Goal: Task Accomplishment & Management: Manage account settings

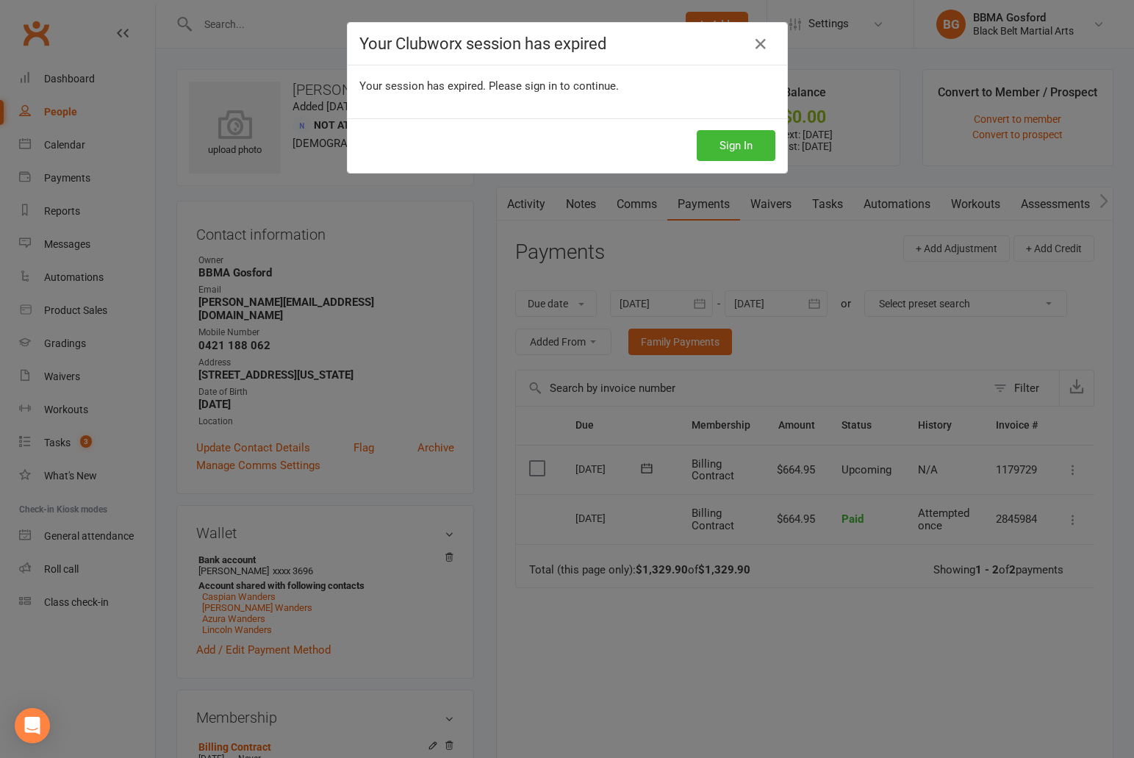
click at [753, 145] on button "Sign In" at bounding box center [736, 145] width 79 height 31
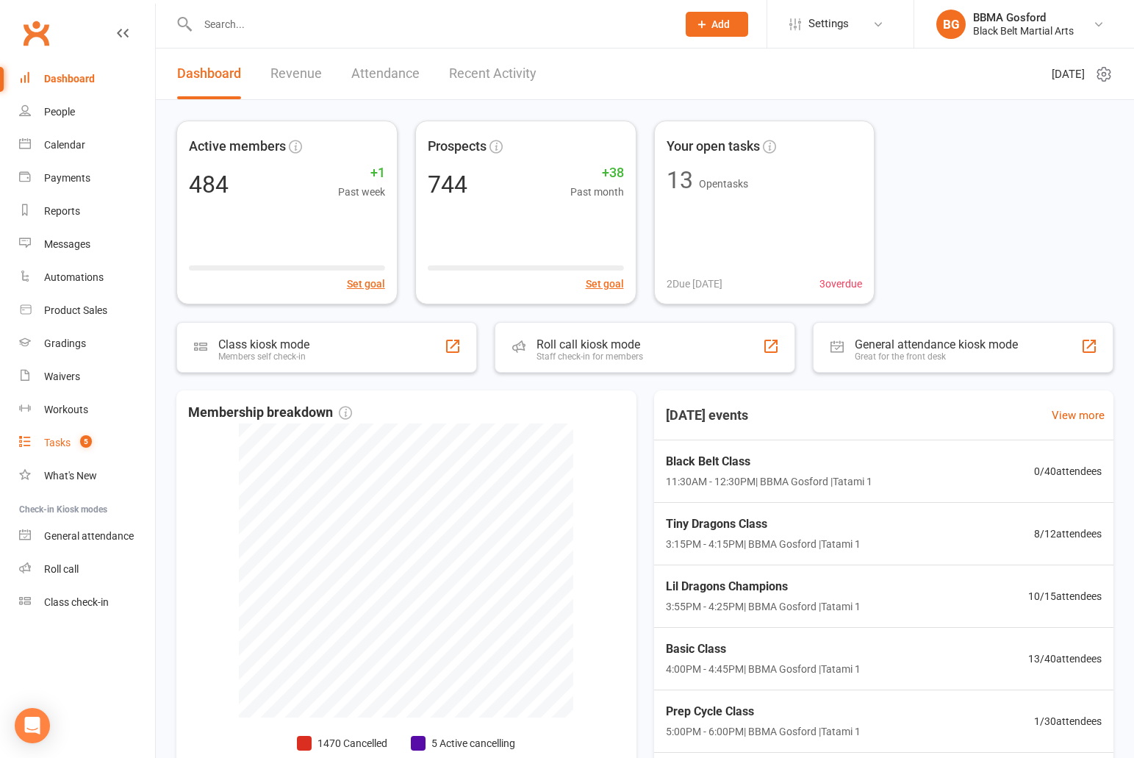
click at [71, 436] on link "Tasks 5" at bounding box center [87, 442] width 136 height 33
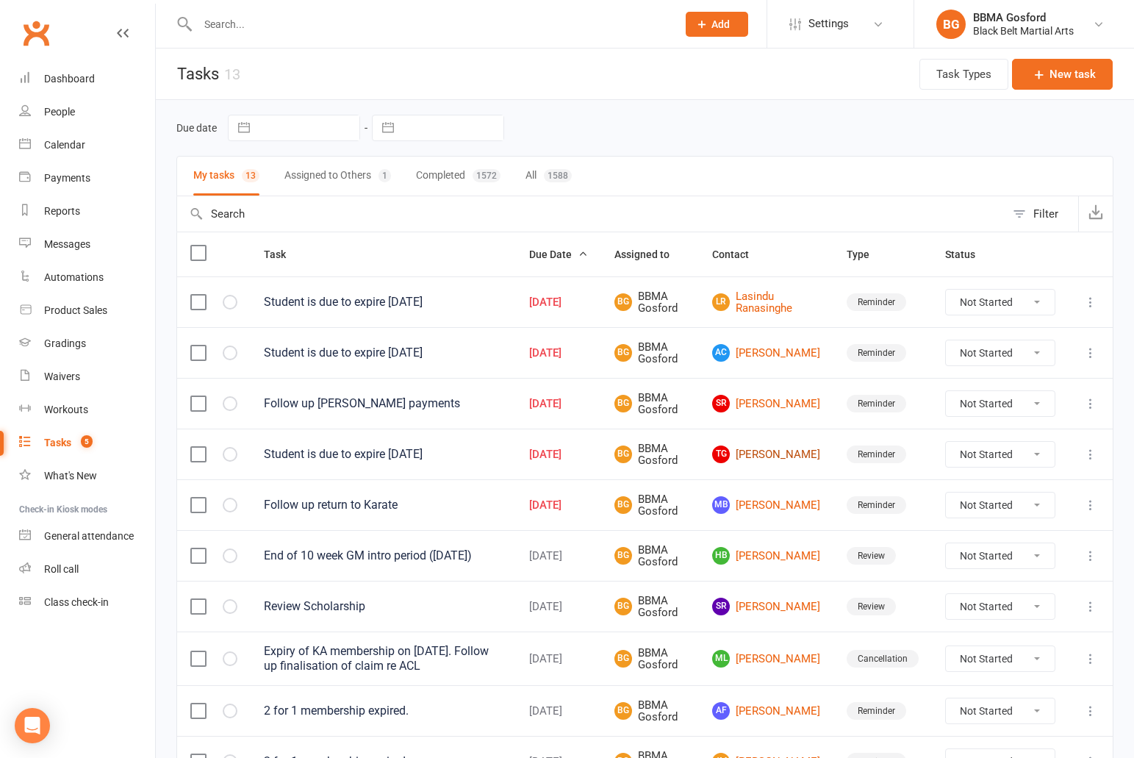
click at [775, 450] on link "TG [PERSON_NAME]" at bounding box center [766, 454] width 108 height 18
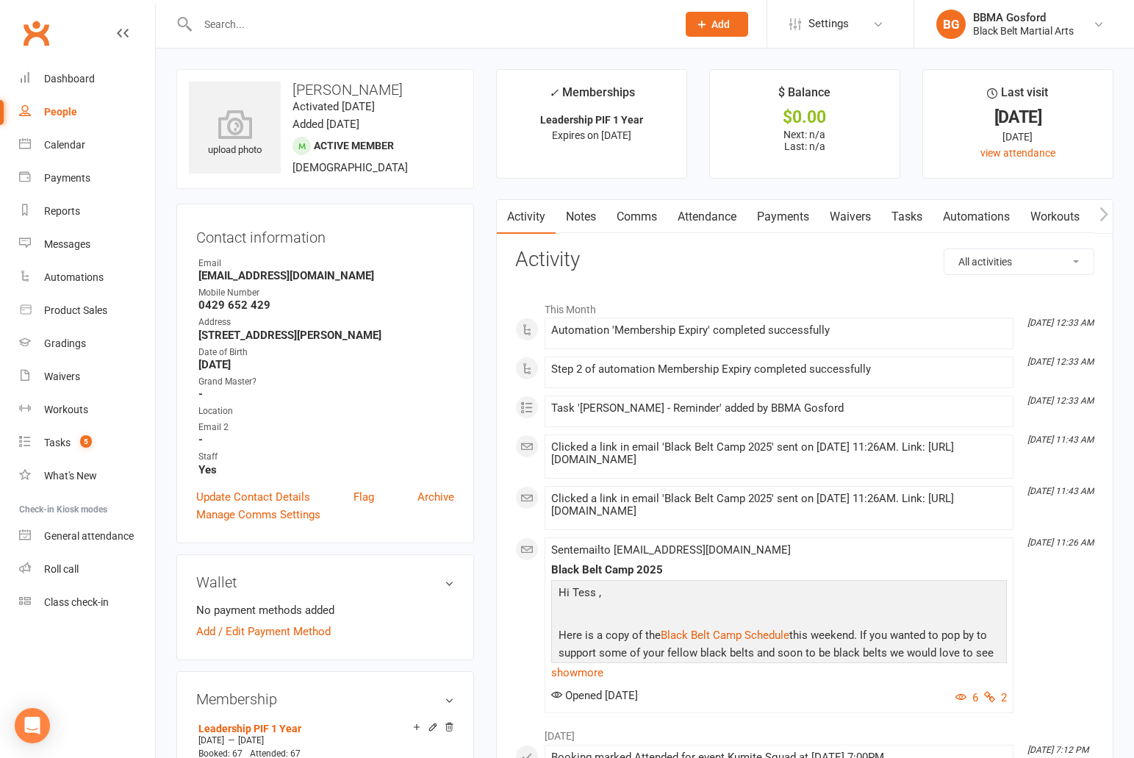
click at [797, 212] on link "Payments" at bounding box center [783, 217] width 73 height 34
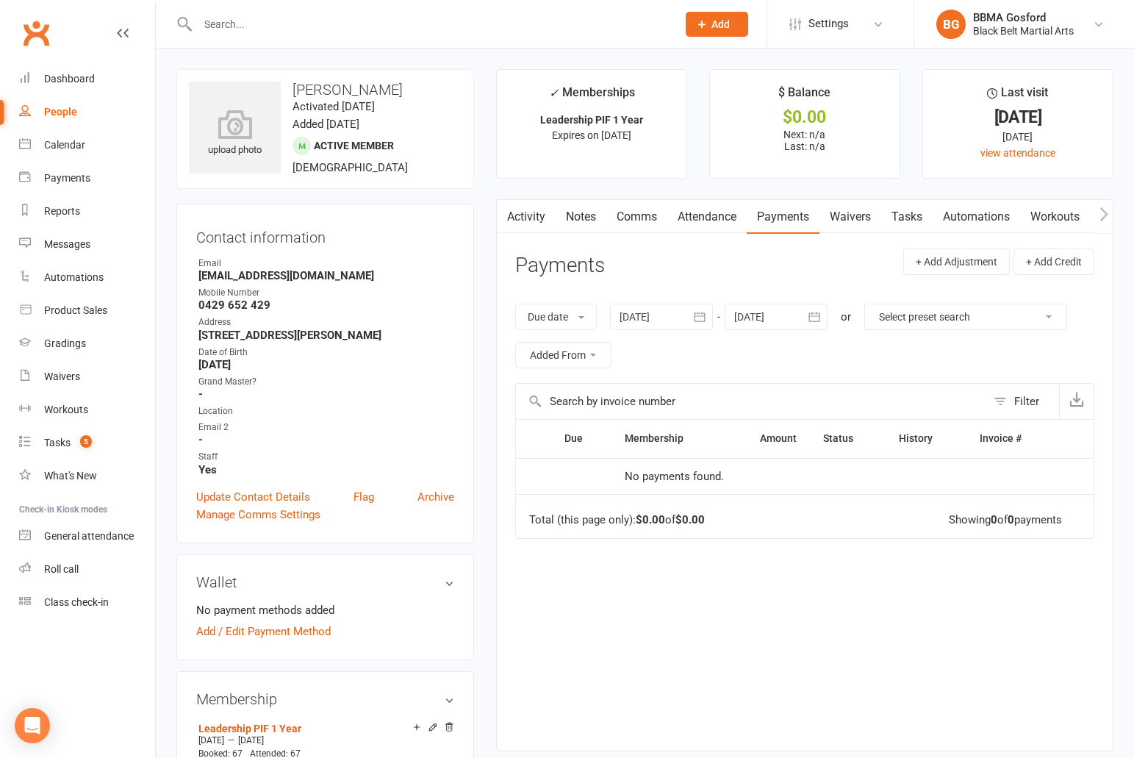
click at [692, 315] on button "button" at bounding box center [699, 316] width 26 height 26
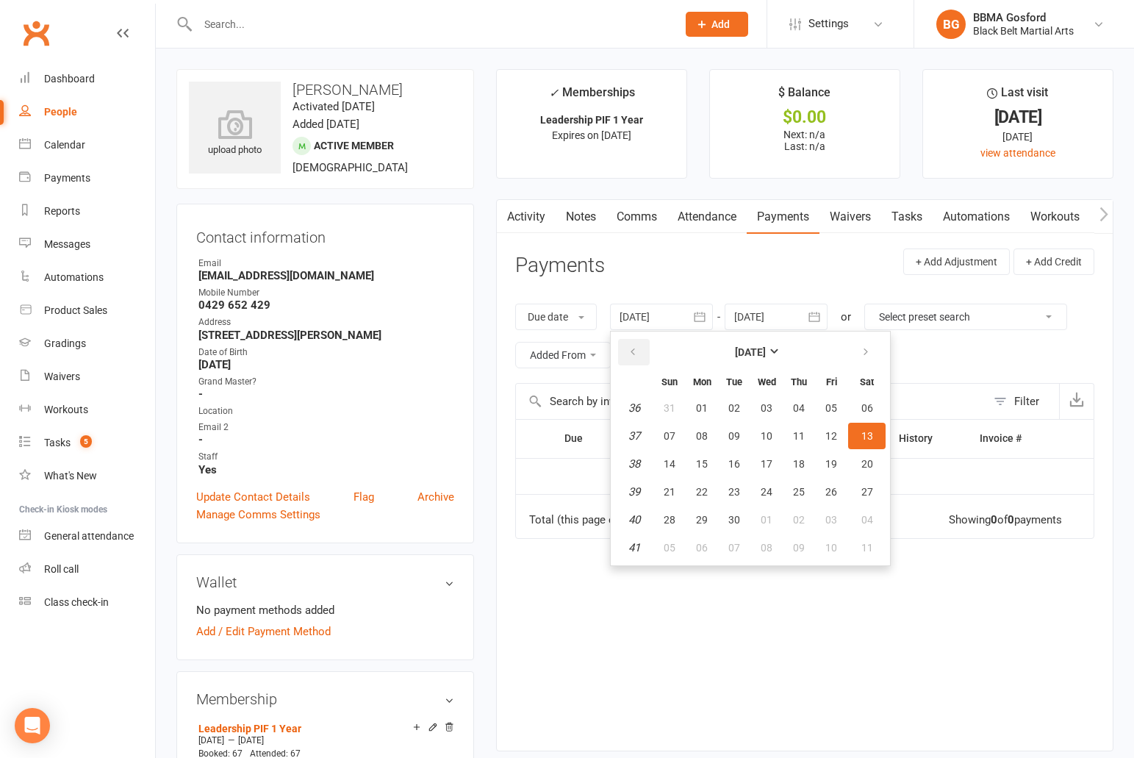
click at [638, 355] on icon "button" at bounding box center [633, 352] width 10 height 12
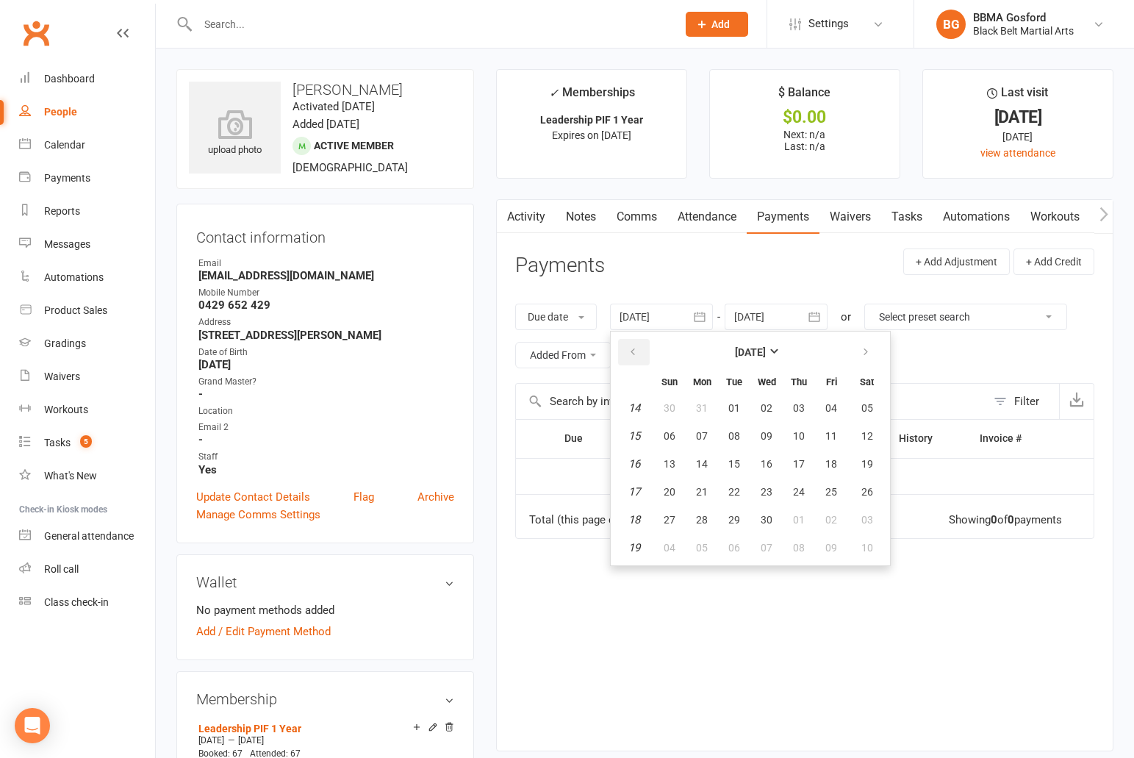
click at [638, 355] on icon "button" at bounding box center [633, 352] width 10 height 12
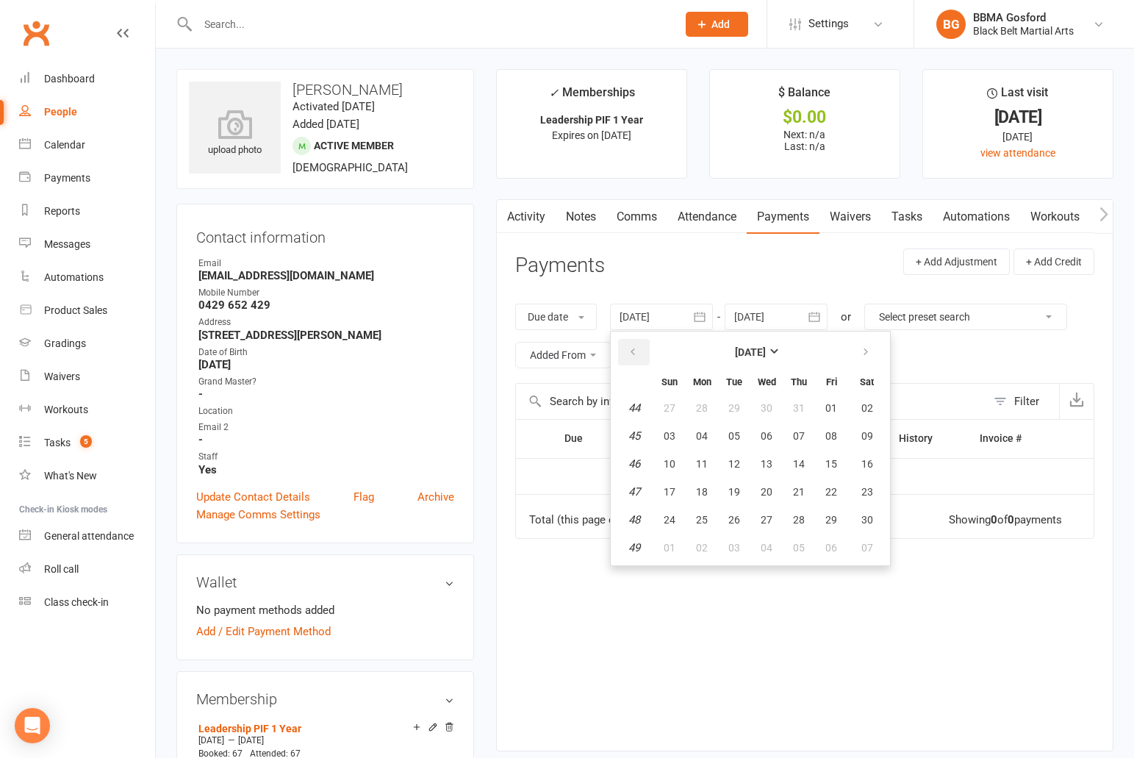
click at [638, 355] on icon "button" at bounding box center [633, 352] width 10 height 12
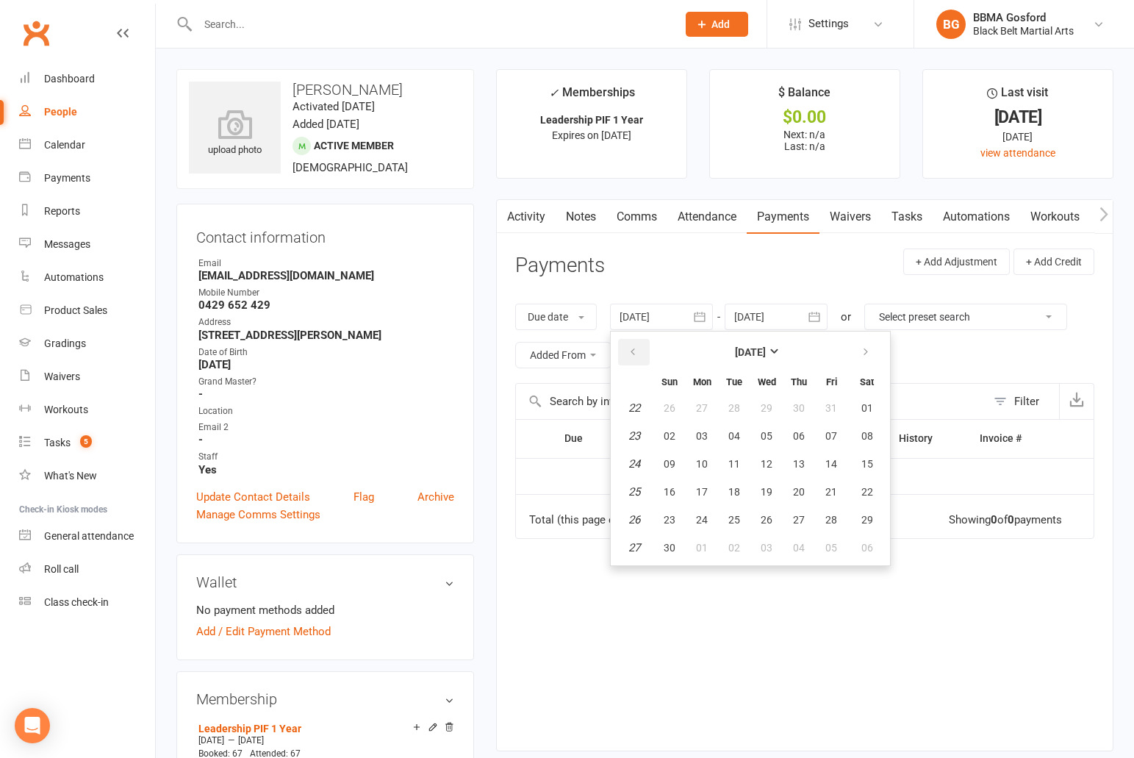
click at [638, 355] on icon "button" at bounding box center [633, 352] width 10 height 12
click at [772, 413] on span "01" at bounding box center [767, 408] width 12 height 12
type input "01 May 2024"
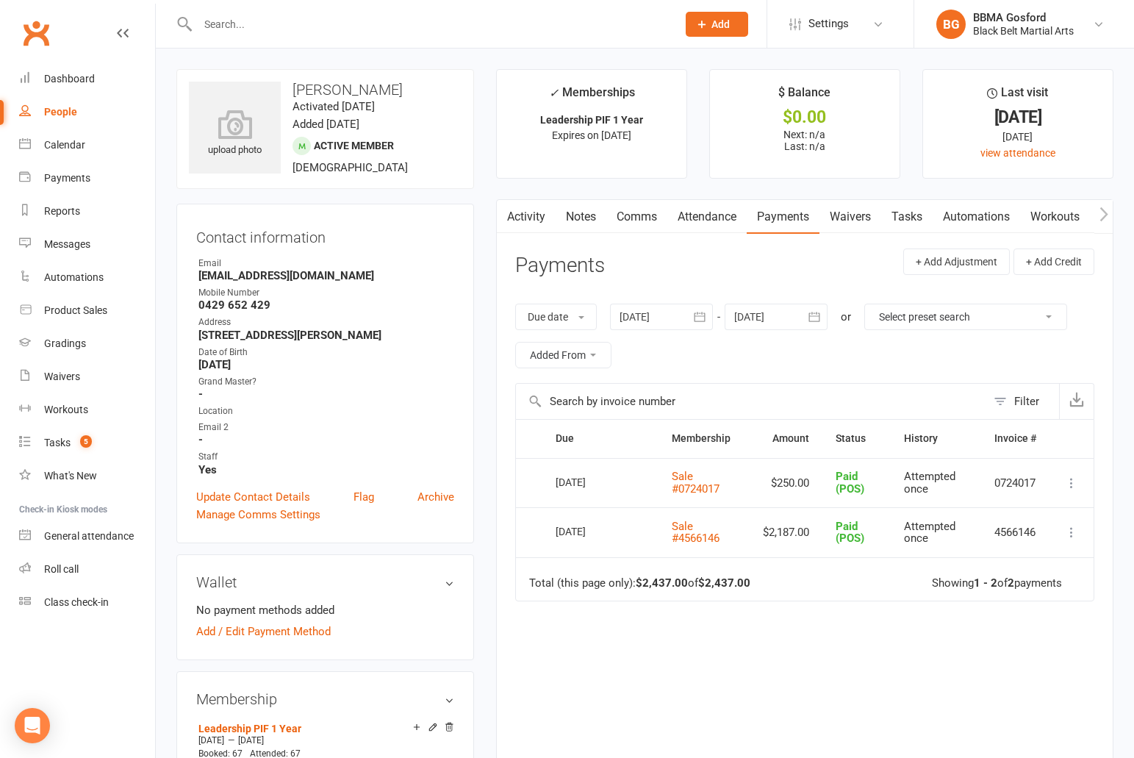
click at [636, 219] on link "Comms" at bounding box center [636, 217] width 61 height 34
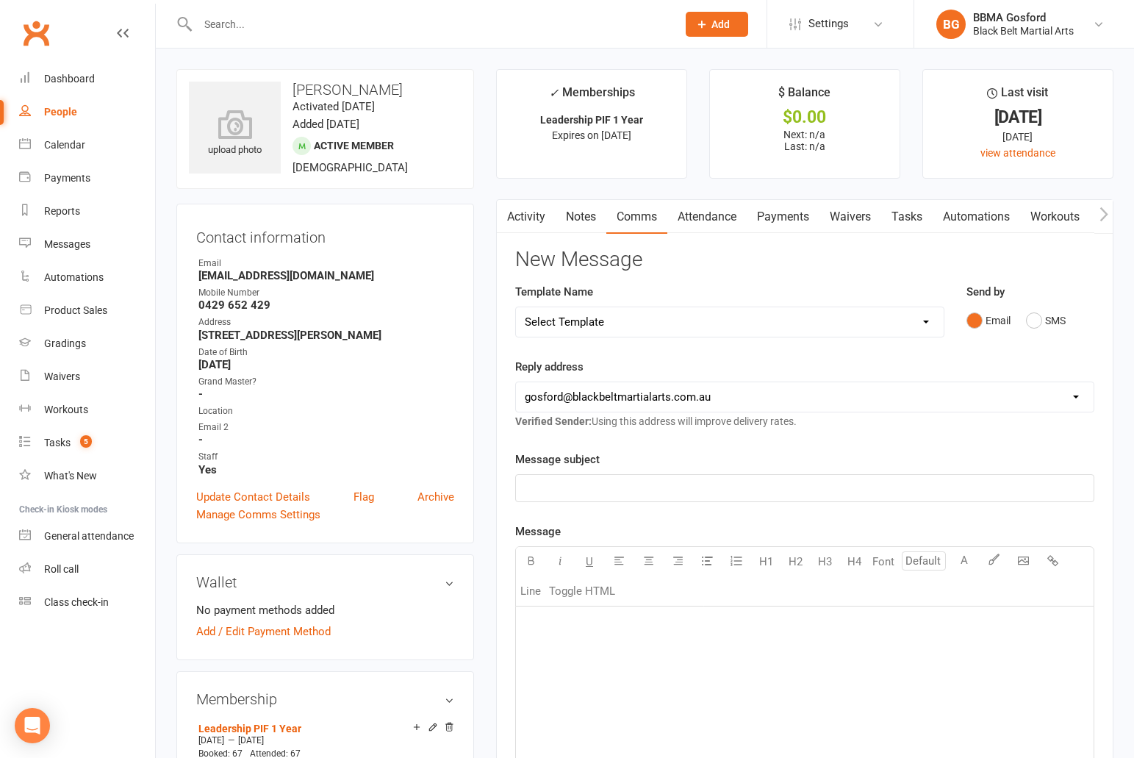
click at [516, 307] on select "Select Template [Email] Active Kids Voucher [Email] Black Belt Camp [Email] Bla…" at bounding box center [730, 321] width 428 height 29
select select "34"
click option "[Email] PIF Renewal" at bounding box center [0, 0] width 0 height 0
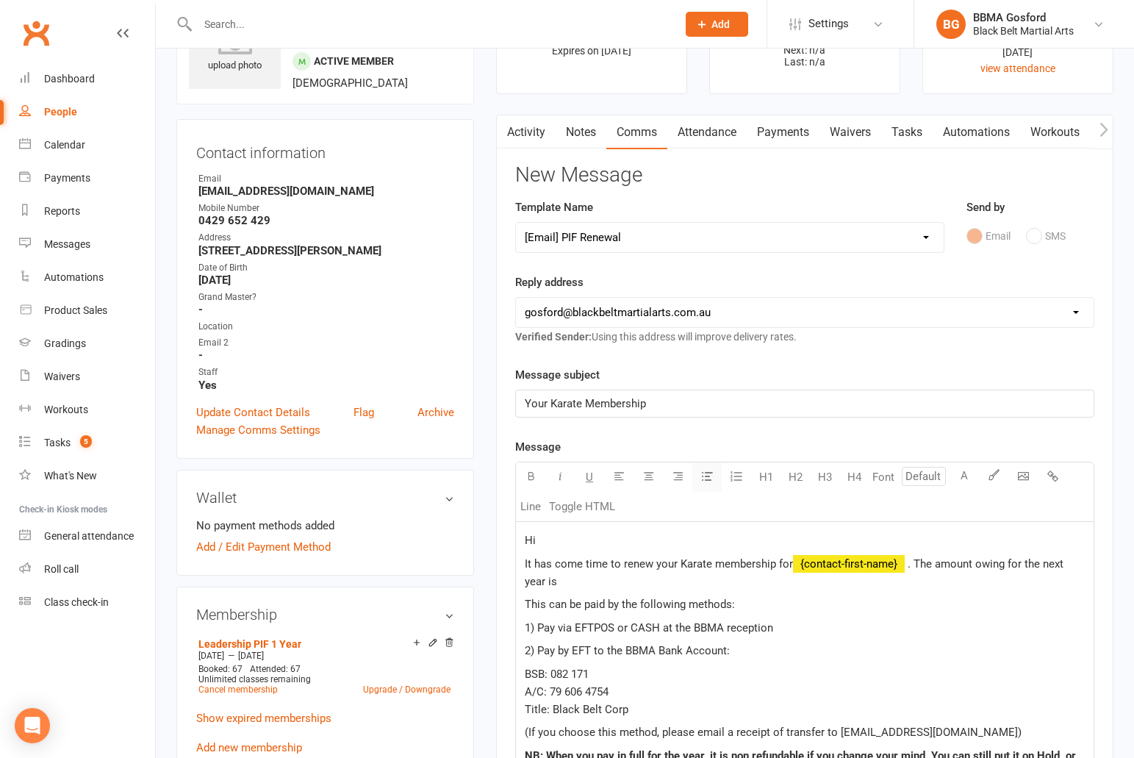
scroll to position [93, 0]
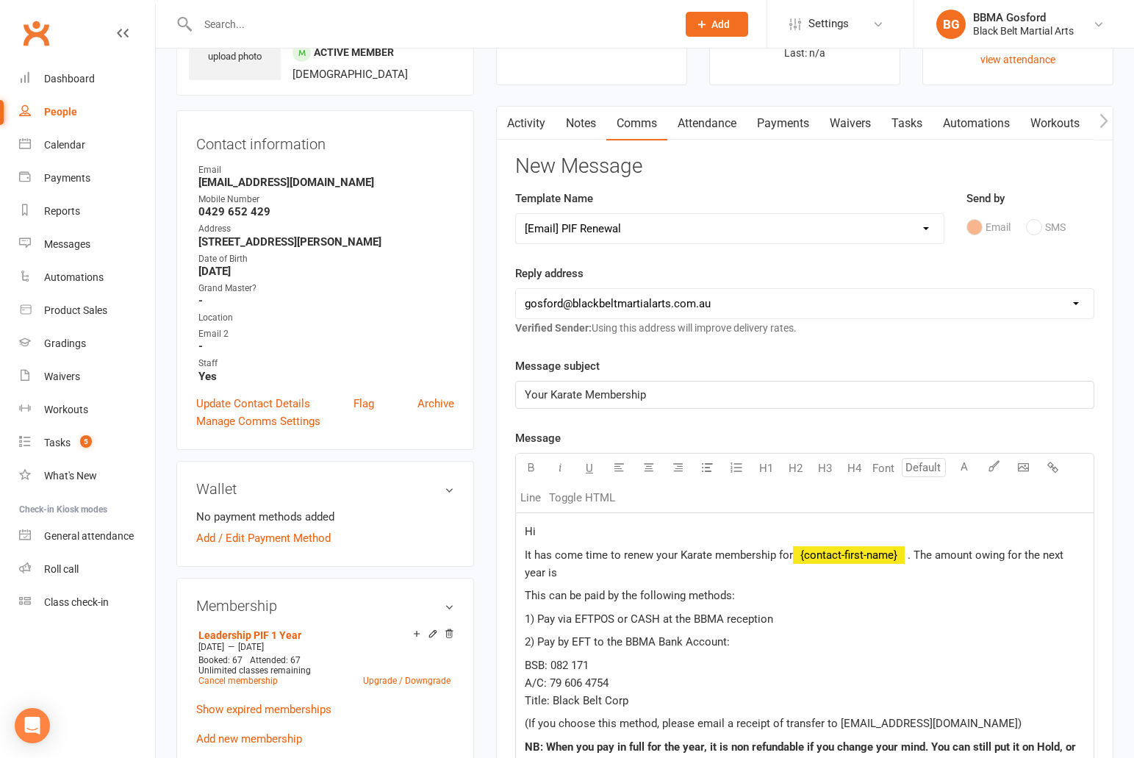
click at [608, 526] on p "Hi" at bounding box center [805, 531] width 560 height 18
click at [589, 570] on p "It has come time to renew your Karate membership for ﻿ {contact-first-name} . T…" at bounding box center [805, 563] width 560 height 35
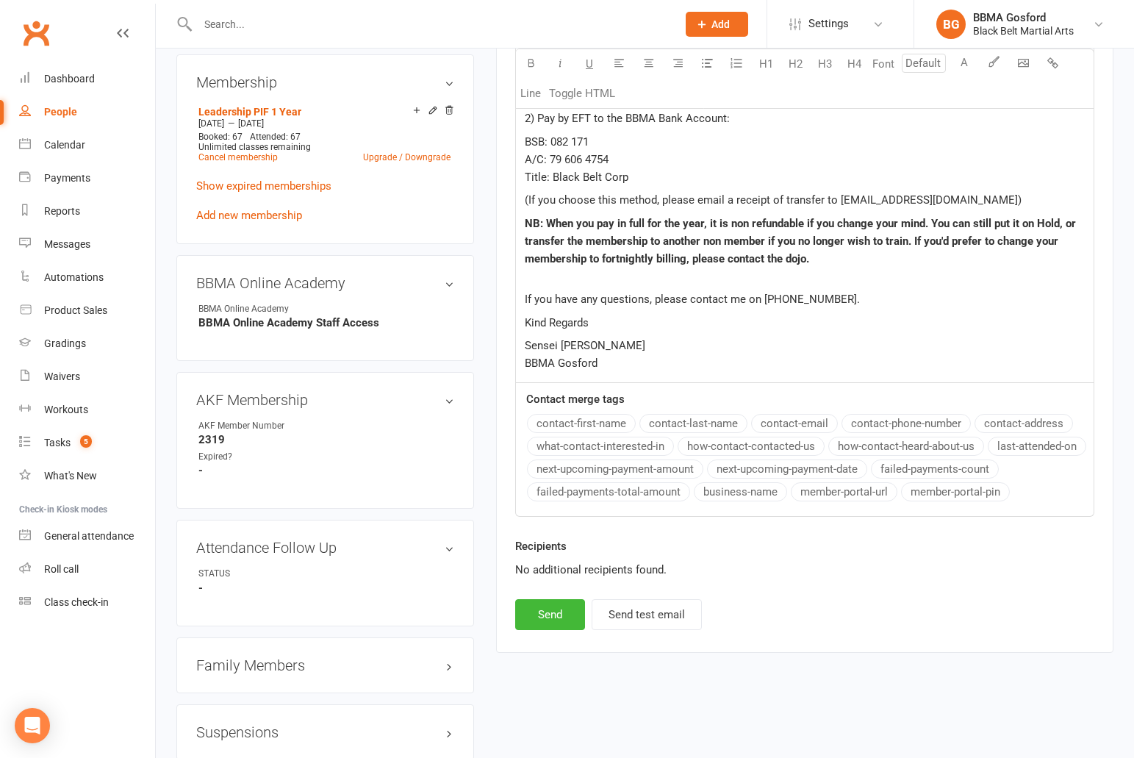
scroll to position [619, 0]
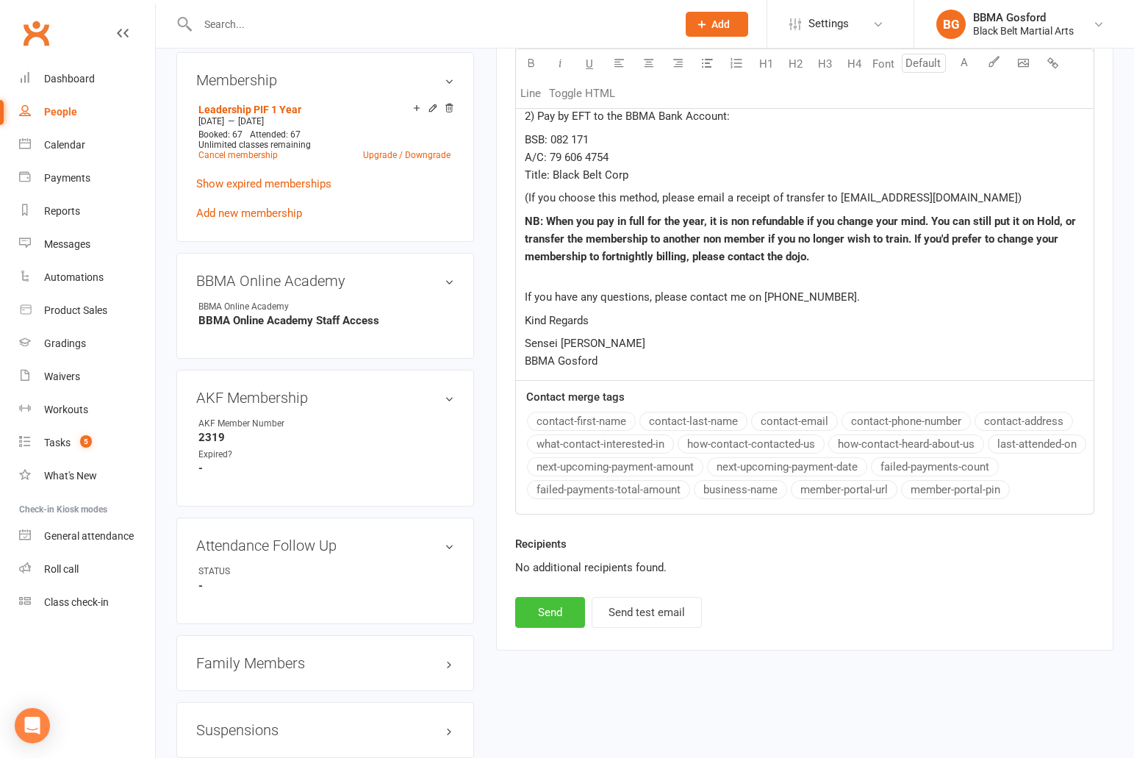
click at [550, 605] on button "Send" at bounding box center [550, 612] width 70 height 31
select select
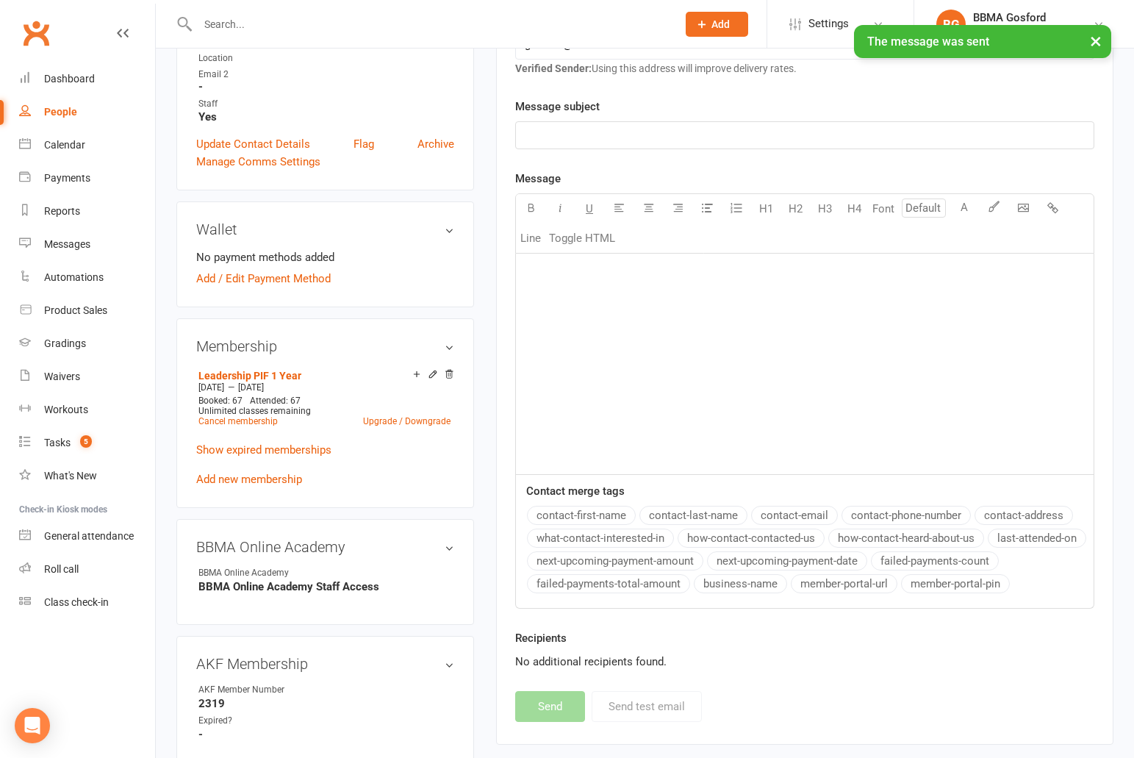
scroll to position [0, 0]
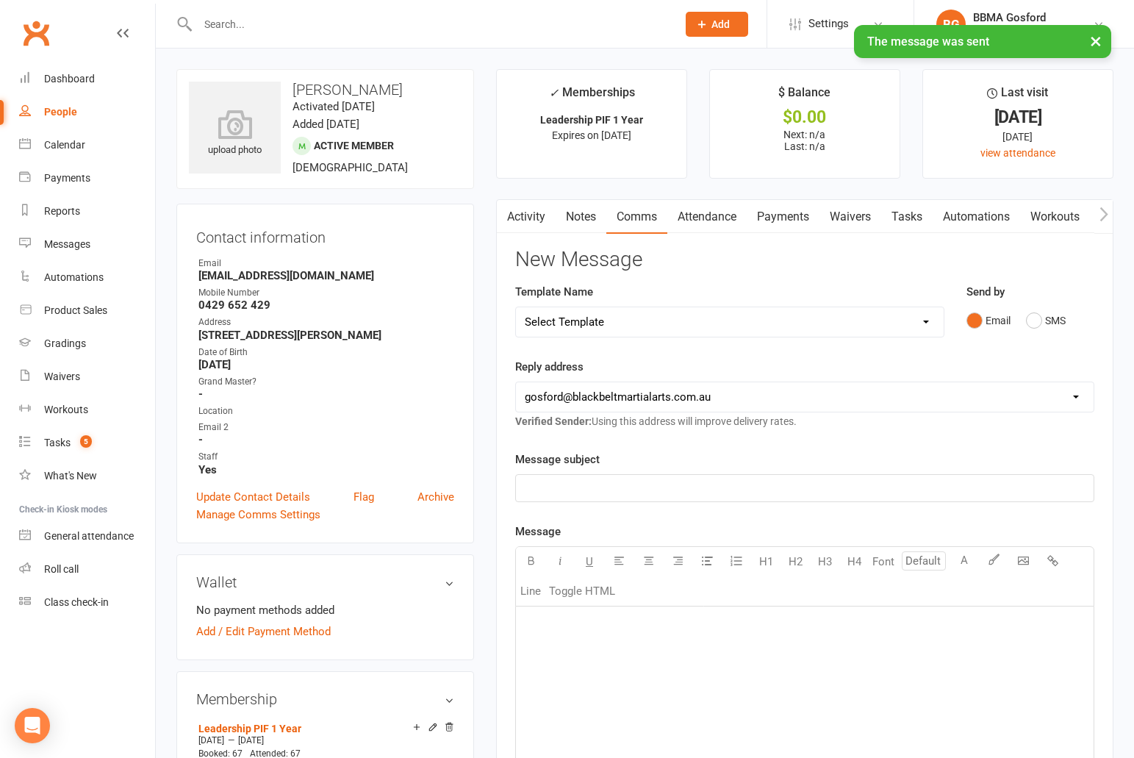
click at [534, 215] on link "Activity" at bounding box center [526, 217] width 59 height 34
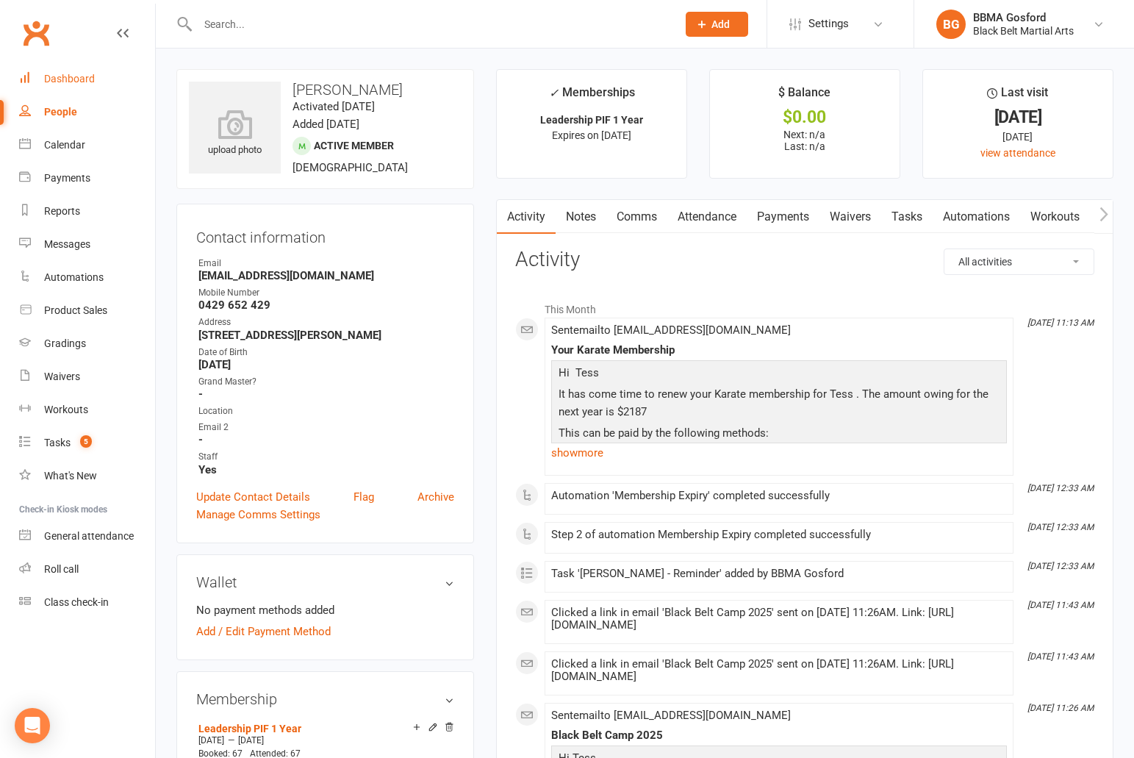
click at [73, 81] on div "Dashboard" at bounding box center [69, 79] width 51 height 12
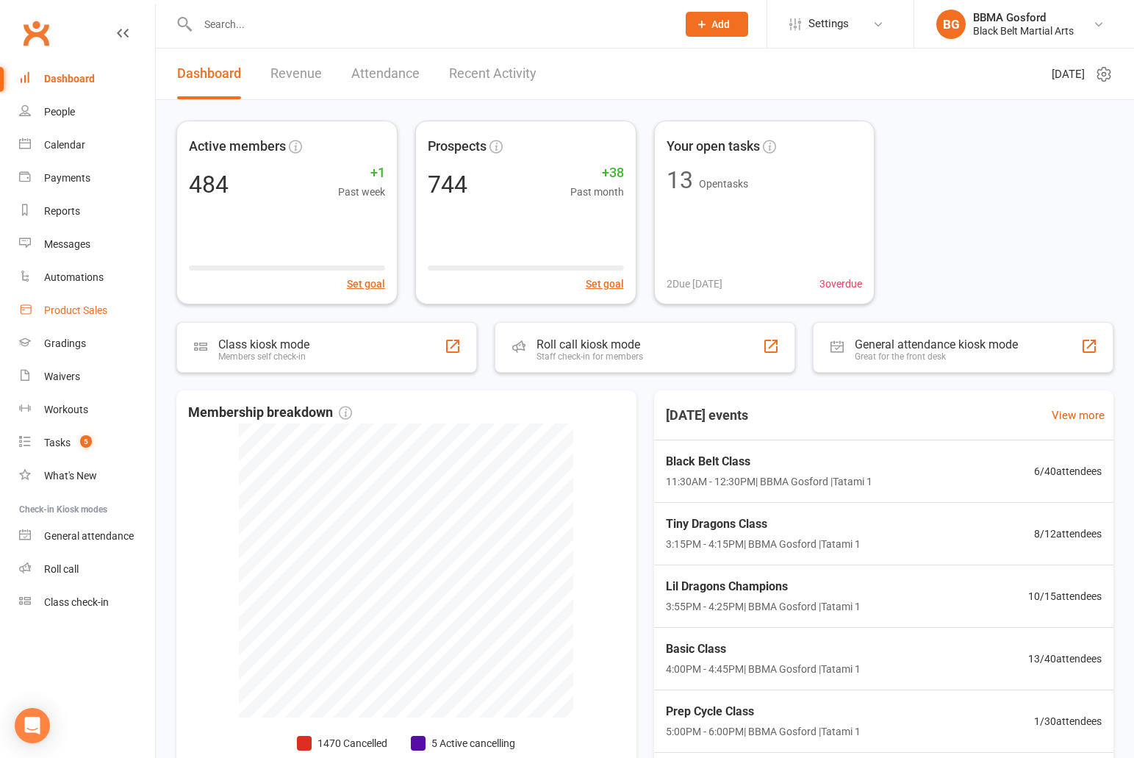
click at [82, 308] on div "Product Sales" at bounding box center [75, 310] width 63 height 12
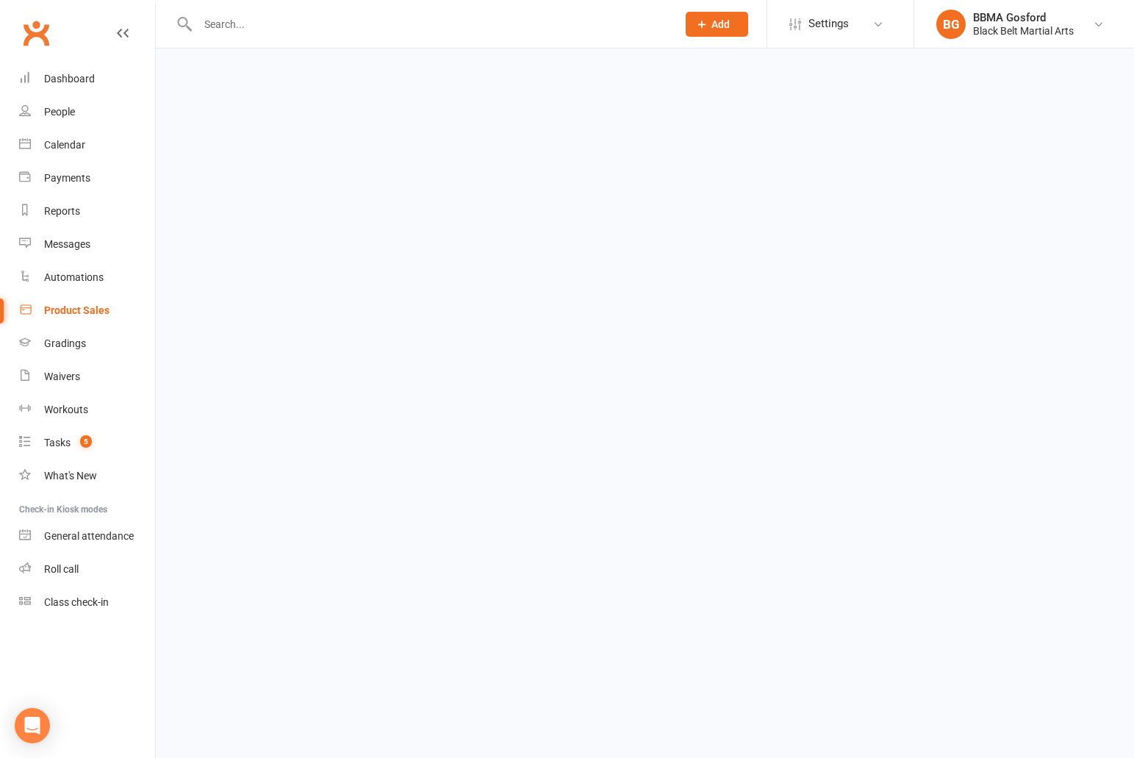
select select "100"
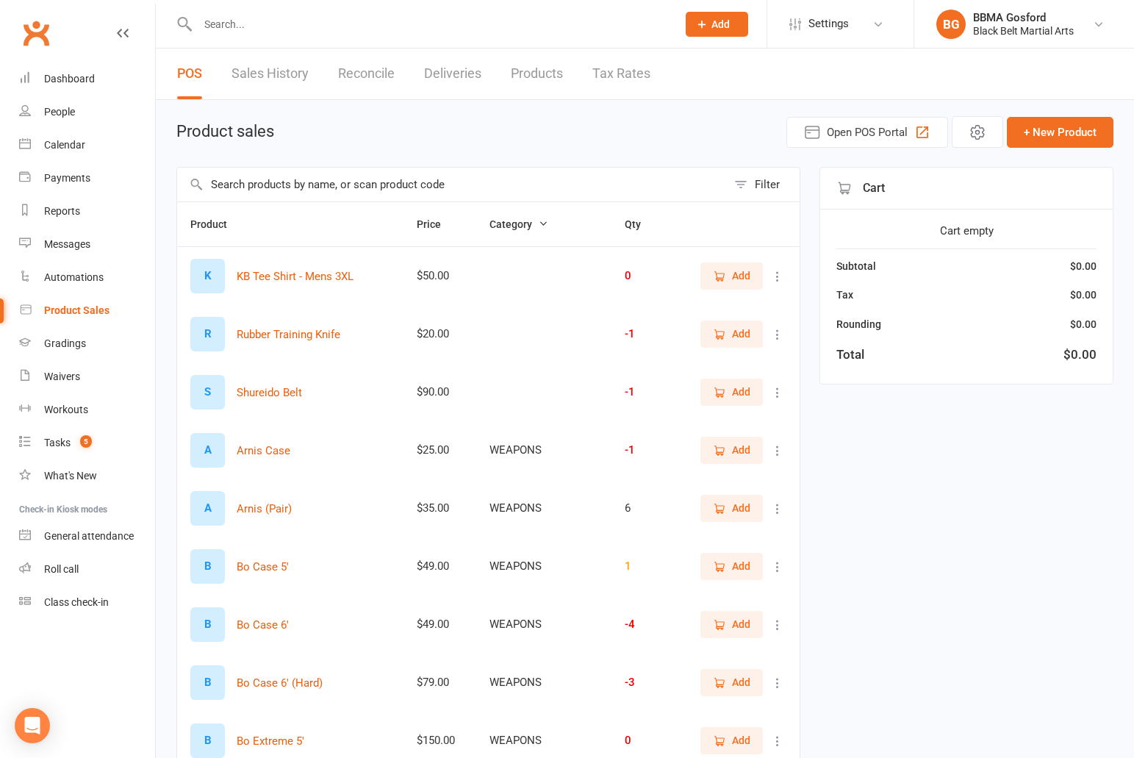
click at [273, 77] on link "Sales History" at bounding box center [269, 73] width 77 height 51
select select "100"
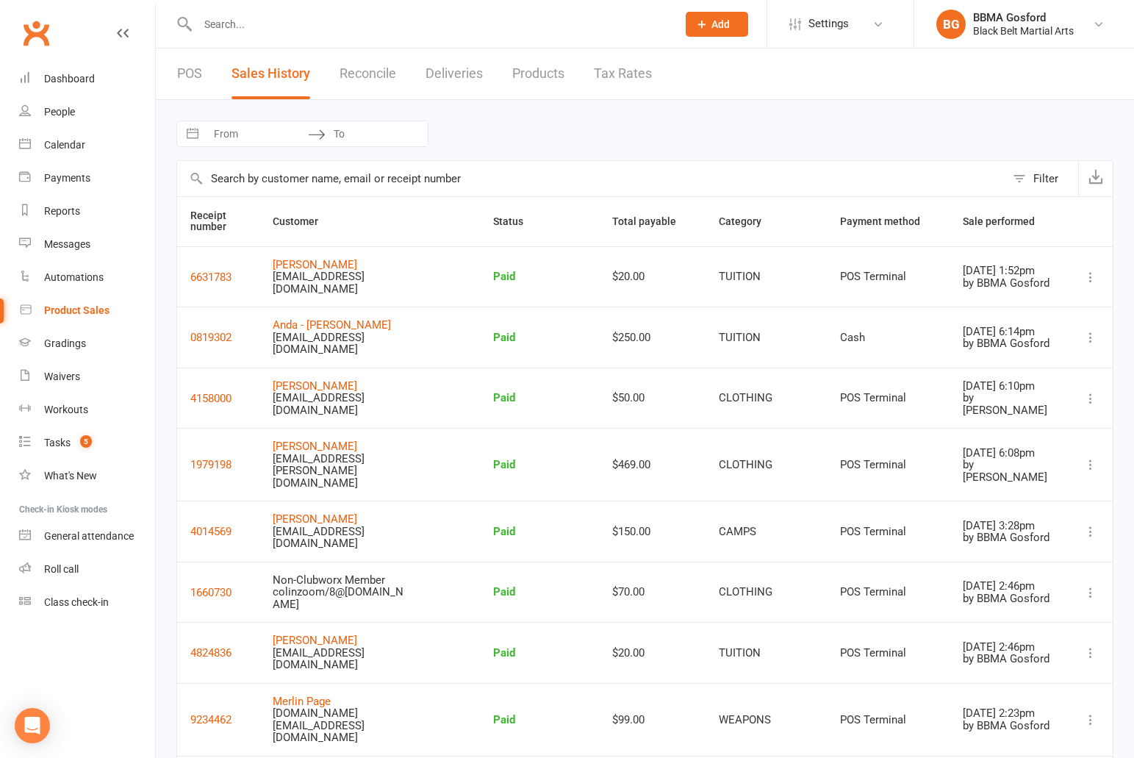
click at [275, 26] on input "text" at bounding box center [429, 24] width 473 height 21
click at [187, 68] on link "POS" at bounding box center [189, 73] width 25 height 51
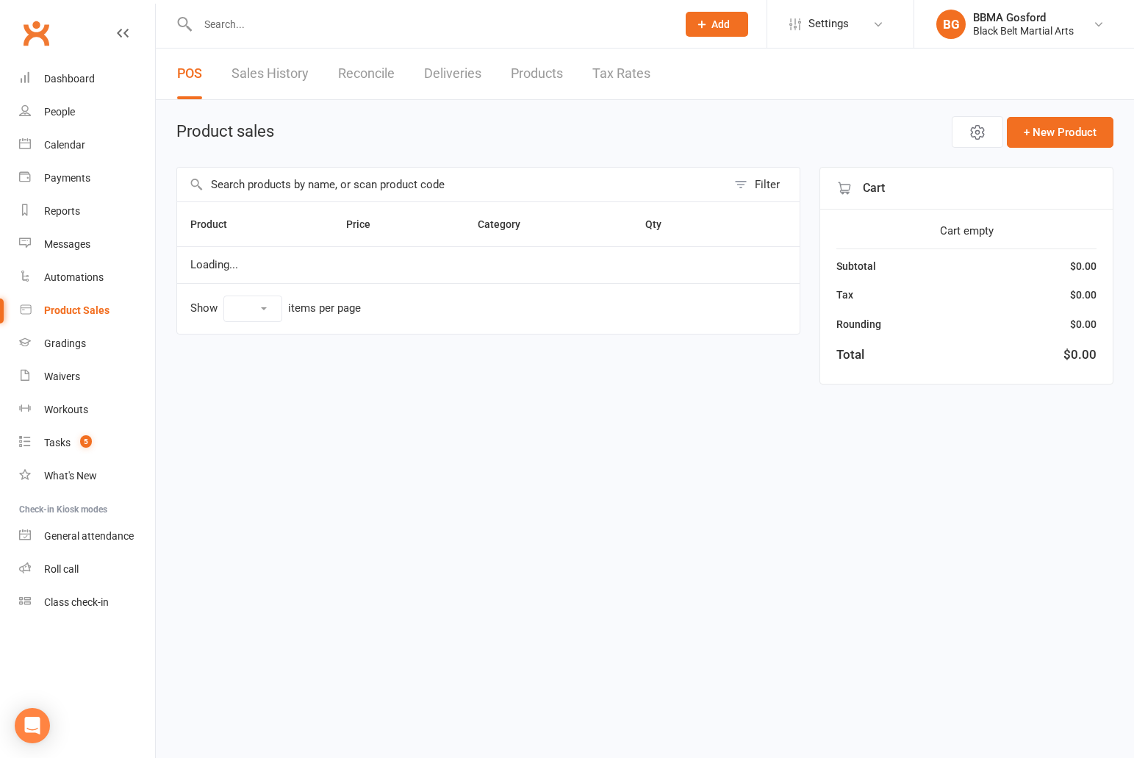
select select "100"
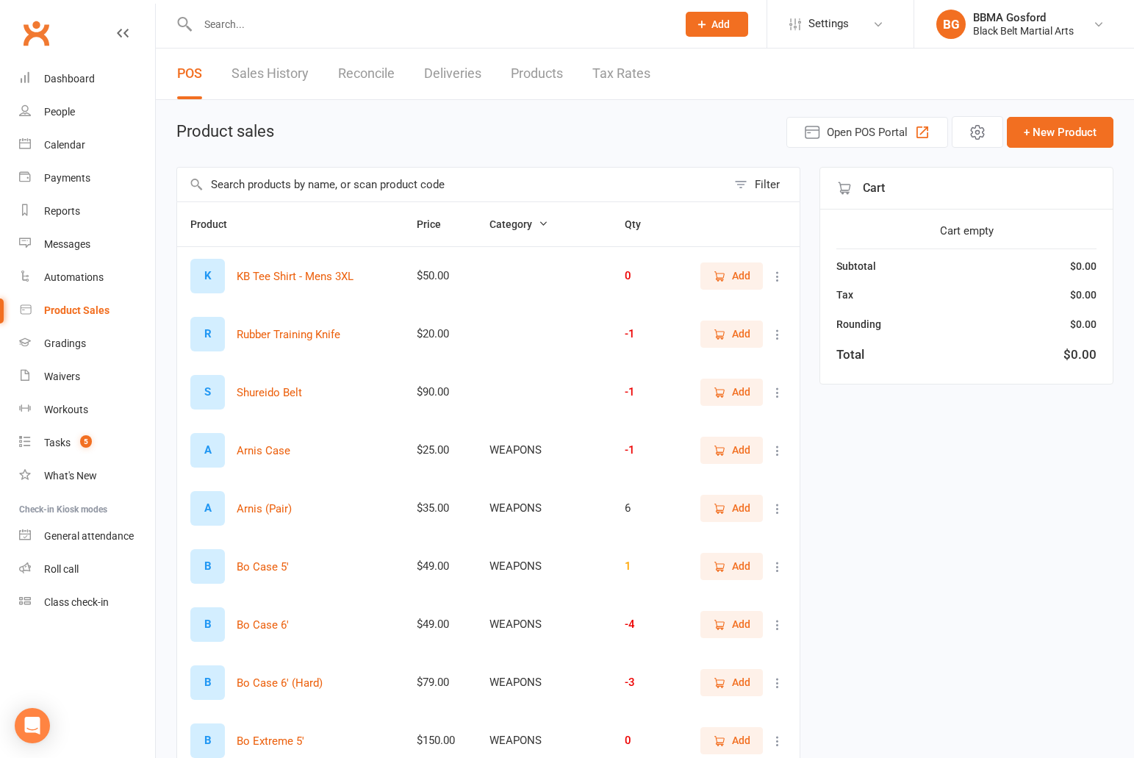
click at [326, 181] on input "text" at bounding box center [452, 185] width 550 height 34
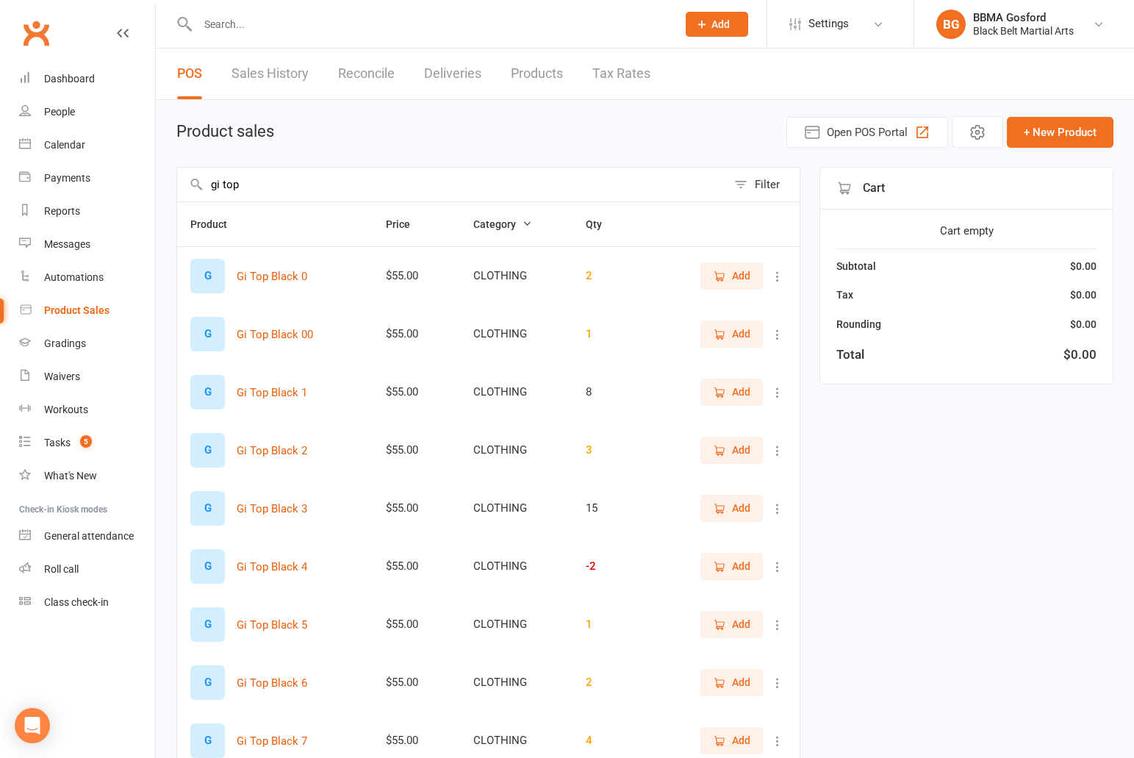
scroll to position [59, 0]
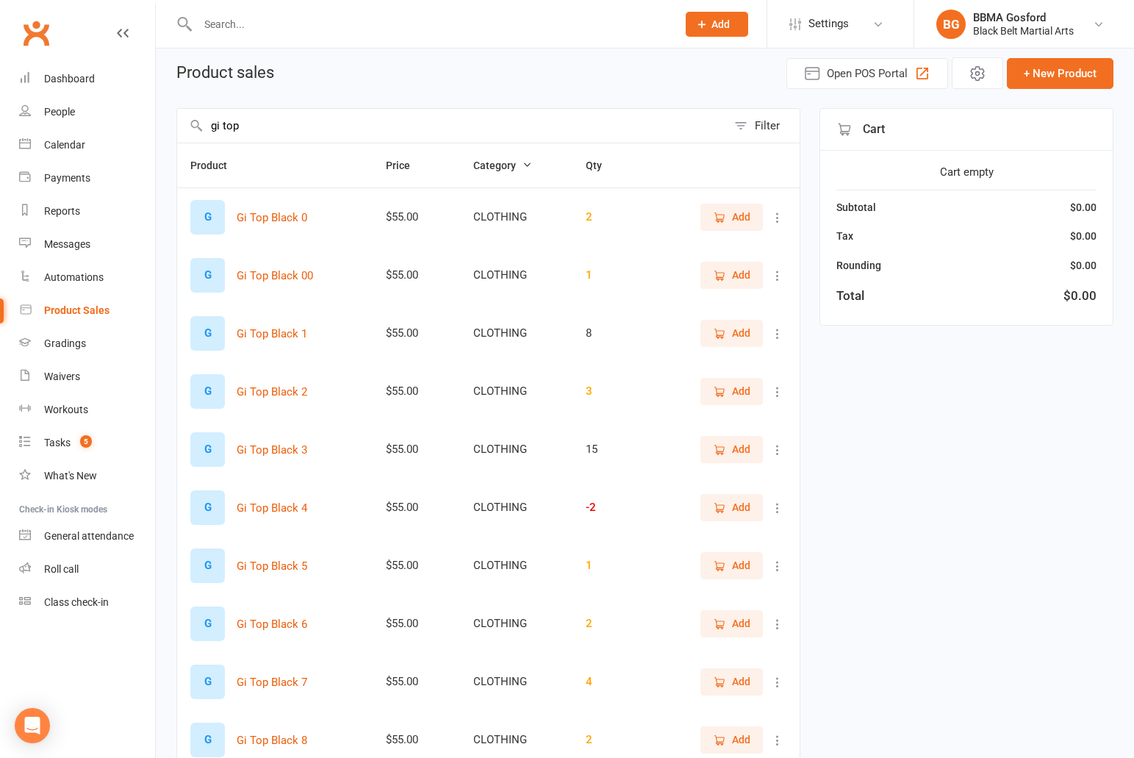
click at [733, 445] on span "Add" at bounding box center [741, 449] width 18 height 16
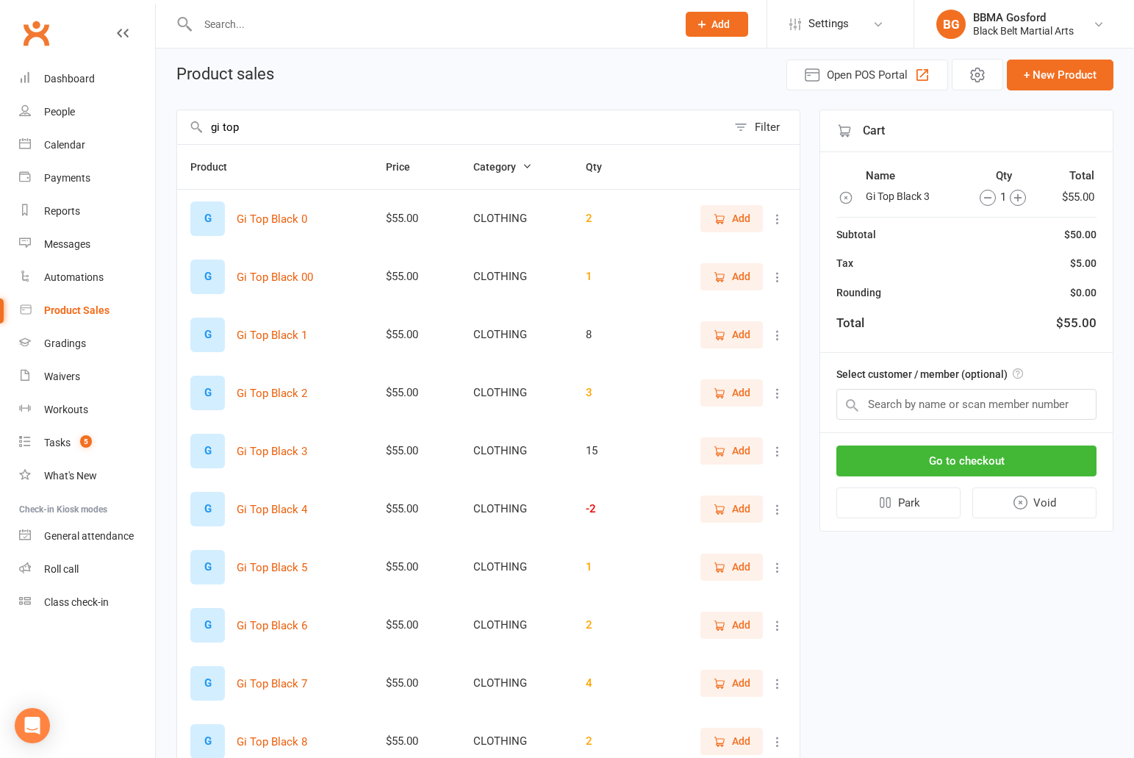
click at [738, 570] on span "Add" at bounding box center [741, 566] width 18 height 16
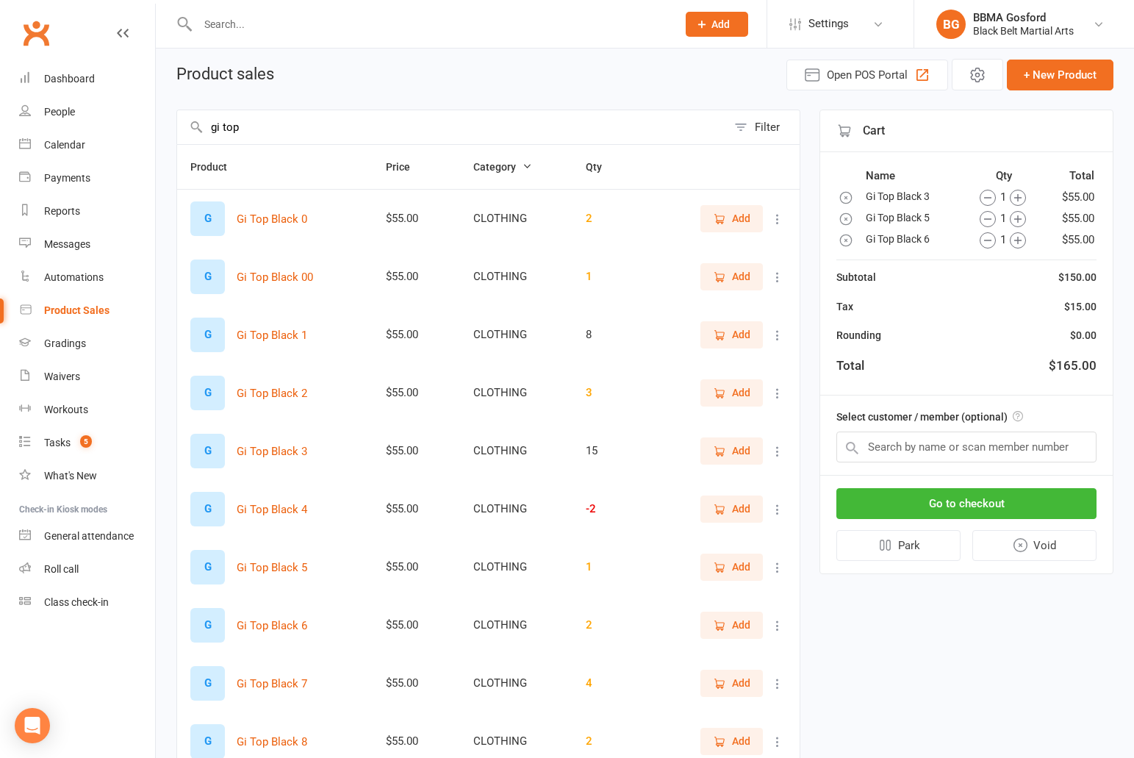
click at [290, 121] on input "gi top" at bounding box center [452, 127] width 550 height 34
type input "pants"
click at [739, 628] on span "Add" at bounding box center [741, 625] width 18 height 16
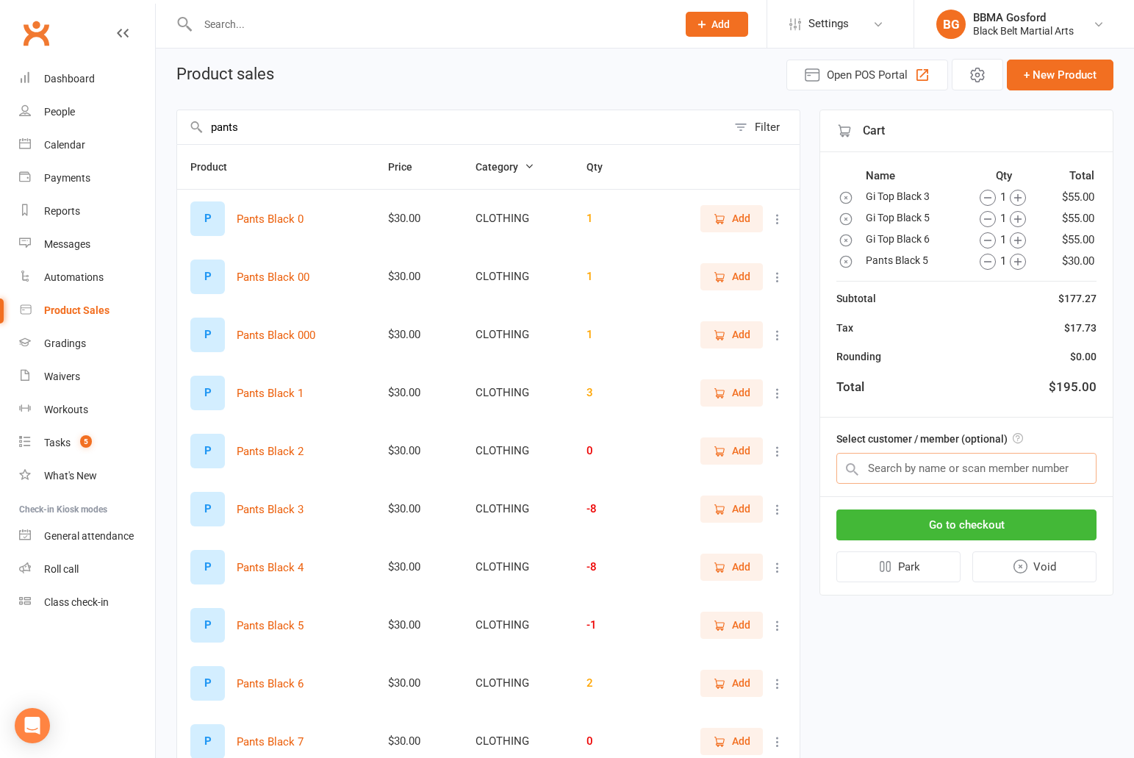
click at [944, 467] on input "text" at bounding box center [966, 468] width 260 height 31
type input "matthew wanders"
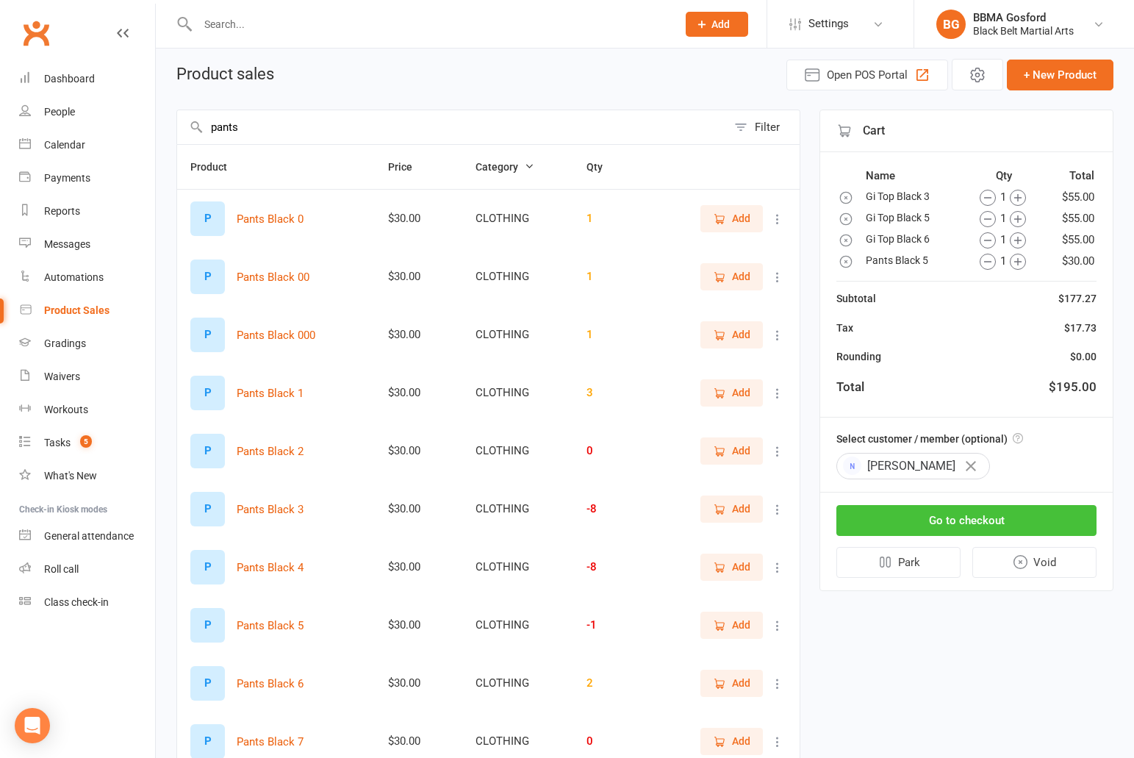
click at [982, 520] on button "Go to checkout" at bounding box center [966, 520] width 260 height 31
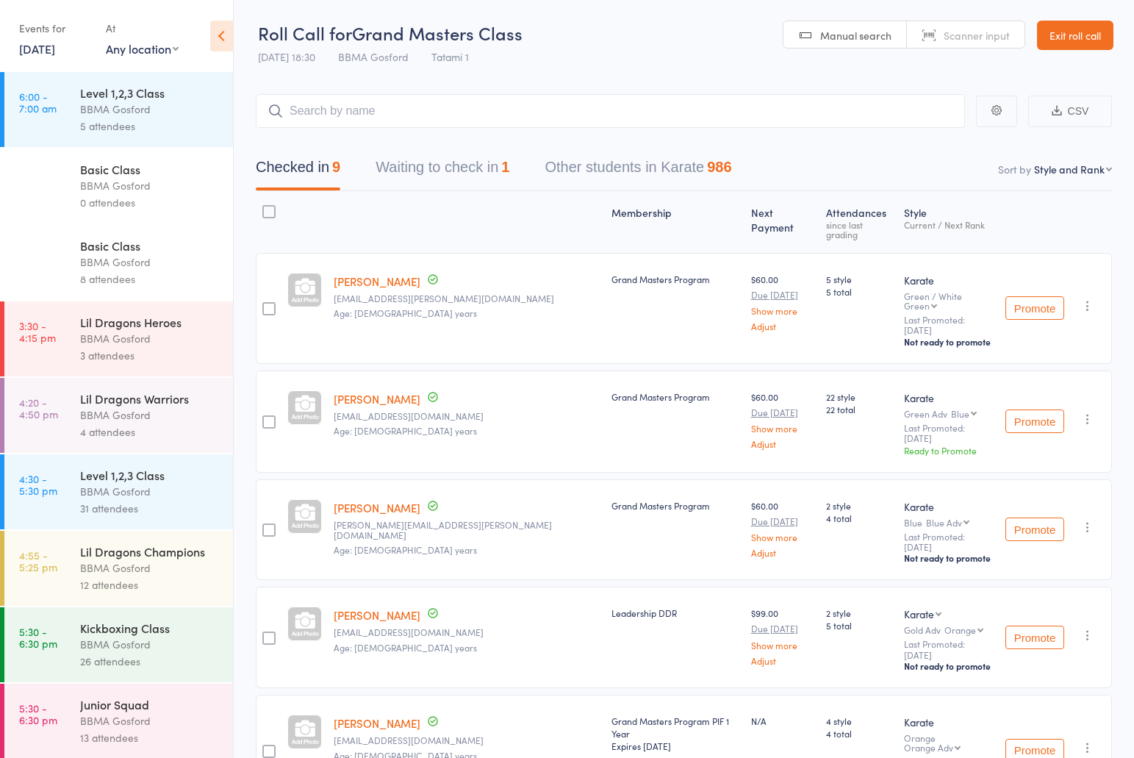
click at [51, 53] on link "13 Oct, 2025" at bounding box center [37, 48] width 36 height 16
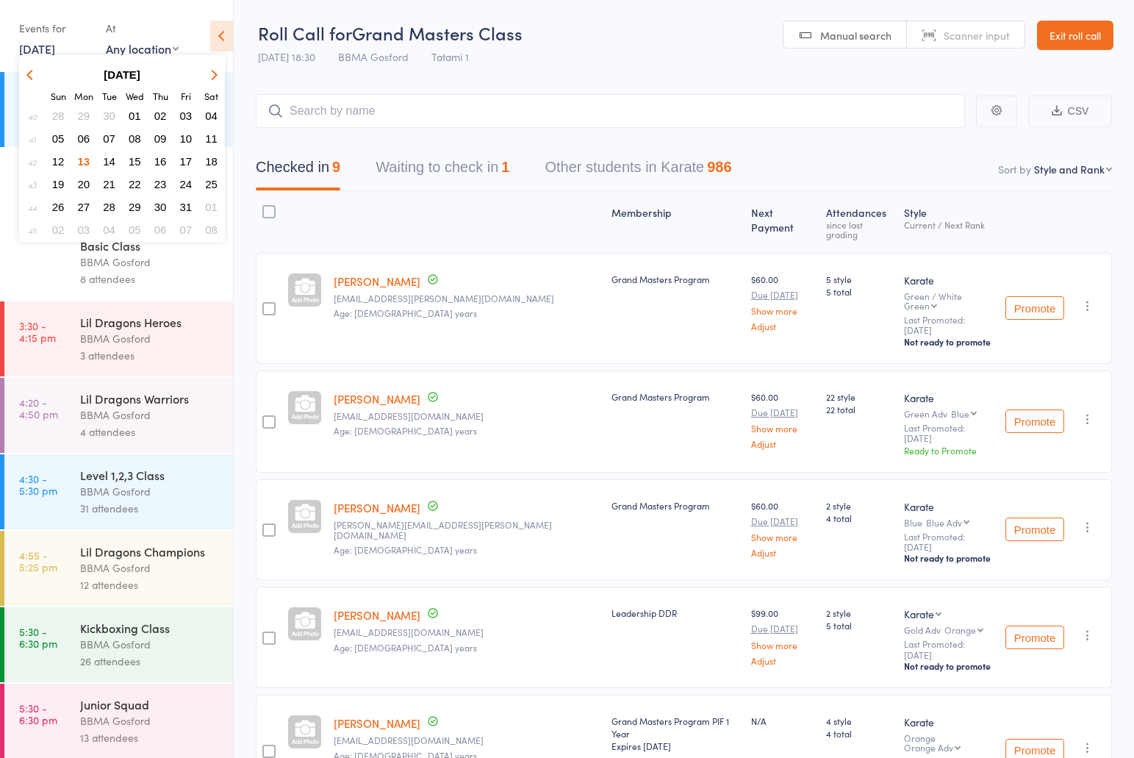
click at [109, 161] on span "14" at bounding box center [109, 161] width 12 height 12
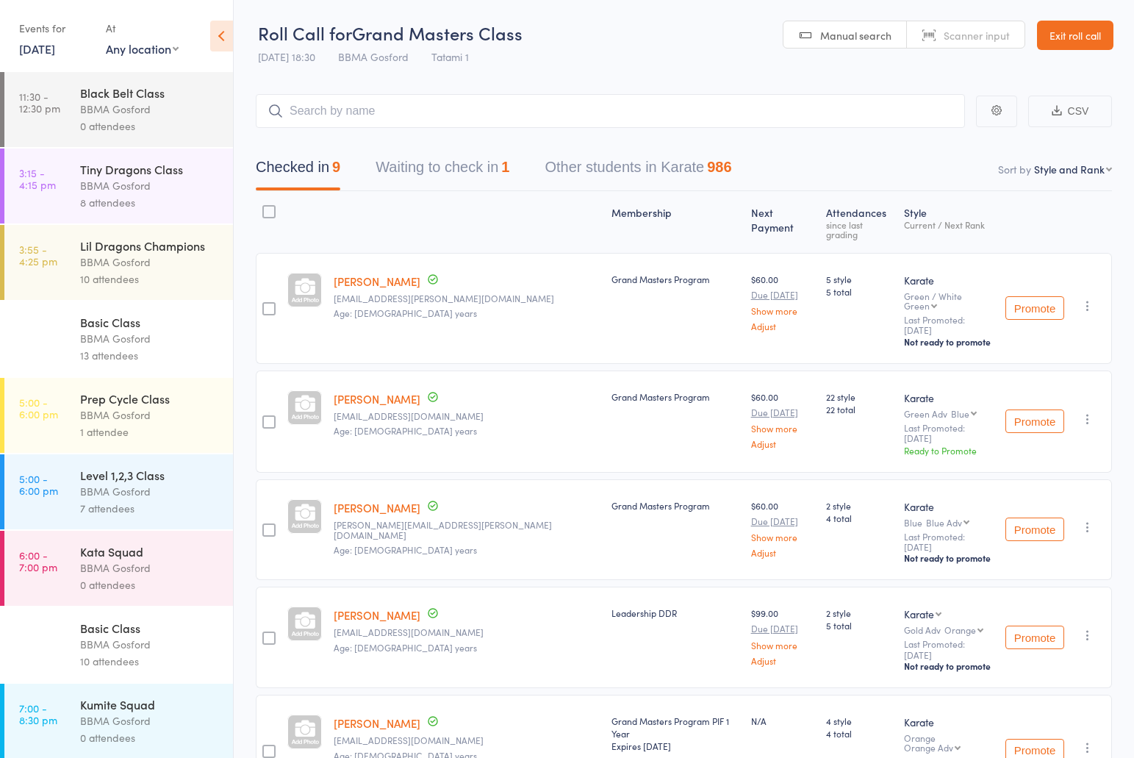
click at [112, 114] on div "BBMA Gosford" at bounding box center [150, 109] width 140 height 17
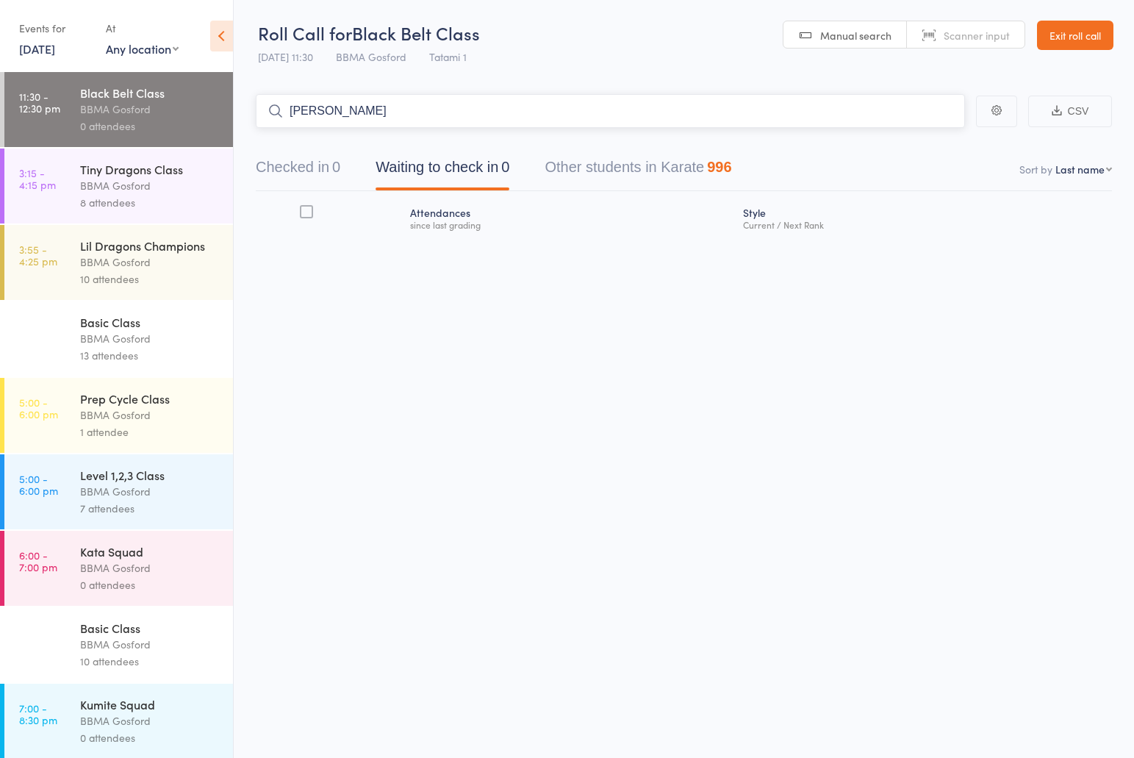
type input "kay hunt"
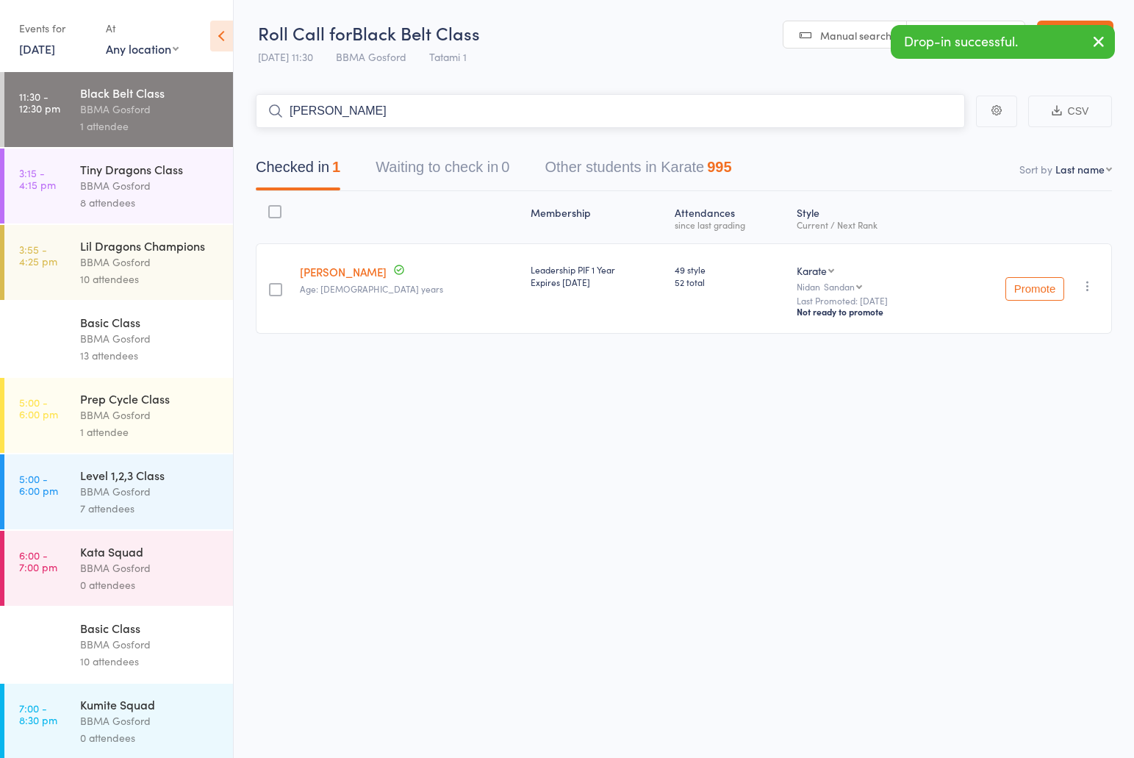
type input "sandra down"
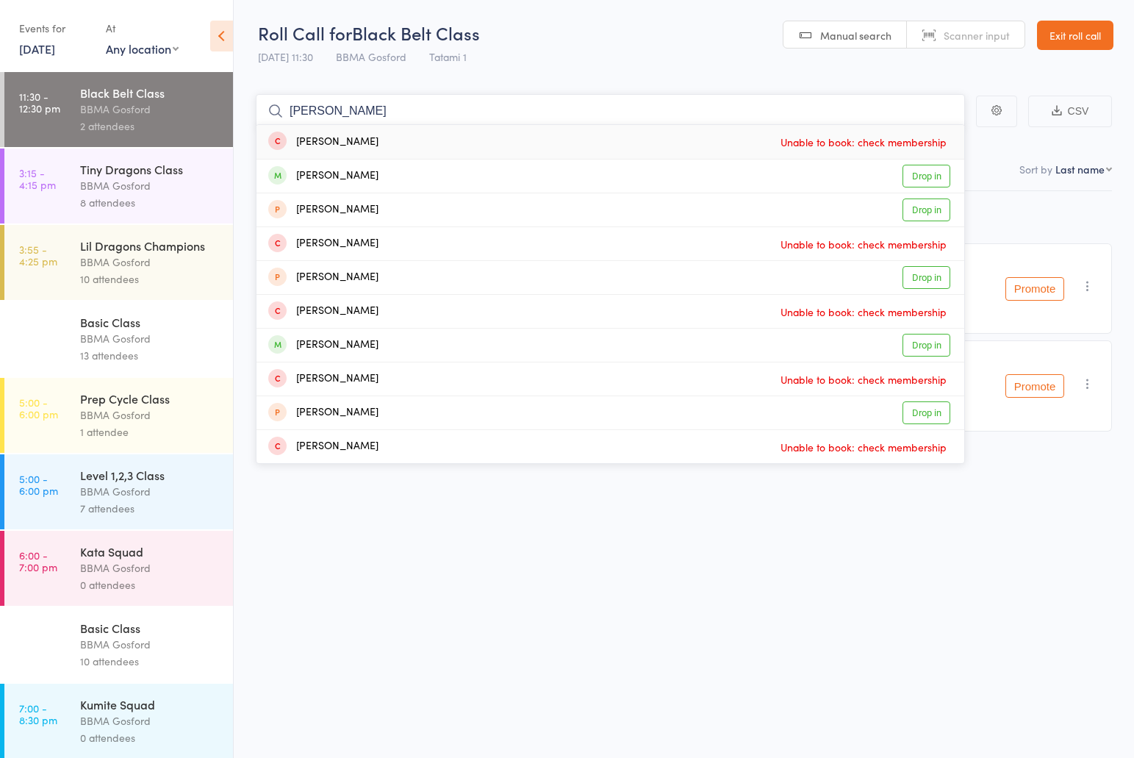
type input "allison harw"
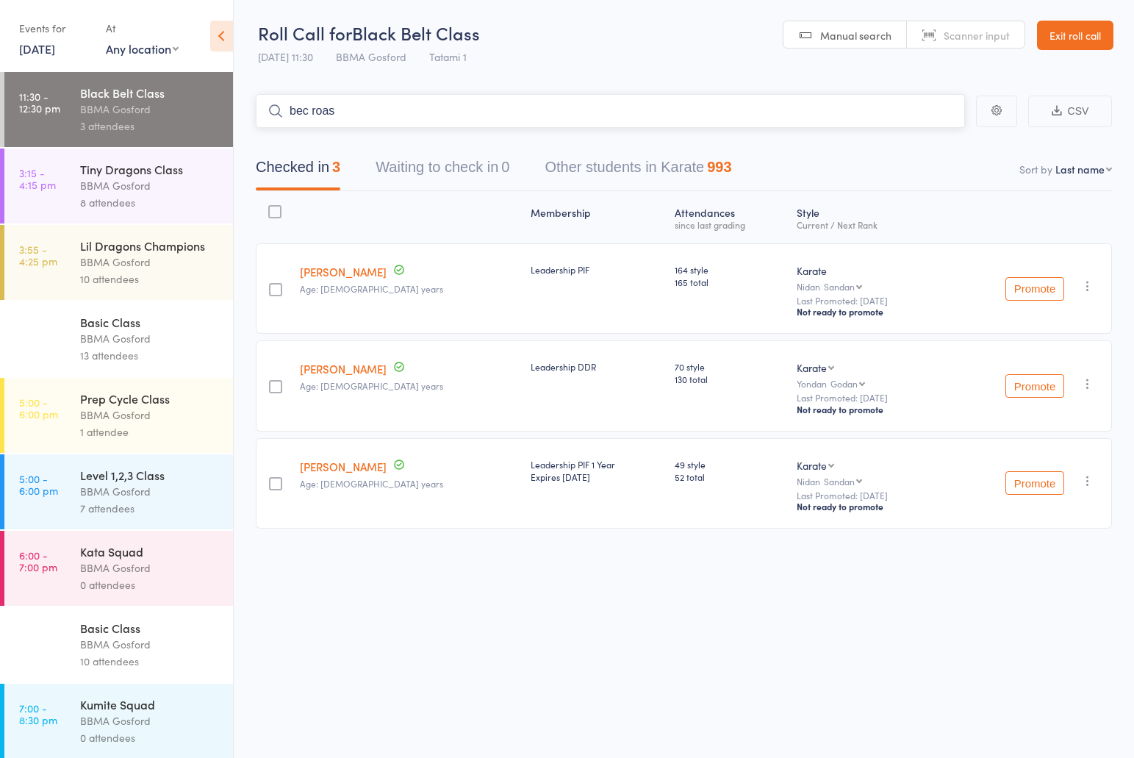
type input "bec roast"
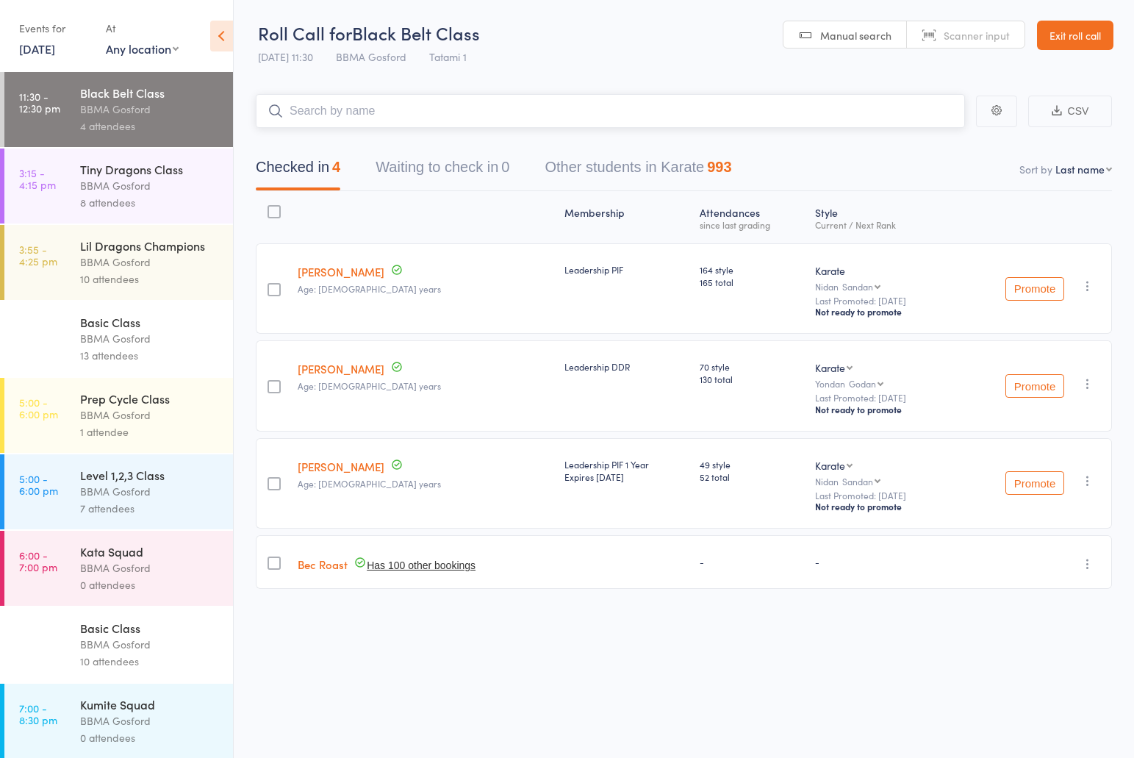
click at [357, 118] on input "search" at bounding box center [610, 111] width 709 height 34
type input "davdi forbes"
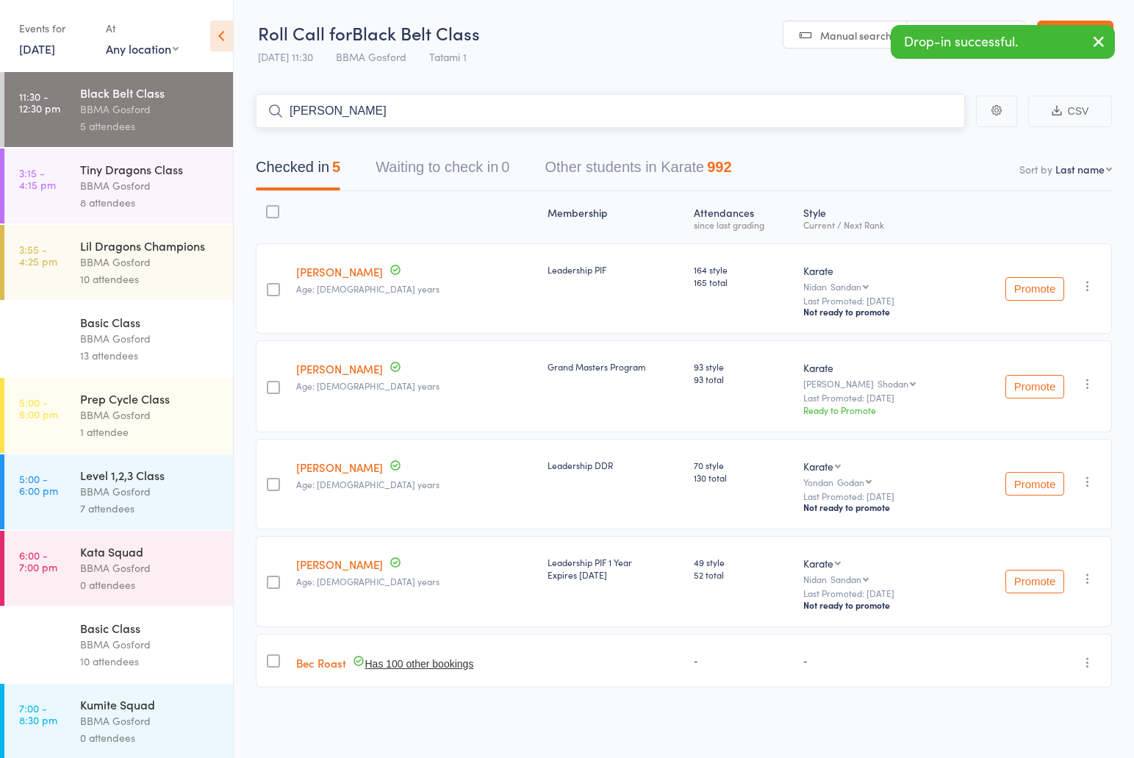
type input "jayke ferris"
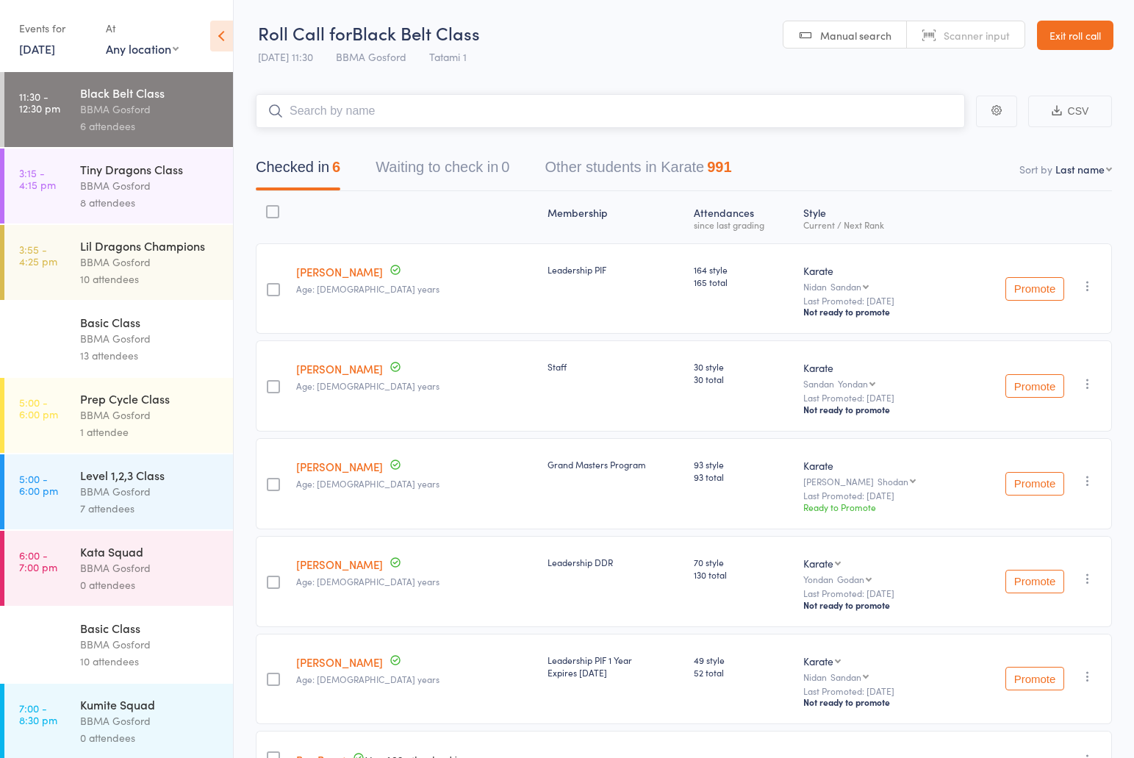
click at [371, 109] on input "search" at bounding box center [610, 111] width 709 height 34
type input "jack parkins"
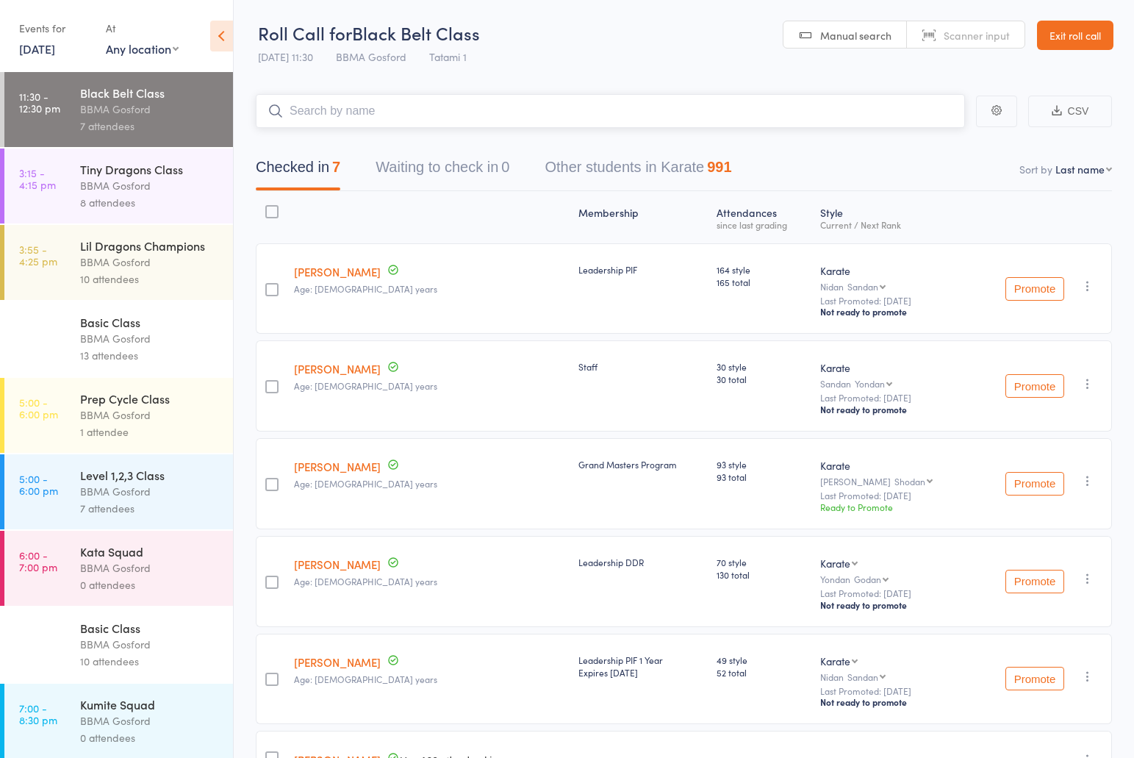
click at [348, 105] on input "search" at bounding box center [610, 111] width 709 height 34
type input "julian lawerence"
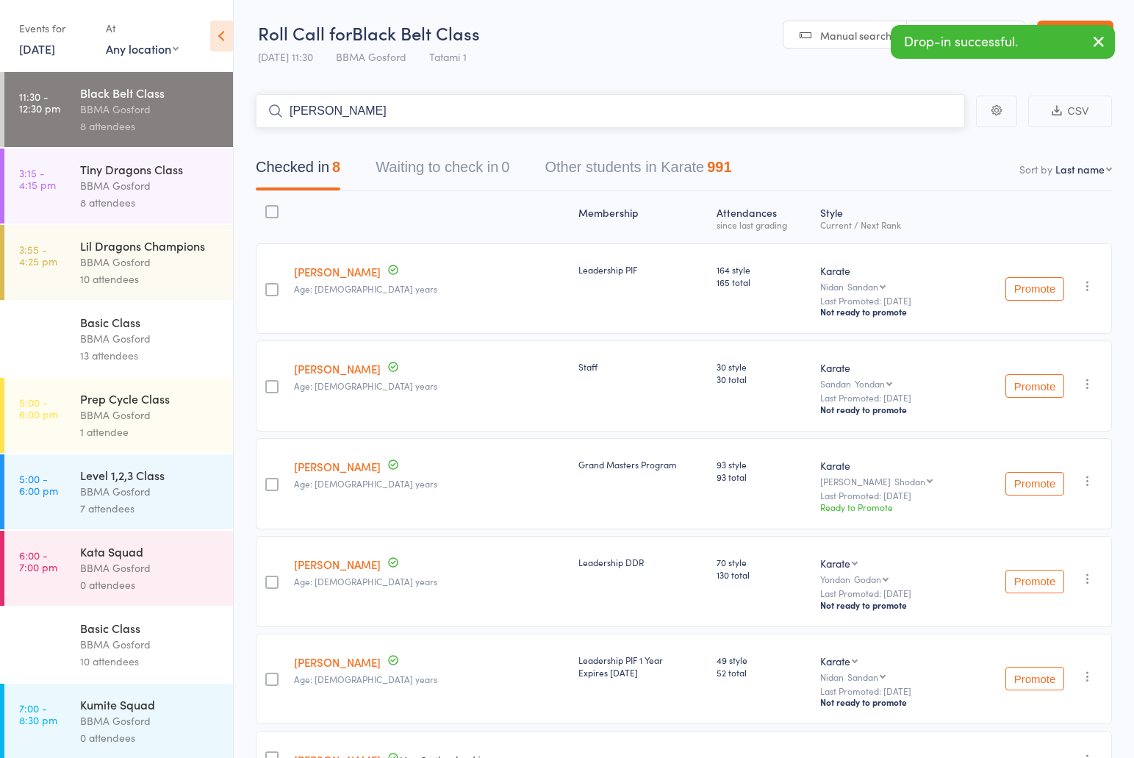
type input "trevor kan"
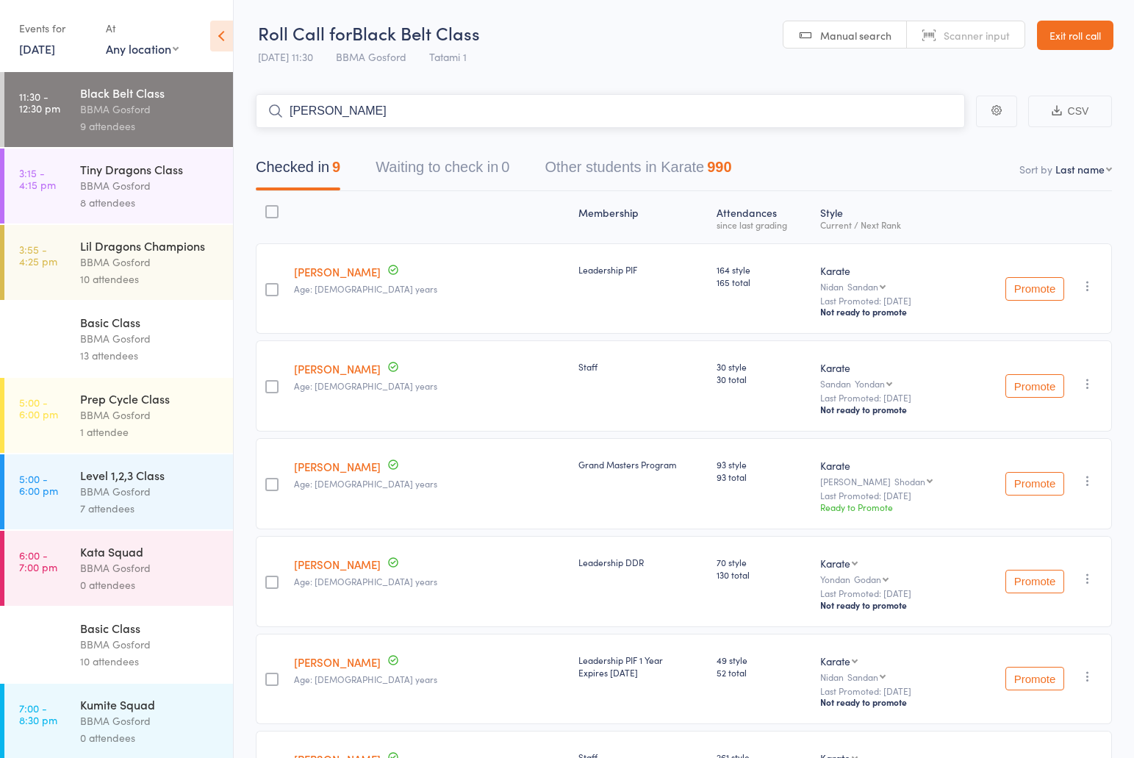
type input "jackie voysey"
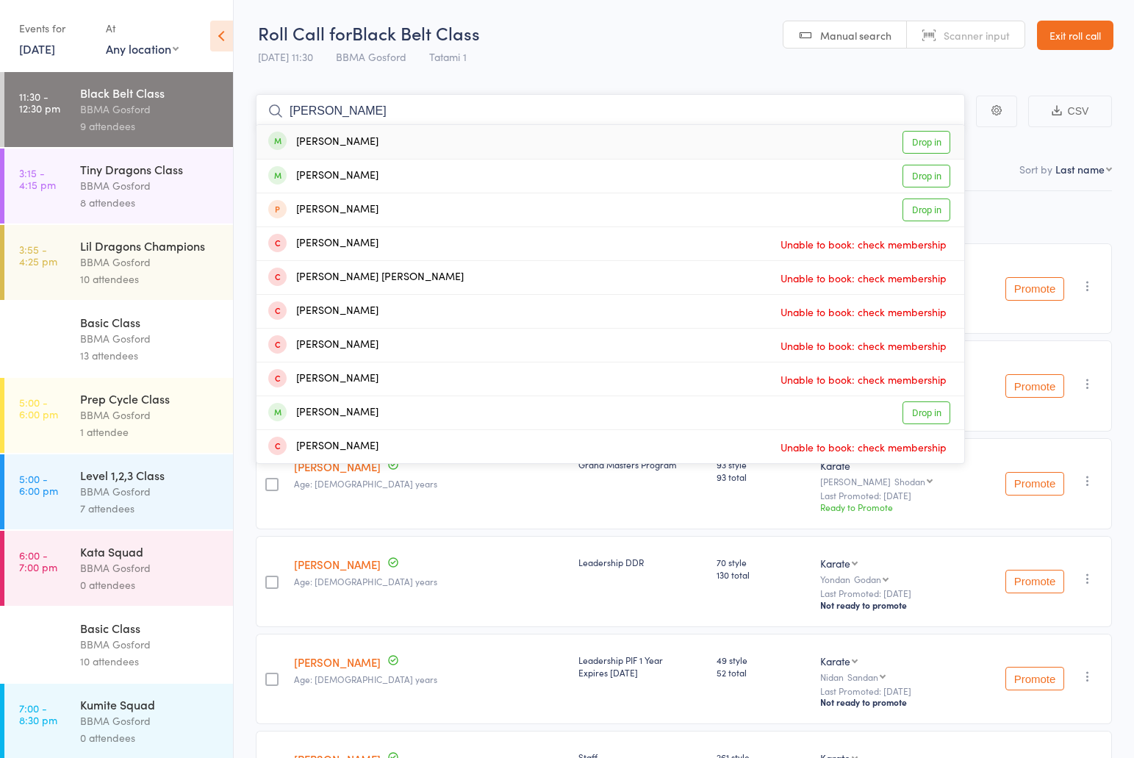
type input "jackie voysey"
click at [323, 135] on div "Jackie Voysey" at bounding box center [323, 142] width 110 height 17
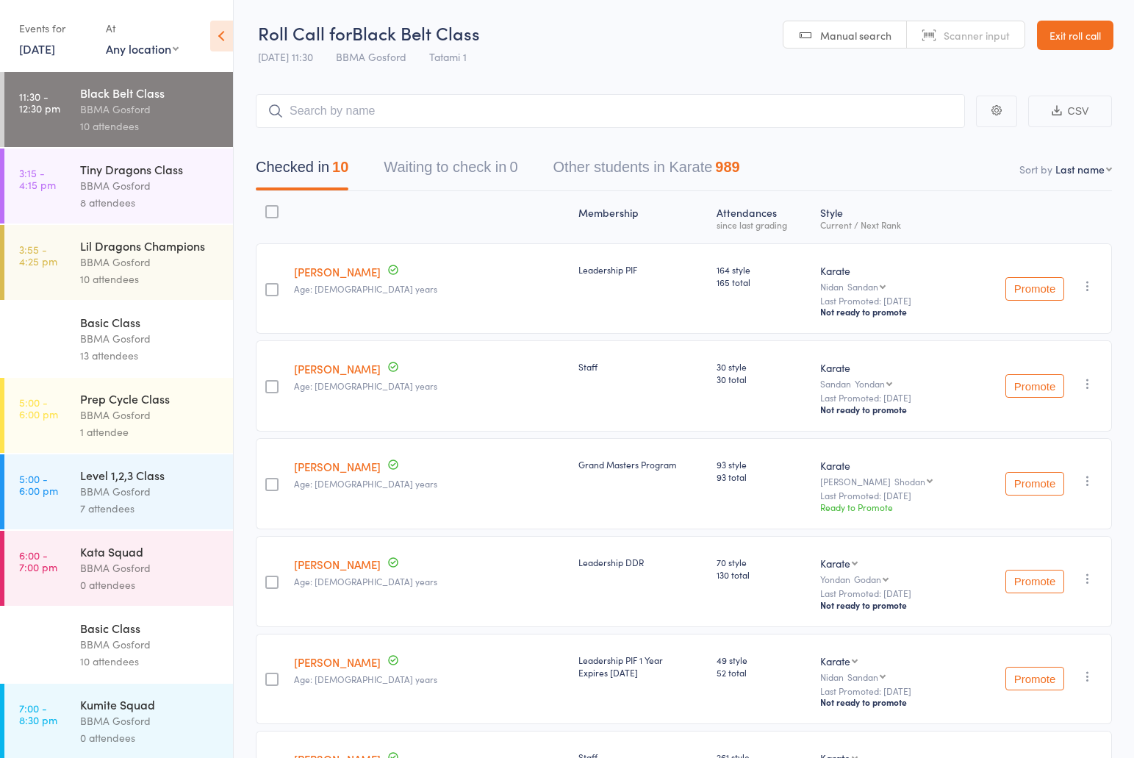
click at [55, 53] on link "14 Oct, 2025" at bounding box center [37, 48] width 36 height 16
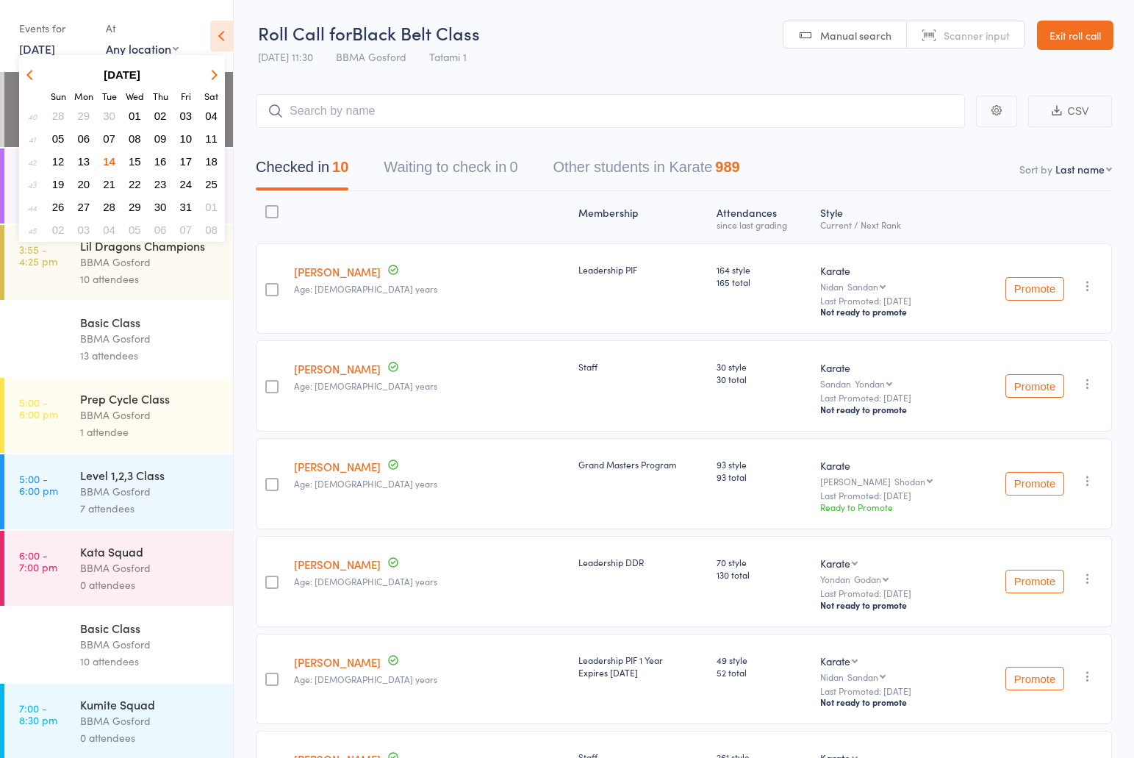
click at [83, 167] on span "13" at bounding box center [84, 161] width 12 height 12
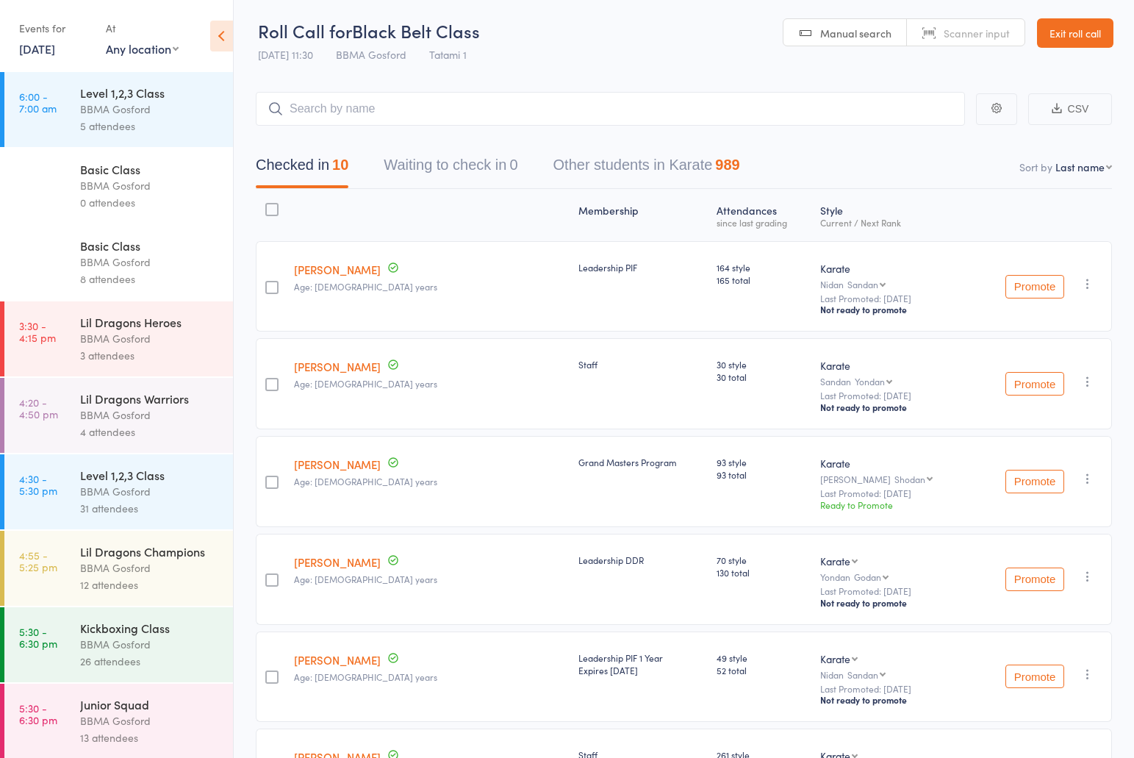
click at [126, 267] on div "BBMA Gosford" at bounding box center [150, 262] width 140 height 17
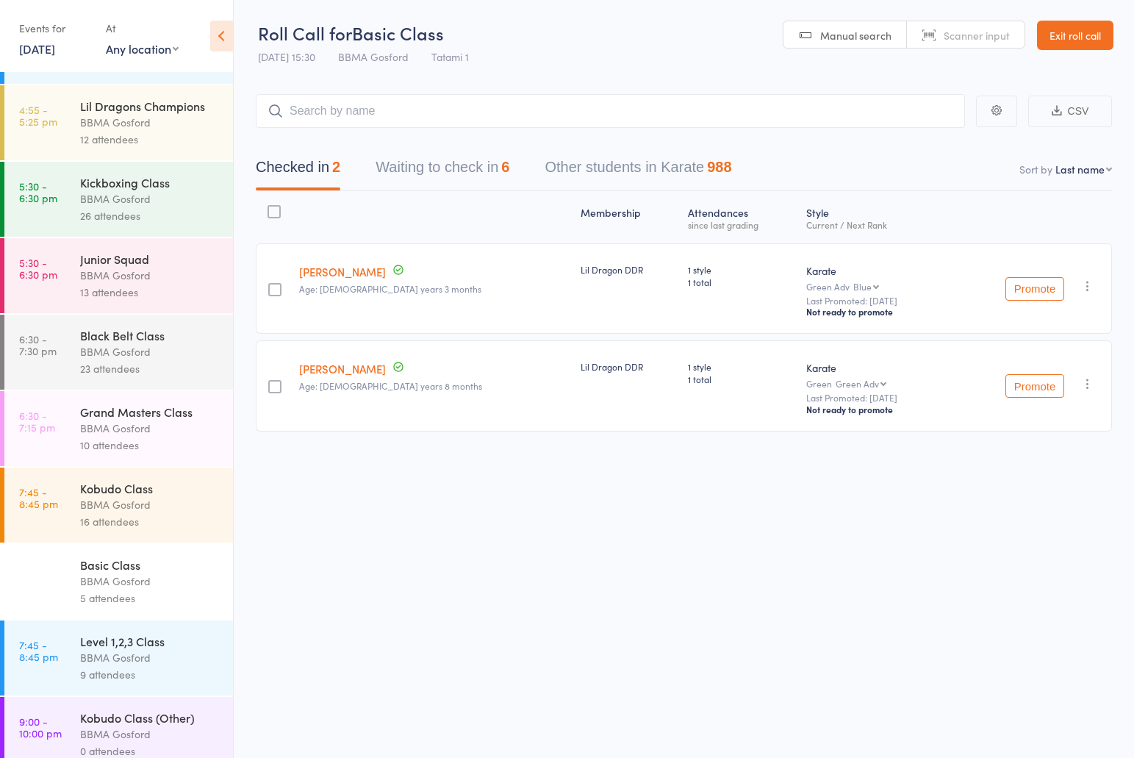
scroll to position [780, 0]
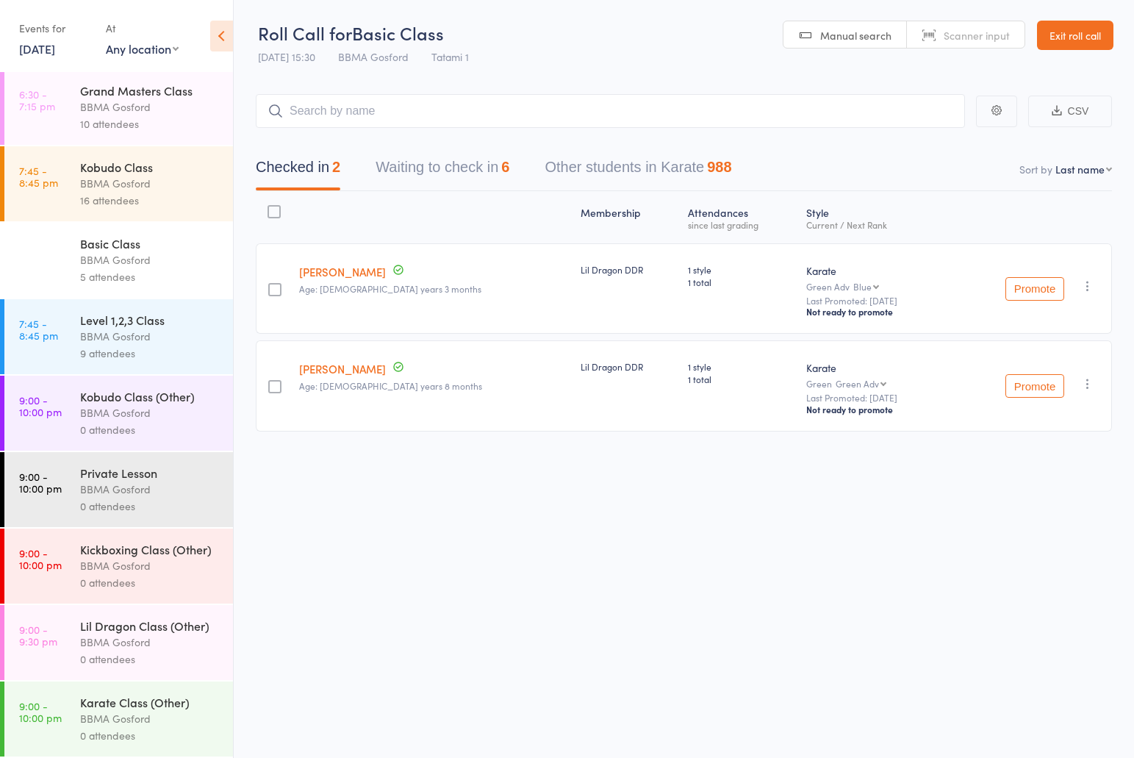
click at [139, 272] on div "5 attendees" at bounding box center [150, 276] width 140 height 17
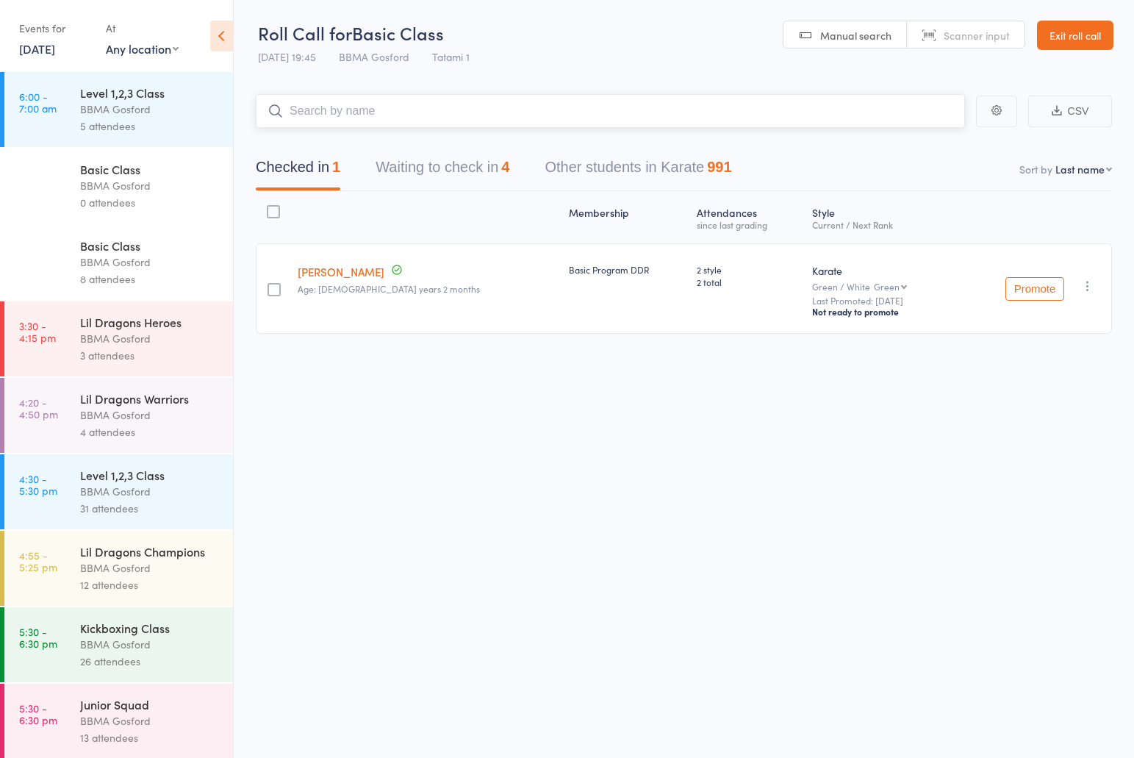
click at [450, 168] on button "Waiting to check in 4" at bounding box center [443, 170] width 134 height 39
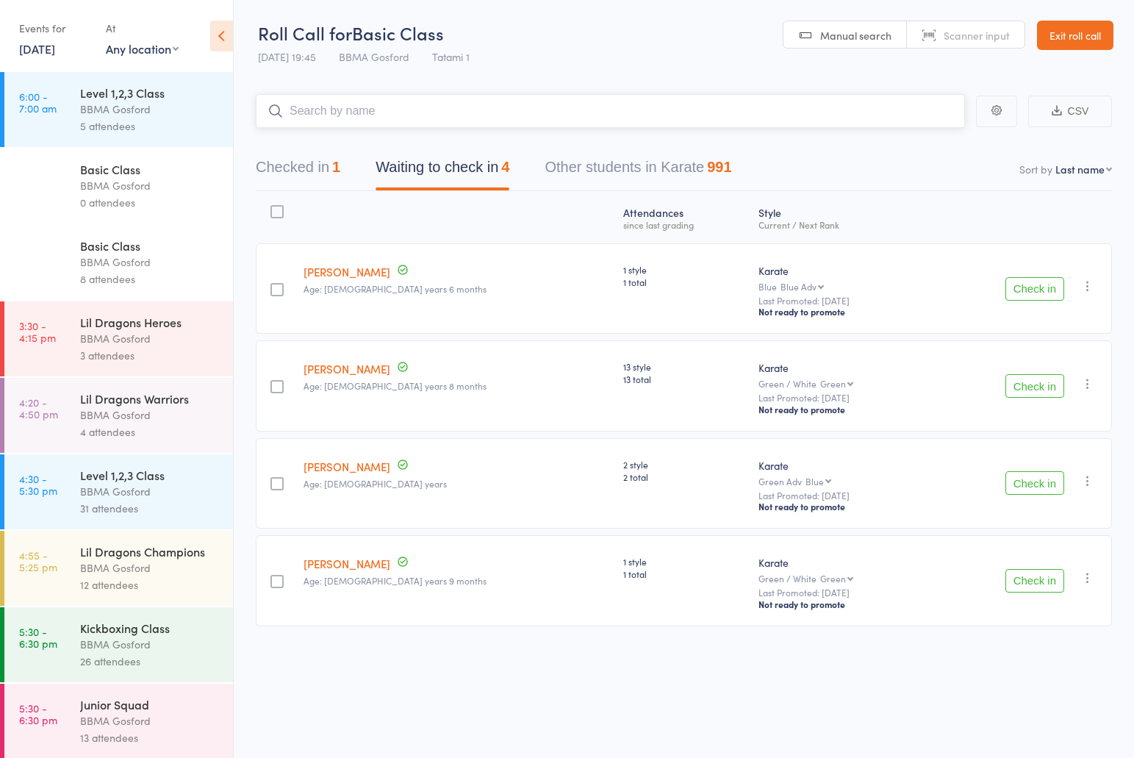
click at [309, 170] on button "Checked in 1" at bounding box center [298, 170] width 85 height 39
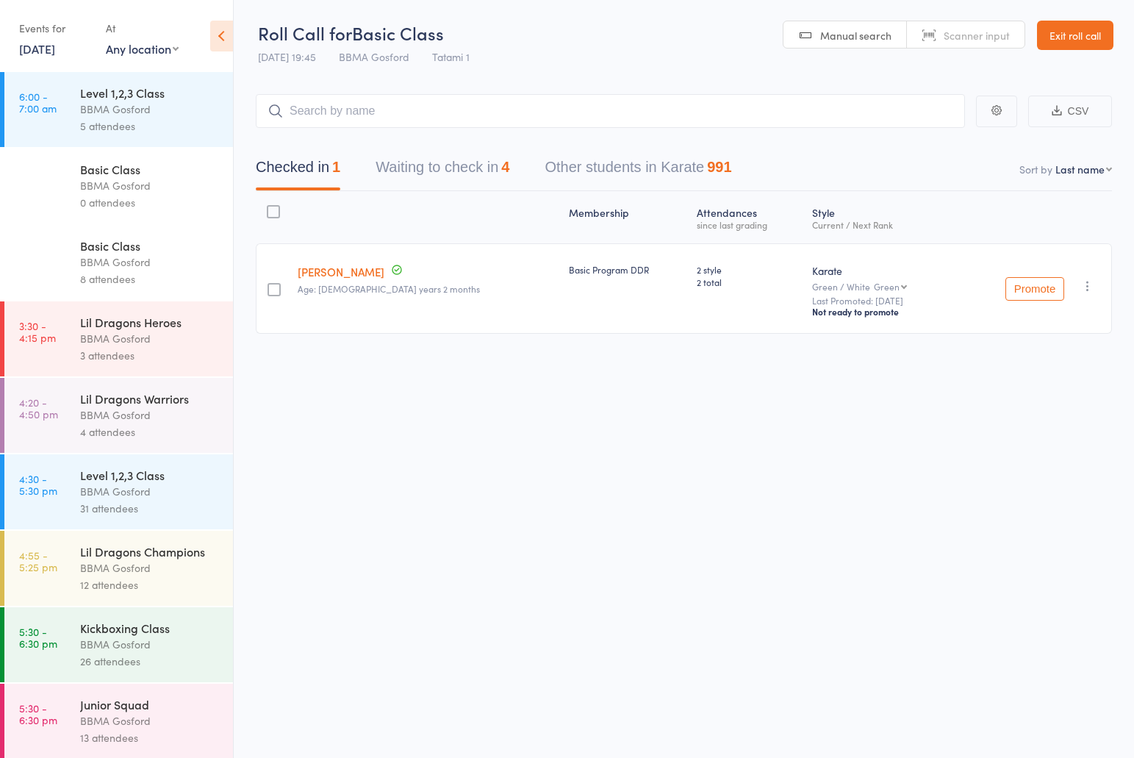
click at [48, 51] on link "13 Oct, 2025" at bounding box center [37, 48] width 36 height 16
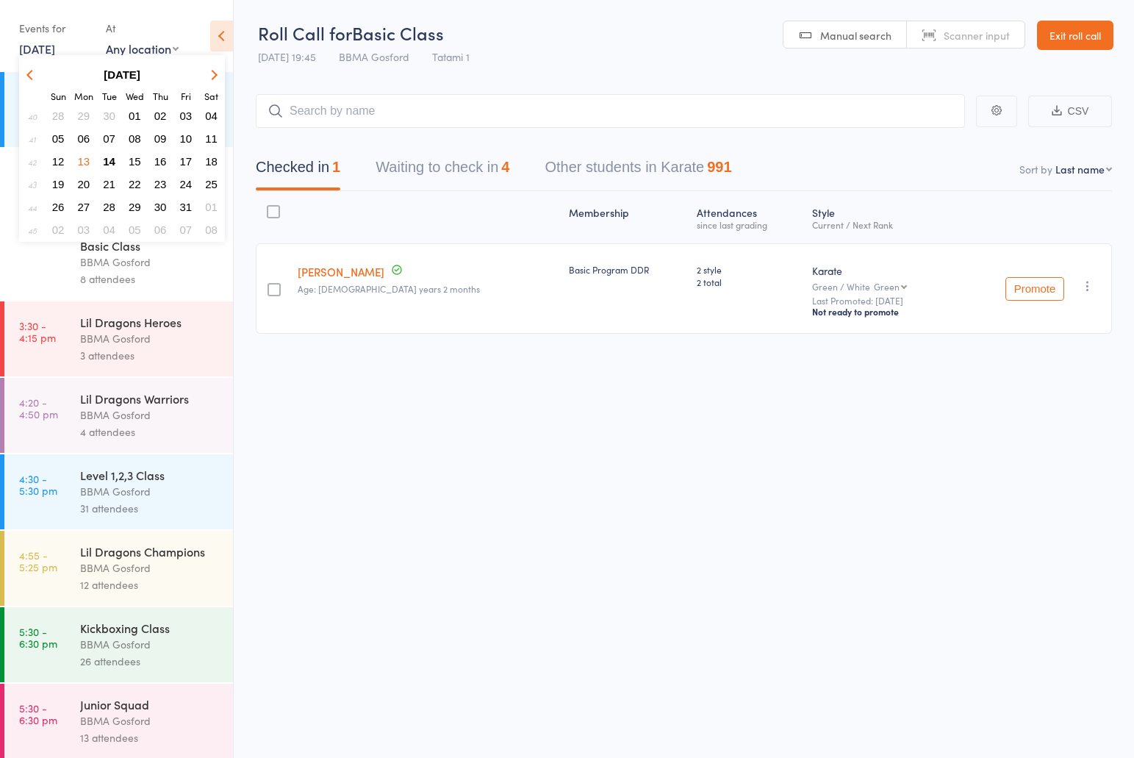
click at [109, 164] on span "14" at bounding box center [109, 161] width 12 height 12
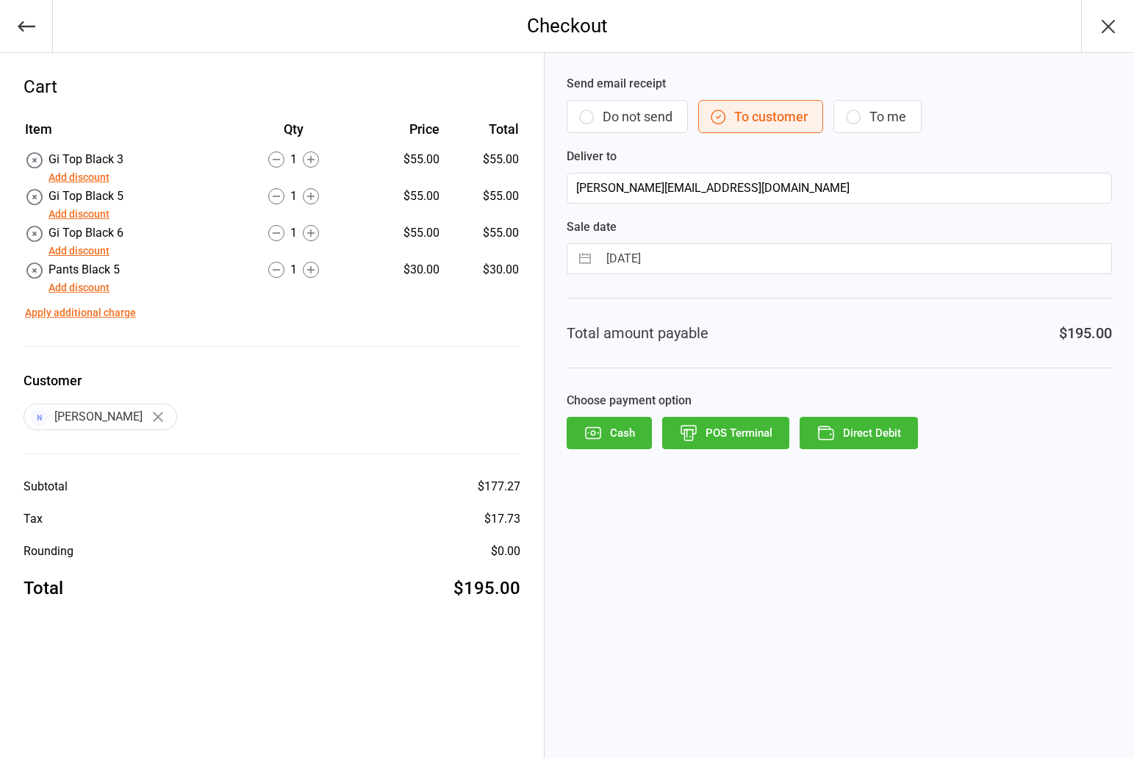
click at [642, 264] on input "14 Oct 2025" at bounding box center [854, 258] width 513 height 29
select select "8"
select select "2025"
select select "9"
select select "2025"
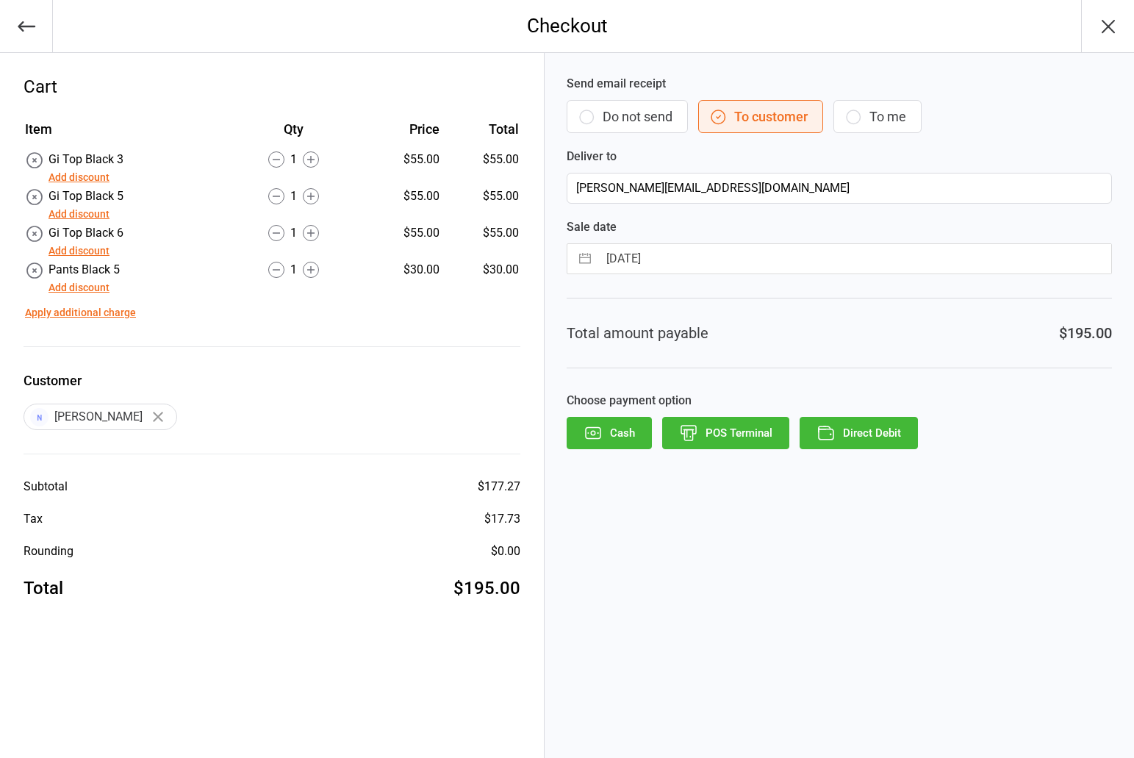
select select "10"
select select "2025"
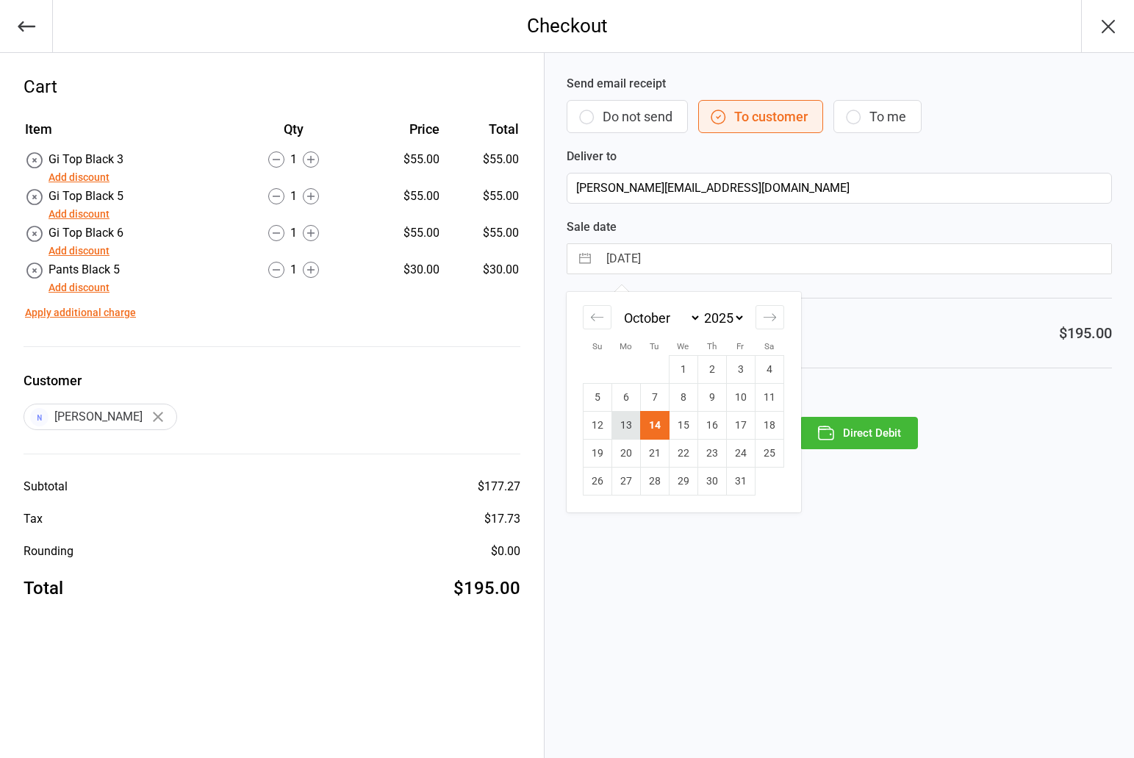
click at [633, 428] on td "13" at bounding box center [625, 426] width 29 height 28
type input "13 Oct 2025"
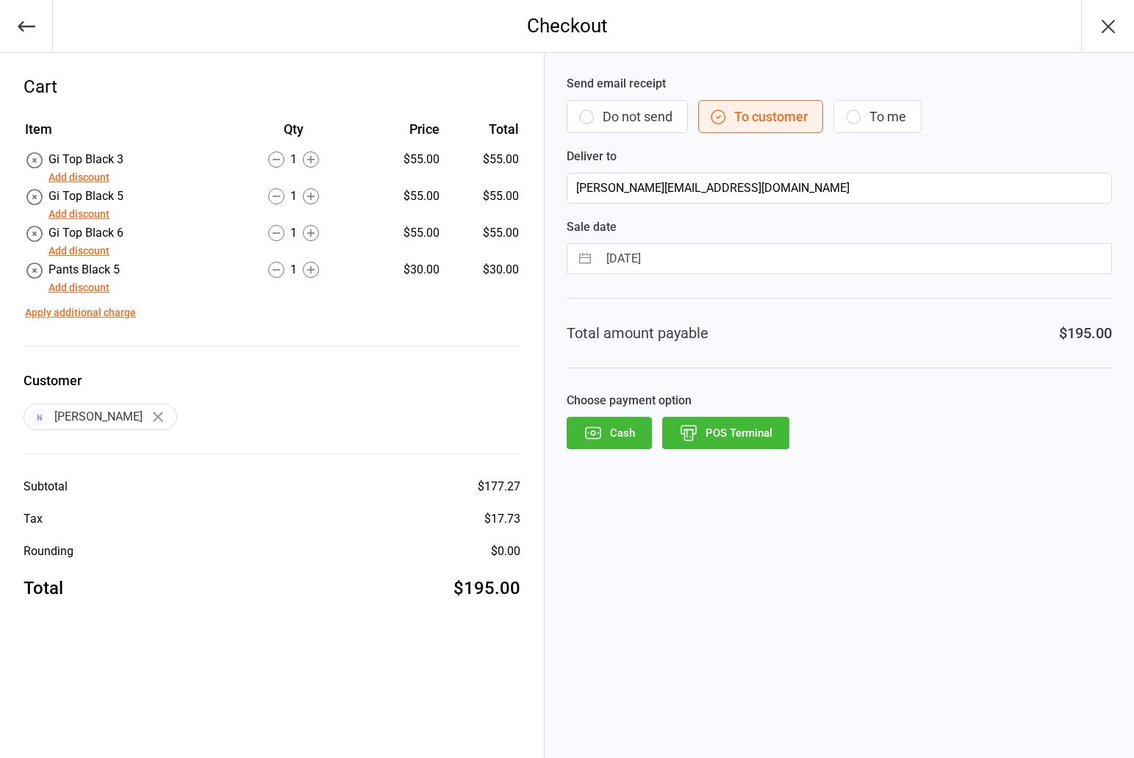
click at [739, 434] on button "POS Terminal" at bounding box center [725, 433] width 127 height 32
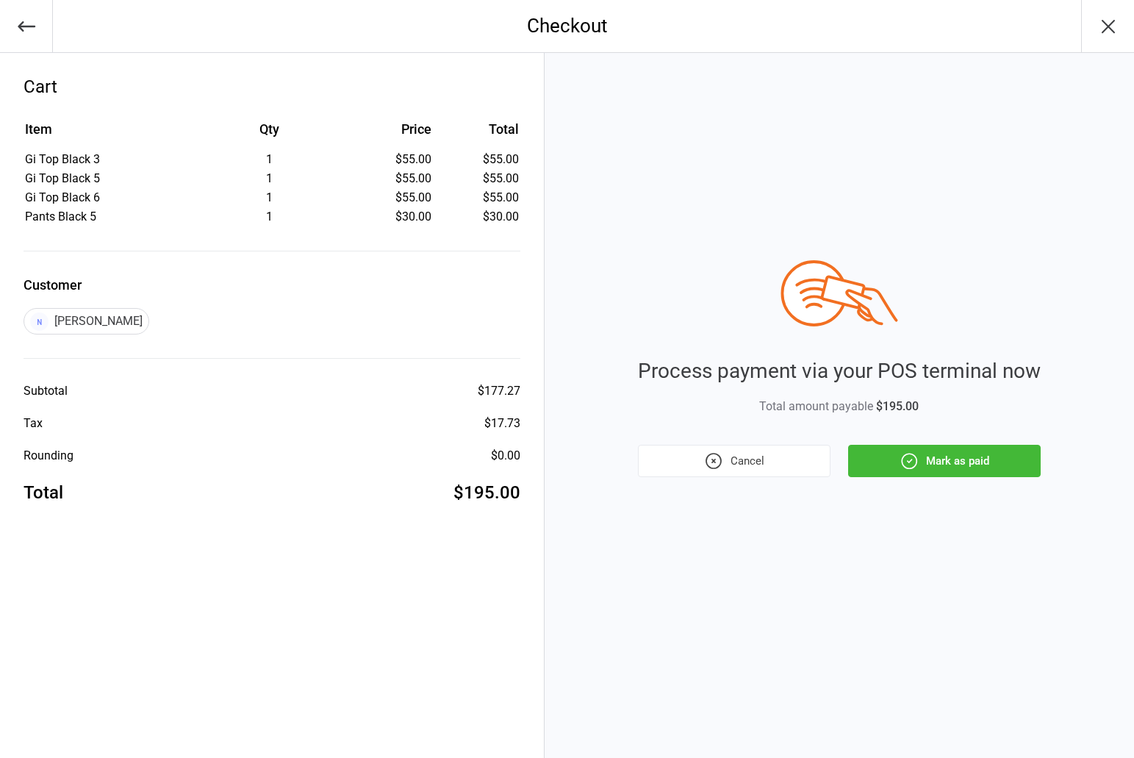
click at [960, 467] on button "Mark as paid" at bounding box center [944, 461] width 193 height 32
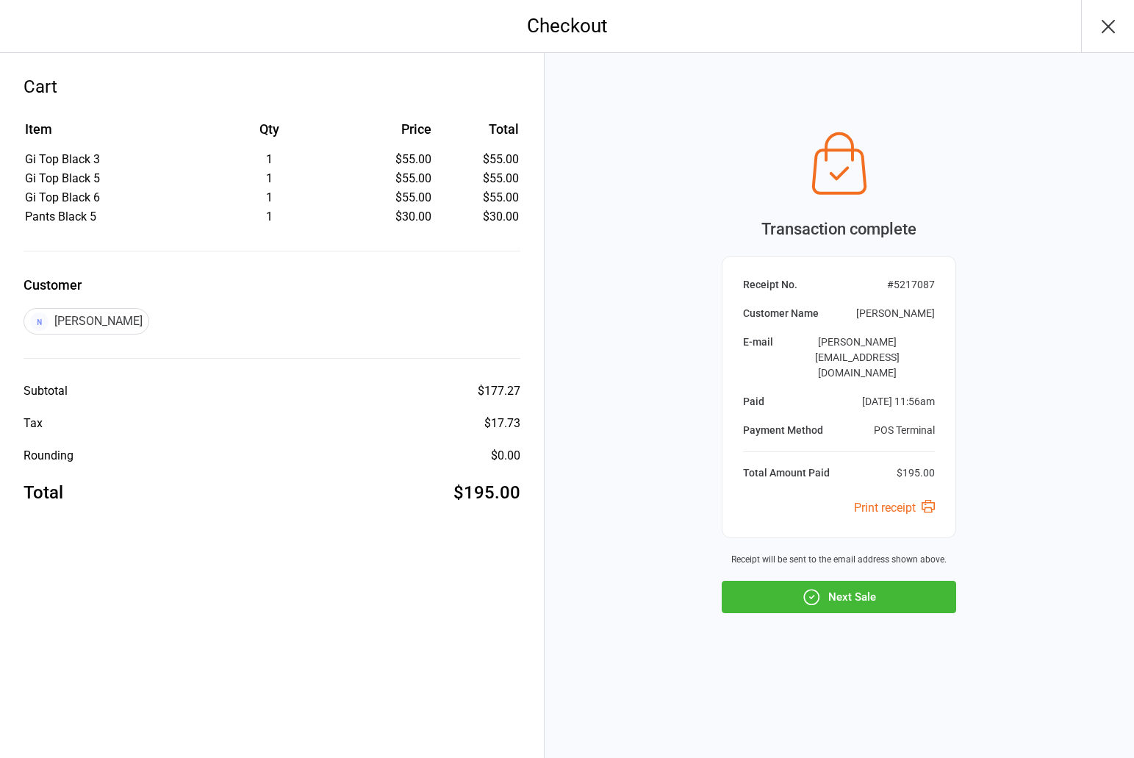
click at [862, 587] on button "Next Sale" at bounding box center [839, 597] width 234 height 32
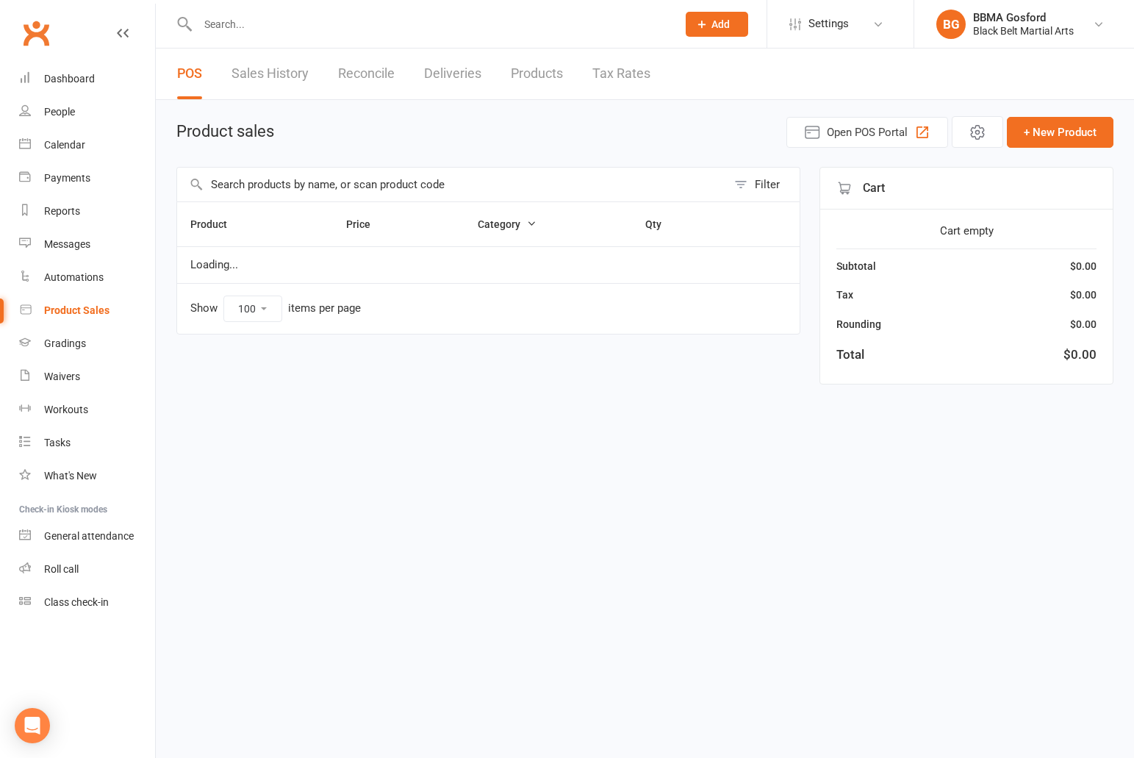
select select "100"
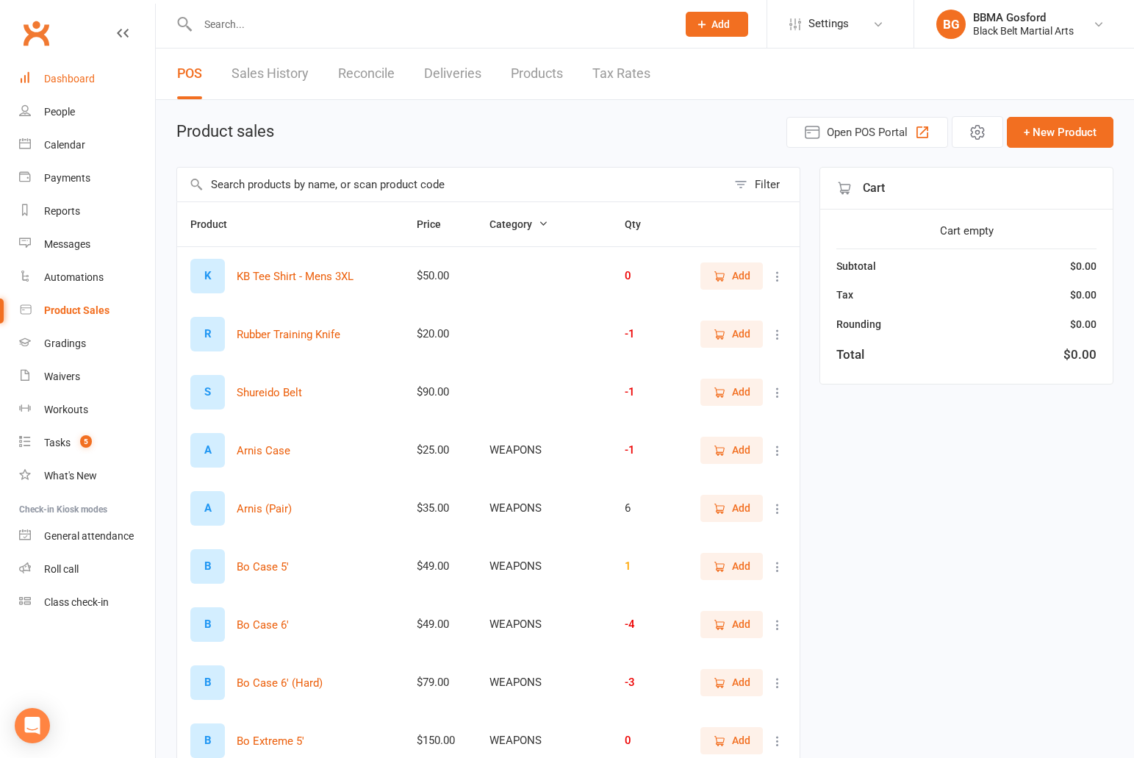
click at [77, 83] on div "Dashboard" at bounding box center [69, 79] width 51 height 12
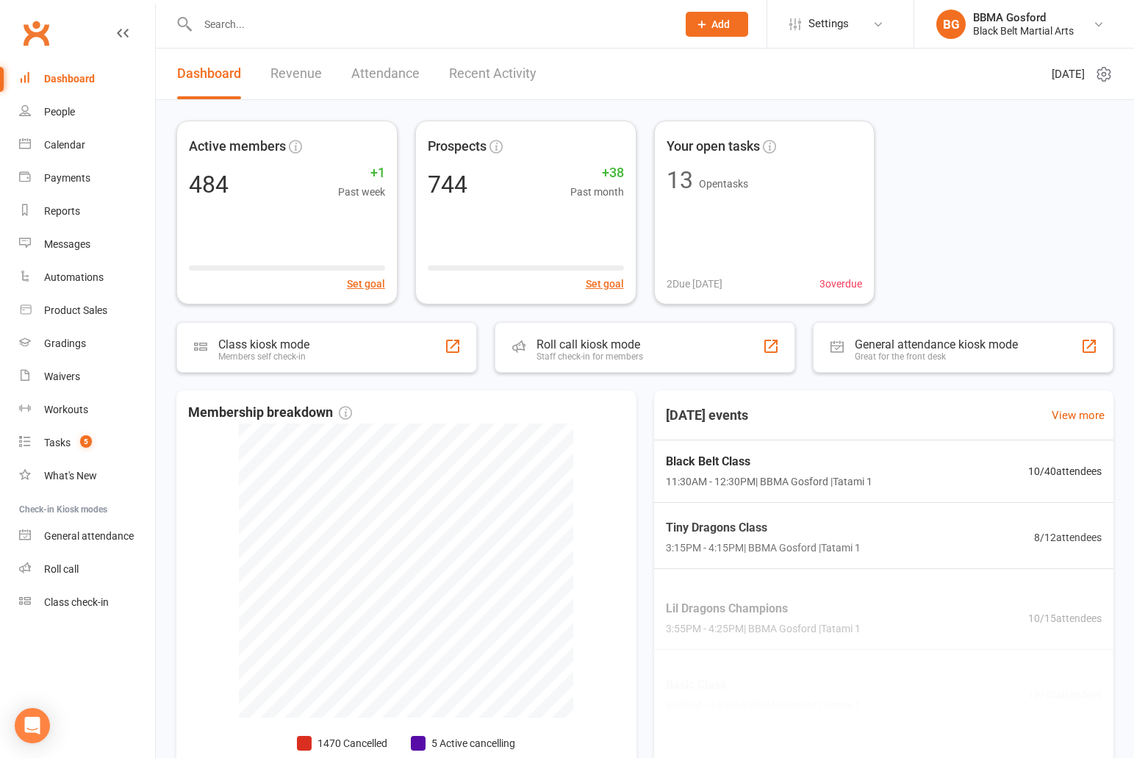
click at [272, 26] on input "text" at bounding box center [429, 24] width 473 height 21
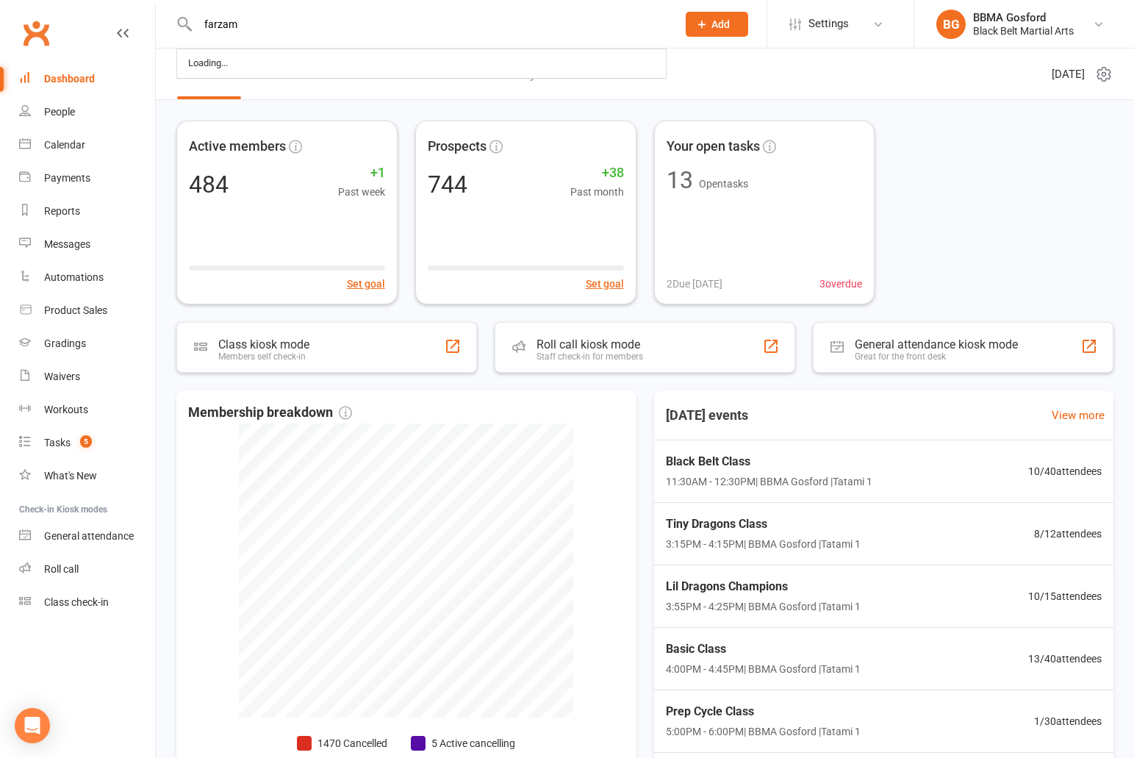
type input "farzam"
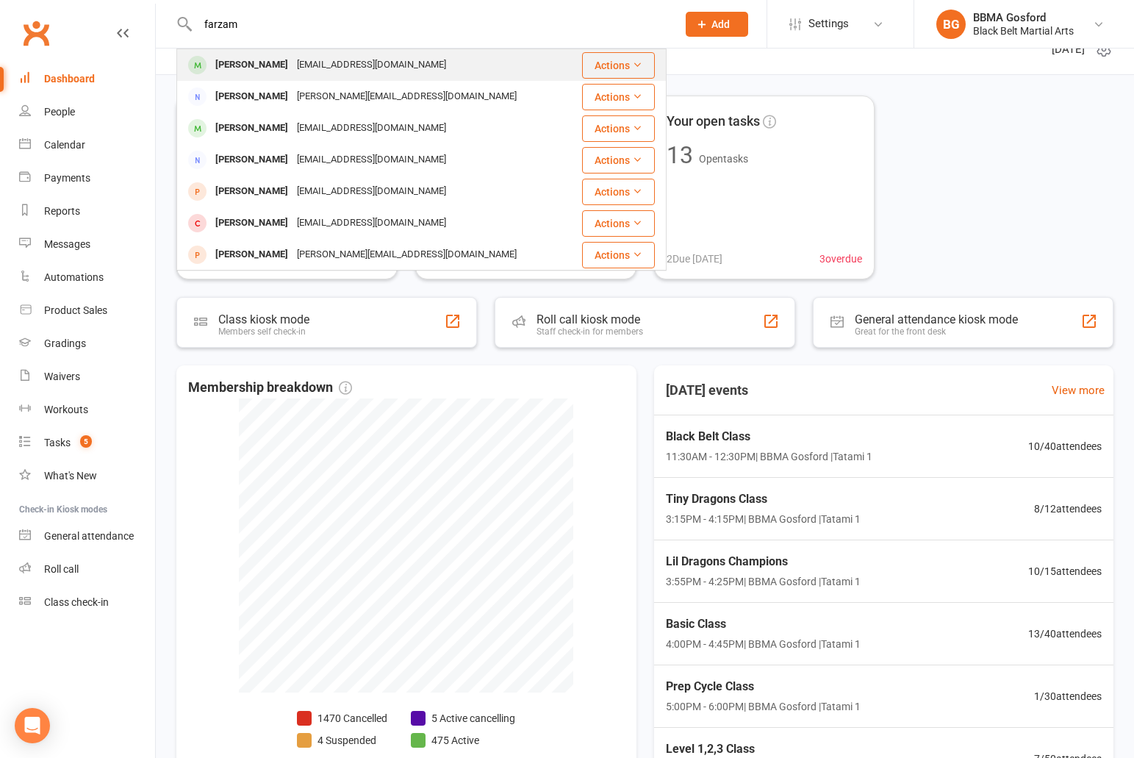
click at [301, 71] on div "[EMAIL_ADDRESS][DOMAIN_NAME]" at bounding box center [371, 64] width 158 height 21
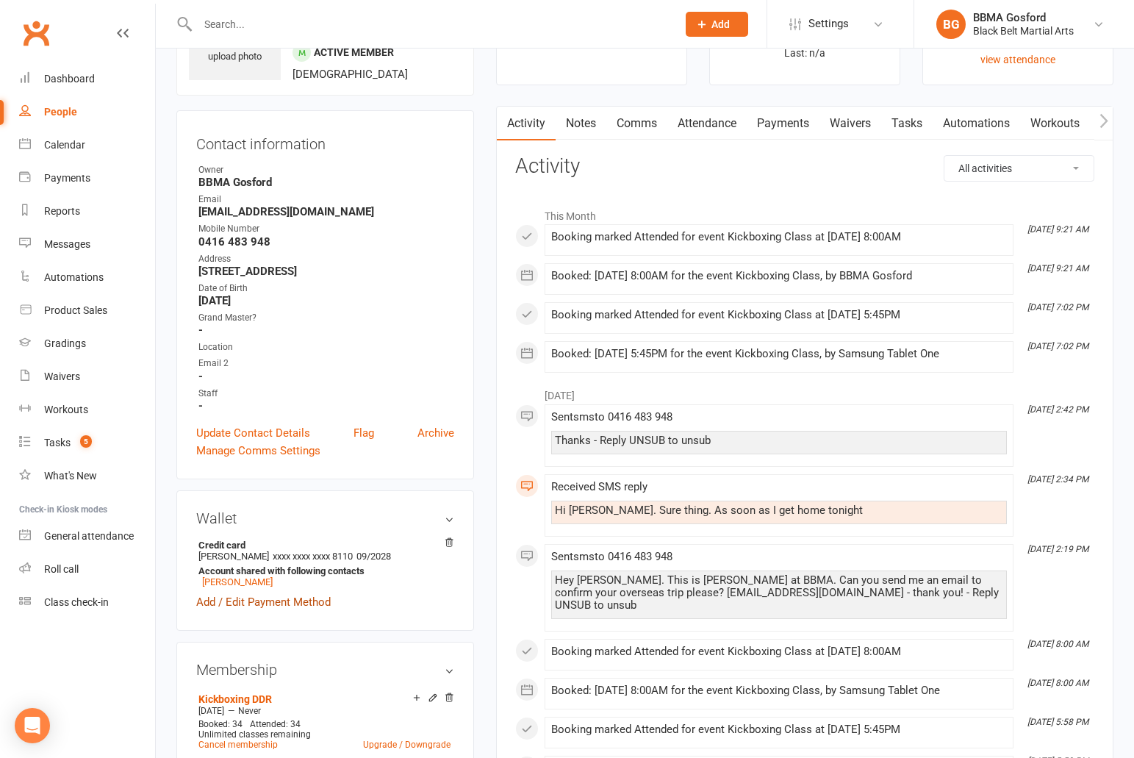
scroll to position [92, 0]
click at [281, 606] on link "Add / Edit Payment Method" at bounding box center [263, 603] width 134 height 18
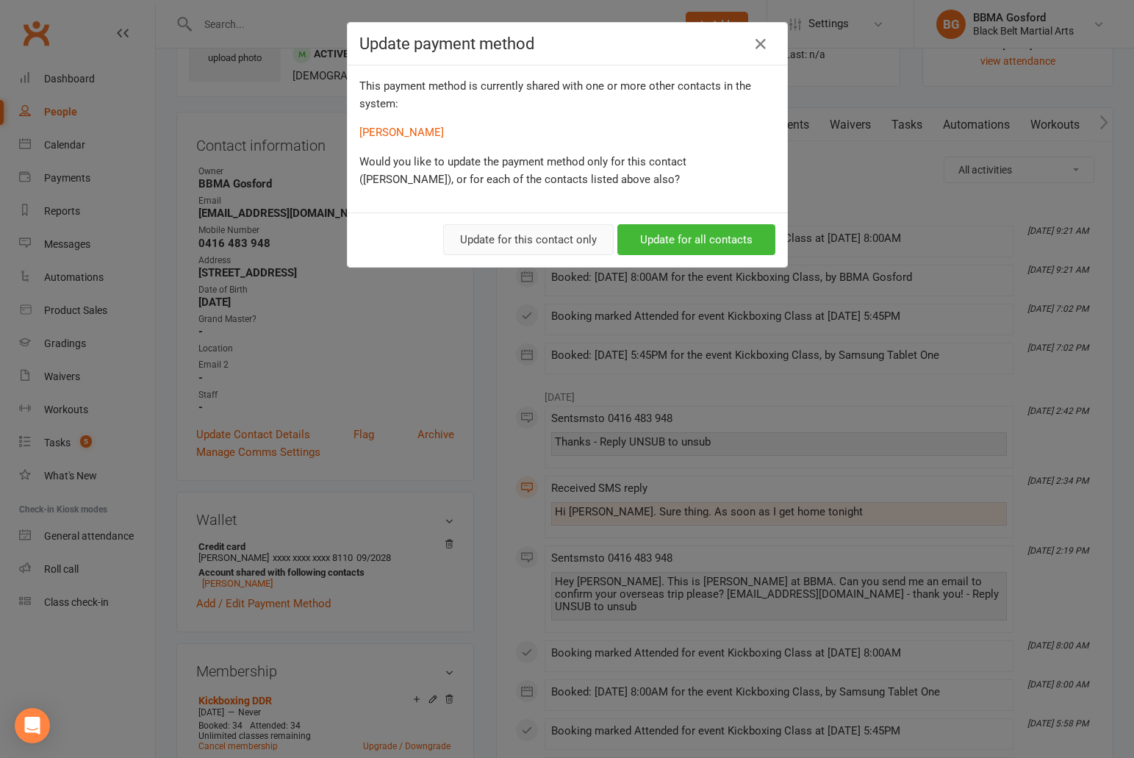
click at [558, 240] on button "Update for this contact only" at bounding box center [528, 239] width 170 height 31
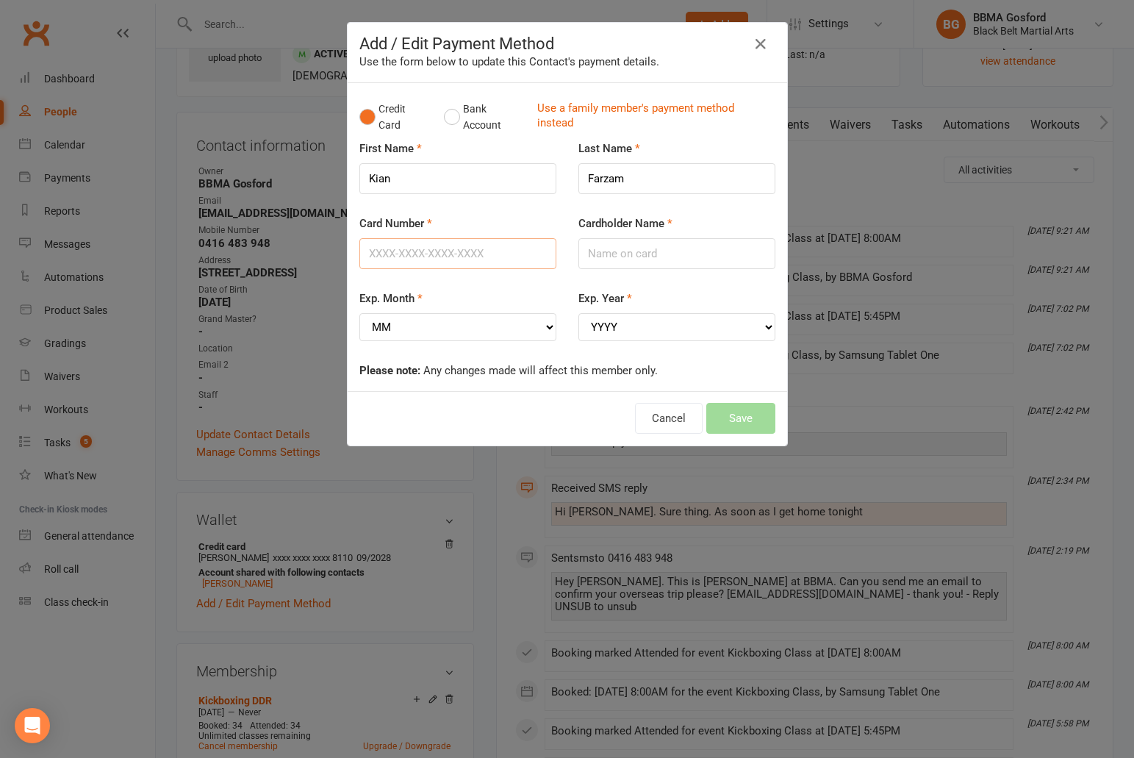
click at [412, 256] on input "Card Number" at bounding box center [457, 253] width 197 height 31
type input "5353161316620766"
type input "[PERSON_NAME]"
select select "01"
click option "01" at bounding box center [0, 0] width 0 height 0
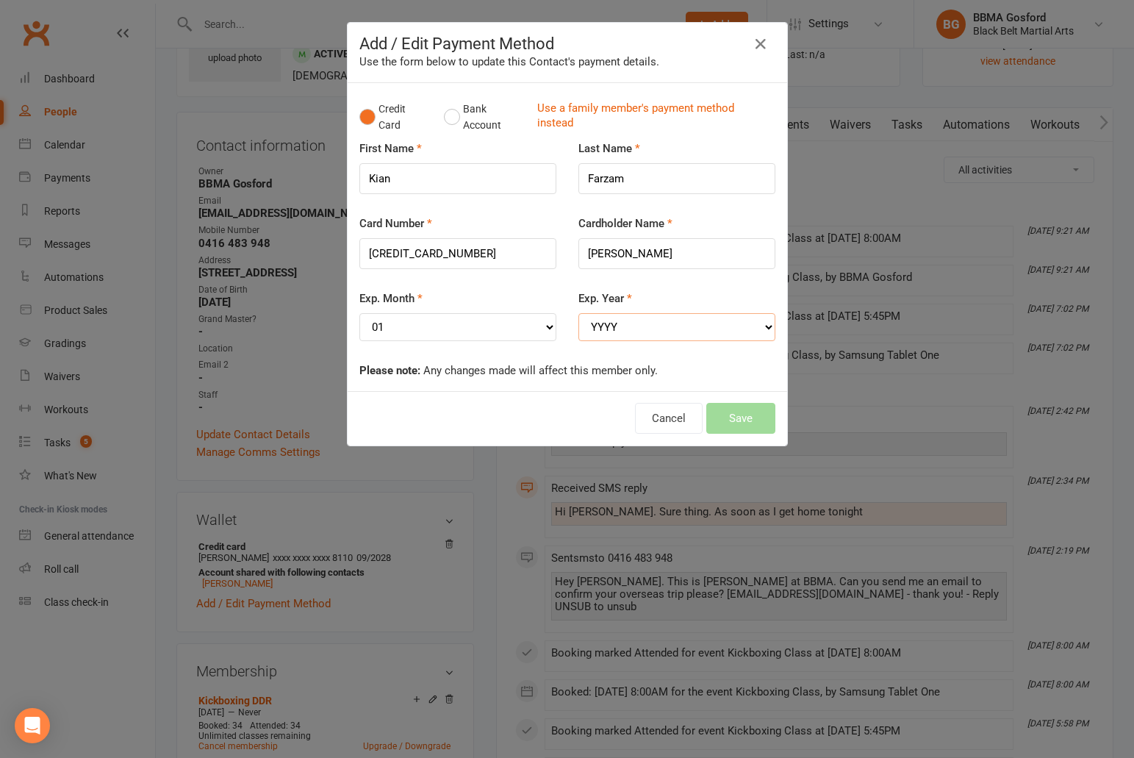
select select "2028"
click option "2028" at bounding box center [0, 0] width 0 height 0
click at [744, 417] on button "Save" at bounding box center [740, 418] width 69 height 31
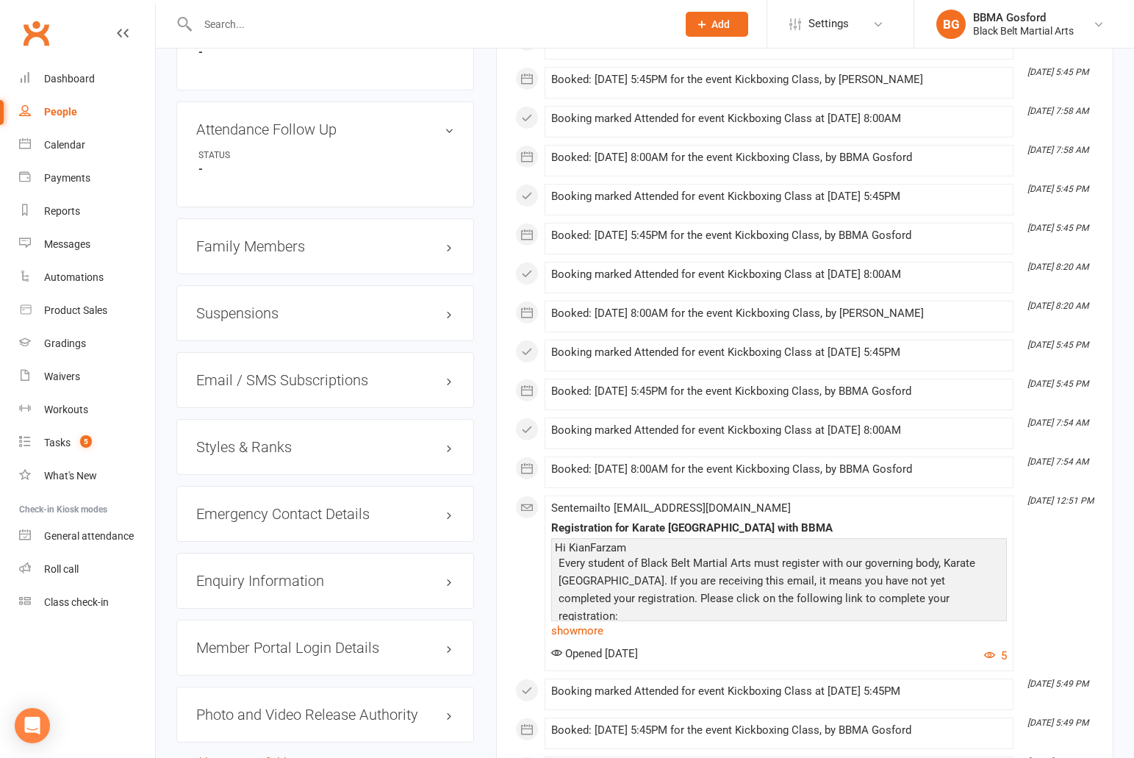
scroll to position [1043, 0]
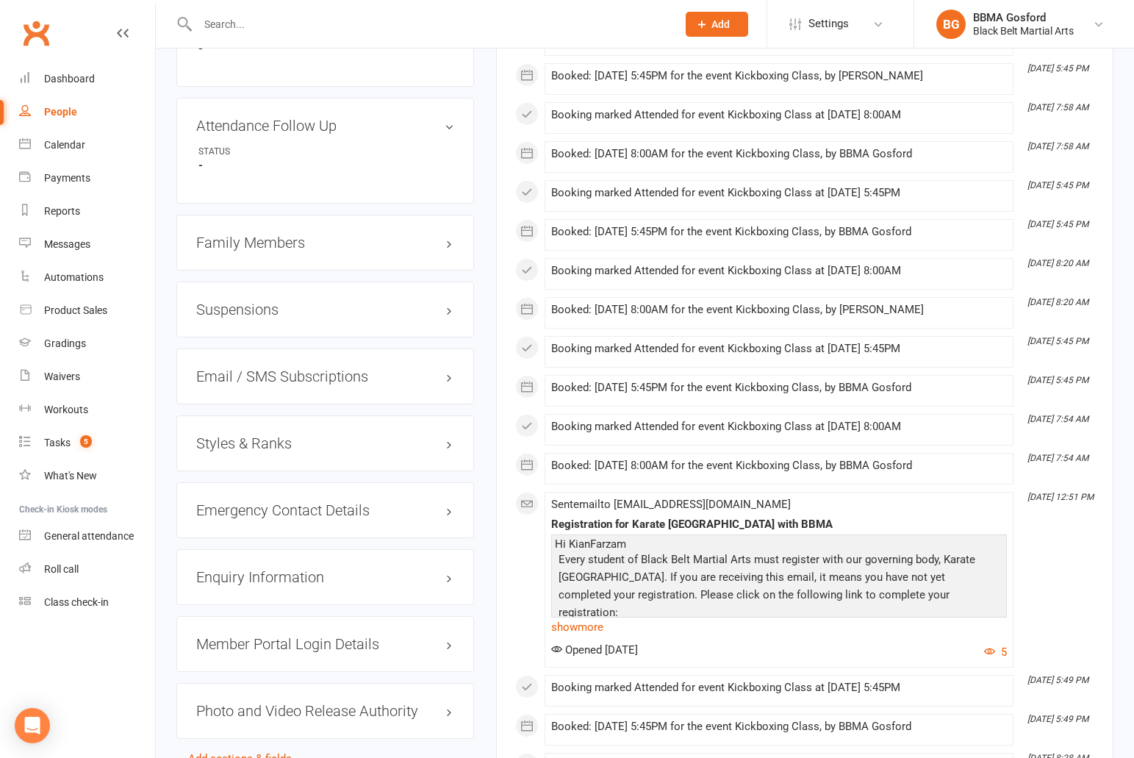
click at [237, 235] on div "Family Members" at bounding box center [325, 243] width 298 height 56
click at [238, 246] on h3 "Family Members" at bounding box center [325, 242] width 258 height 16
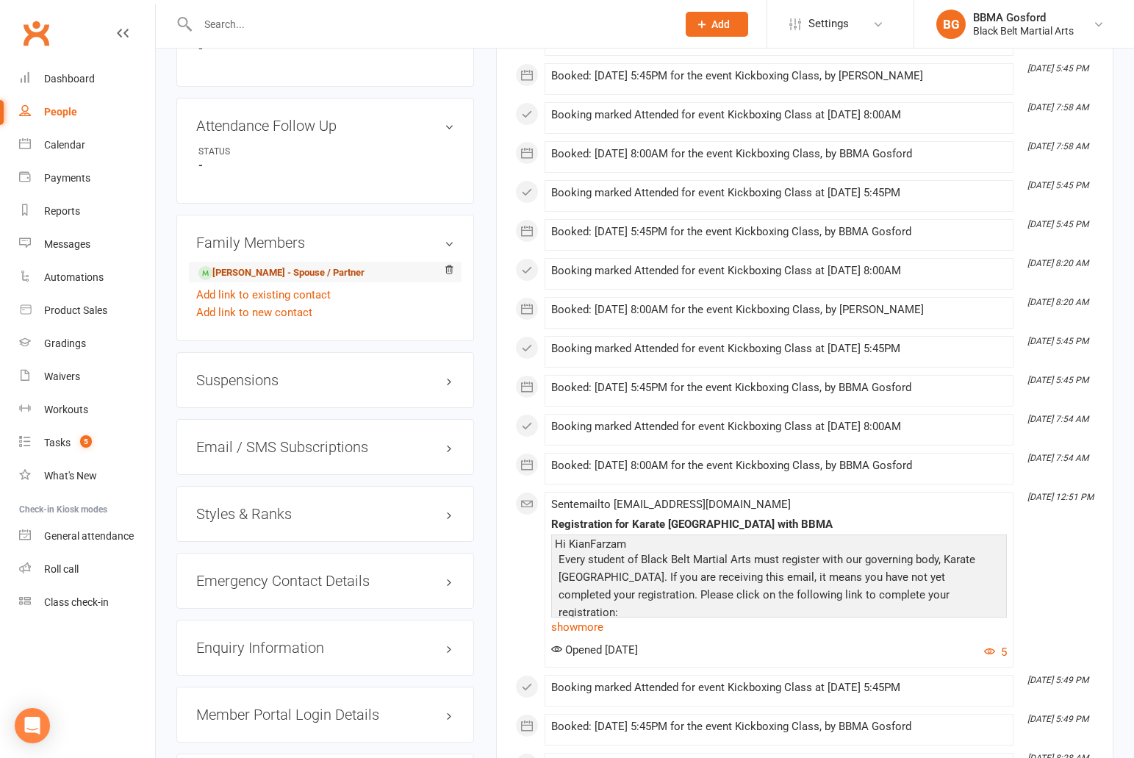
click at [279, 278] on link "Aida Farbood - Spouse / Partner" at bounding box center [281, 272] width 166 height 15
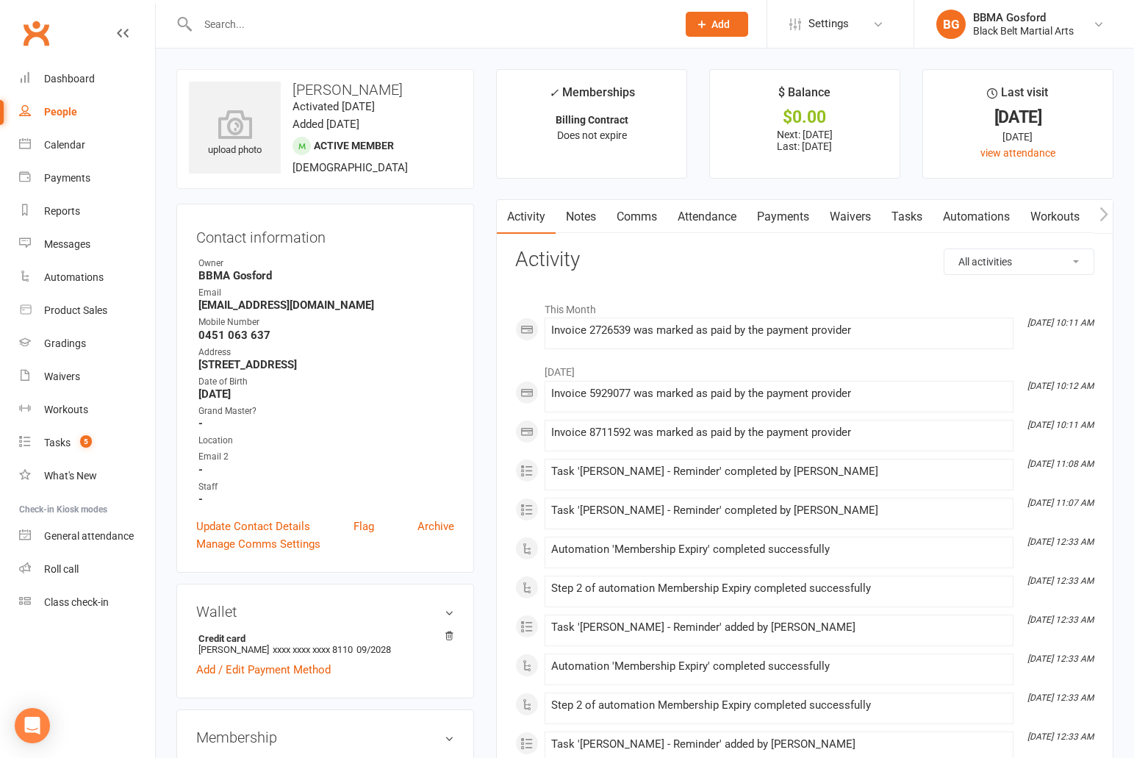
click at [791, 222] on link "Payments" at bounding box center [783, 217] width 73 height 34
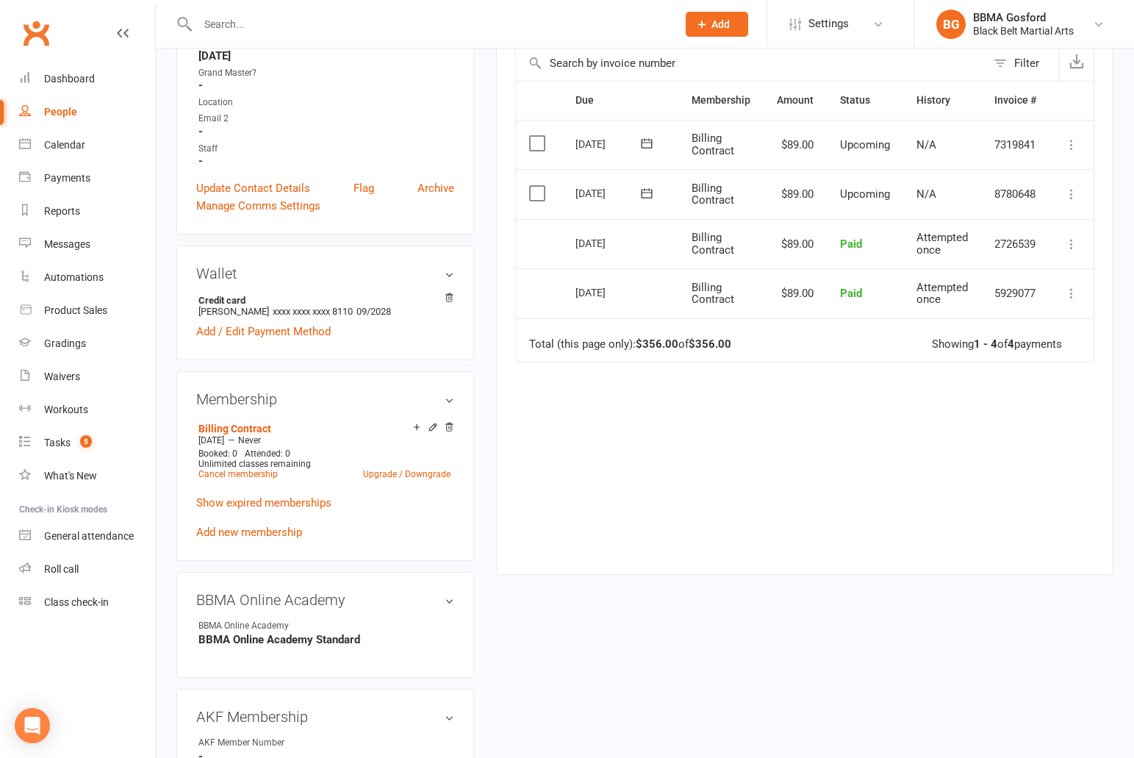
scroll to position [339, 0]
click at [229, 476] on link "Cancel membership" at bounding box center [237, 473] width 79 height 10
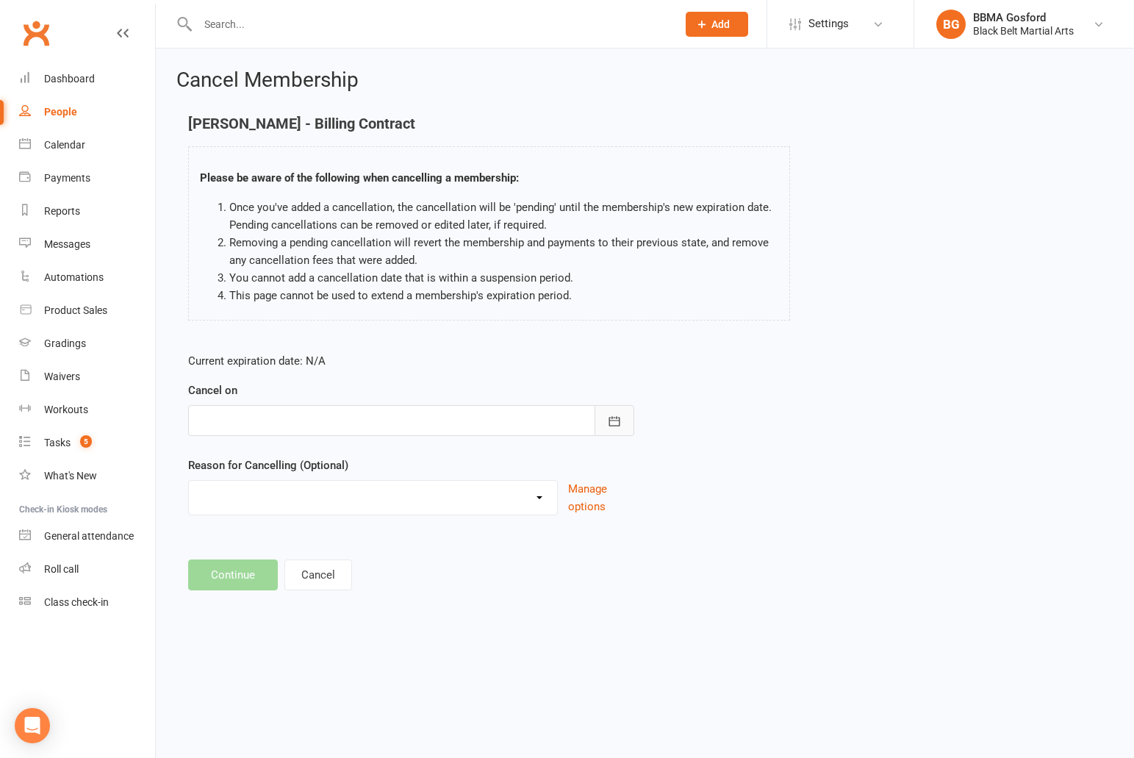
click at [613, 426] on icon "button" at bounding box center [614, 421] width 15 height 15
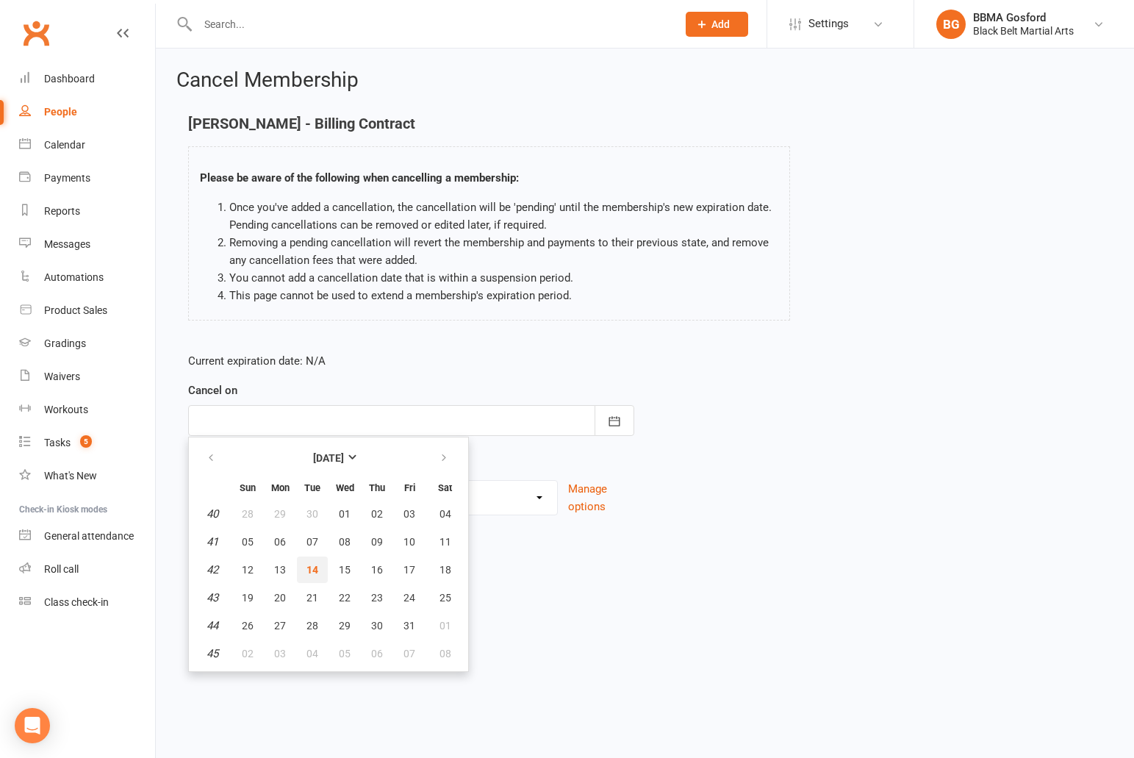
drag, startPoint x: 318, startPoint y: 569, endPoint x: 310, endPoint y: 569, distance: 8.1
click at [318, 569] on span "14" at bounding box center [312, 570] width 12 height 12
type input "14 Oct 2025"
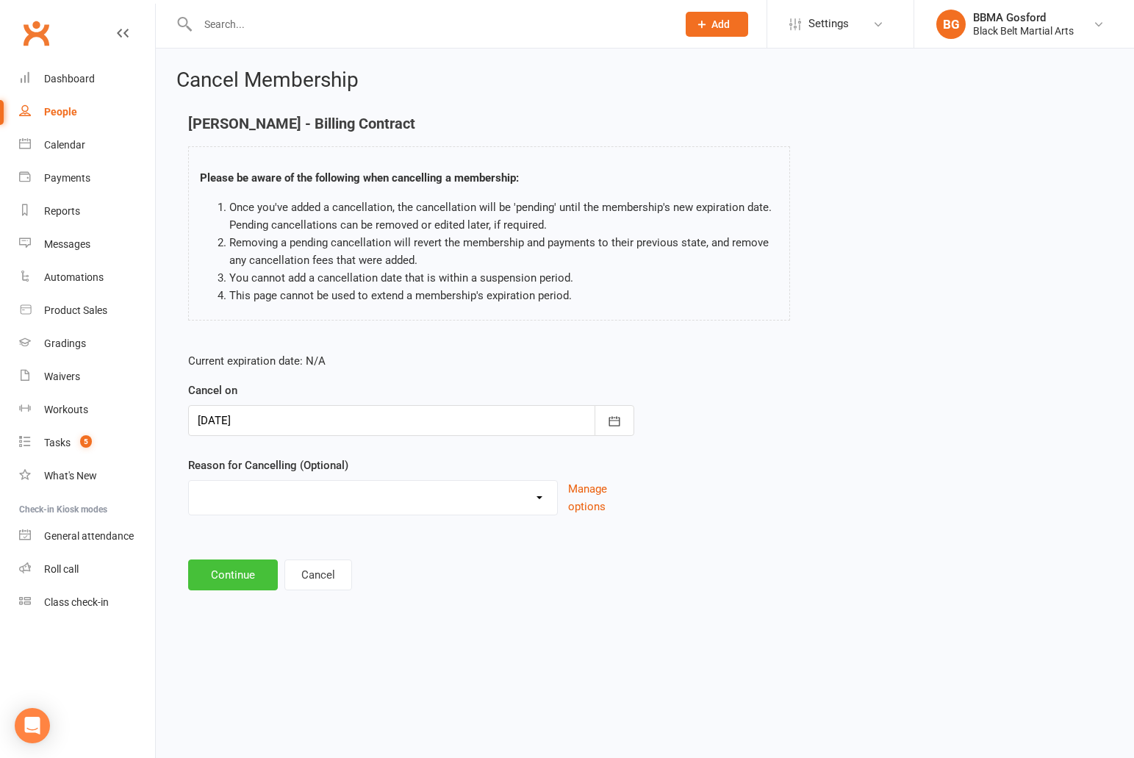
click at [230, 582] on button "Continue" at bounding box center [233, 574] width 90 height 31
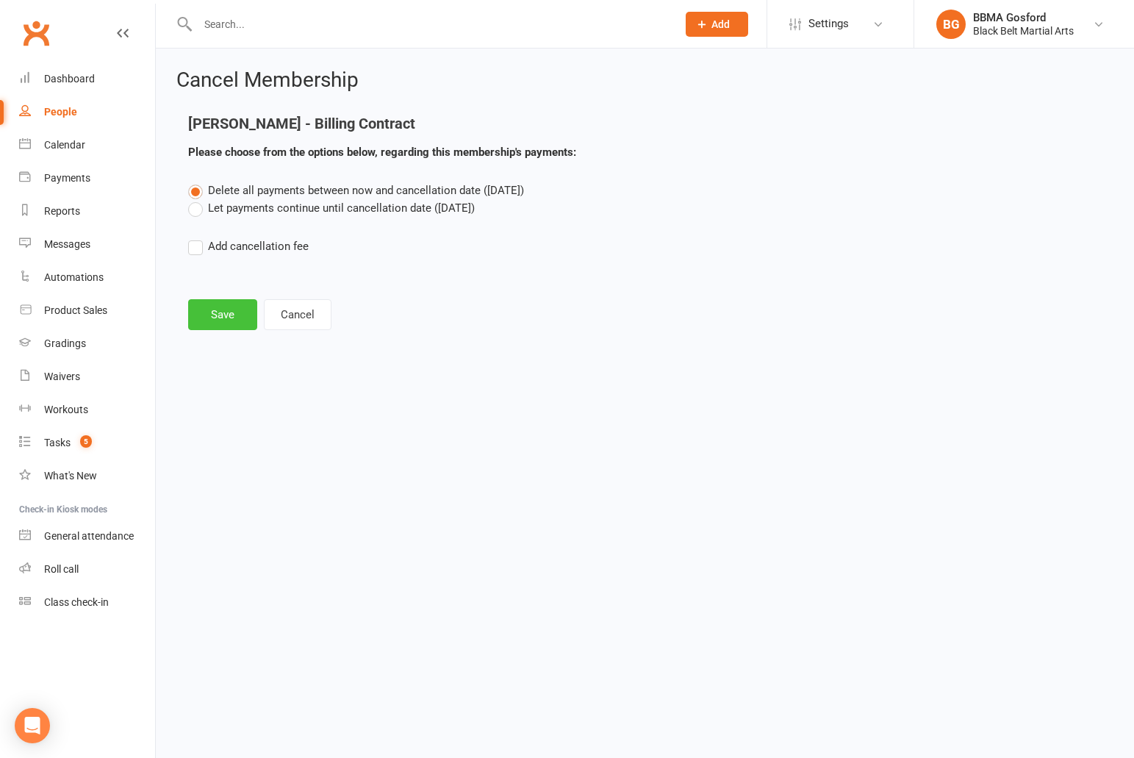
click at [213, 310] on button "Save" at bounding box center [222, 314] width 69 height 31
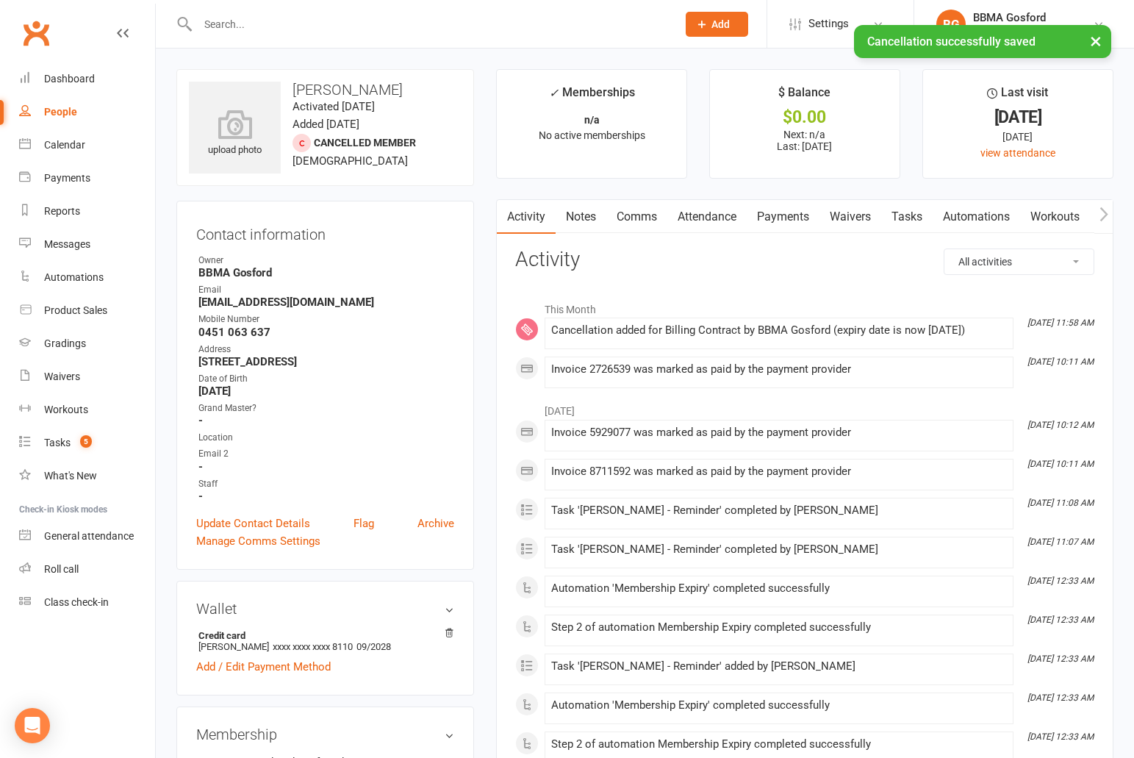
click at [780, 216] on link "Payments" at bounding box center [783, 217] width 73 height 34
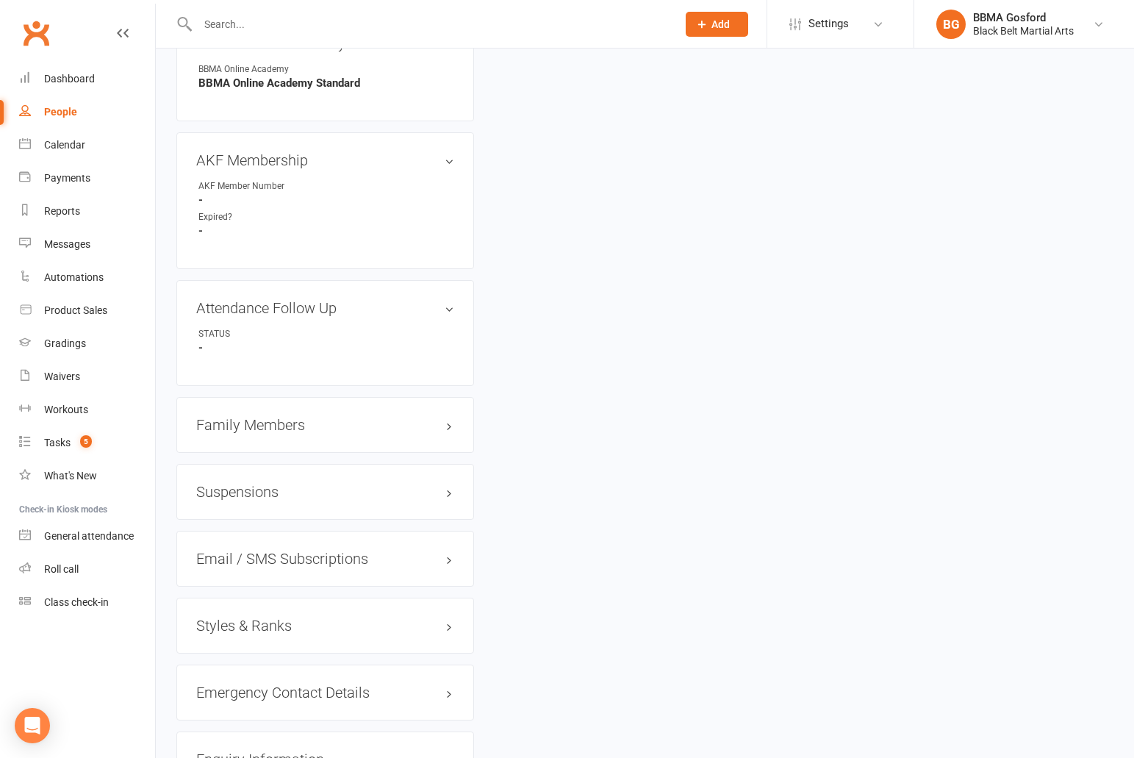
scroll to position [847, 0]
click at [277, 431] on h3 "Family Members" at bounding box center [325, 423] width 258 height 16
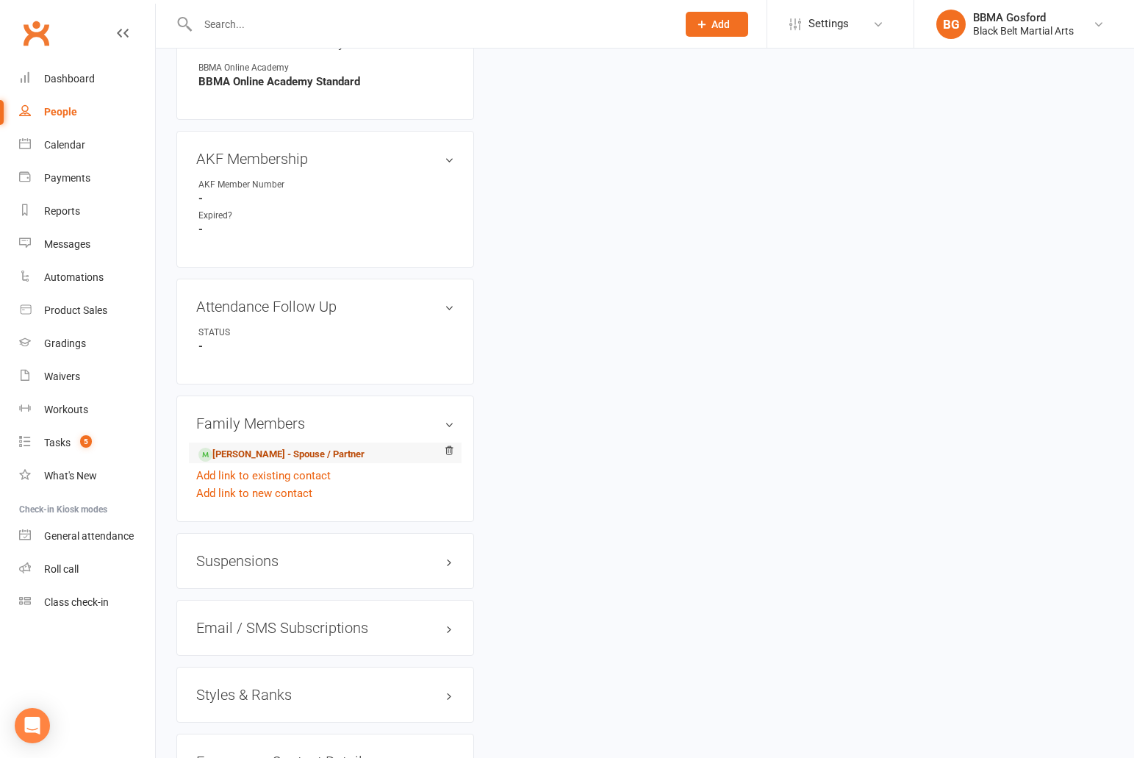
click at [241, 453] on link "Kian Farzam - Spouse / Partner" at bounding box center [281, 454] width 166 height 15
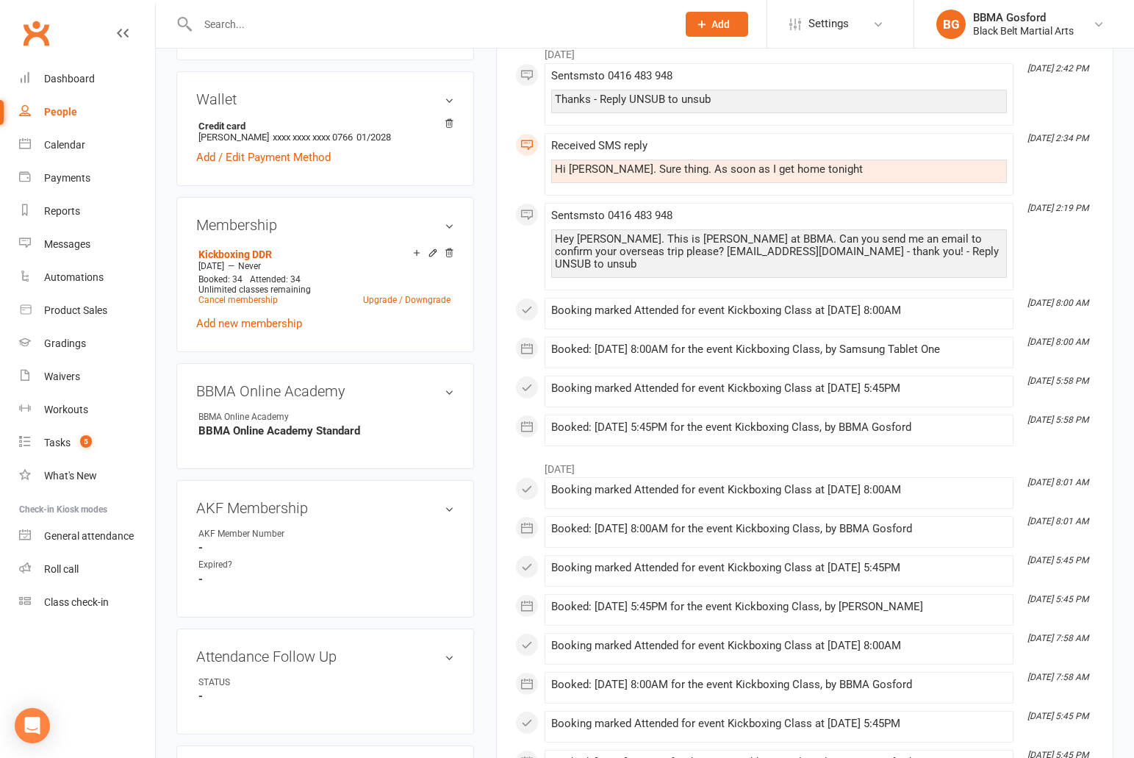
scroll to position [513, 0]
click at [246, 323] on link "Add new membership" at bounding box center [249, 322] width 106 height 13
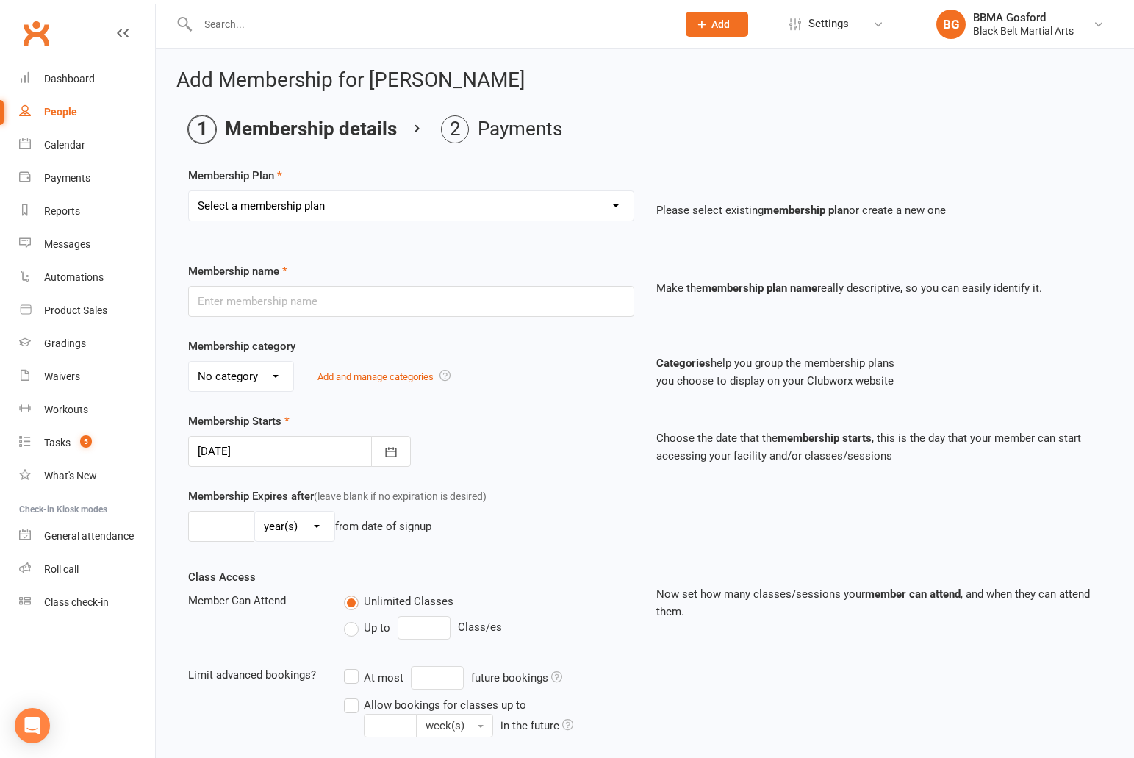
select select "1"
click option "Billing Contract" at bounding box center [0, 0] width 0 height 0
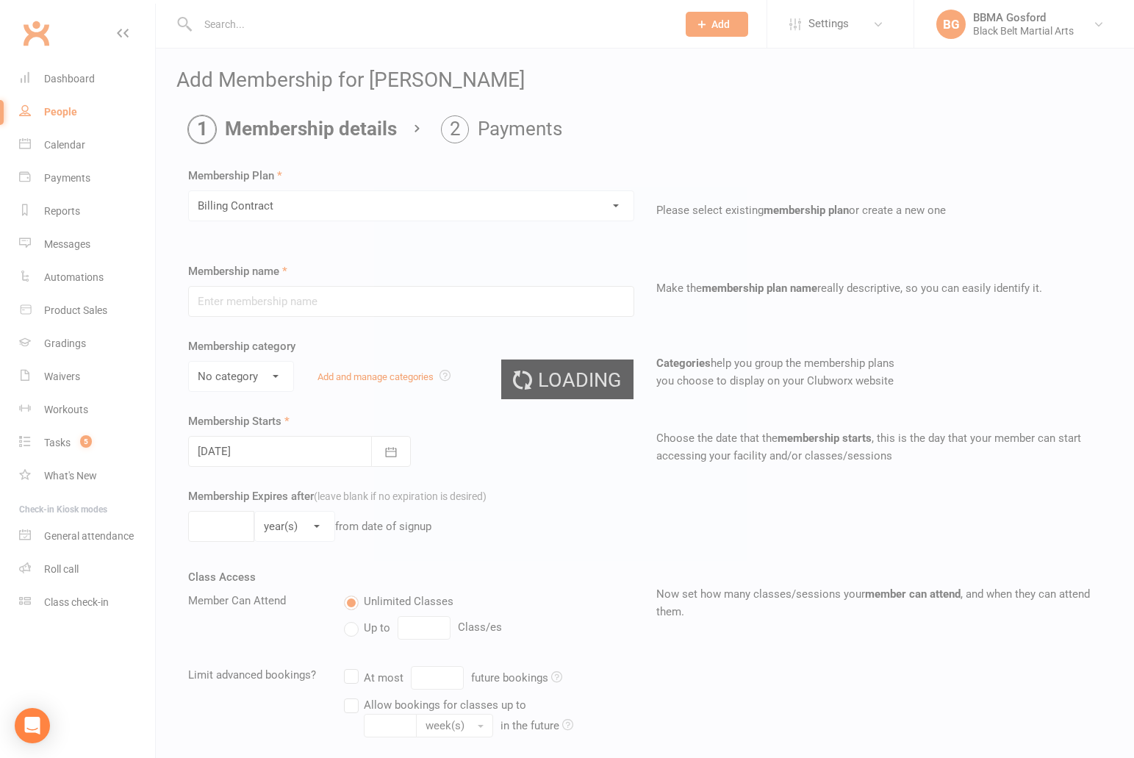
type input "Billing Contract"
select select "0"
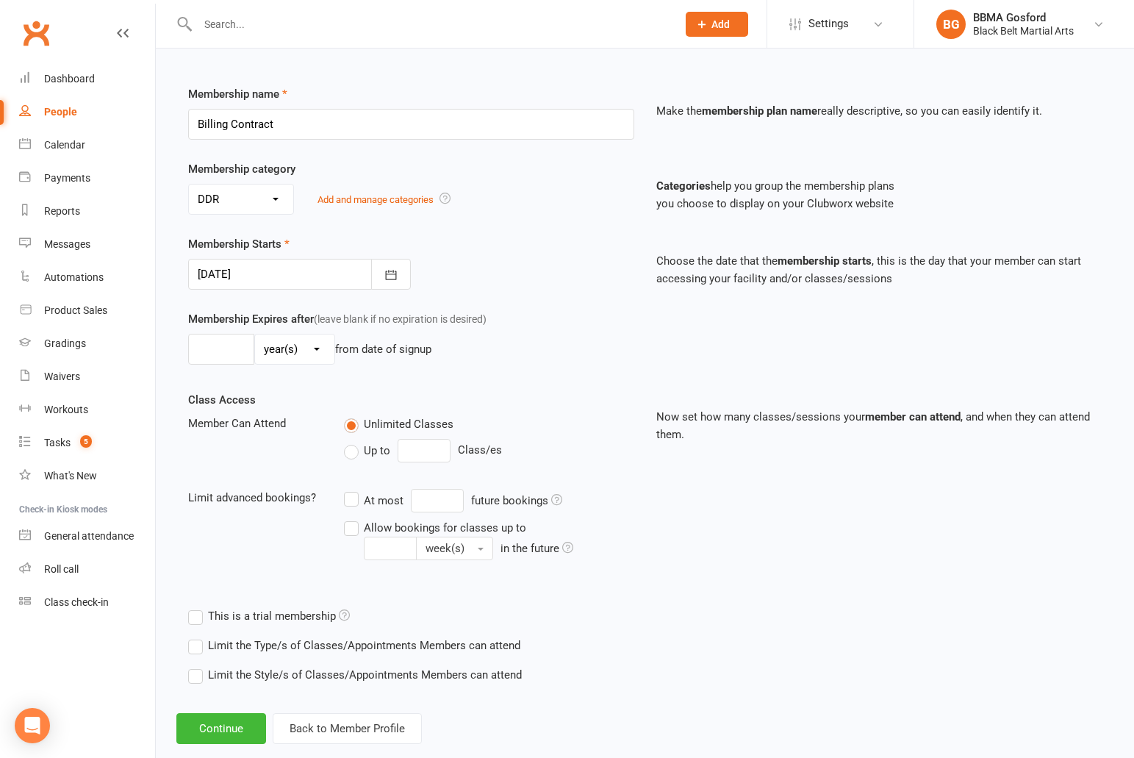
scroll to position [204, 0]
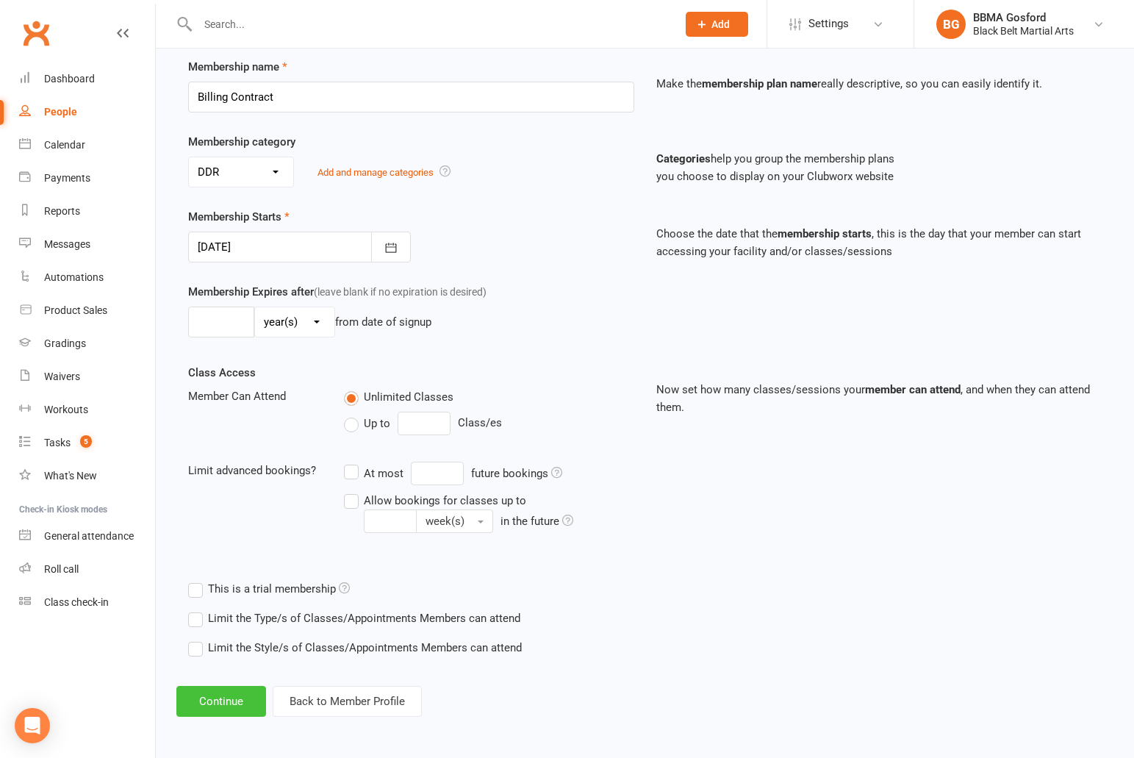
click at [217, 695] on button "Continue" at bounding box center [221, 701] width 90 height 31
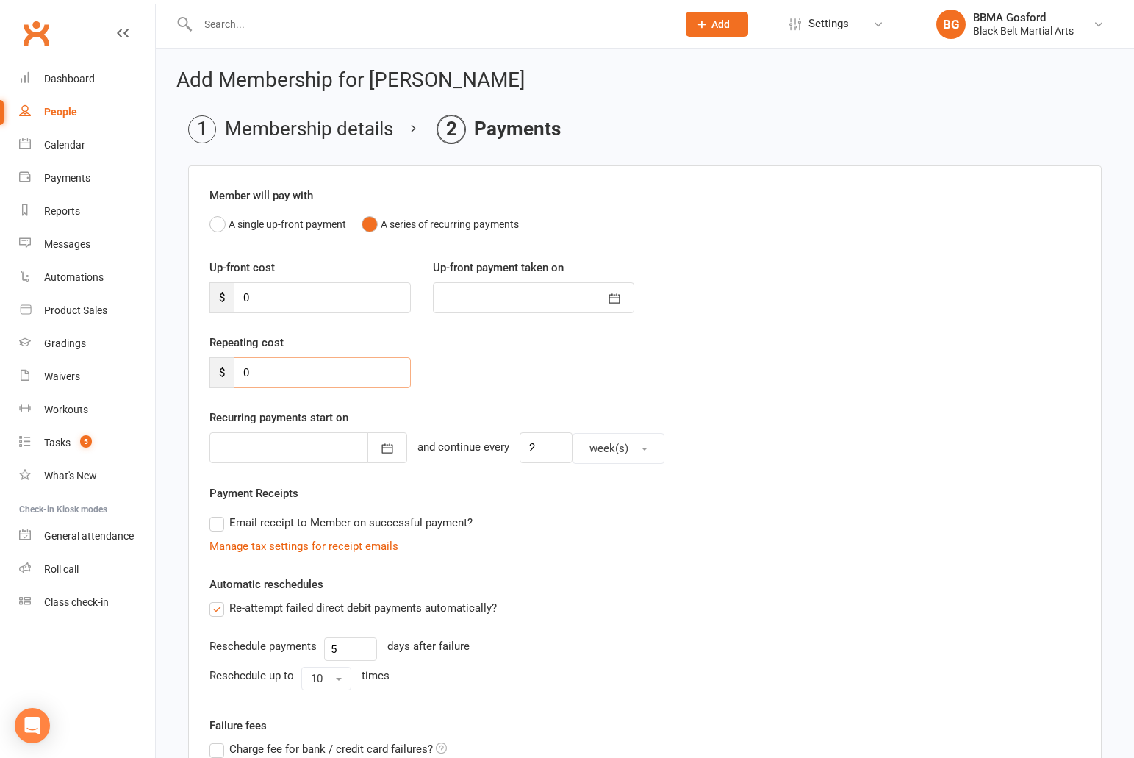
click at [283, 379] on input "0" at bounding box center [322, 372] width 177 height 31
type input "89"
click at [384, 454] on icon "button" at bounding box center [387, 448] width 15 height 15
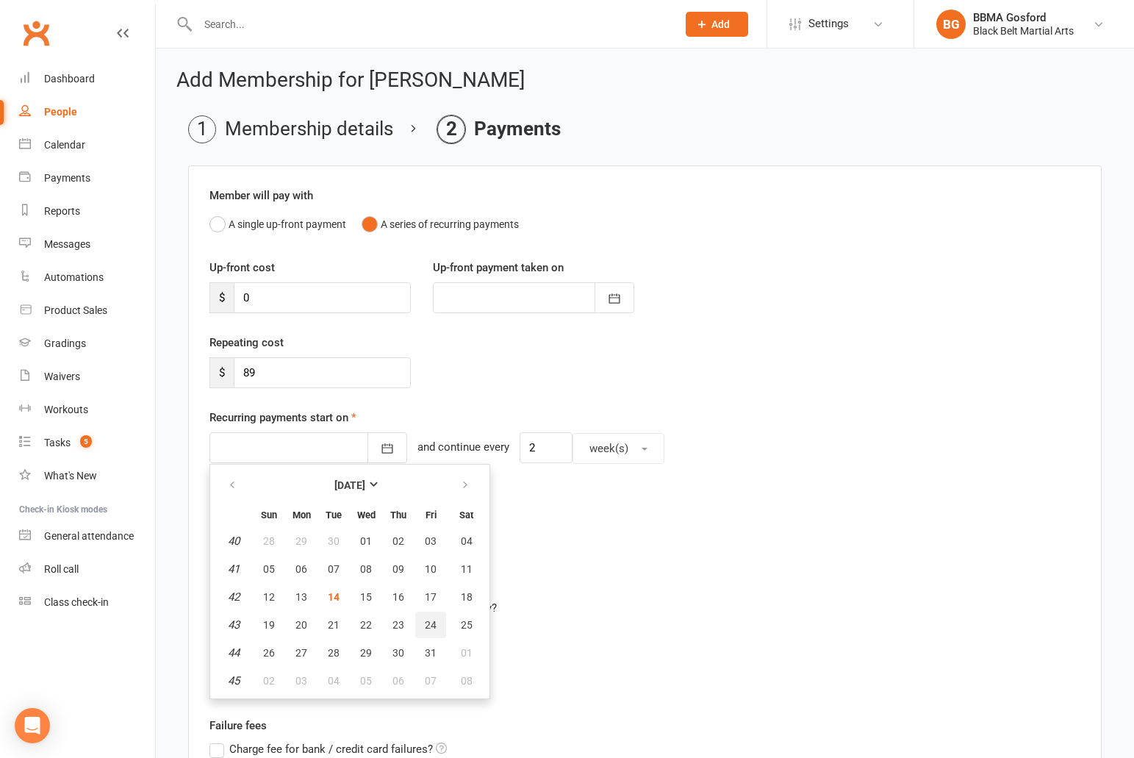
click at [433, 624] on span "24" at bounding box center [431, 625] width 12 height 12
type input "24 Oct 2025"
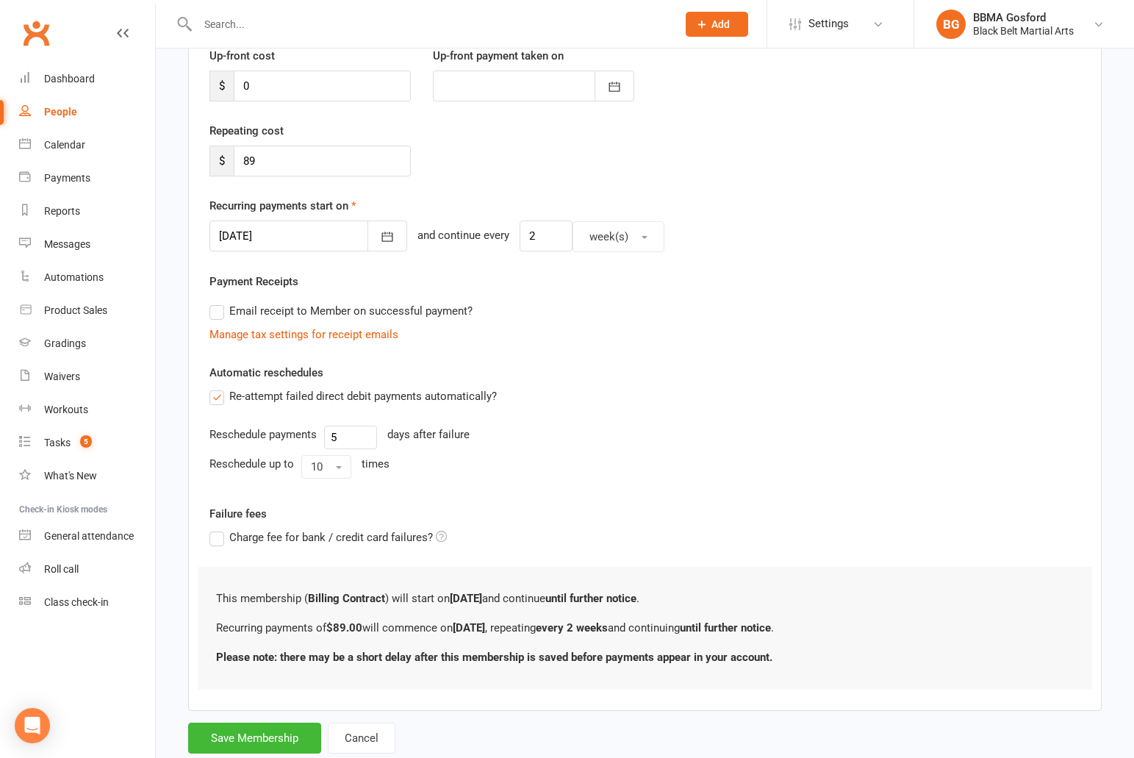
scroll to position [251, 0]
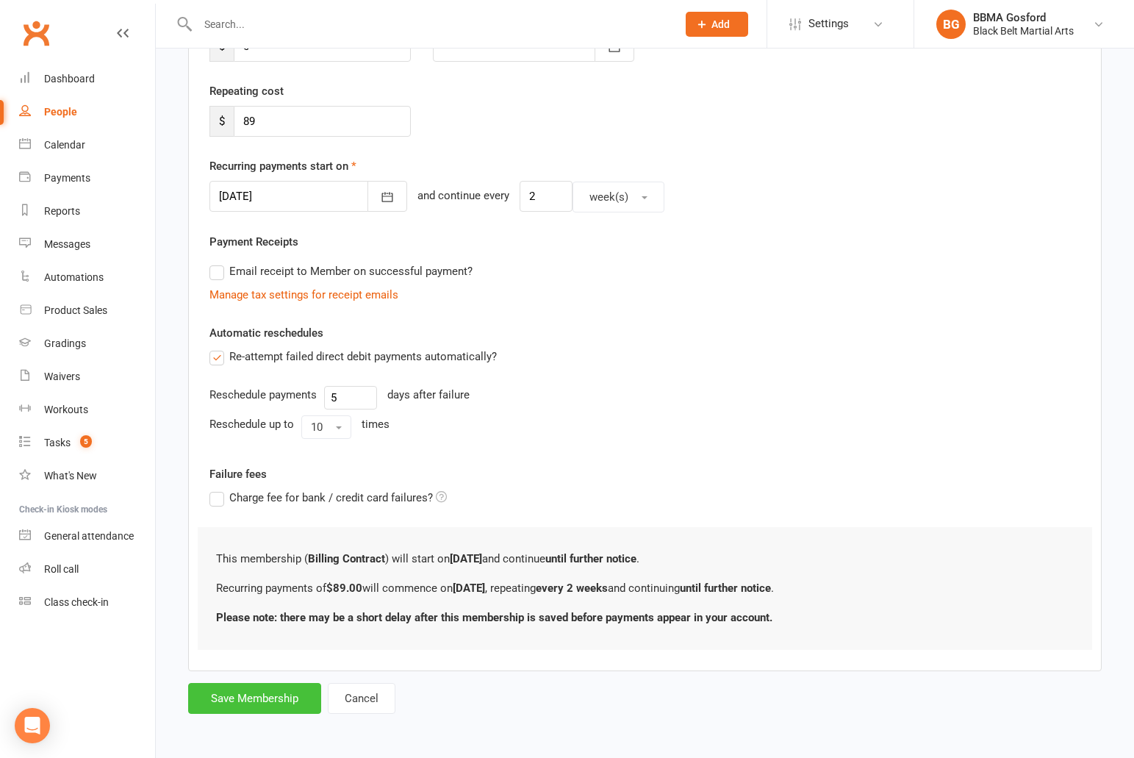
click at [261, 690] on button "Save Membership" at bounding box center [254, 698] width 133 height 31
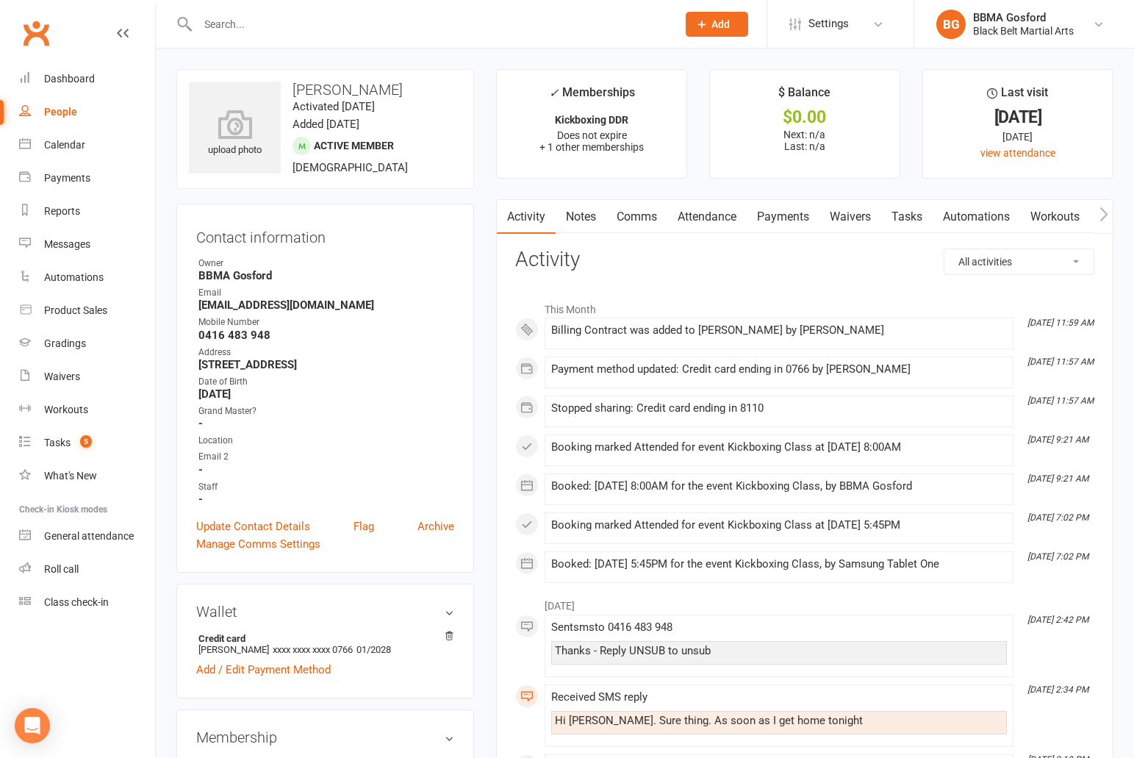
click at [793, 221] on link "Payments" at bounding box center [783, 217] width 73 height 34
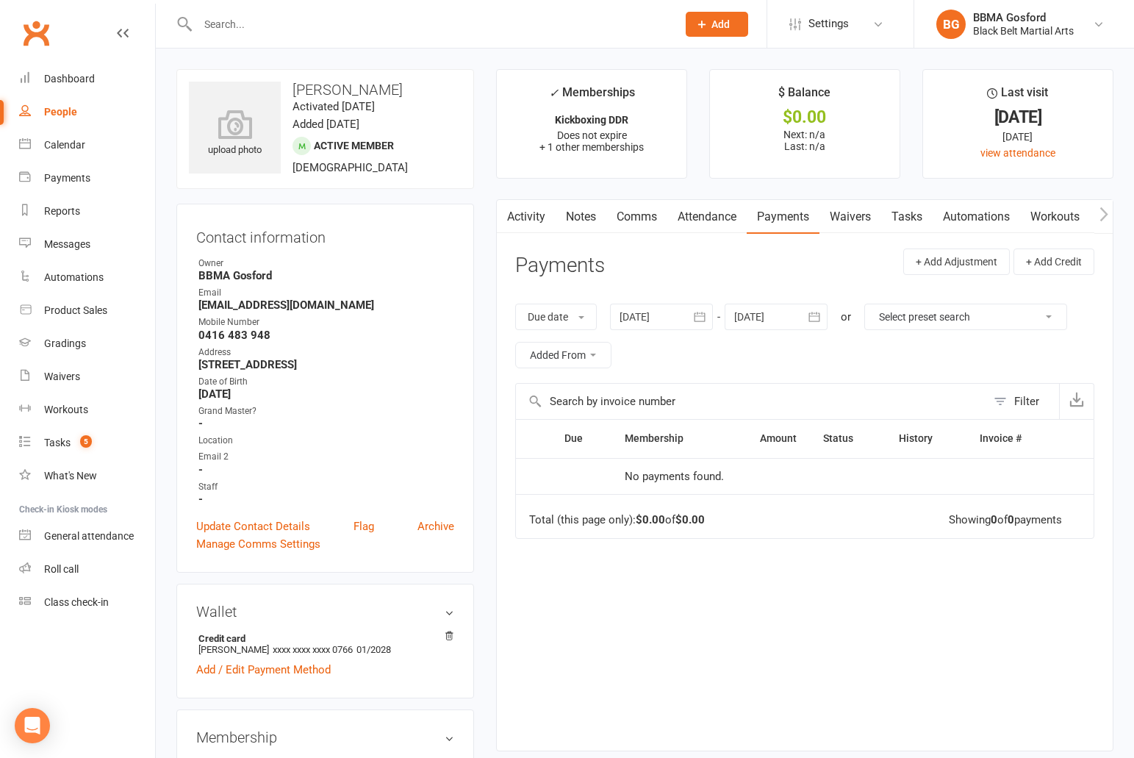
click at [802, 318] on div at bounding box center [776, 316] width 103 height 26
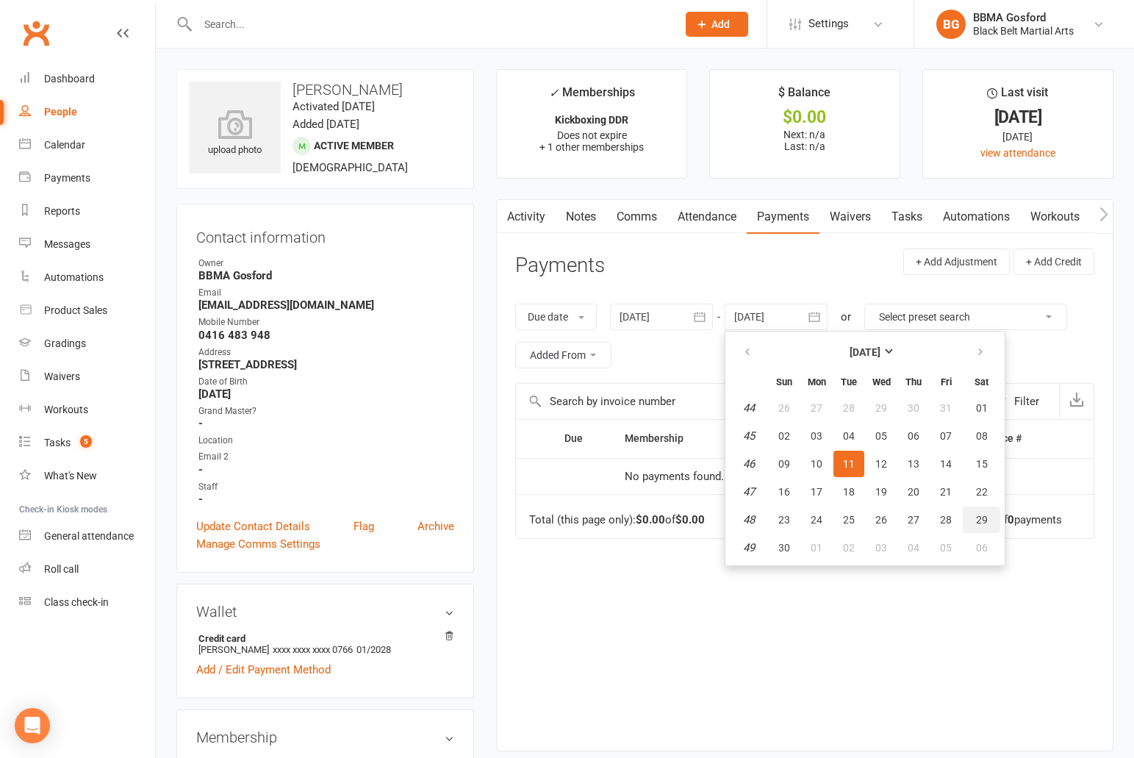
click at [981, 525] on span "29" at bounding box center [982, 520] width 12 height 12
type input "[DATE]"
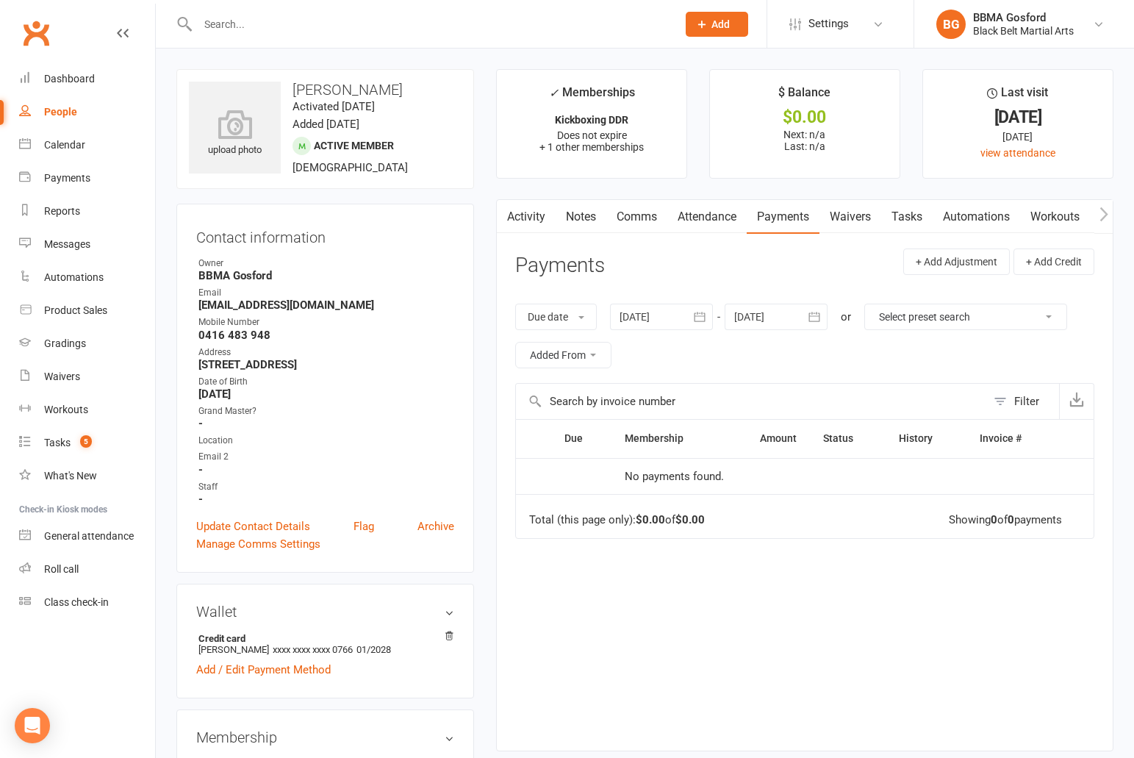
click at [818, 320] on icon "button" at bounding box center [814, 316] width 15 height 15
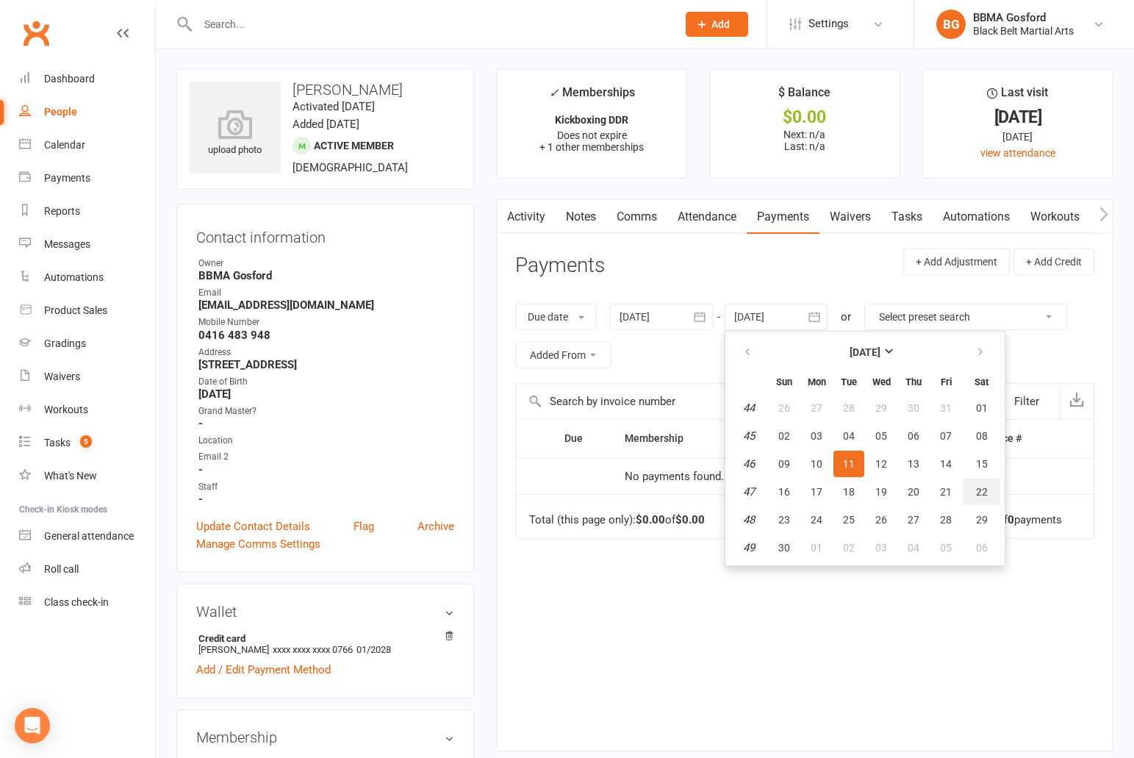
click at [977, 502] on button "22" at bounding box center [981, 491] width 37 height 26
type input "[DATE]"
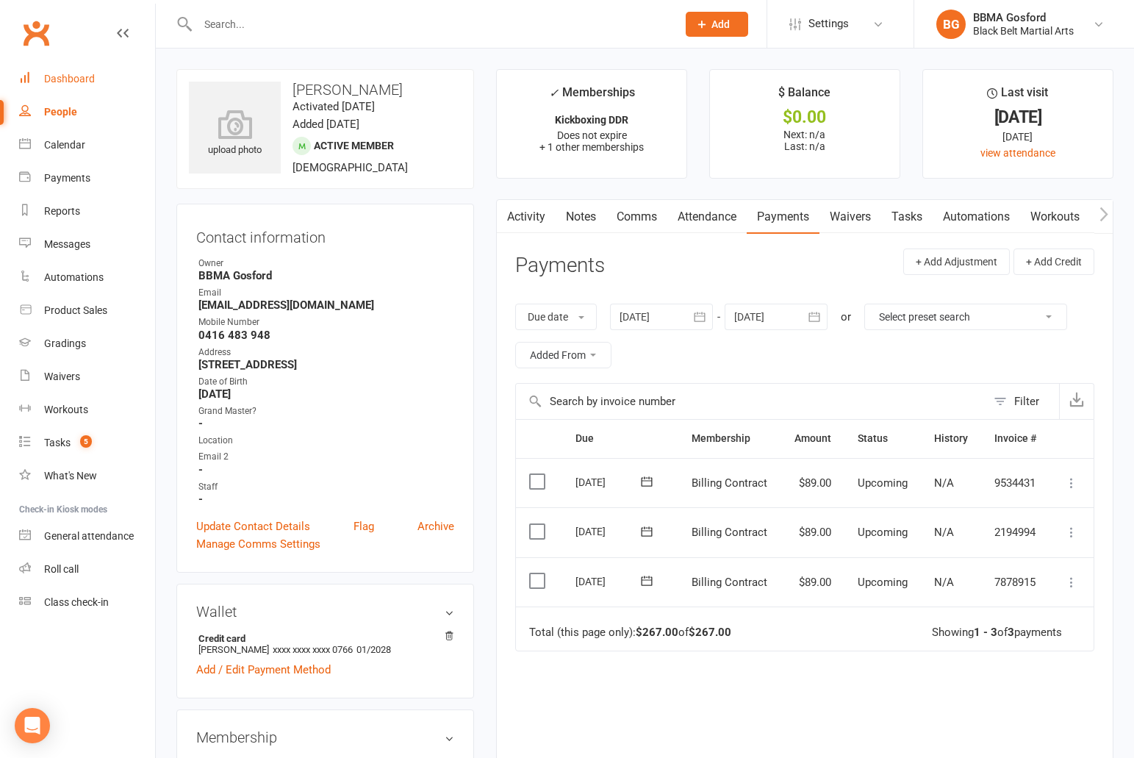
click at [77, 83] on div "Dashboard" at bounding box center [69, 79] width 51 height 12
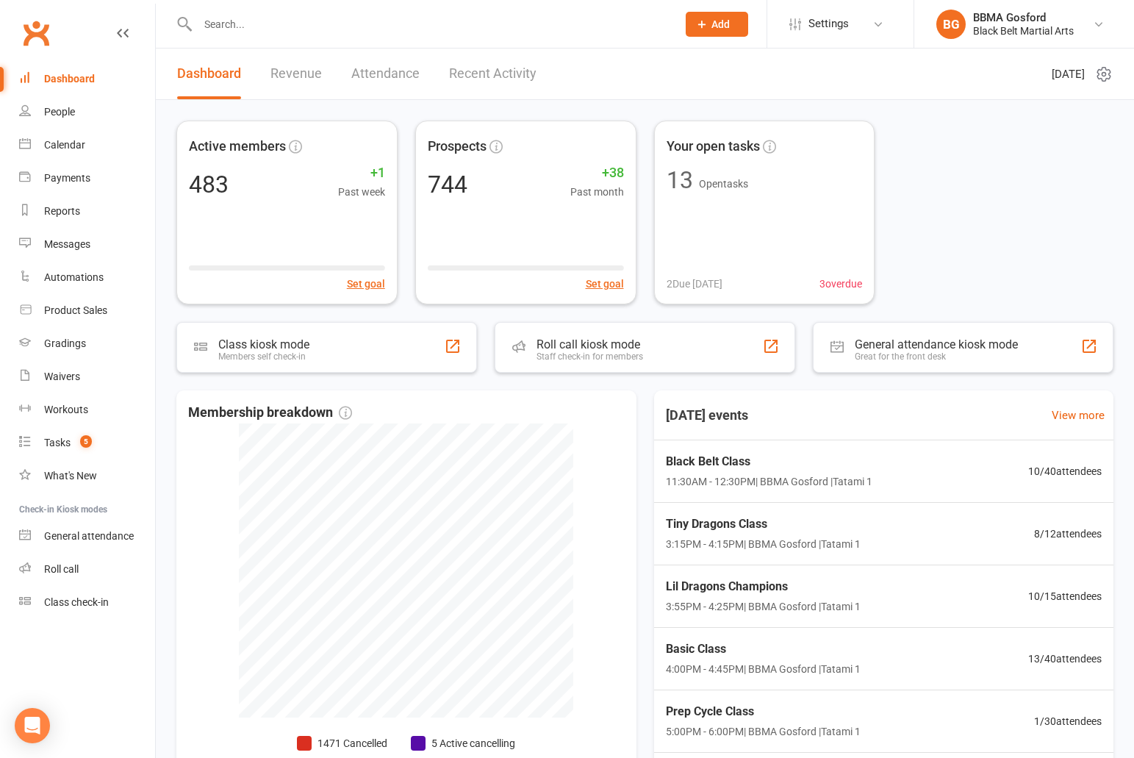
click at [250, 28] on input "text" at bounding box center [429, 24] width 473 height 21
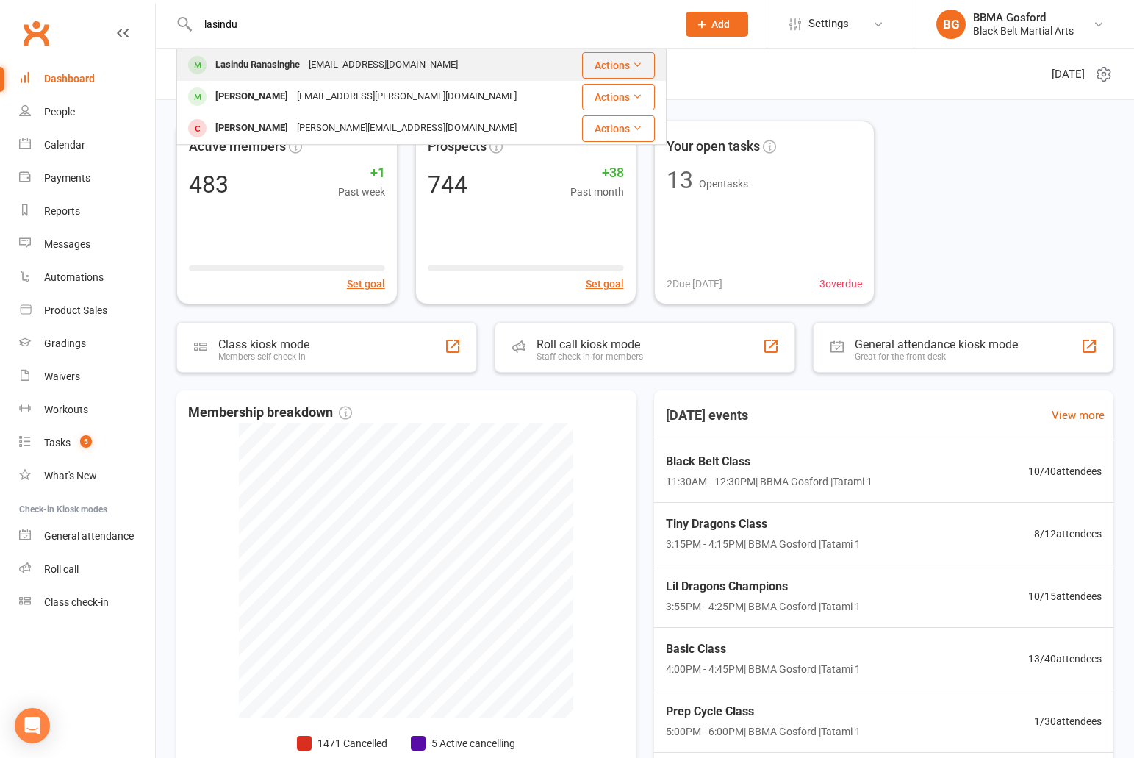
type input "lasindu"
click at [273, 59] on div "Lasindu Ranasinghe" at bounding box center [257, 64] width 93 height 21
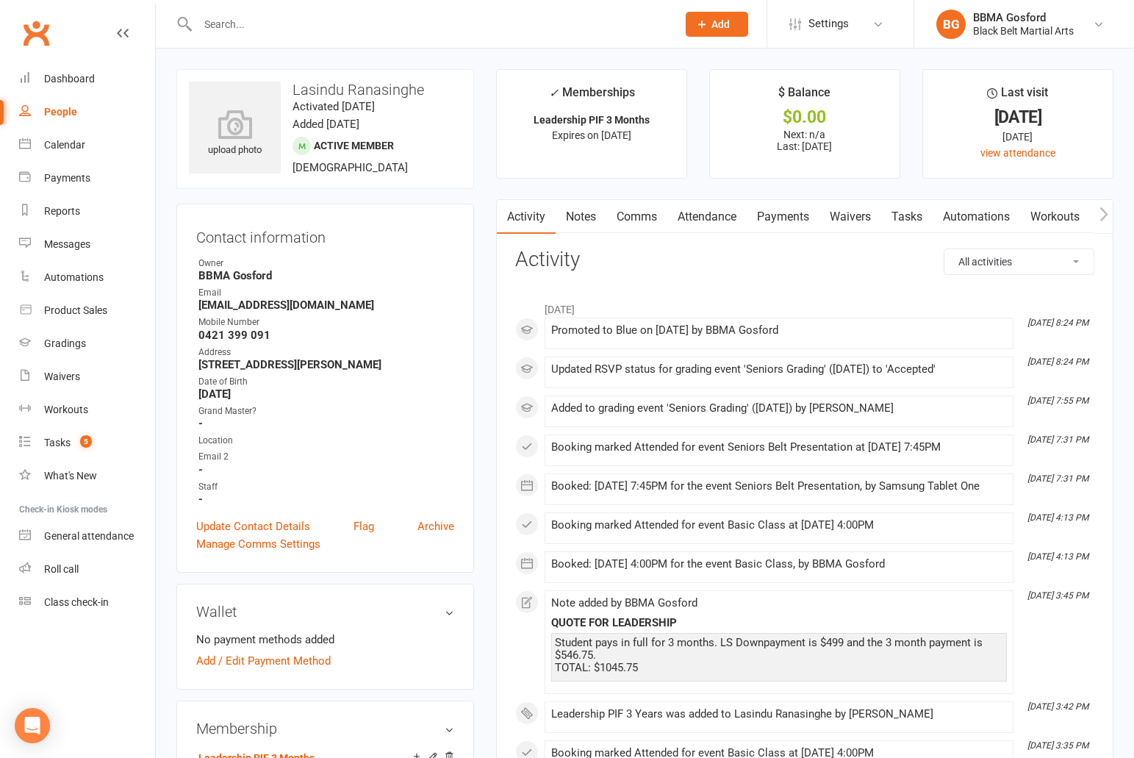
click at [642, 222] on link "Comms" at bounding box center [636, 217] width 61 height 34
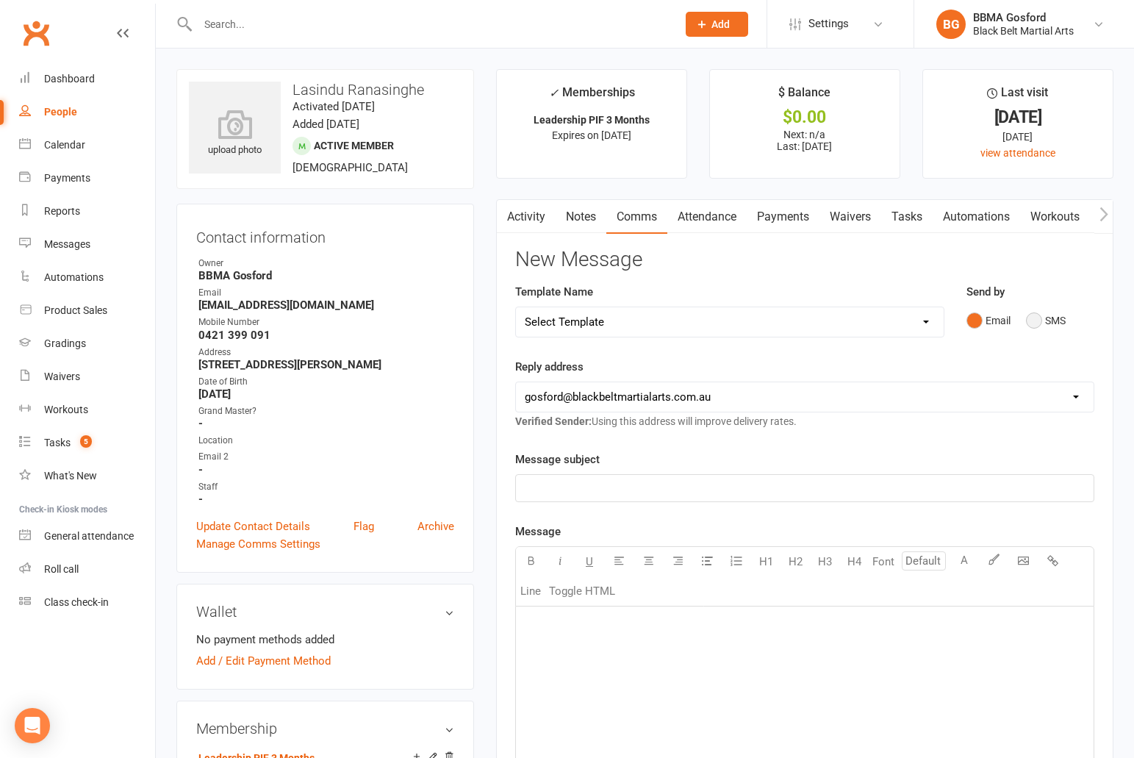
drag, startPoint x: 1036, startPoint y: 317, endPoint x: 1018, endPoint y: 315, distance: 18.5
click at [1036, 317] on button "SMS" at bounding box center [1046, 320] width 40 height 28
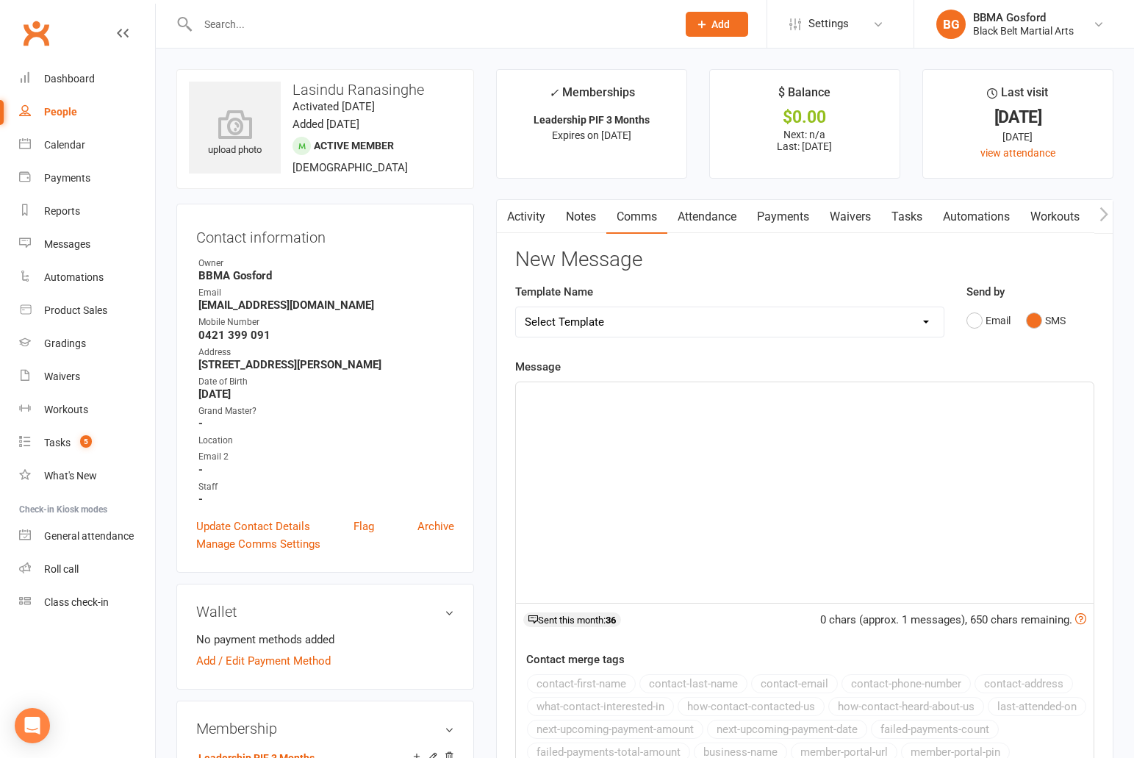
click at [583, 392] on p "﻿" at bounding box center [805, 396] width 560 height 18
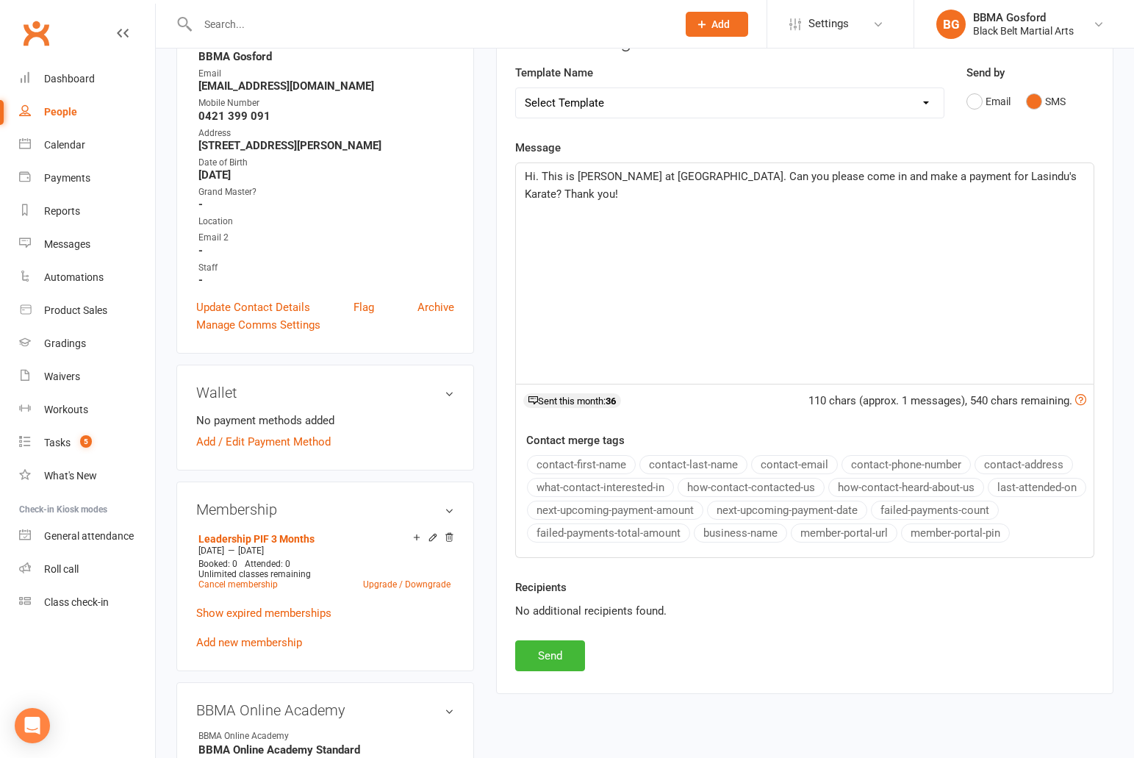
scroll to position [221, 0]
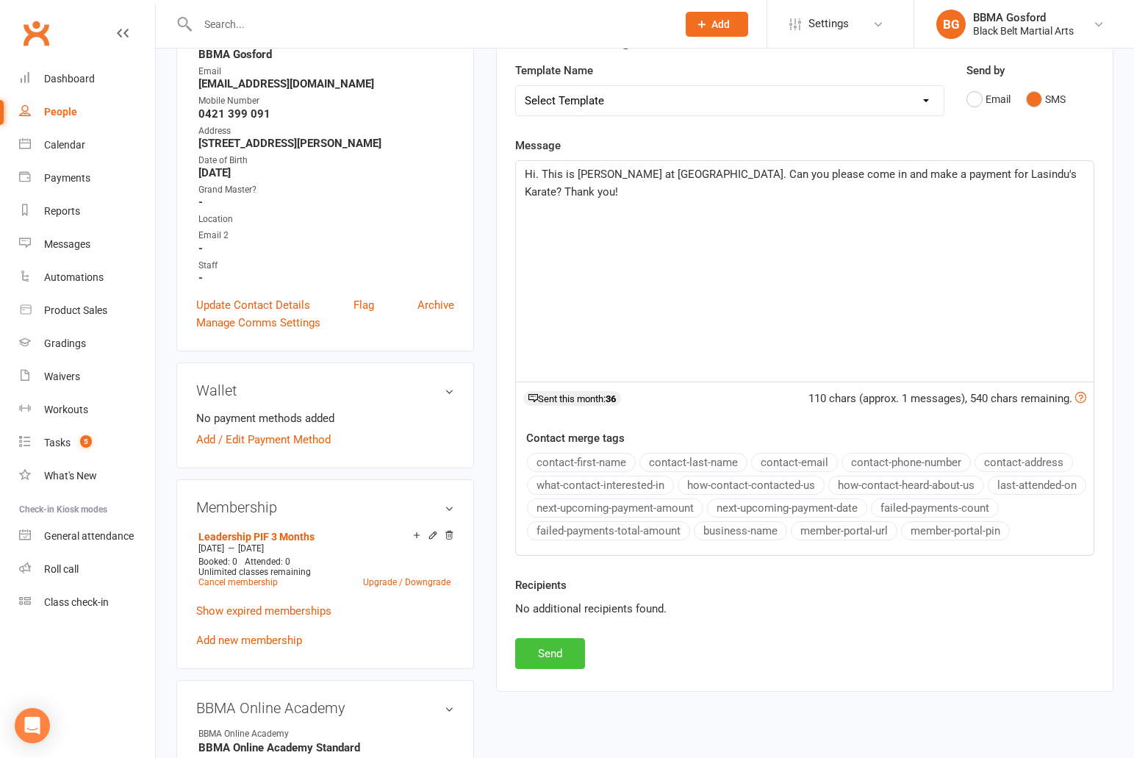
click at [550, 658] on button "Send" at bounding box center [550, 653] width 70 height 31
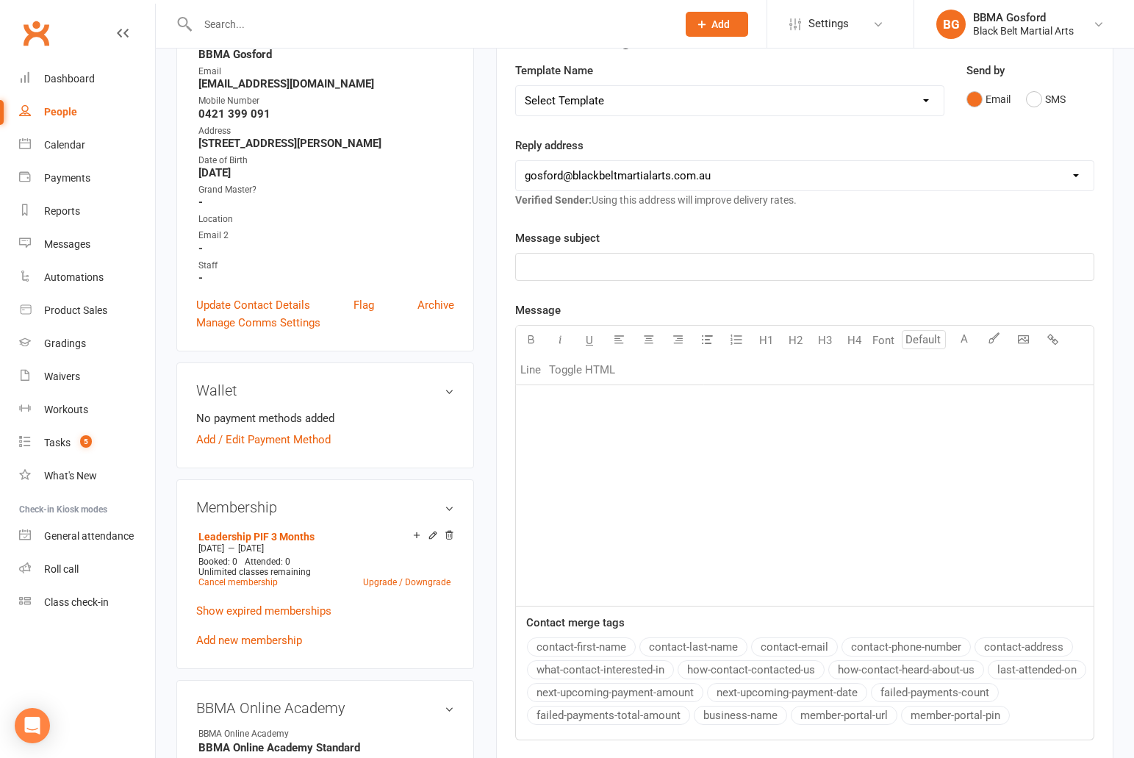
scroll to position [0, 0]
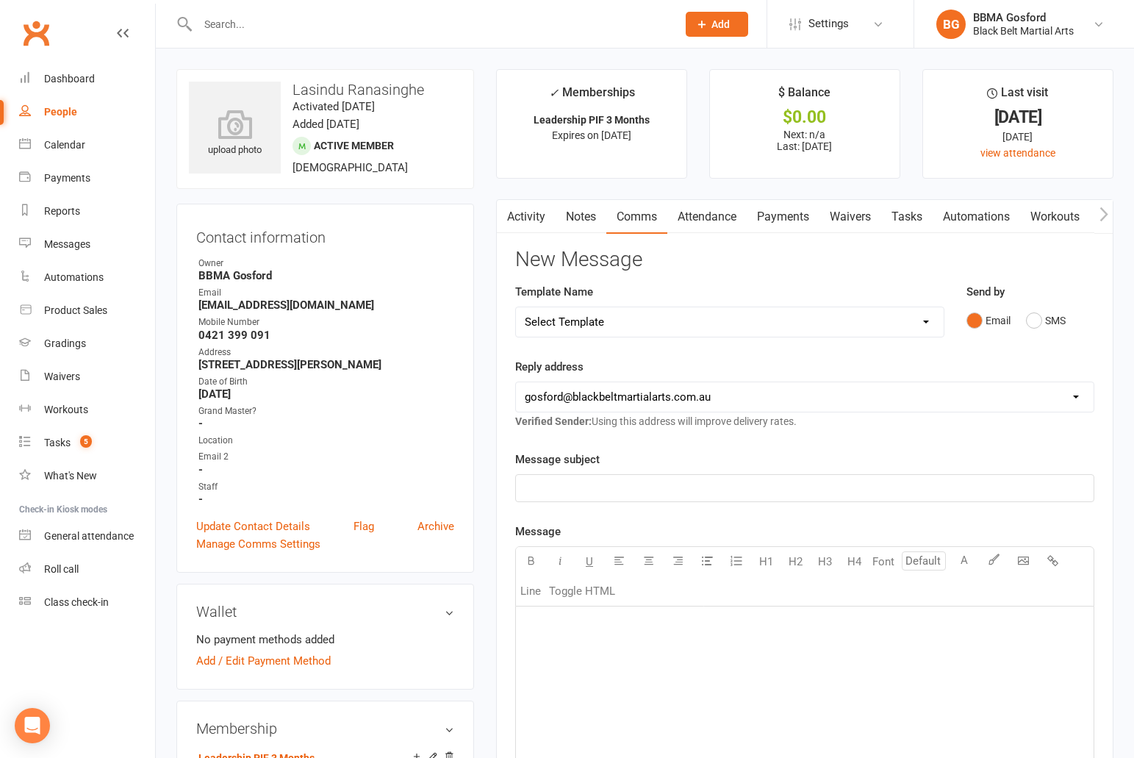
click at [265, 29] on input "text" at bounding box center [429, 24] width 473 height 21
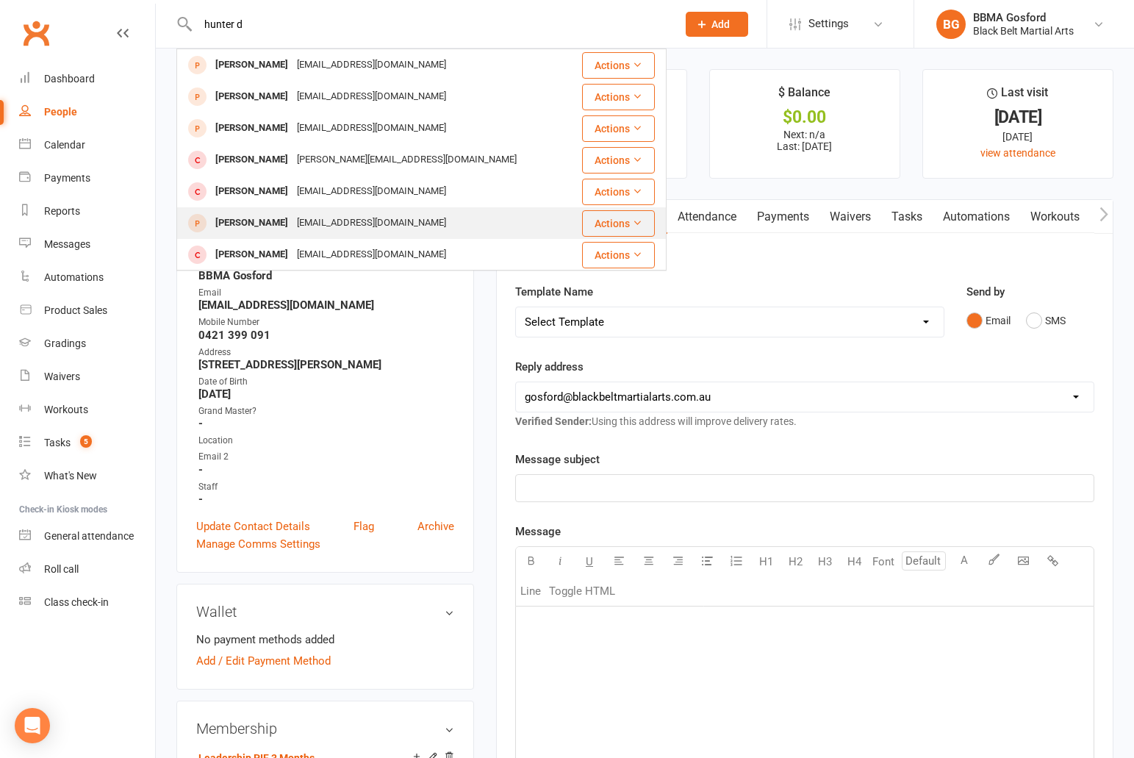
type input "hunter d"
click at [281, 227] on div "Hunter Donnelly" at bounding box center [252, 222] width 82 height 21
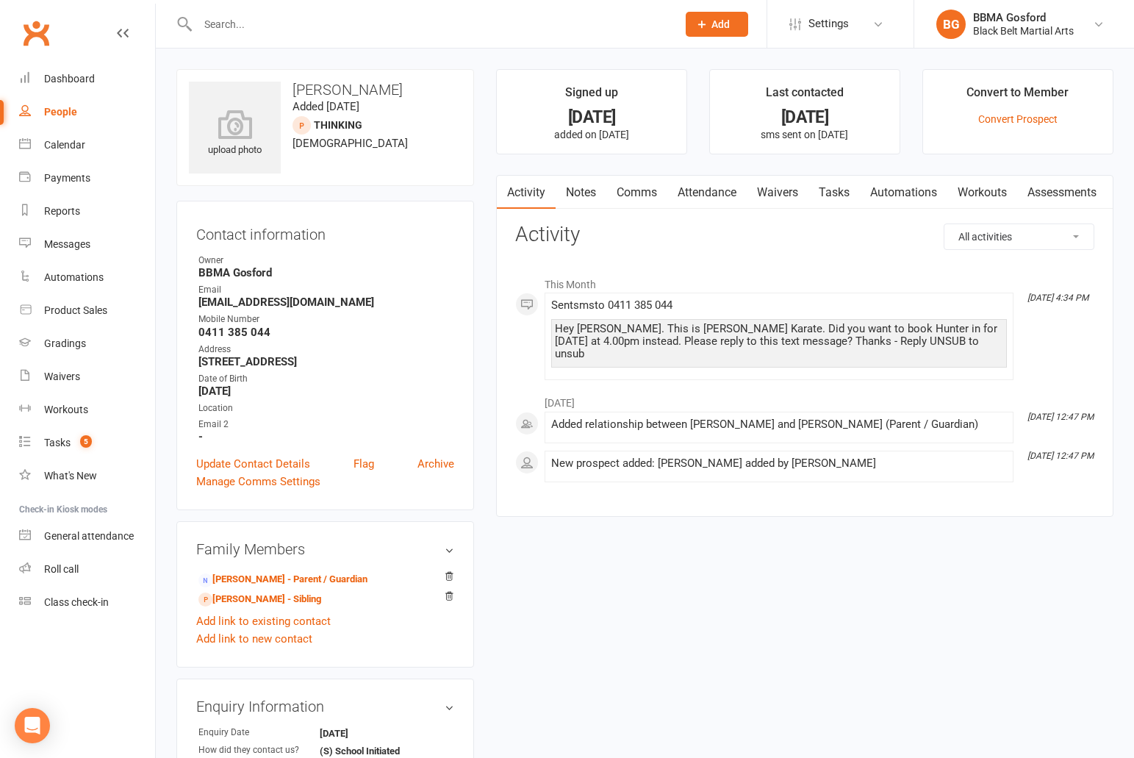
drag, startPoint x: 245, startPoint y: 26, endPoint x: 260, endPoint y: 33, distance: 17.1
click at [245, 26] on input "text" at bounding box center [429, 24] width 473 height 21
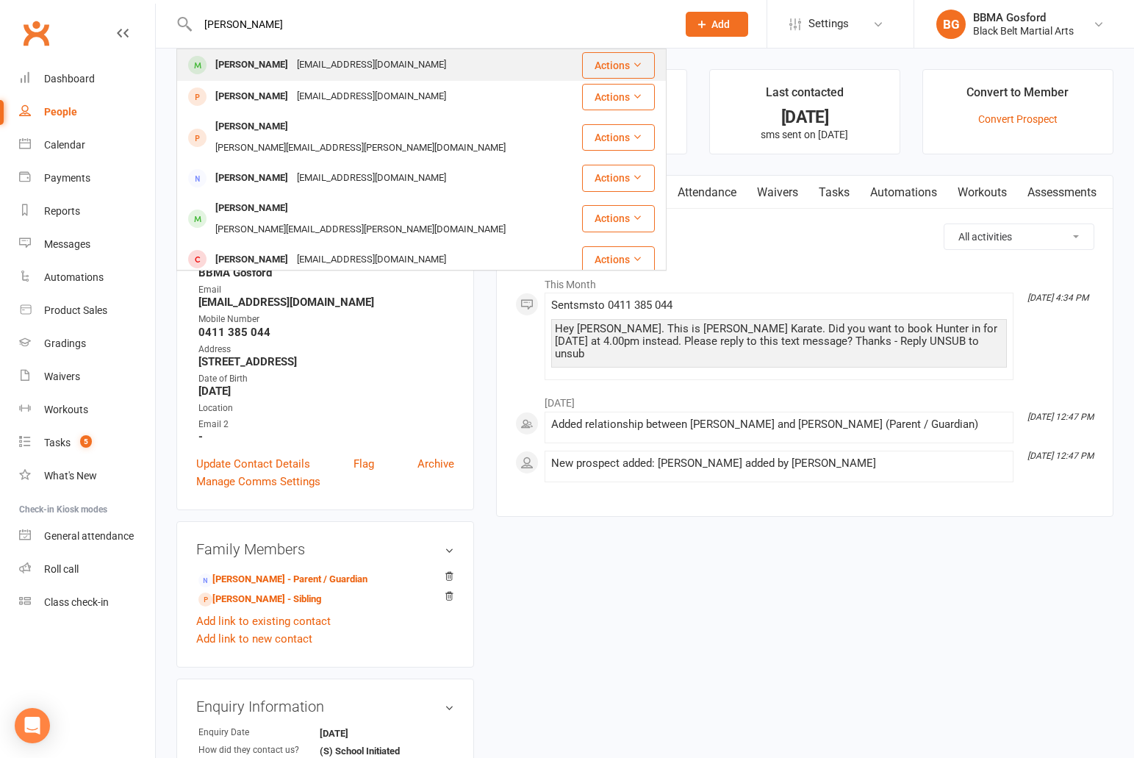
type input "oliver brown"
click at [295, 65] on div "renae_brown@outlook.com.au" at bounding box center [371, 64] width 158 height 21
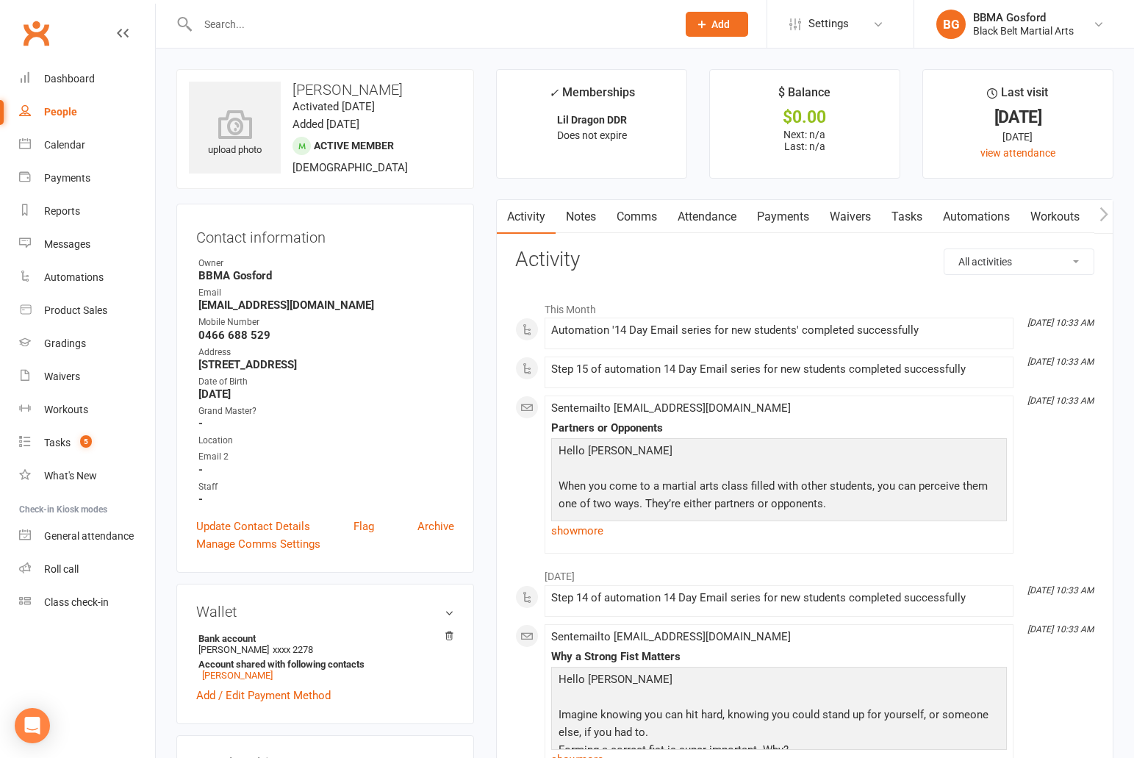
click at [714, 219] on link "Attendance" at bounding box center [706, 217] width 79 height 34
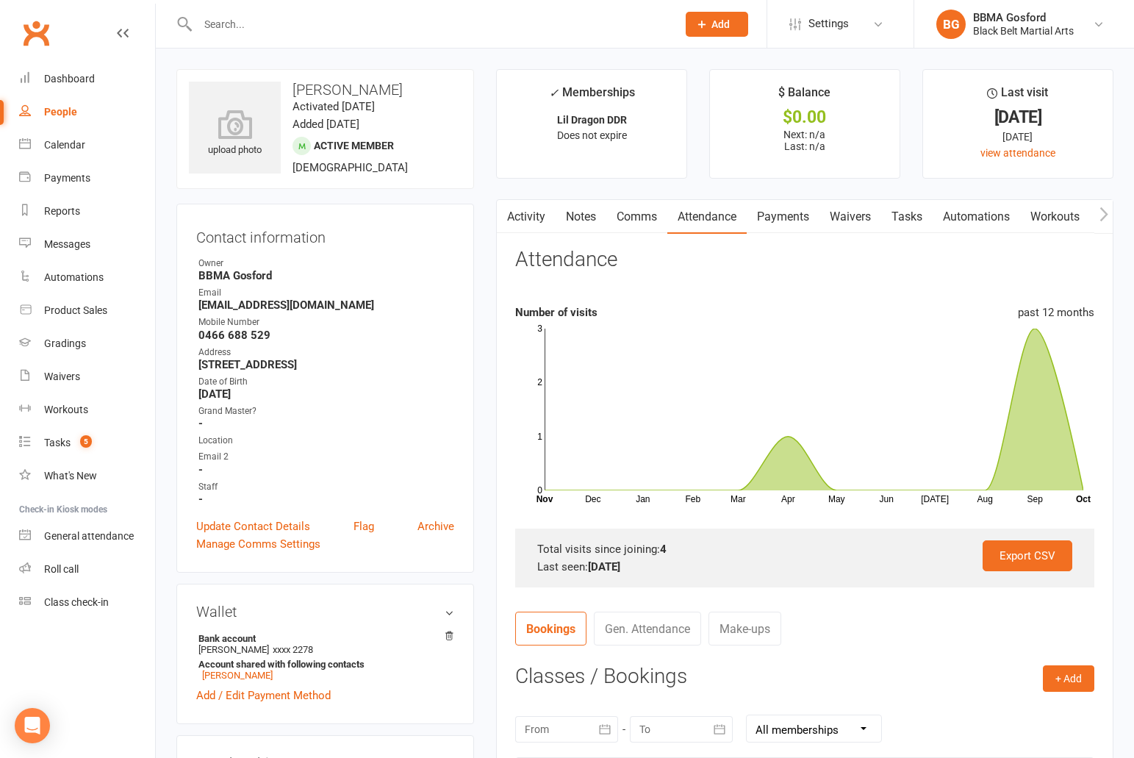
click at [245, 26] on input "text" at bounding box center [429, 24] width 473 height 21
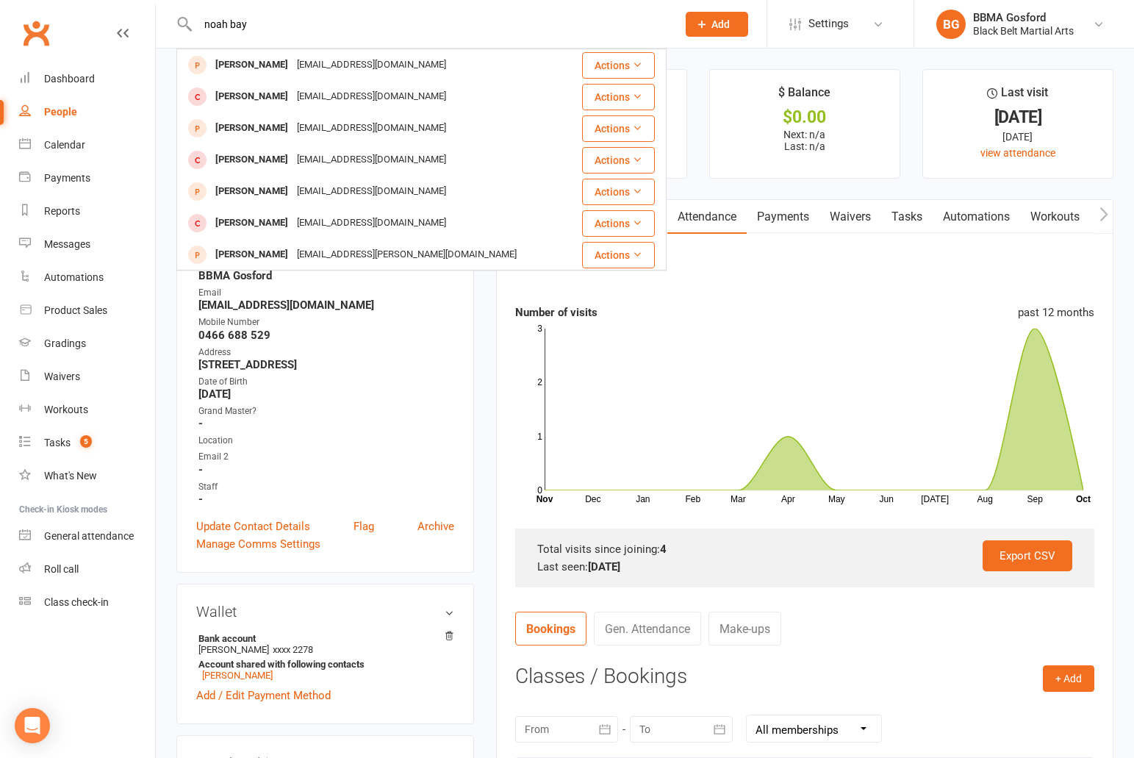
type input "noah bay"
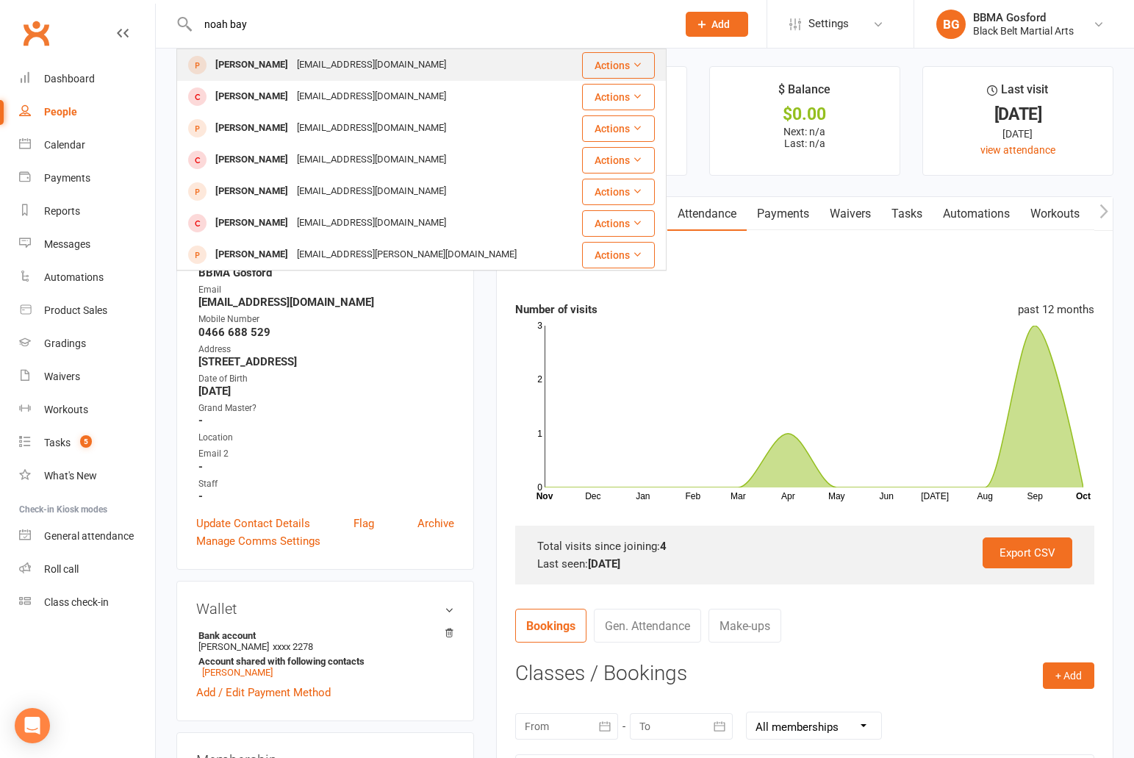
scroll to position [7, 0]
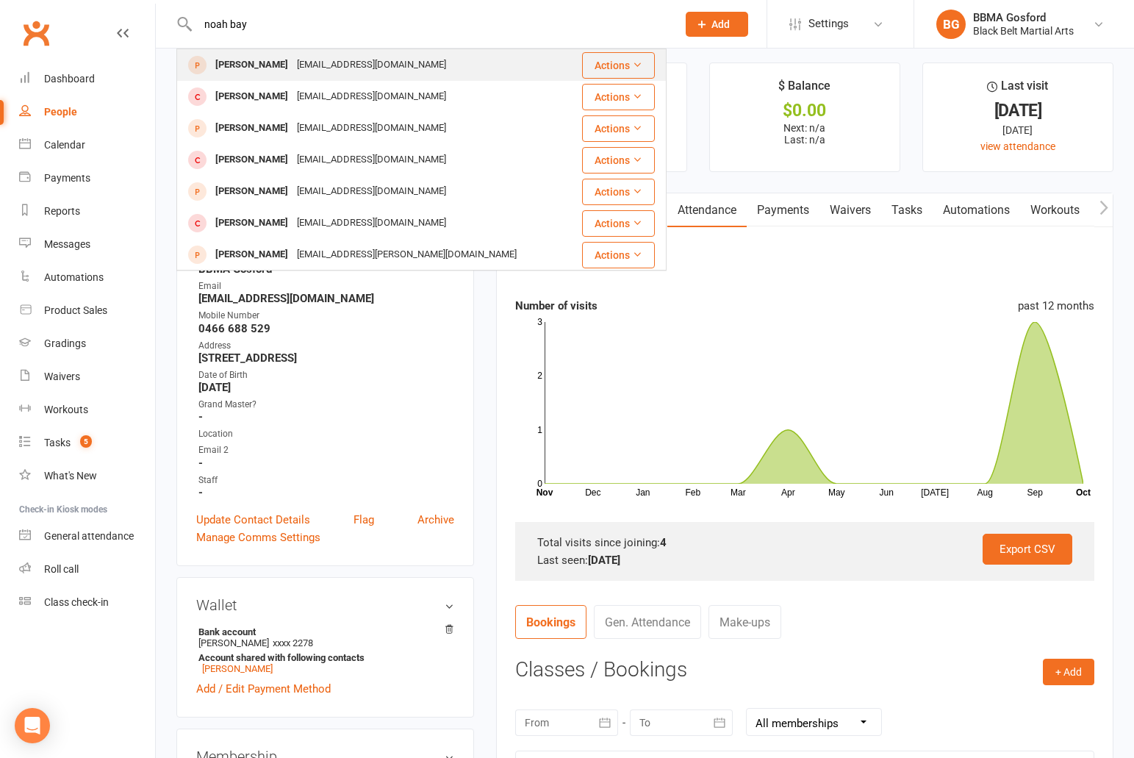
click at [248, 54] on div "Noah Bayliss helendodd88@gmail.com" at bounding box center [379, 65] width 403 height 30
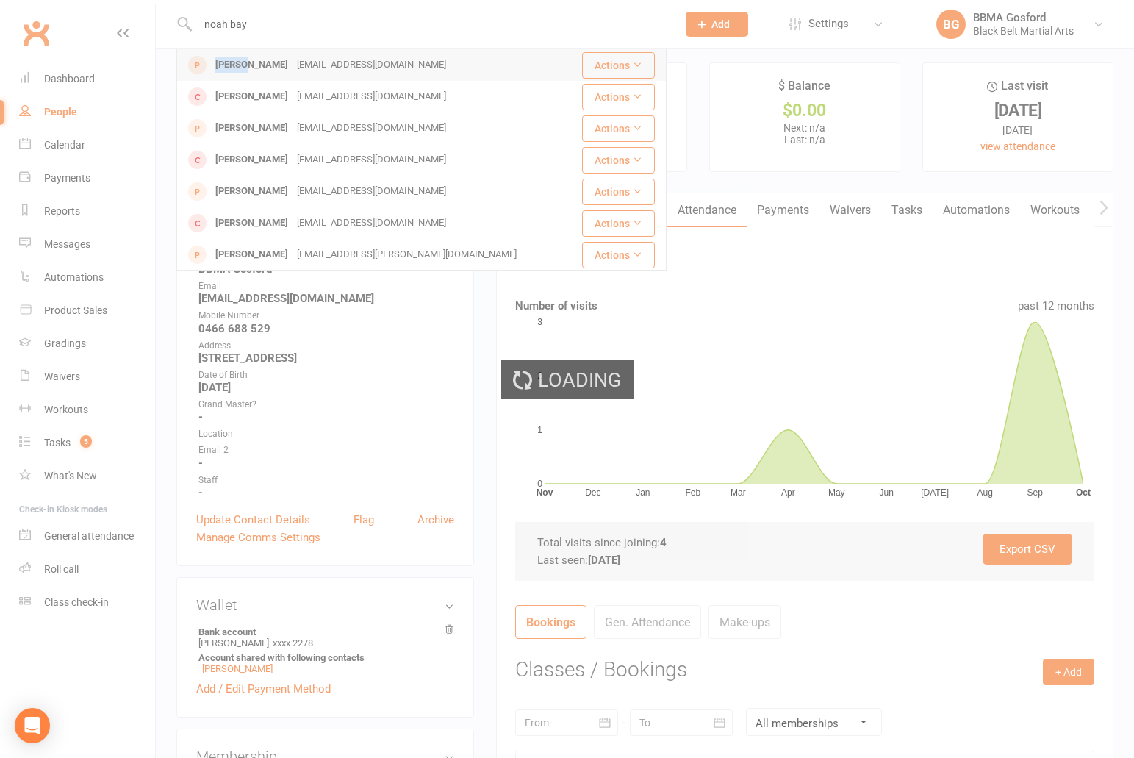
scroll to position [16, 0]
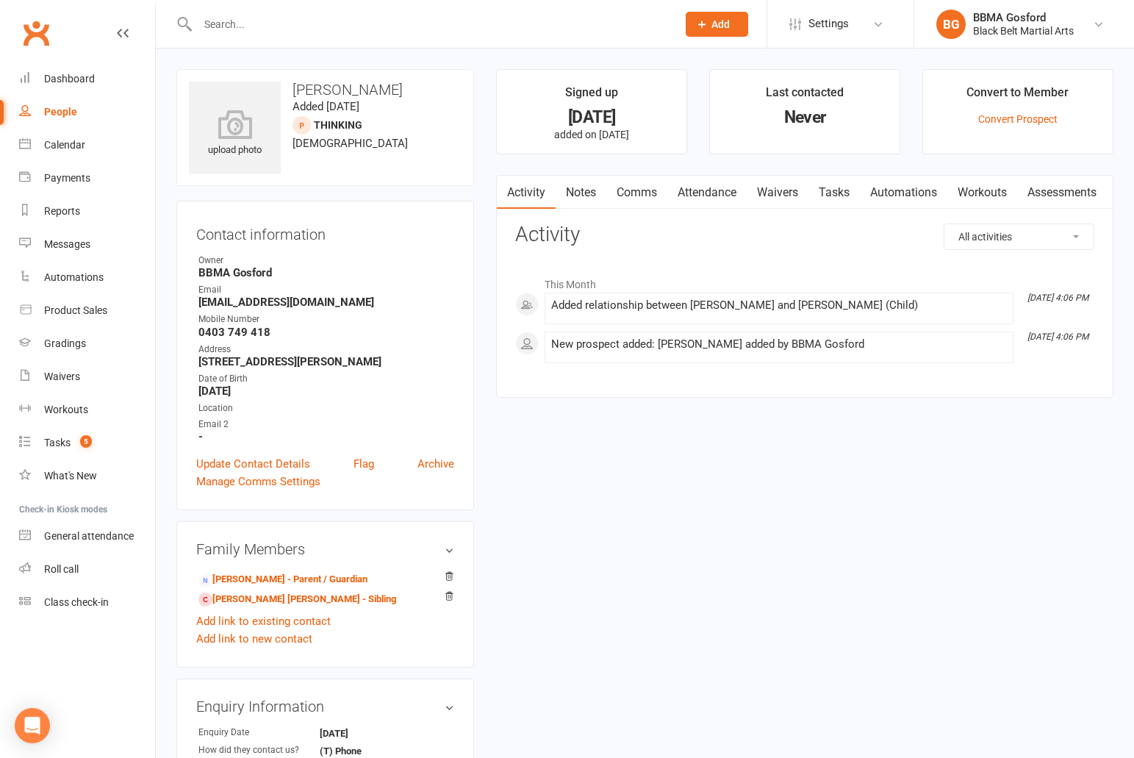
click at [650, 195] on link "Comms" at bounding box center [636, 193] width 61 height 34
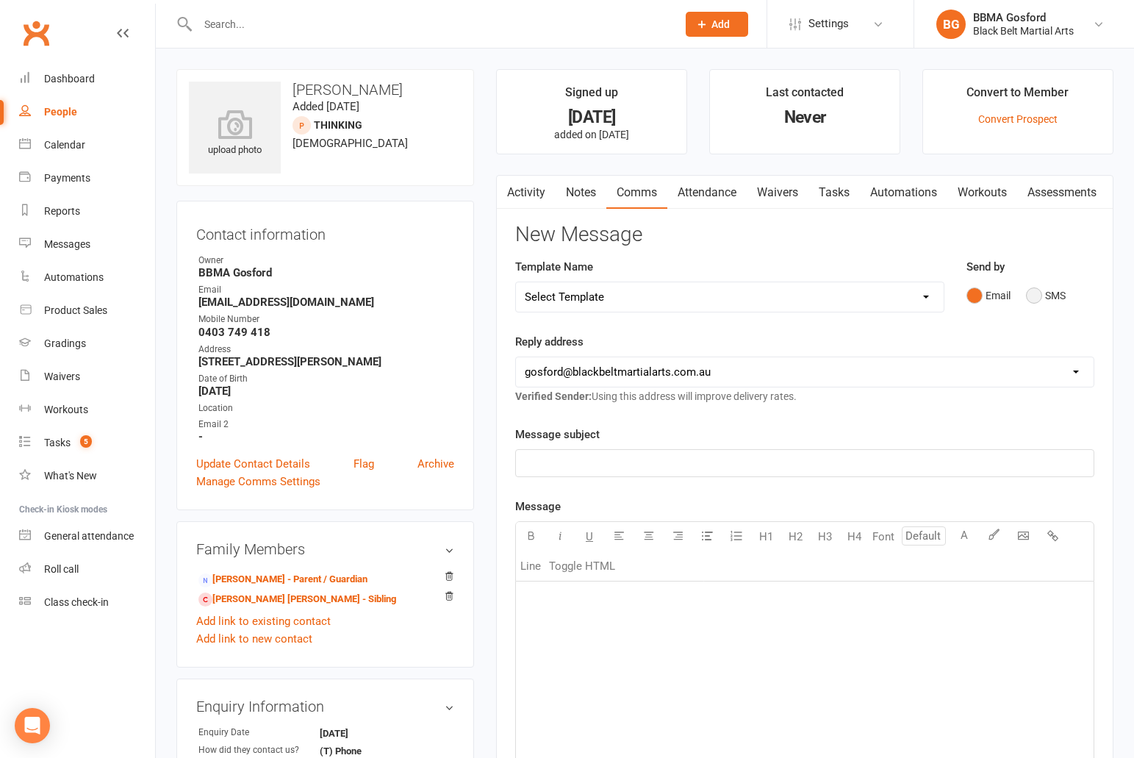
click at [1043, 300] on button "SMS" at bounding box center [1046, 295] width 40 height 28
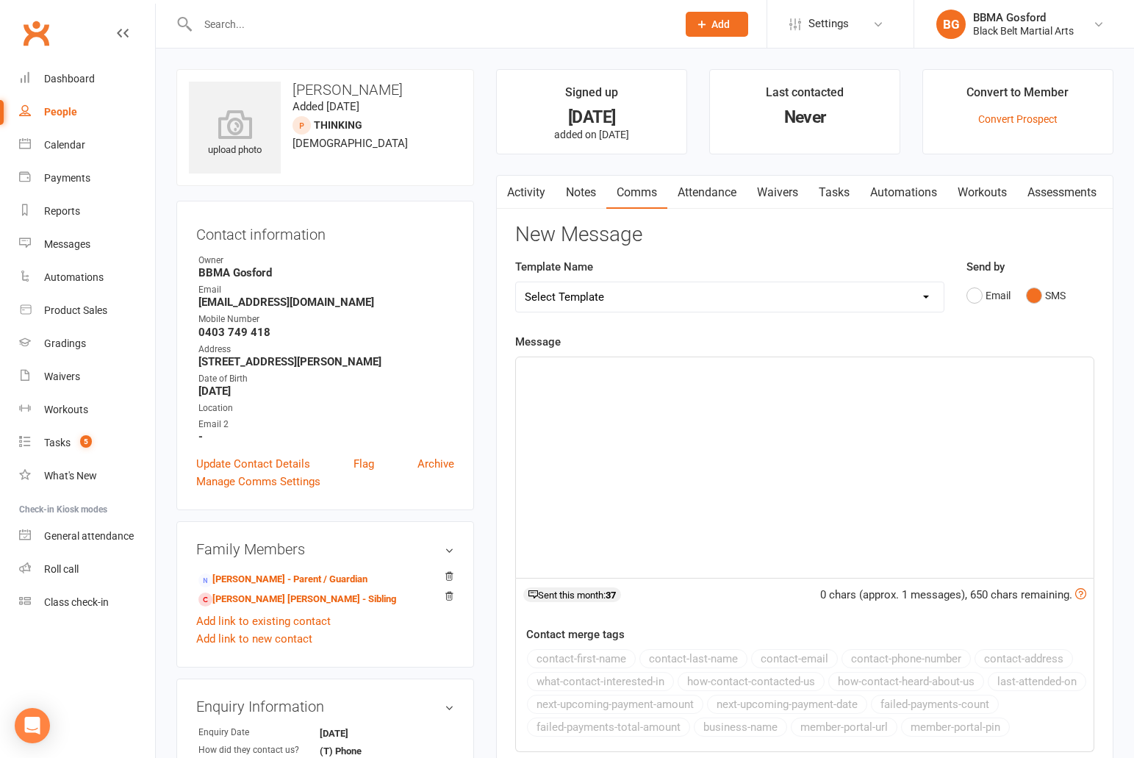
click at [708, 367] on p "﻿" at bounding box center [805, 371] width 560 height 18
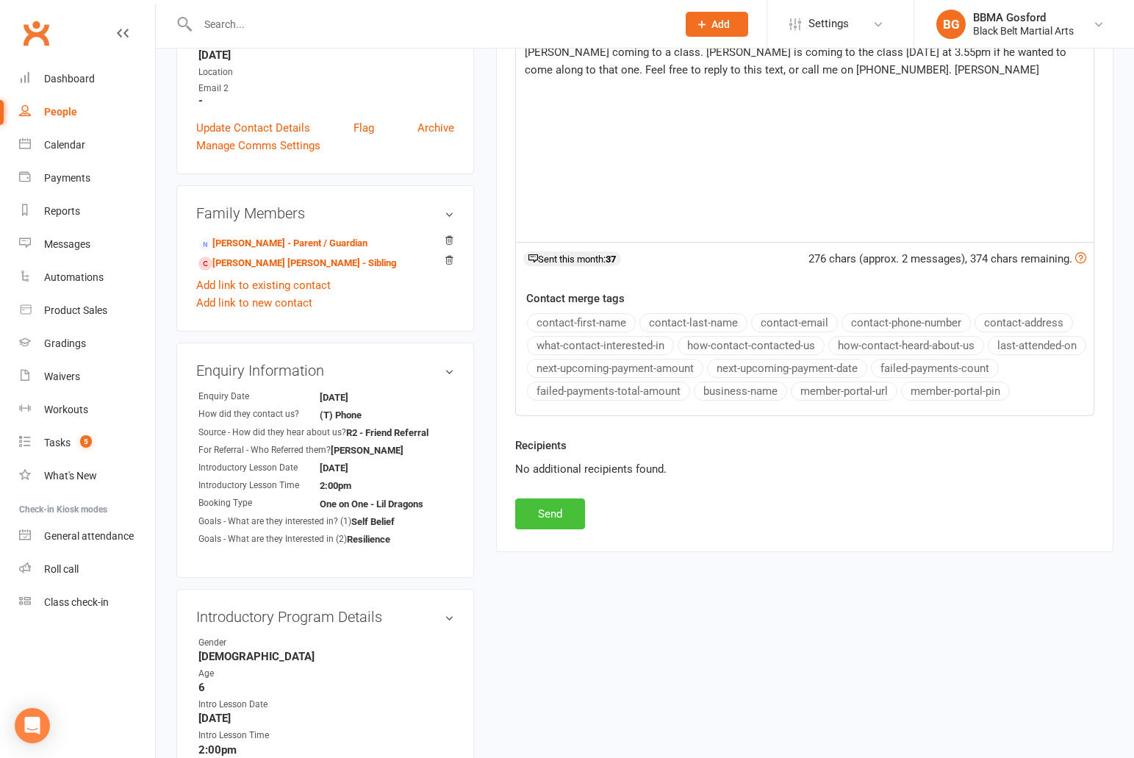
scroll to position [337, 0]
click at [553, 515] on button "Send" at bounding box center [550, 512] width 70 height 31
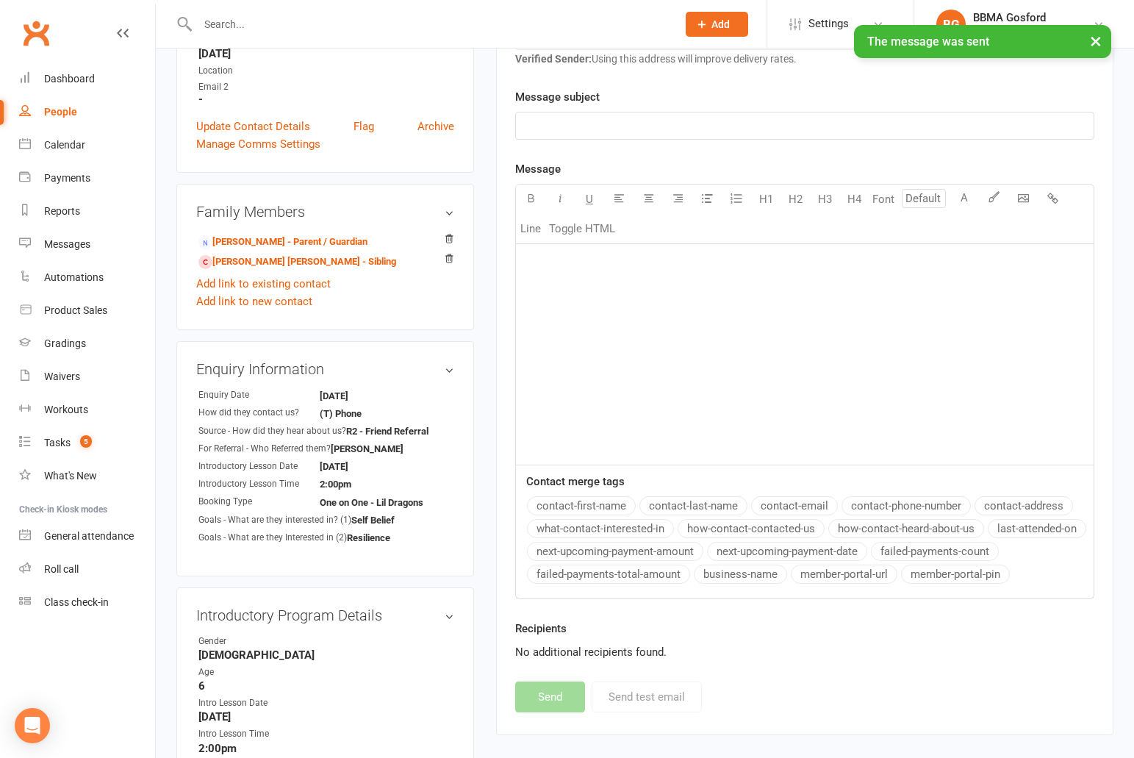
scroll to position [0, 0]
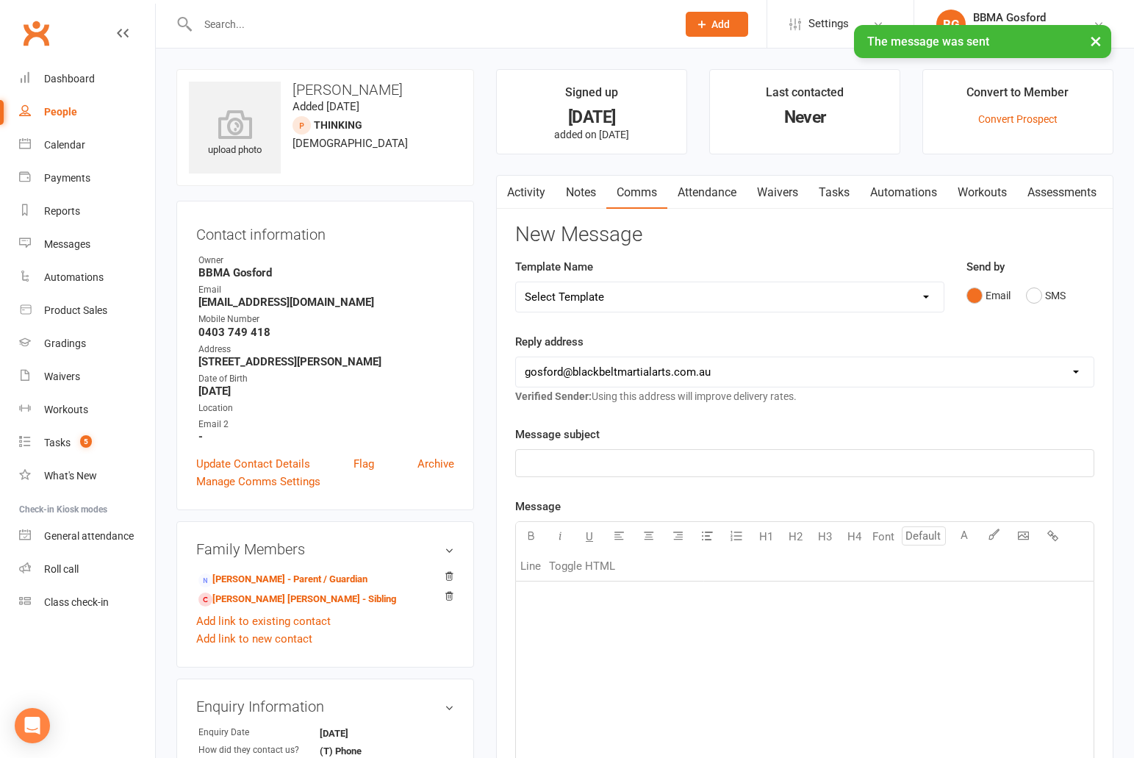
click at [276, 21] on input "text" at bounding box center [429, 24] width 473 height 21
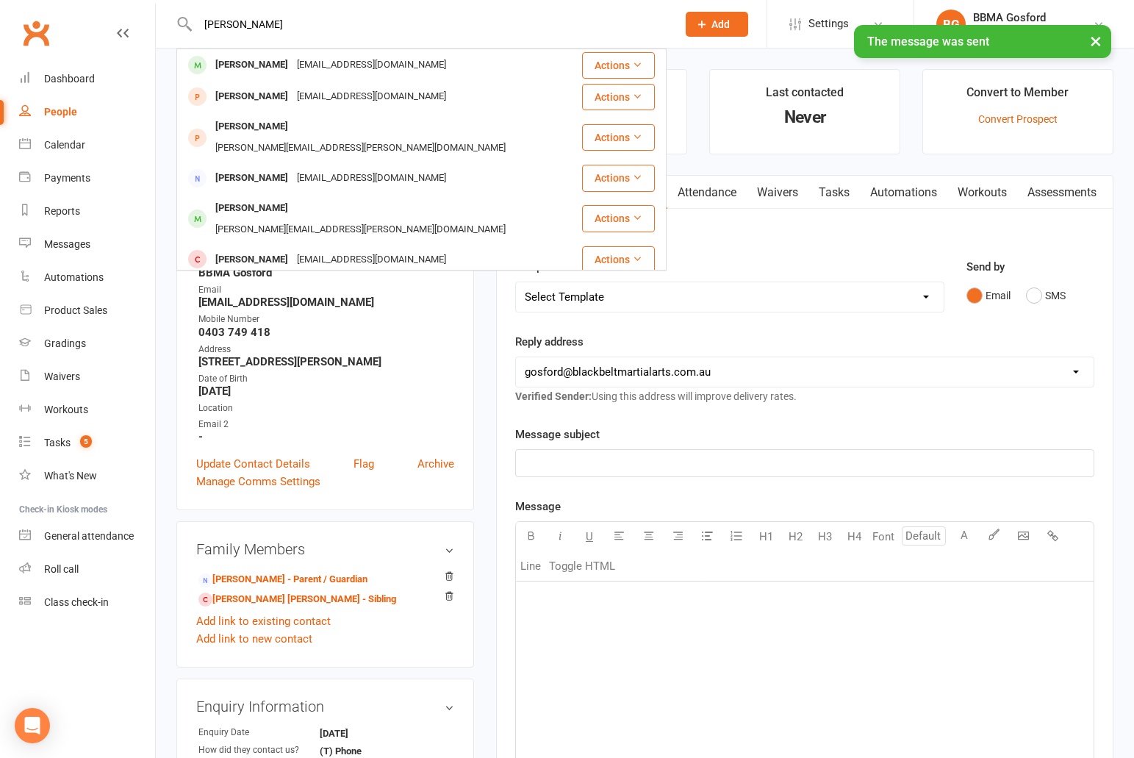
type input "oliver brown"
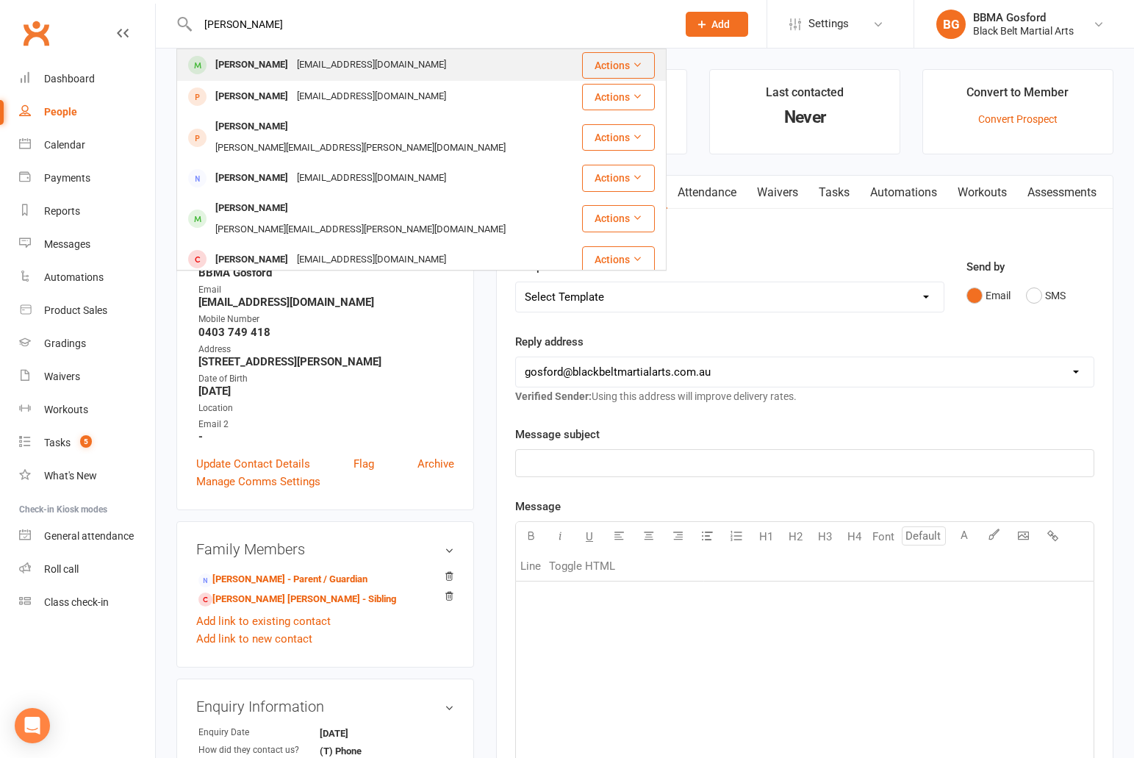
click at [292, 68] on div "renae_brown@outlook.com.au" at bounding box center [371, 64] width 158 height 21
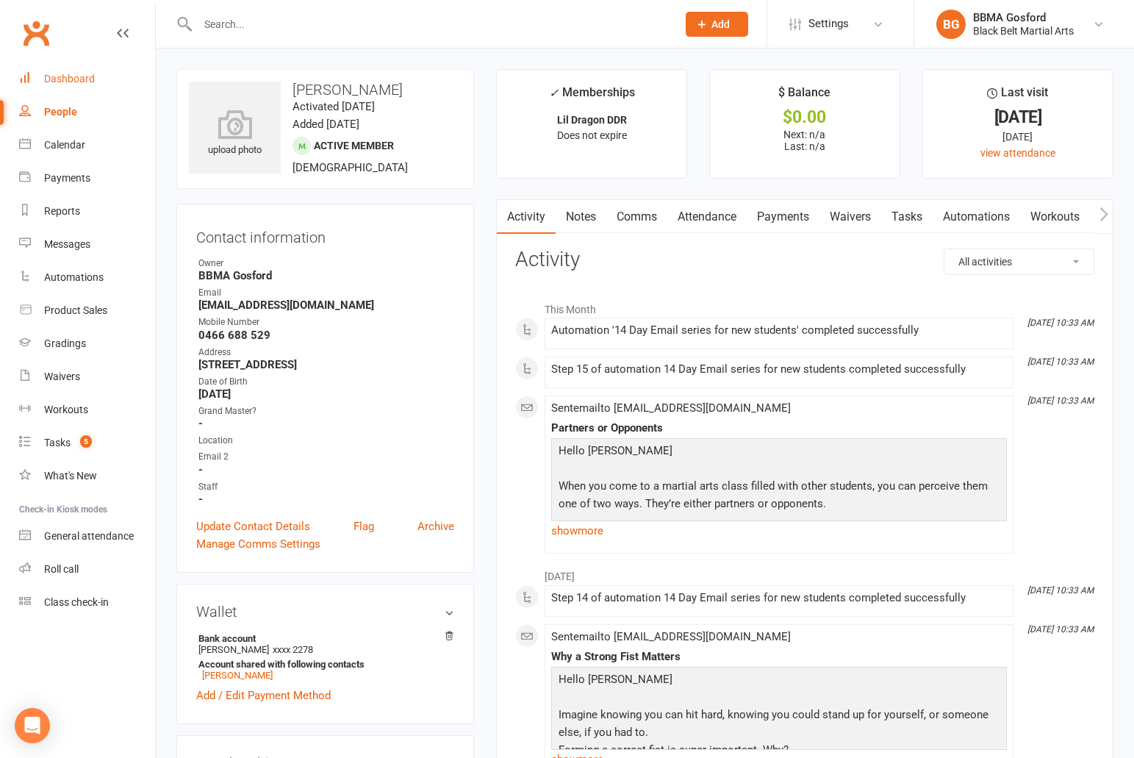
click at [93, 76] on div "Dashboard" at bounding box center [69, 79] width 51 height 12
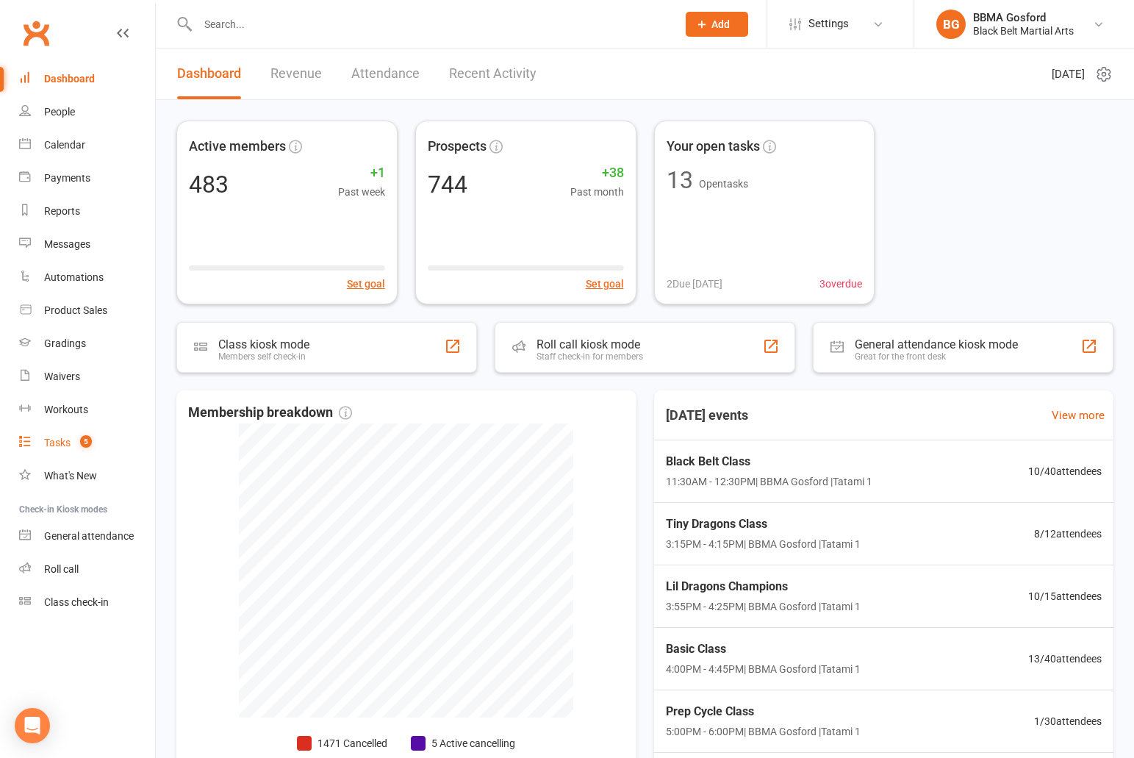
click at [64, 446] on div "Tasks" at bounding box center [57, 442] width 26 height 12
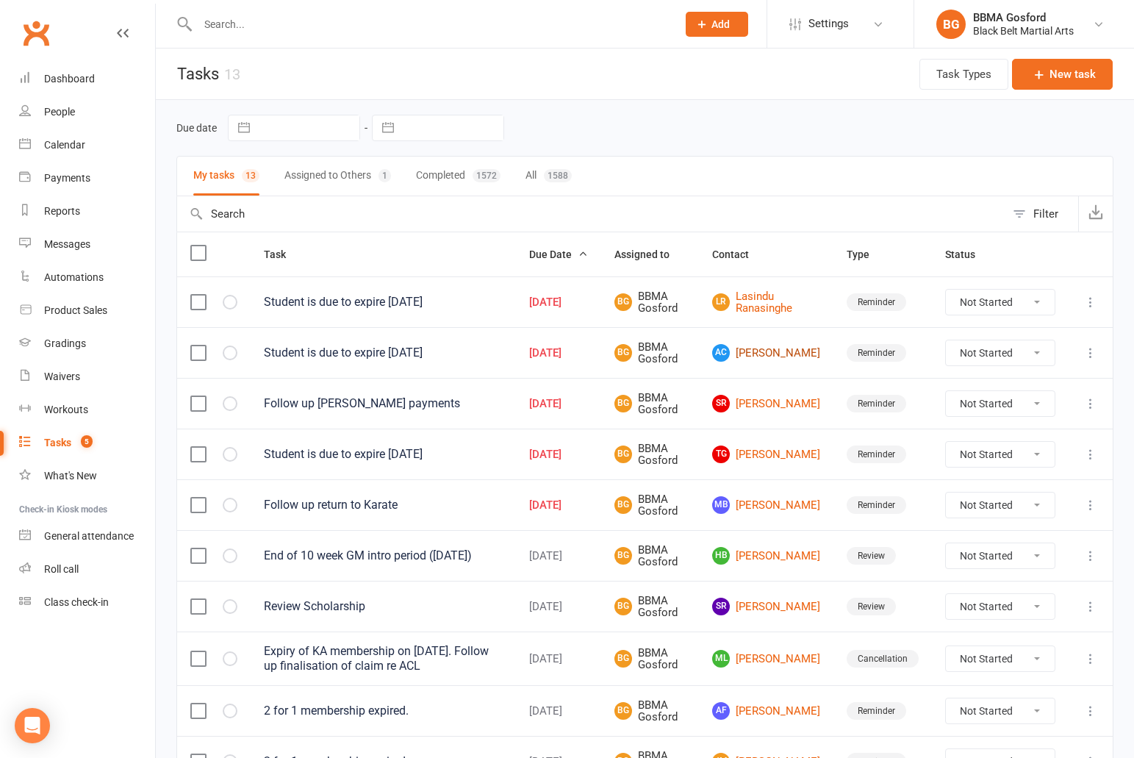
click at [791, 351] on link "AC Anthony Chirkoff" at bounding box center [766, 353] width 108 height 18
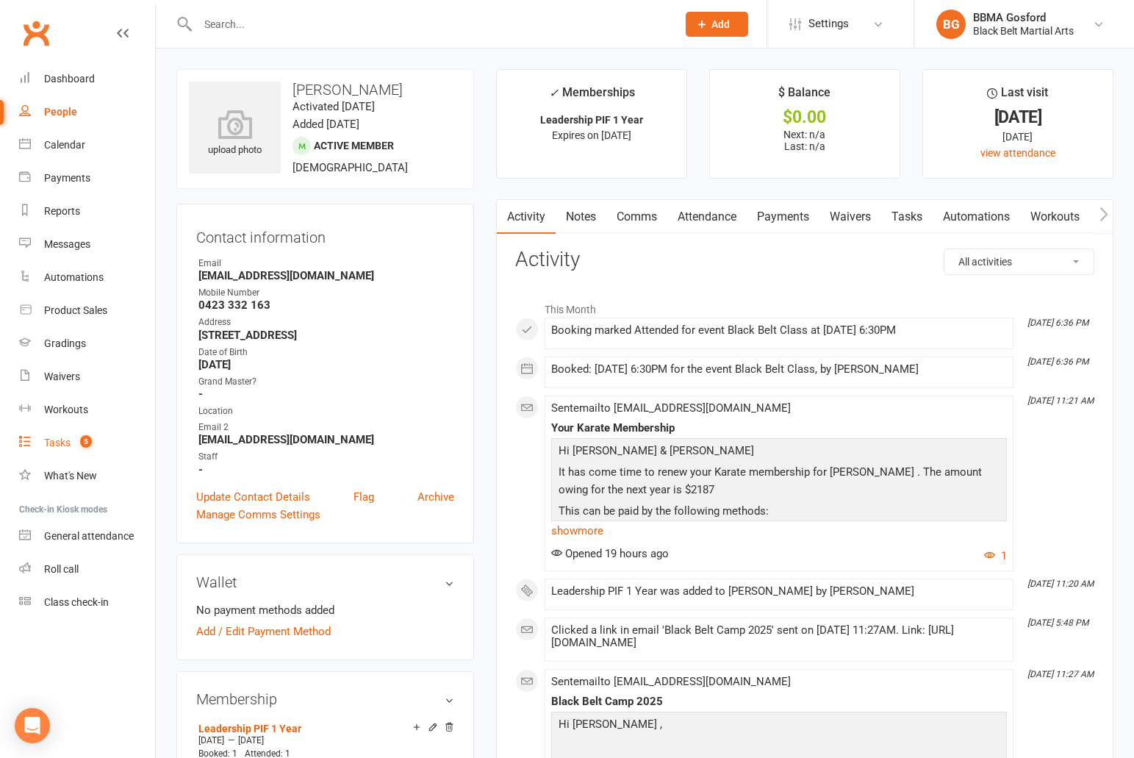
click at [59, 448] on div "Tasks" at bounding box center [57, 442] width 26 height 12
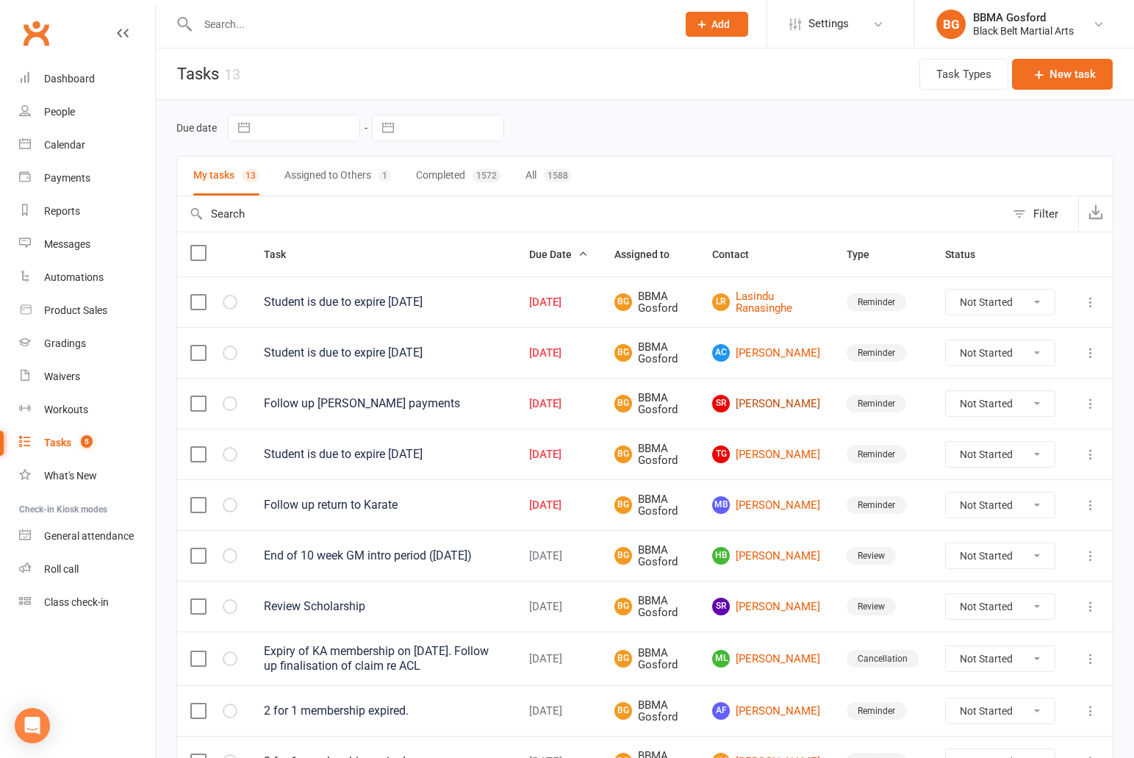
click at [786, 406] on link "SR Scott Redmond" at bounding box center [766, 404] width 108 height 18
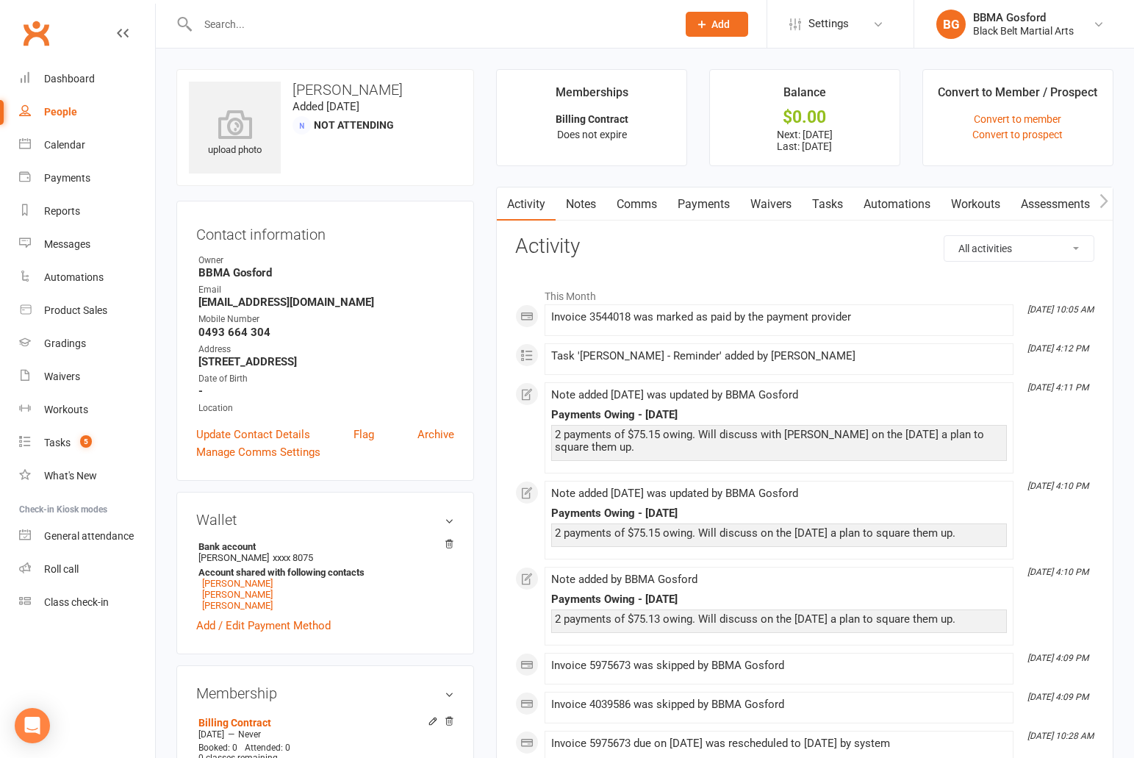
click at [589, 201] on link "Notes" at bounding box center [581, 204] width 51 height 34
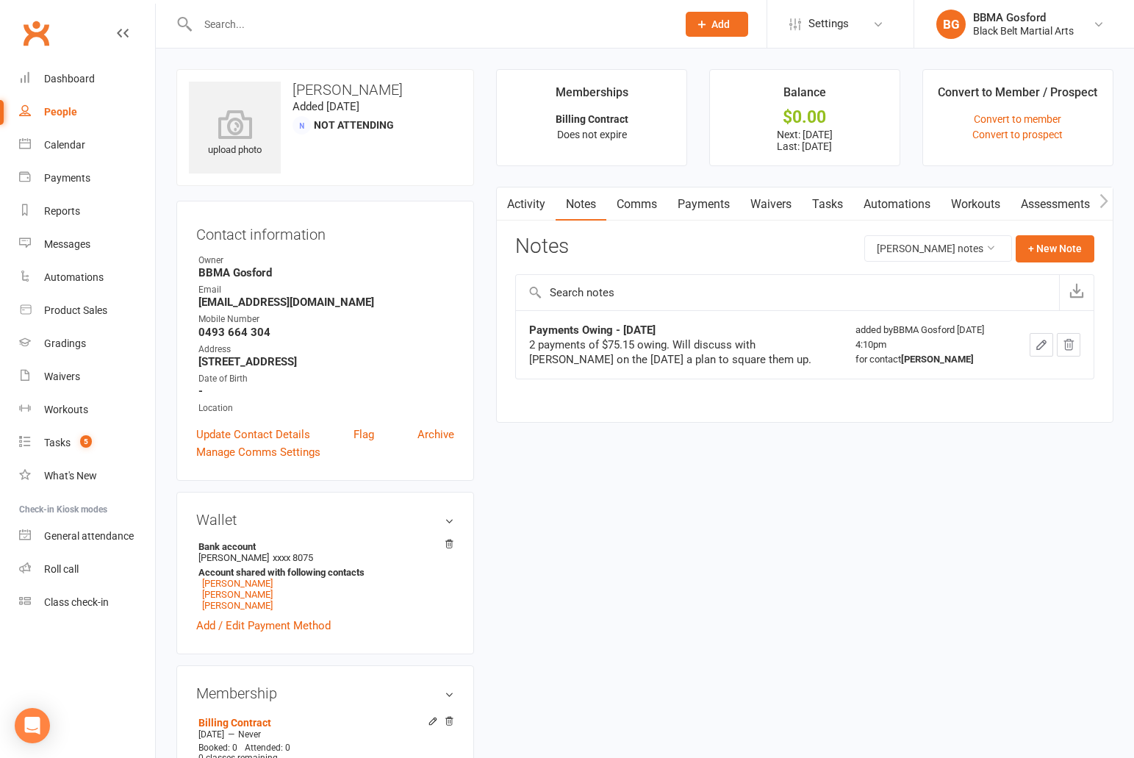
click at [518, 204] on link "Activity" at bounding box center [526, 204] width 59 height 34
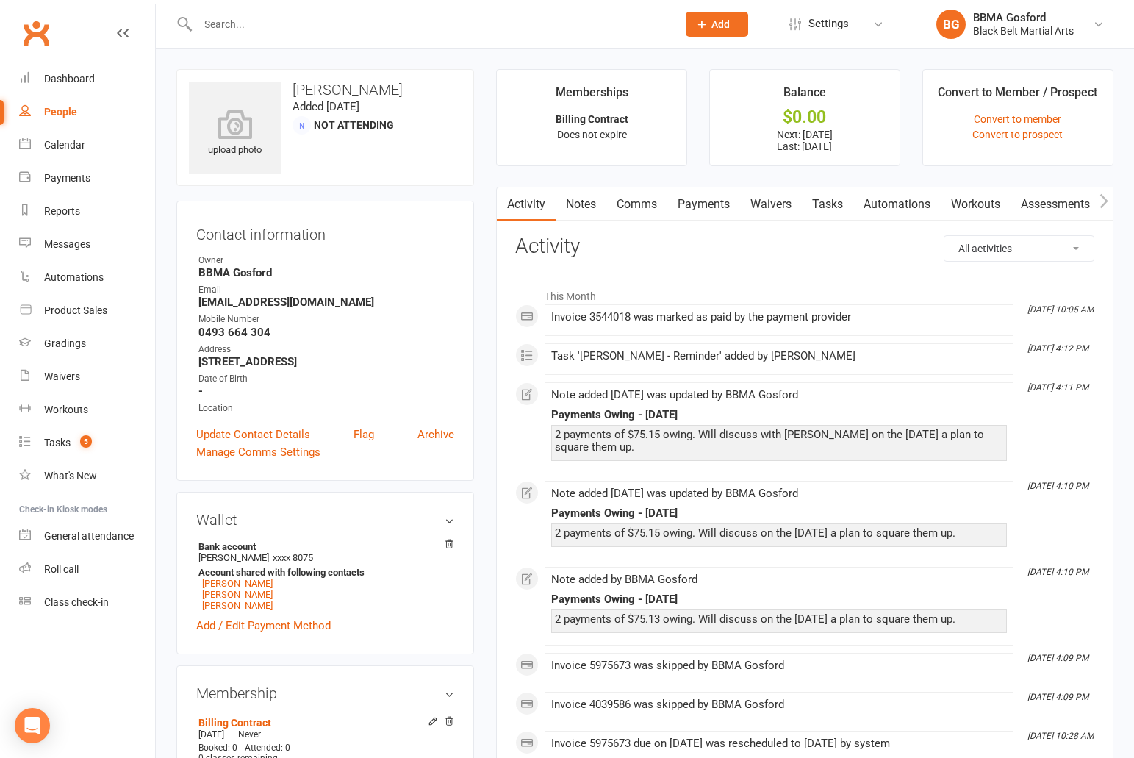
click at [282, 33] on input "text" at bounding box center [429, 24] width 473 height 21
click at [261, 26] on input "text" at bounding box center [429, 24] width 473 height 21
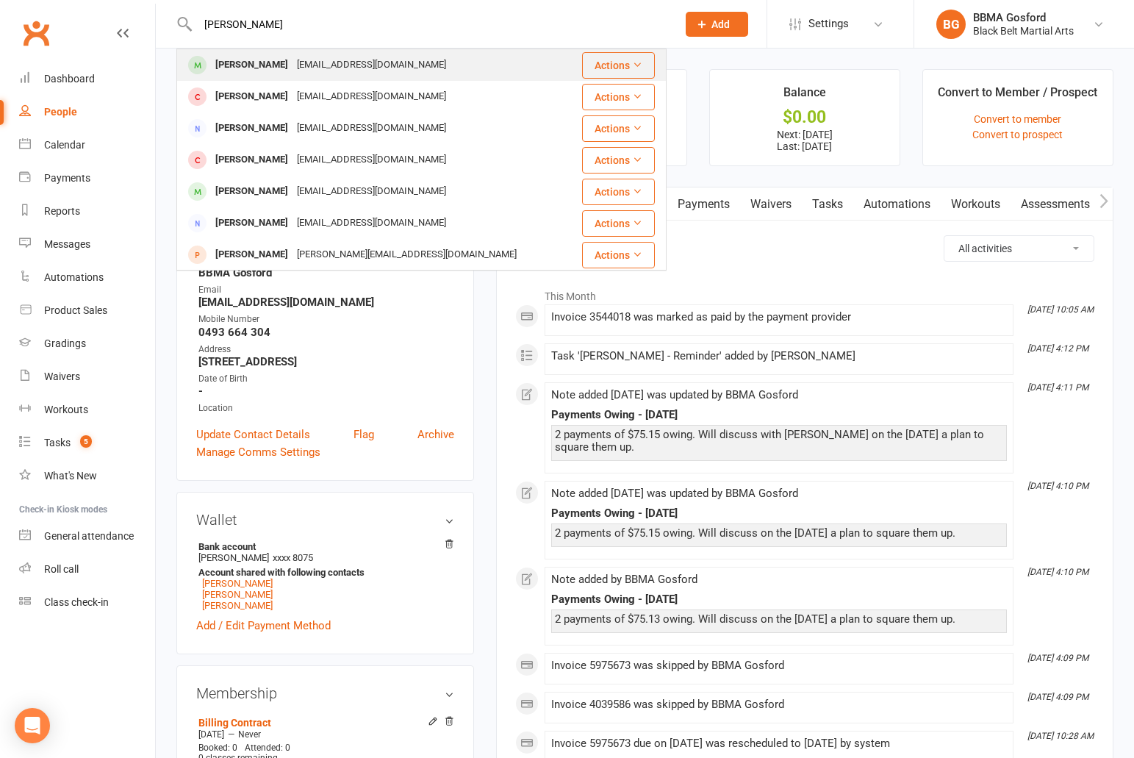
type input "[PERSON_NAME]"
click at [244, 62] on div "[PERSON_NAME]" at bounding box center [252, 64] width 82 height 21
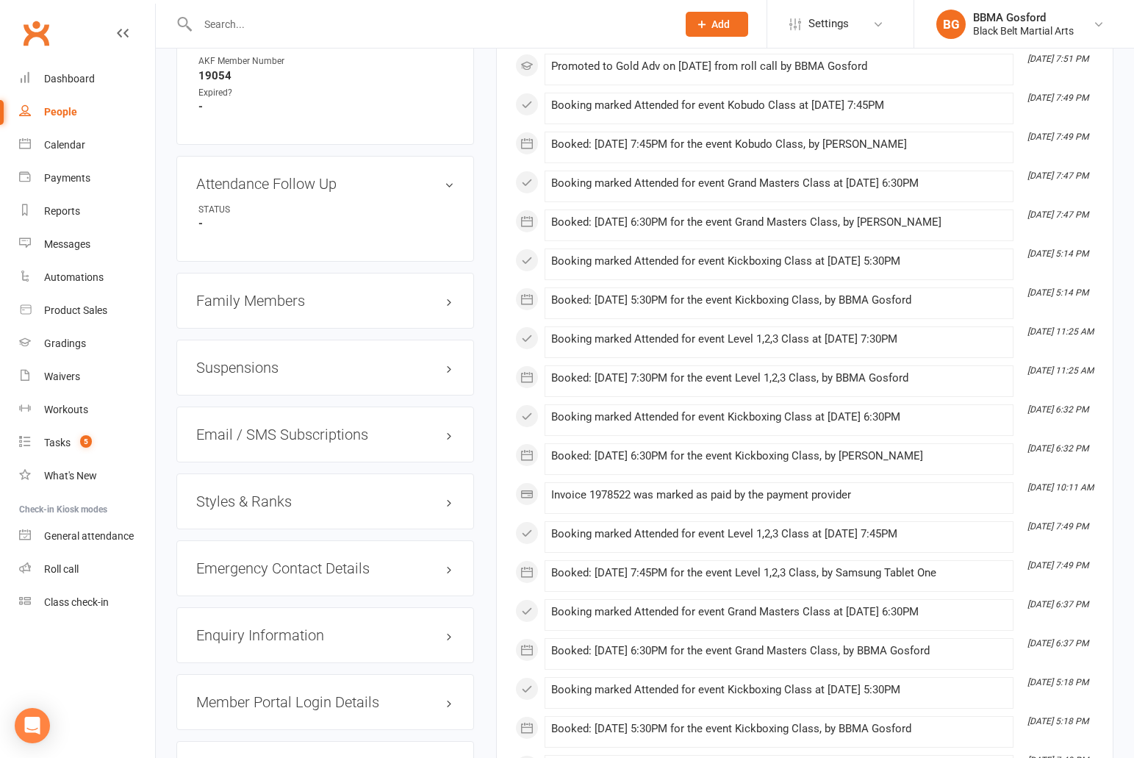
scroll to position [1057, 0]
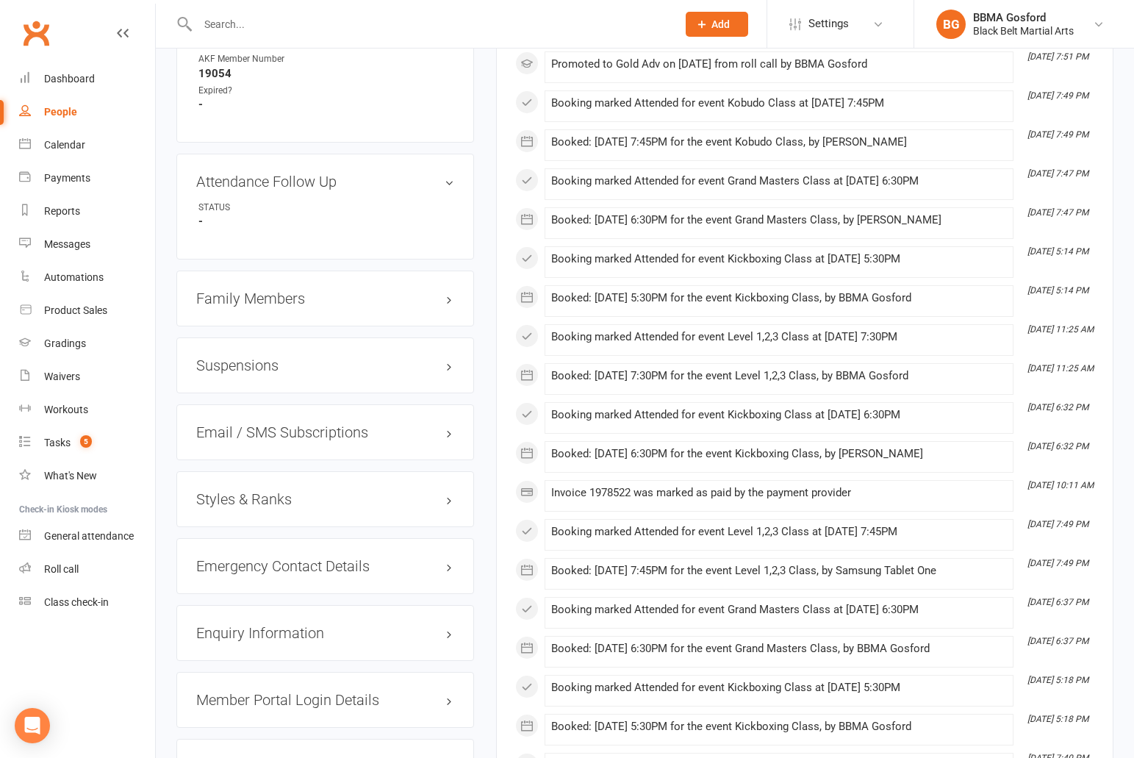
click at [238, 504] on h3 "Styles & Ranks" at bounding box center [325, 499] width 258 height 16
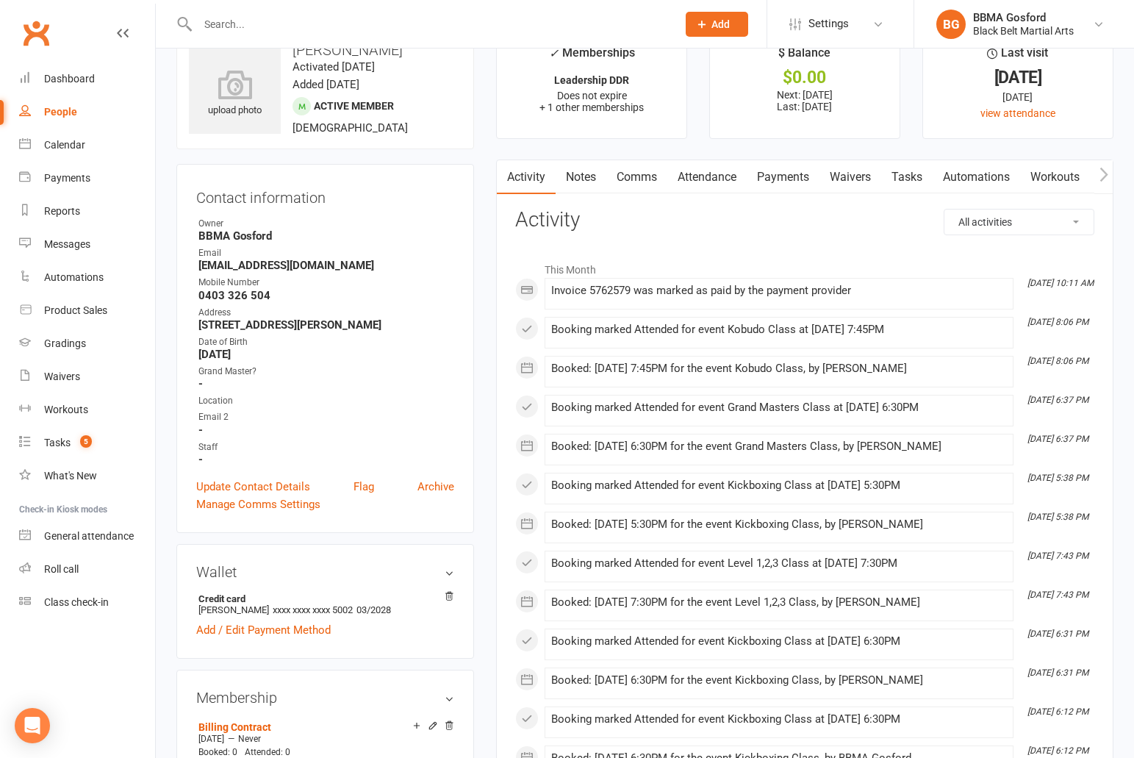
scroll to position [0, 0]
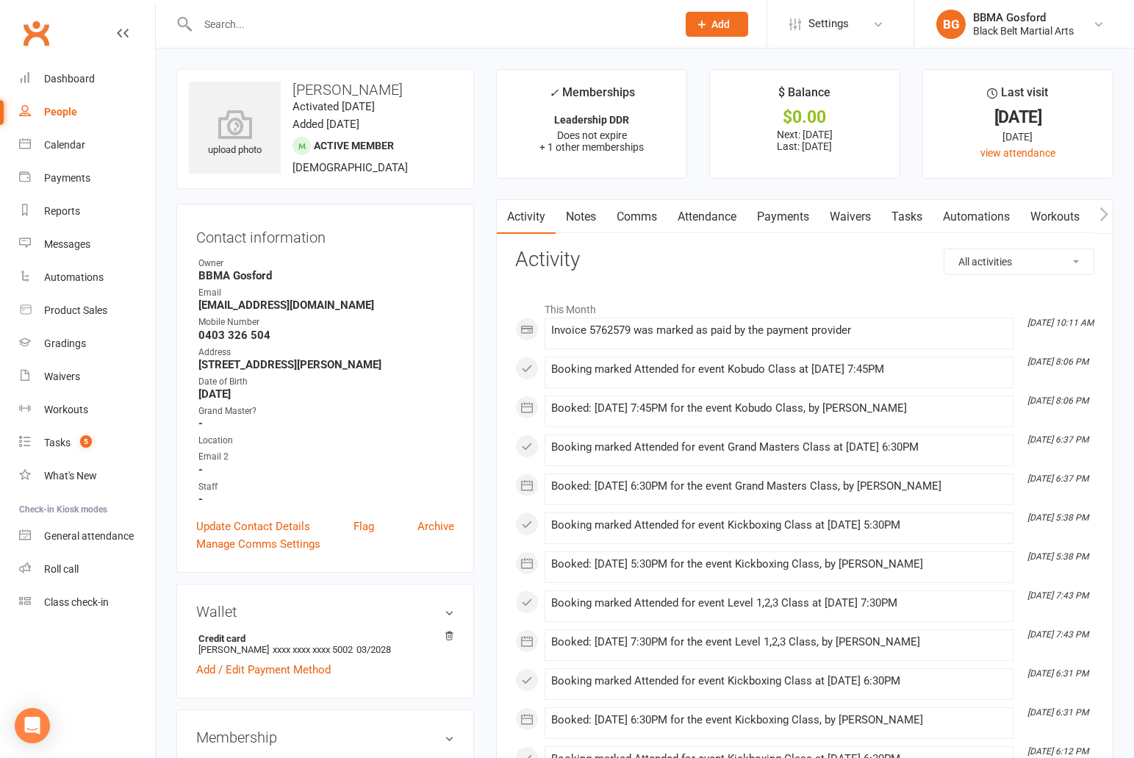
click at [290, 26] on input "text" at bounding box center [429, 24] width 473 height 21
type input "matthew wanders"
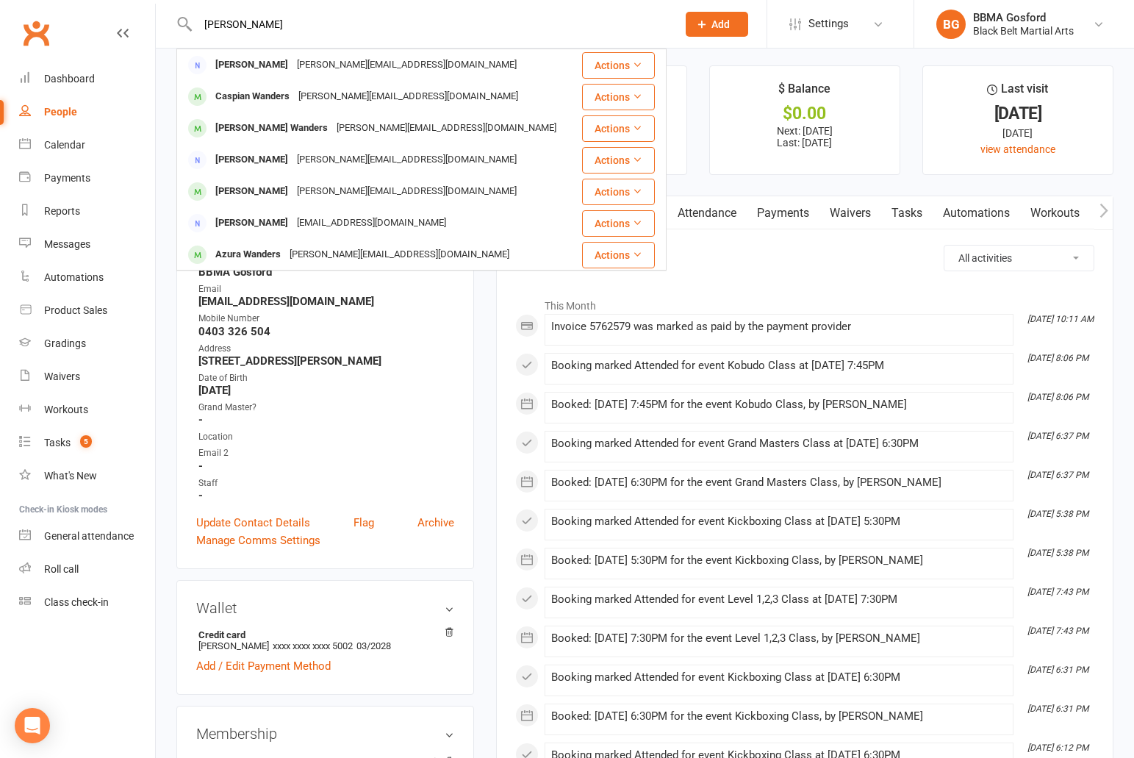
click at [226, 71] on div "Matthew Wanders" at bounding box center [252, 64] width 82 height 21
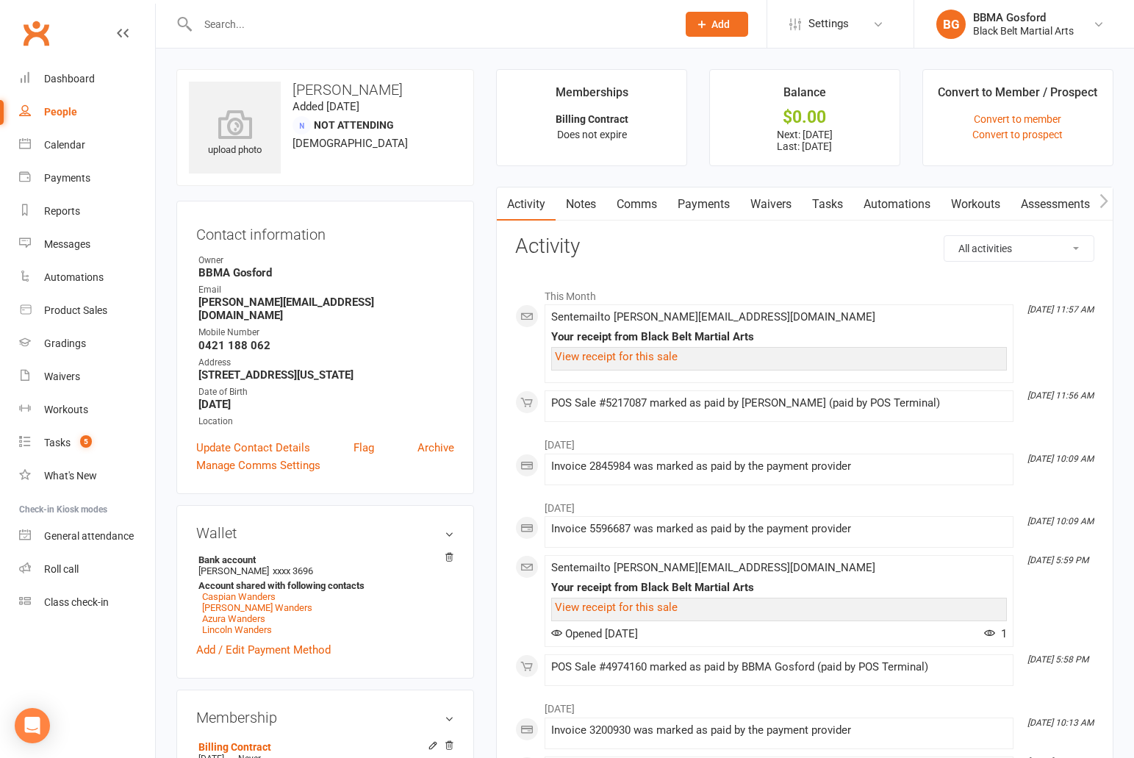
click at [696, 208] on link "Payments" at bounding box center [703, 204] width 73 height 34
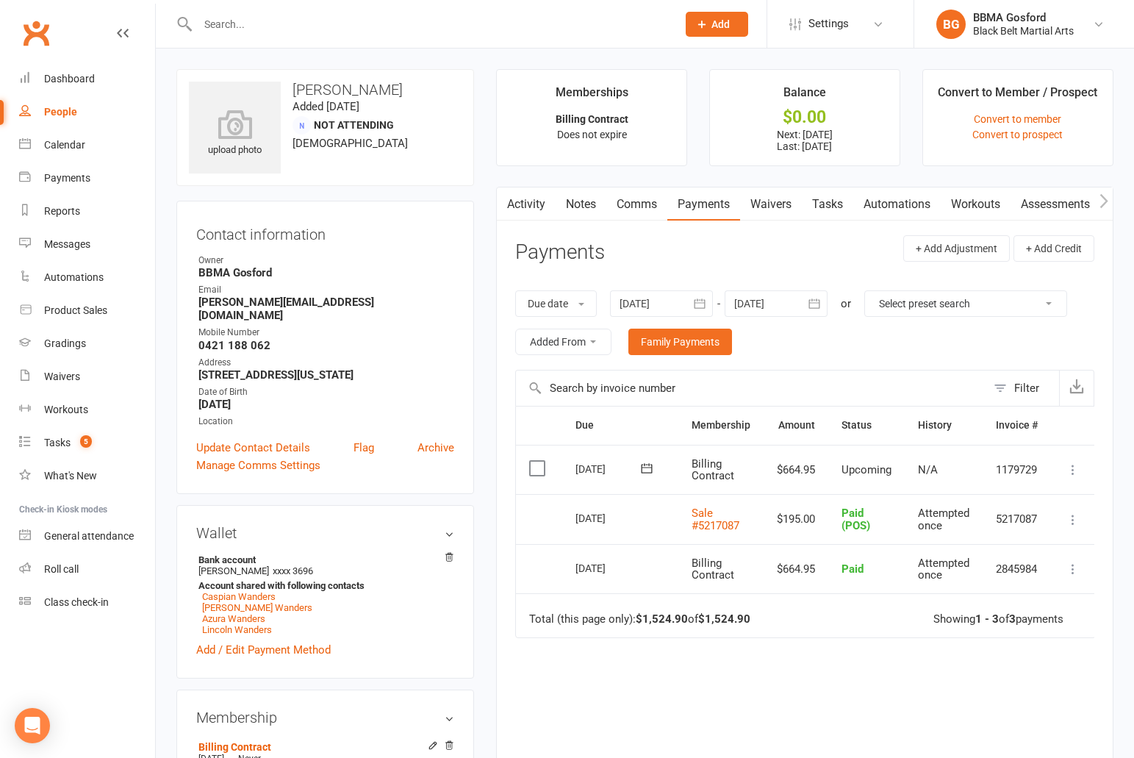
click at [630, 211] on link "Comms" at bounding box center [636, 204] width 61 height 34
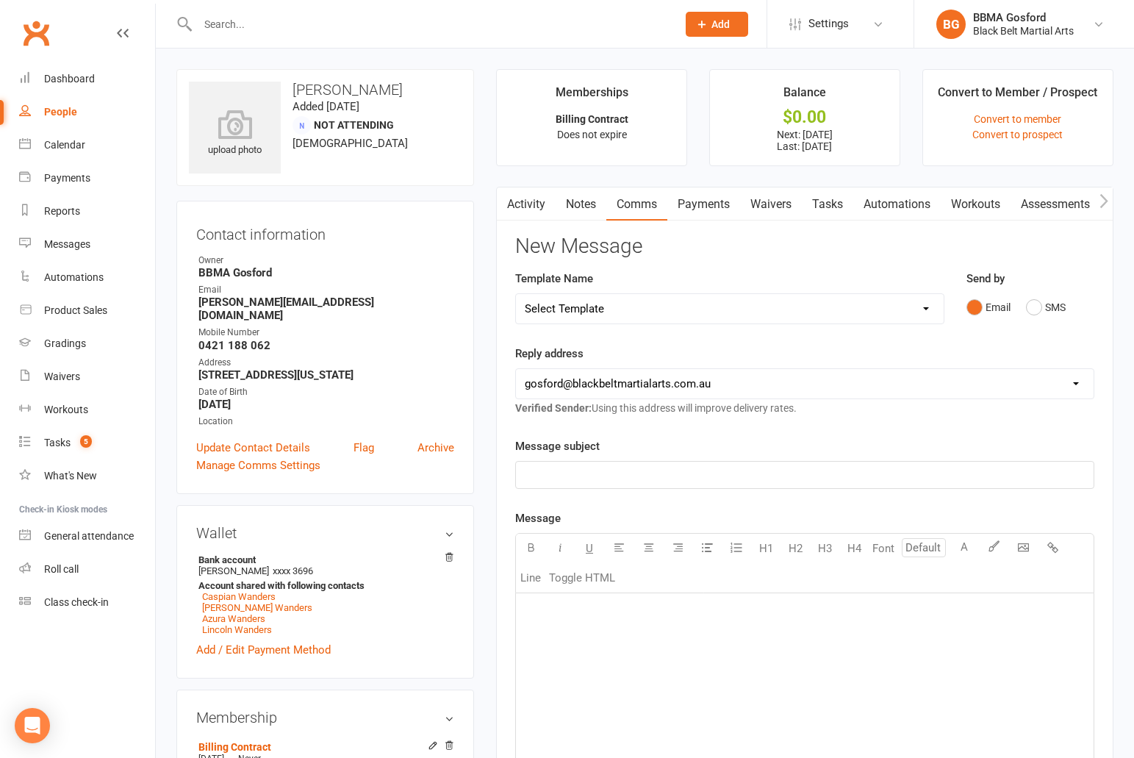
click at [572, 206] on link "Notes" at bounding box center [581, 204] width 51 height 34
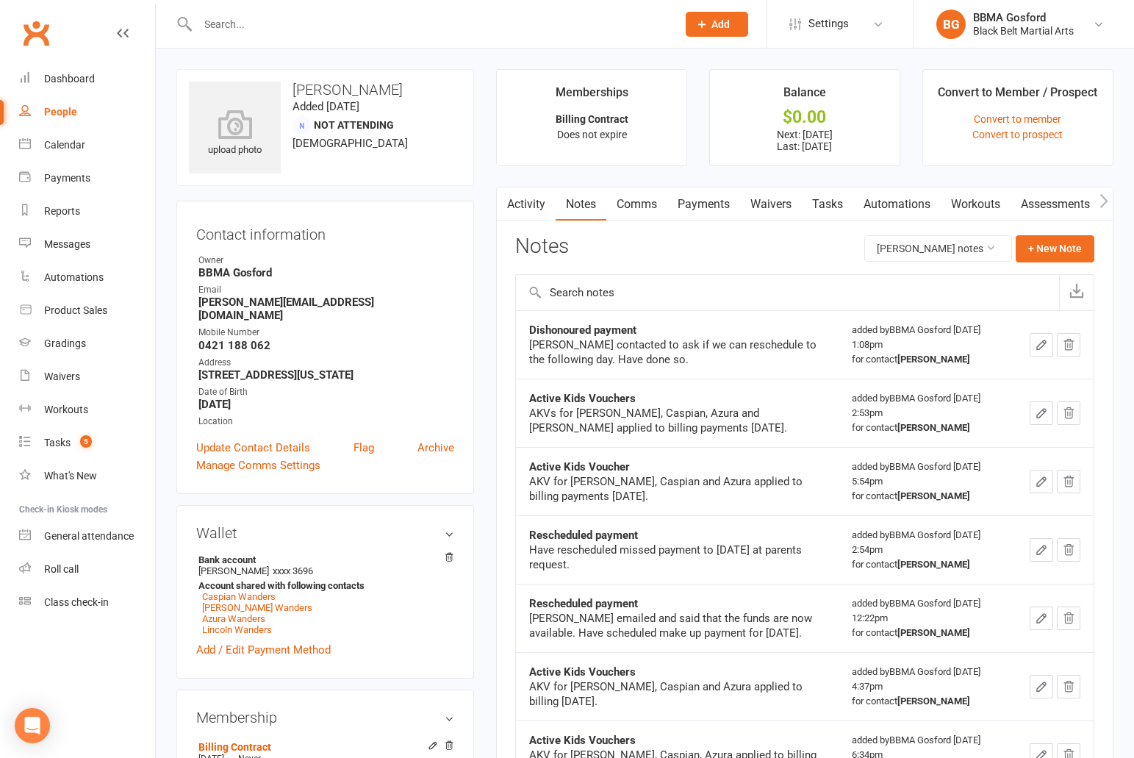
click at [529, 208] on link "Activity" at bounding box center [526, 204] width 59 height 34
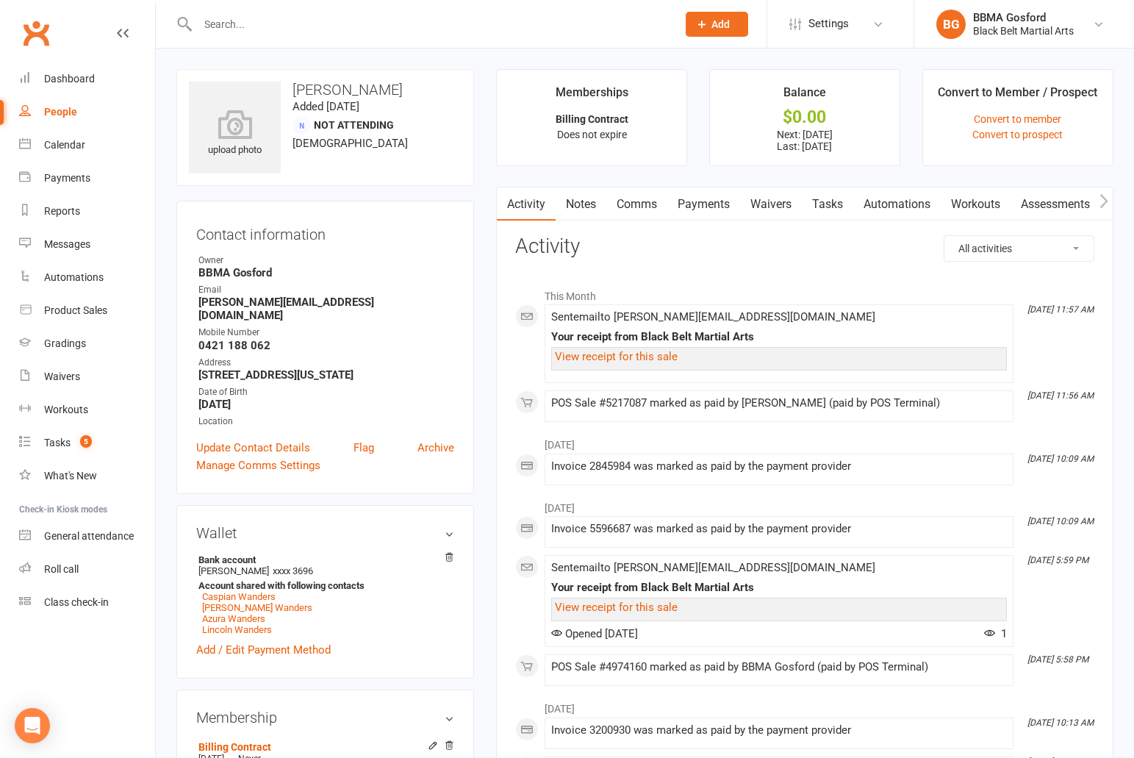
click at [245, 28] on input "text" at bounding box center [429, 24] width 473 height 21
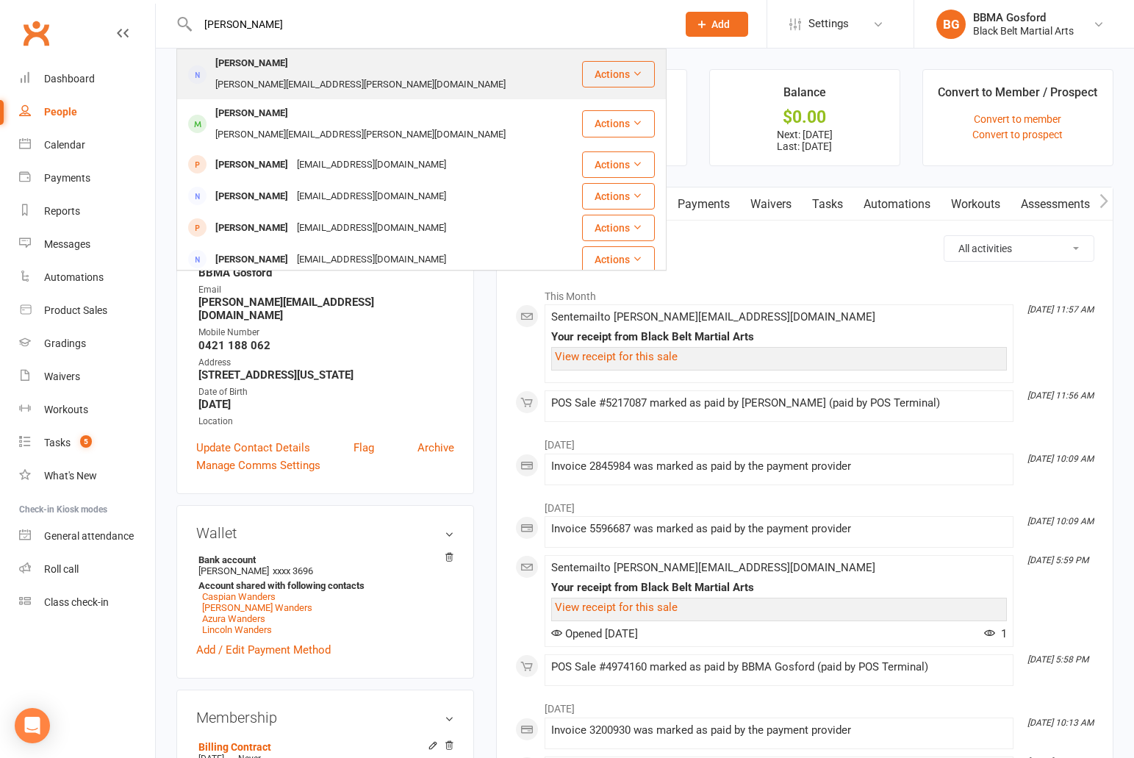
type input "pilley"
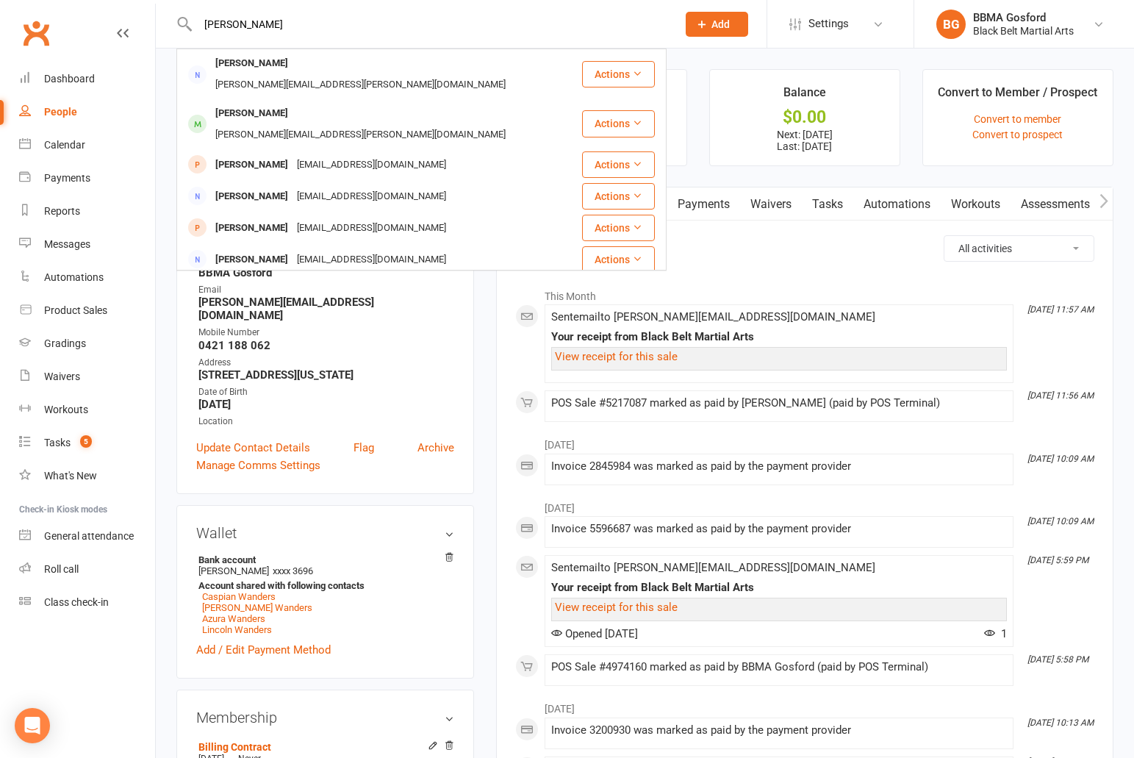
click at [240, 68] on div "Kim Pilley" at bounding box center [252, 63] width 82 height 21
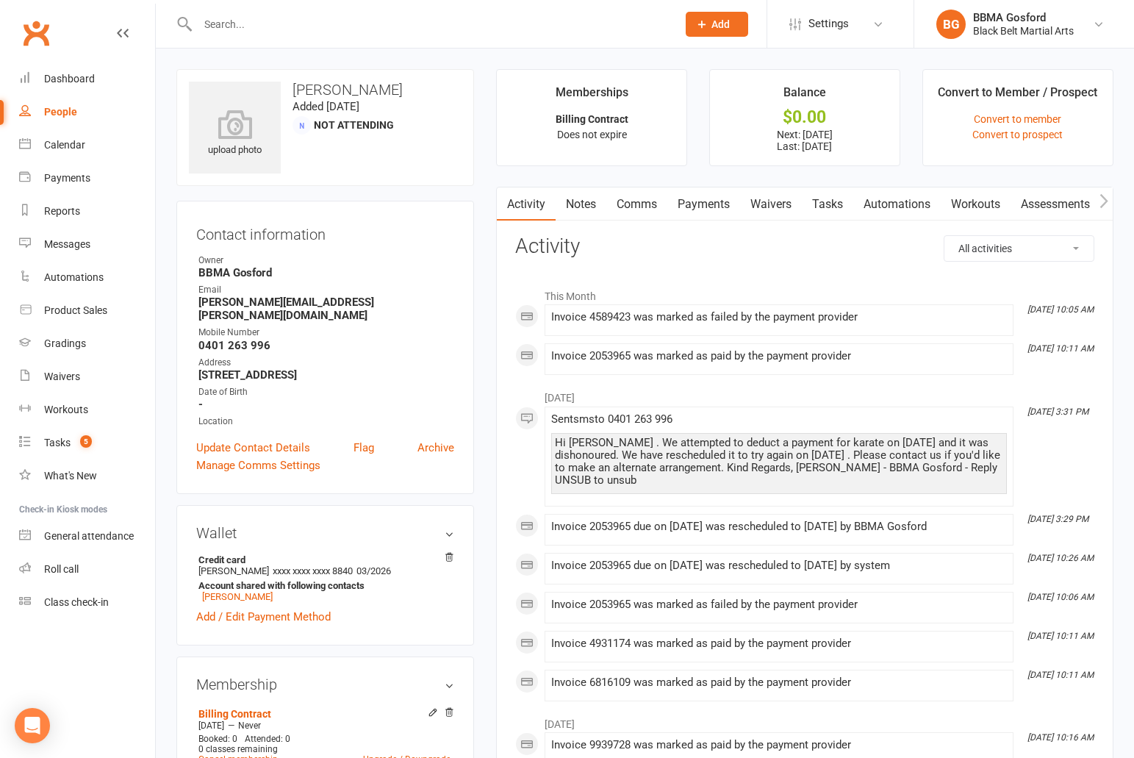
click at [689, 210] on link "Payments" at bounding box center [703, 204] width 73 height 34
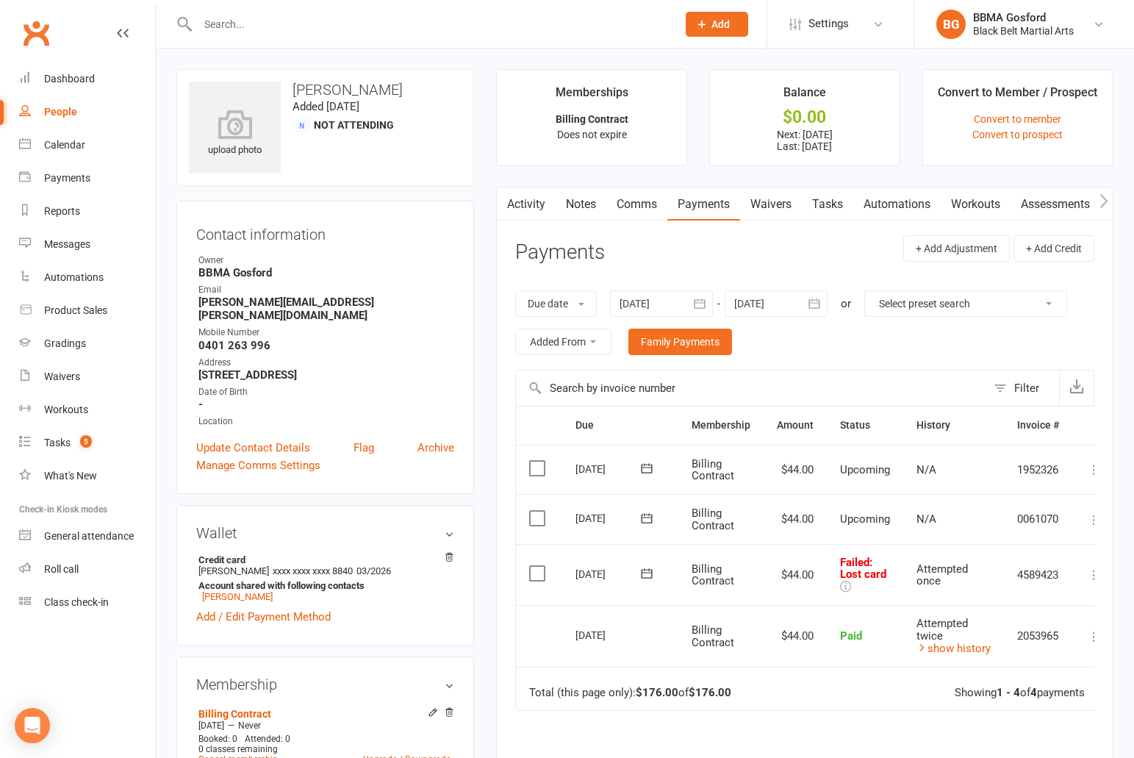
click at [784, 203] on link "Waivers" at bounding box center [771, 204] width 62 height 34
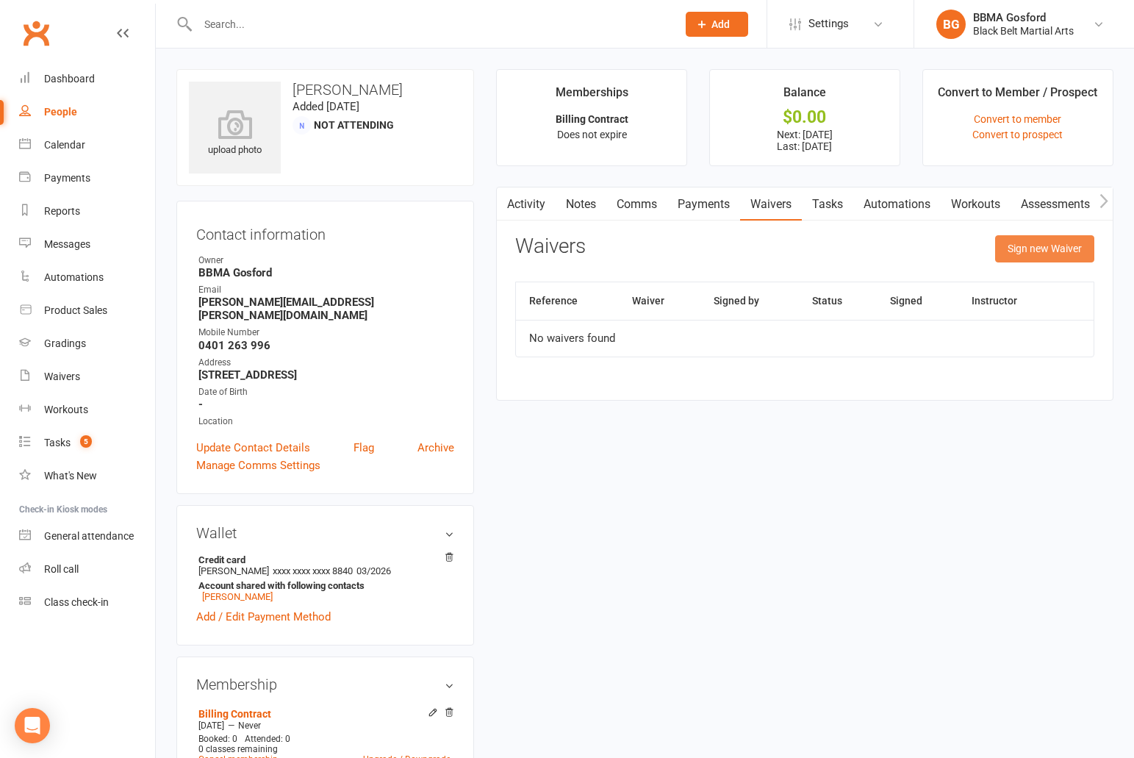
click at [1036, 251] on button "Sign new Waiver" at bounding box center [1044, 248] width 99 height 26
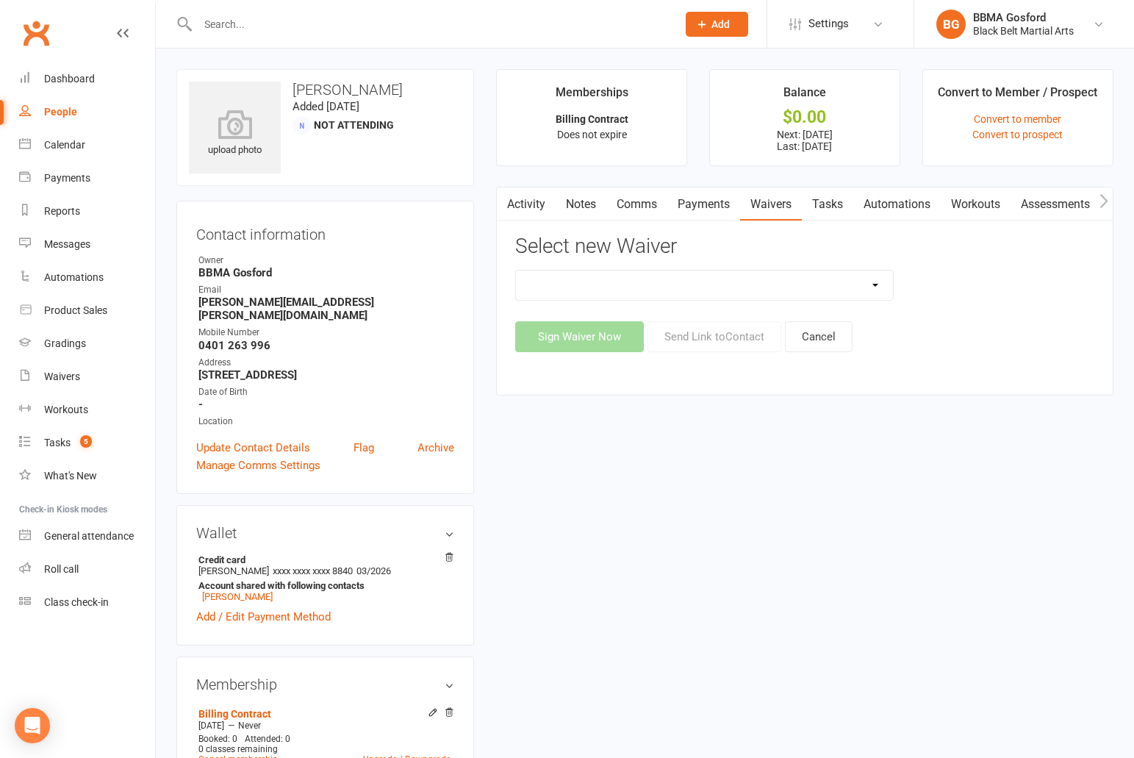
select select "6857"
click option "Billing Contract (Bank Details)" at bounding box center [0, 0] width 0 height 0
click at [727, 343] on button "Send Link to Contact" at bounding box center [714, 336] width 134 height 31
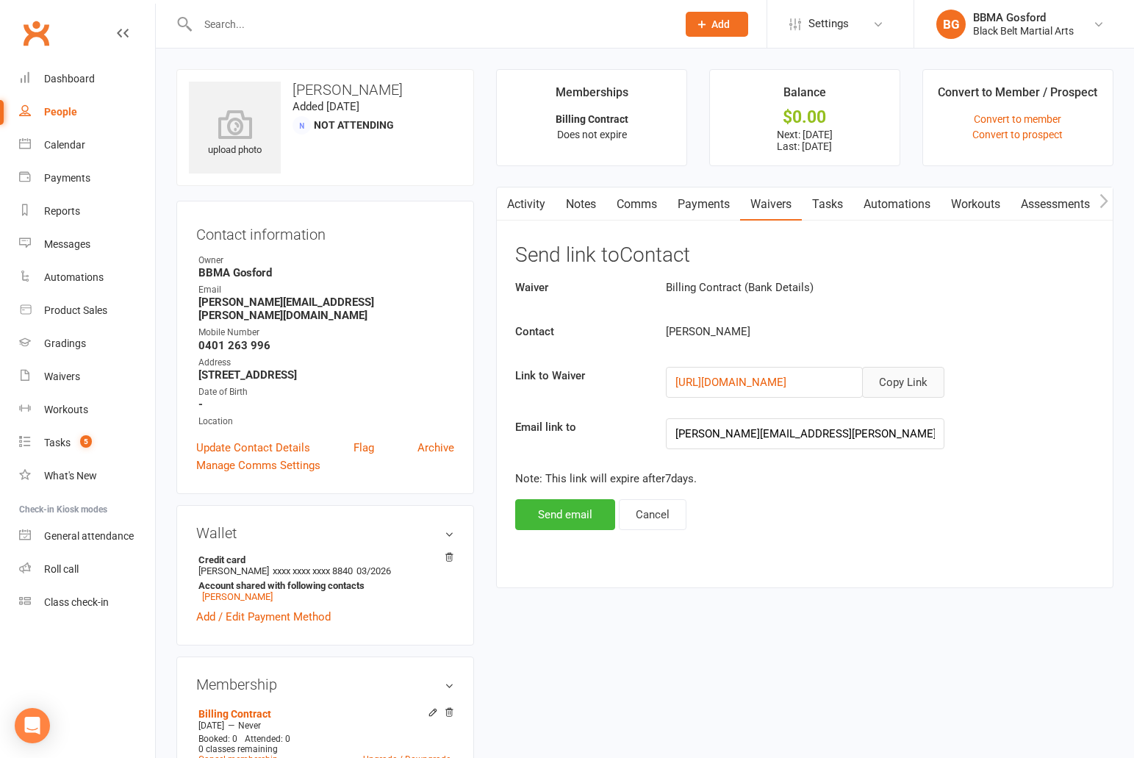
click at [905, 398] on button "Copy Link" at bounding box center [903, 382] width 82 height 31
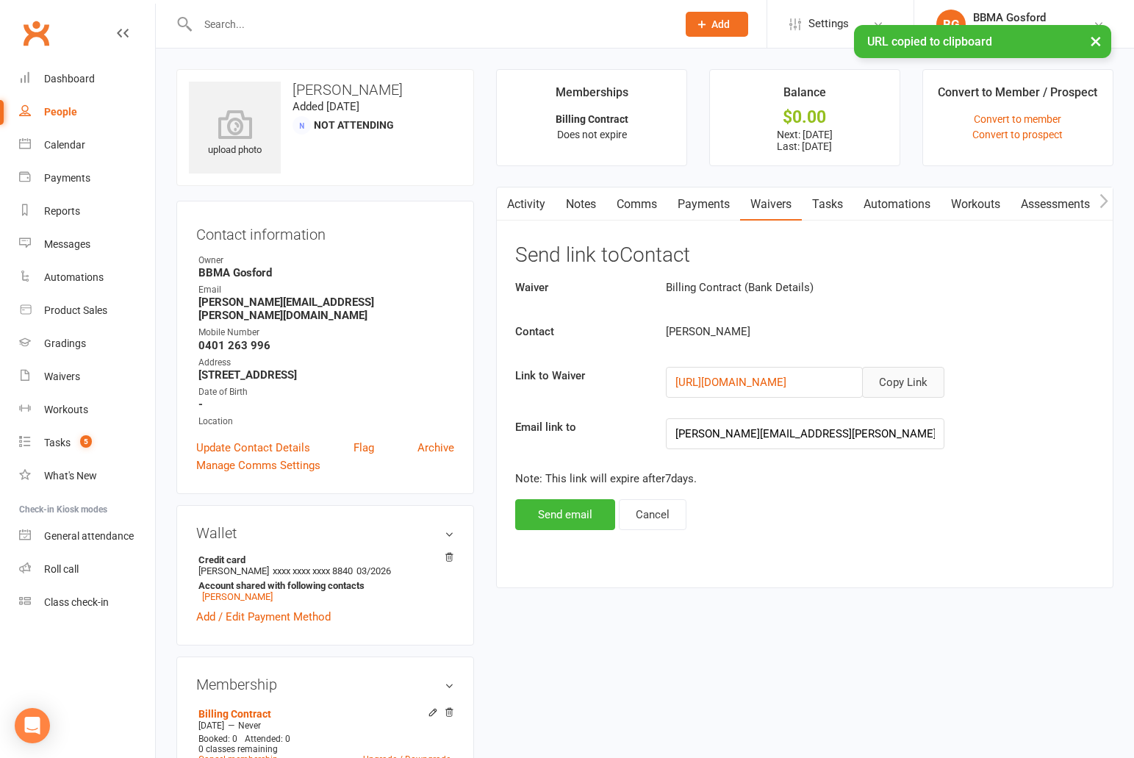
click at [618, 208] on link "Comms" at bounding box center [636, 204] width 61 height 34
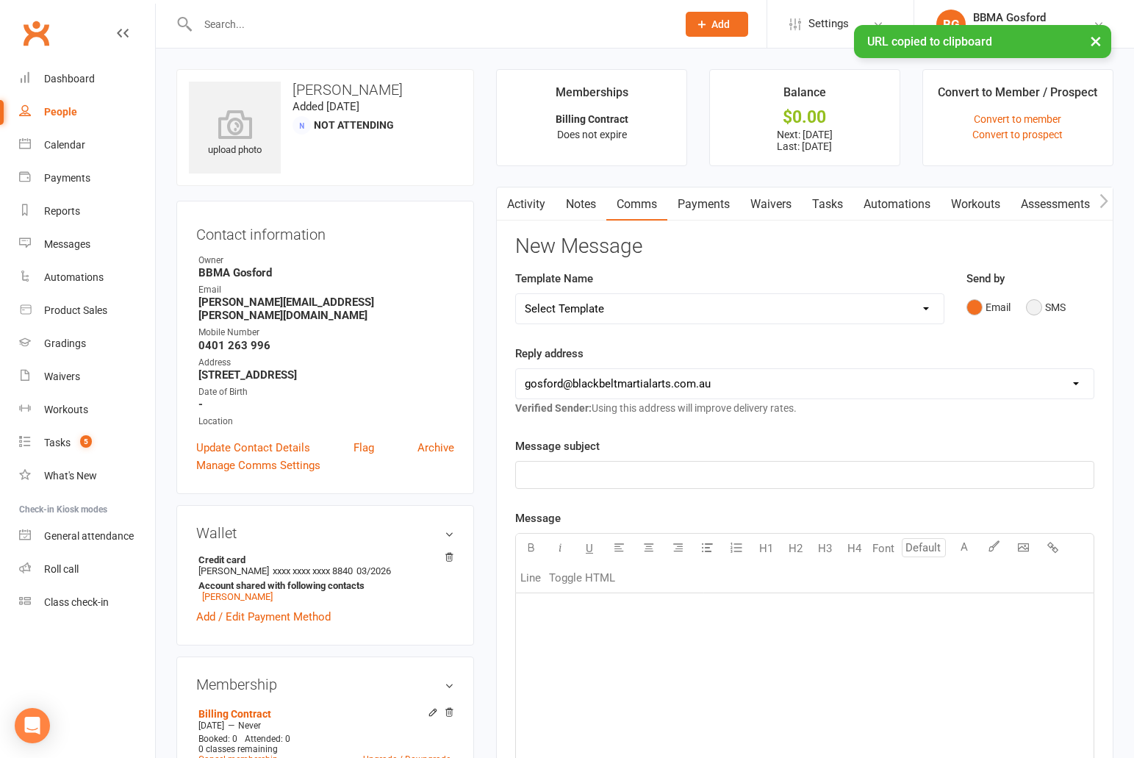
click at [1027, 305] on button "SMS" at bounding box center [1046, 307] width 40 height 28
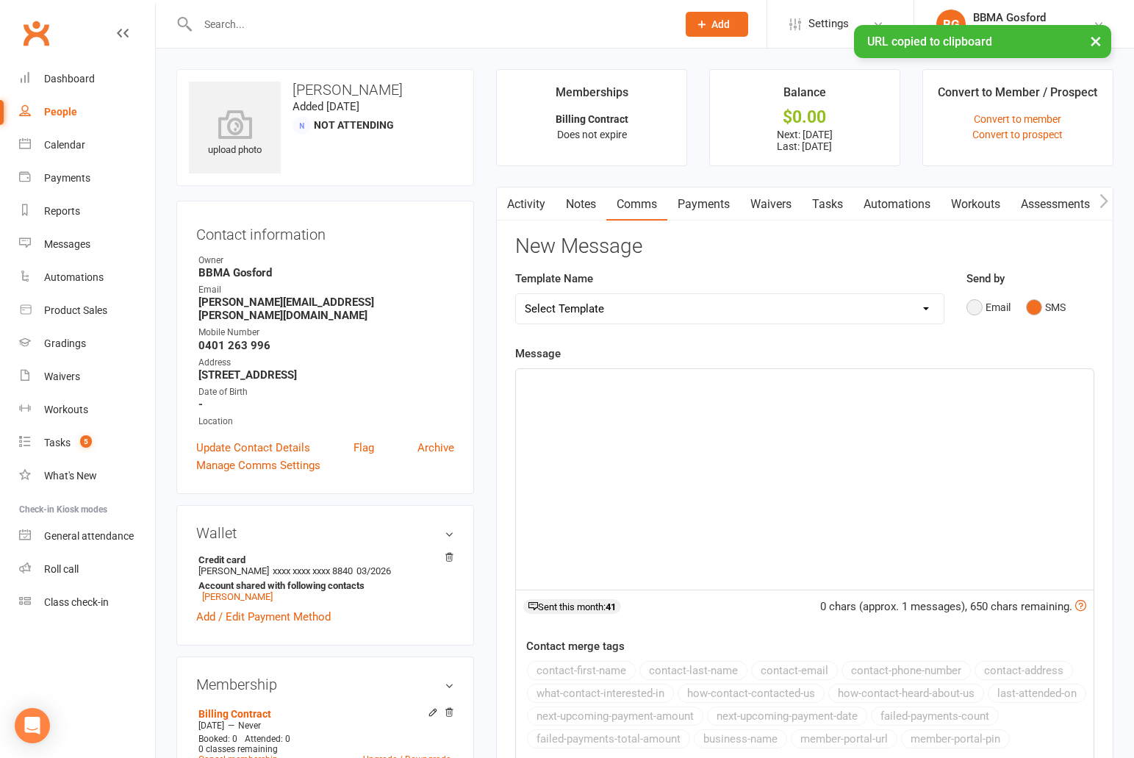
click at [971, 309] on button "Email" at bounding box center [988, 307] width 44 height 28
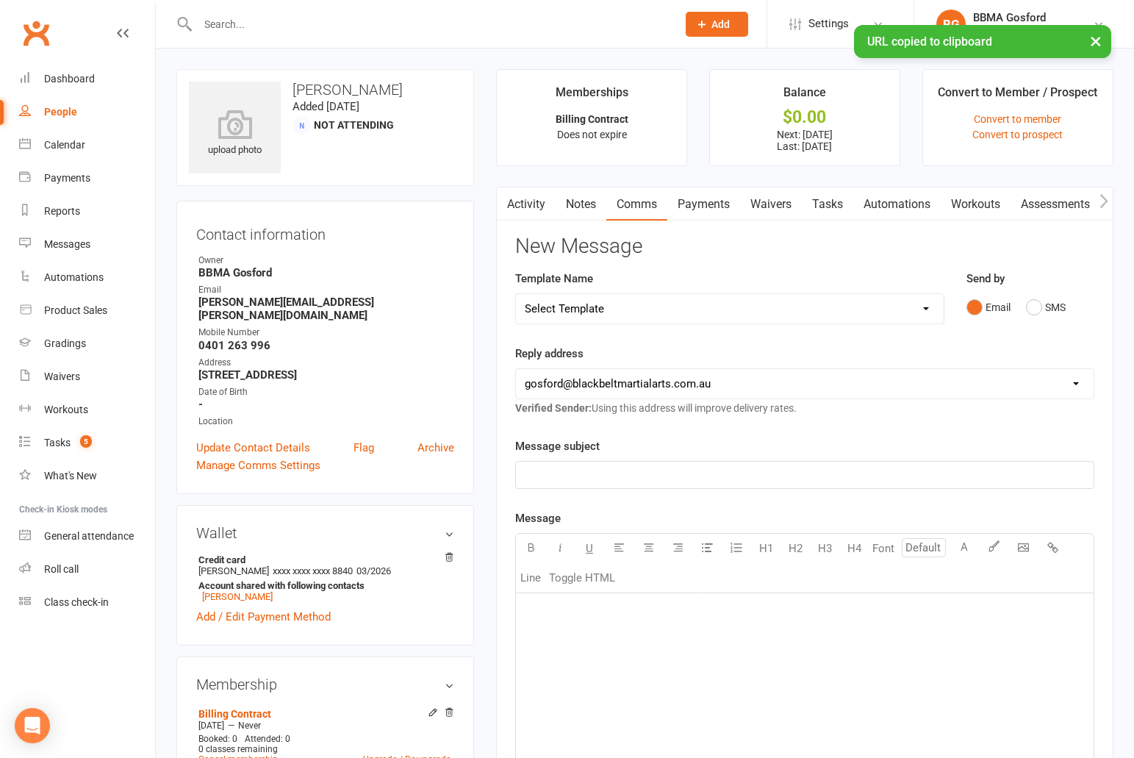
click at [564, 478] on p "﻿" at bounding box center [805, 475] width 560 height 18
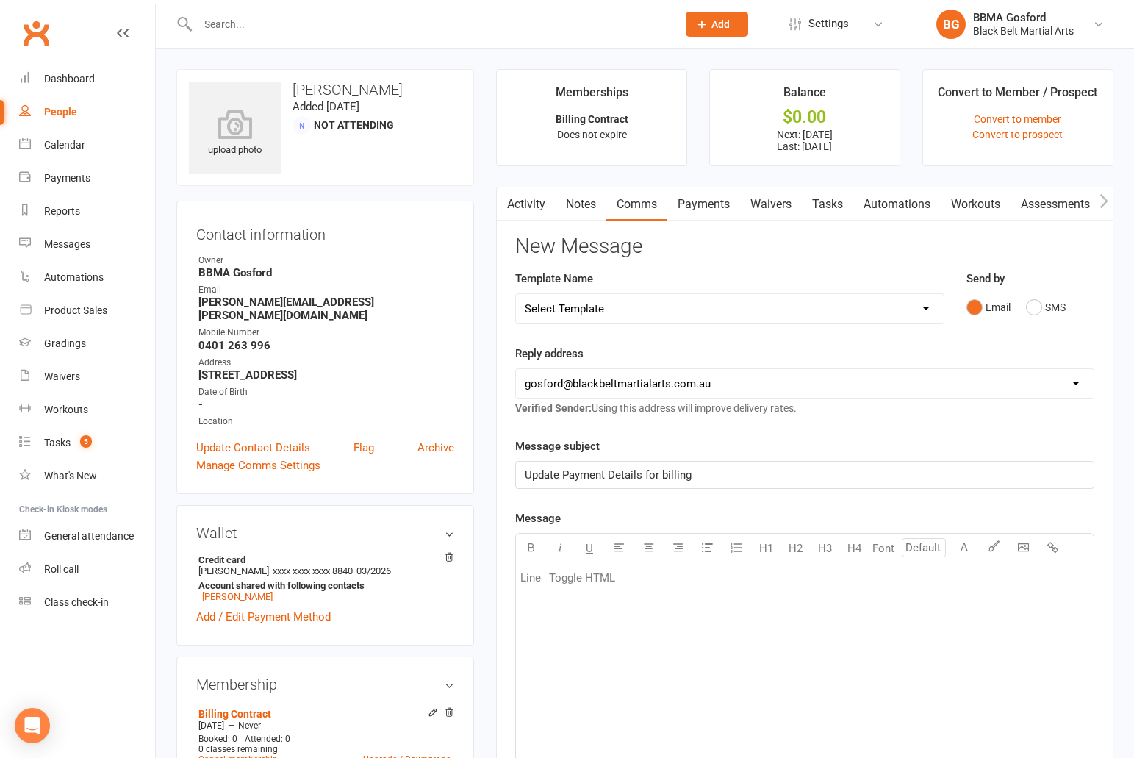
click at [550, 611] on p "﻿" at bounding box center [805, 612] width 560 height 18
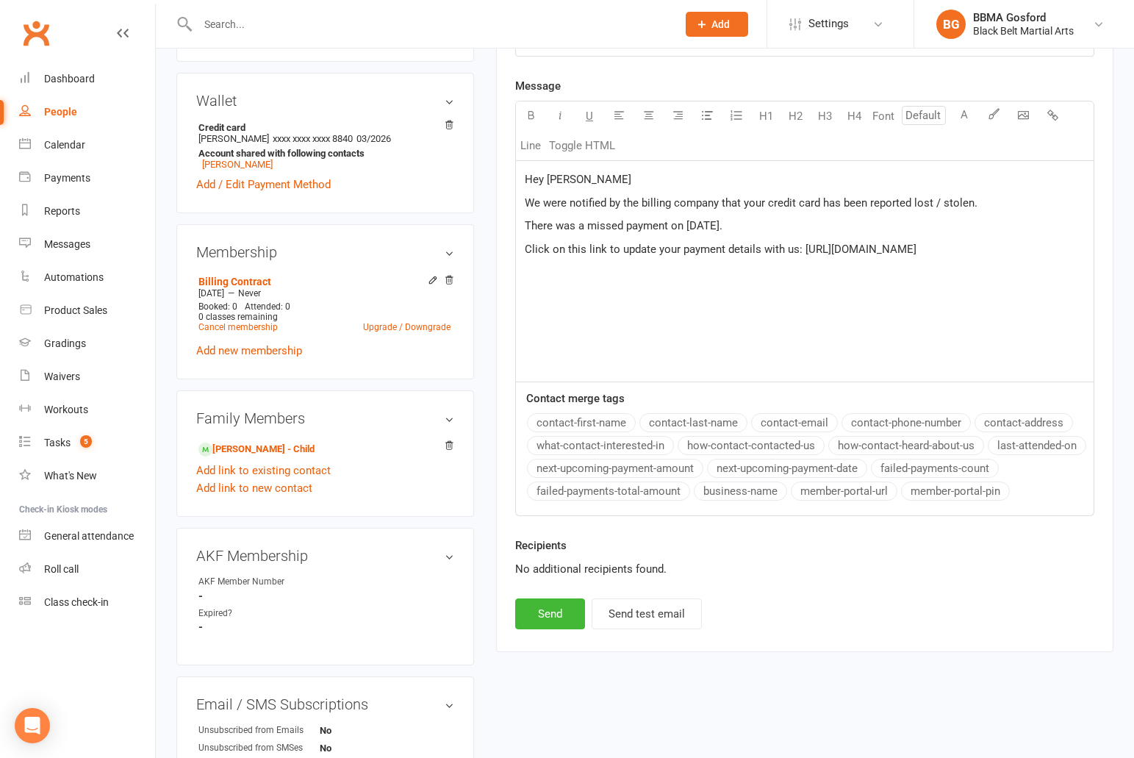
scroll to position [437, 0]
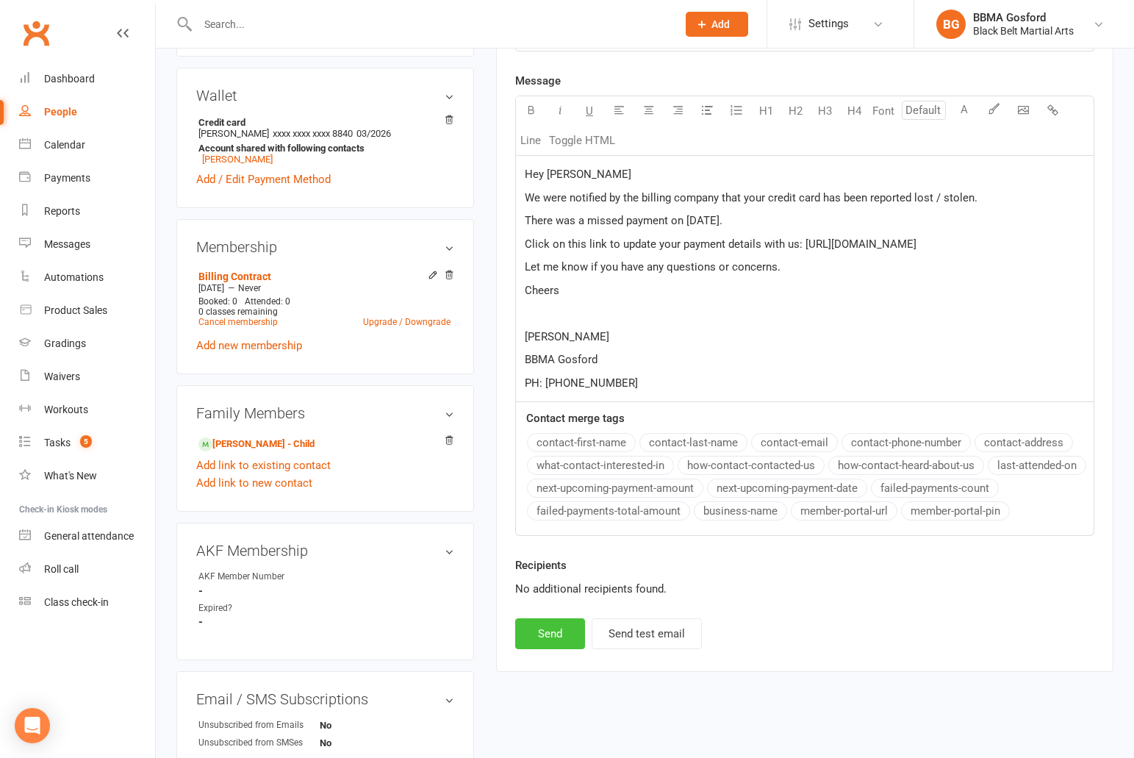
click at [550, 649] on button "Send" at bounding box center [550, 633] width 70 height 31
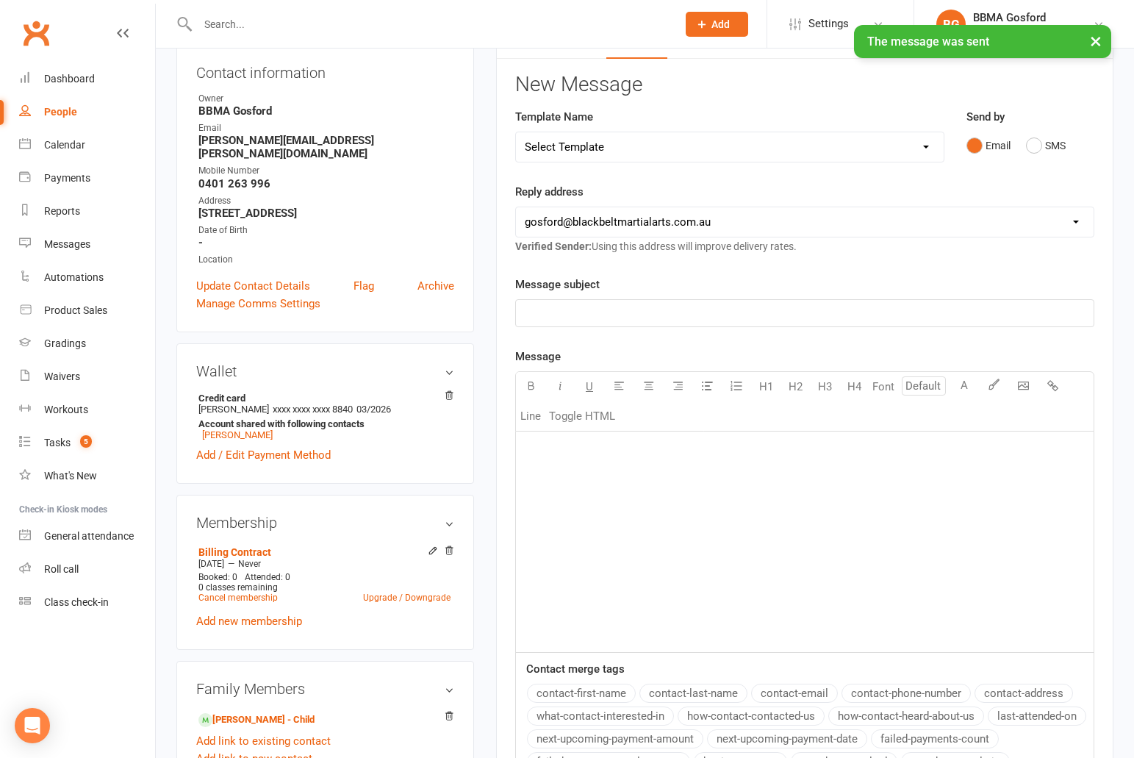
scroll to position [0, 0]
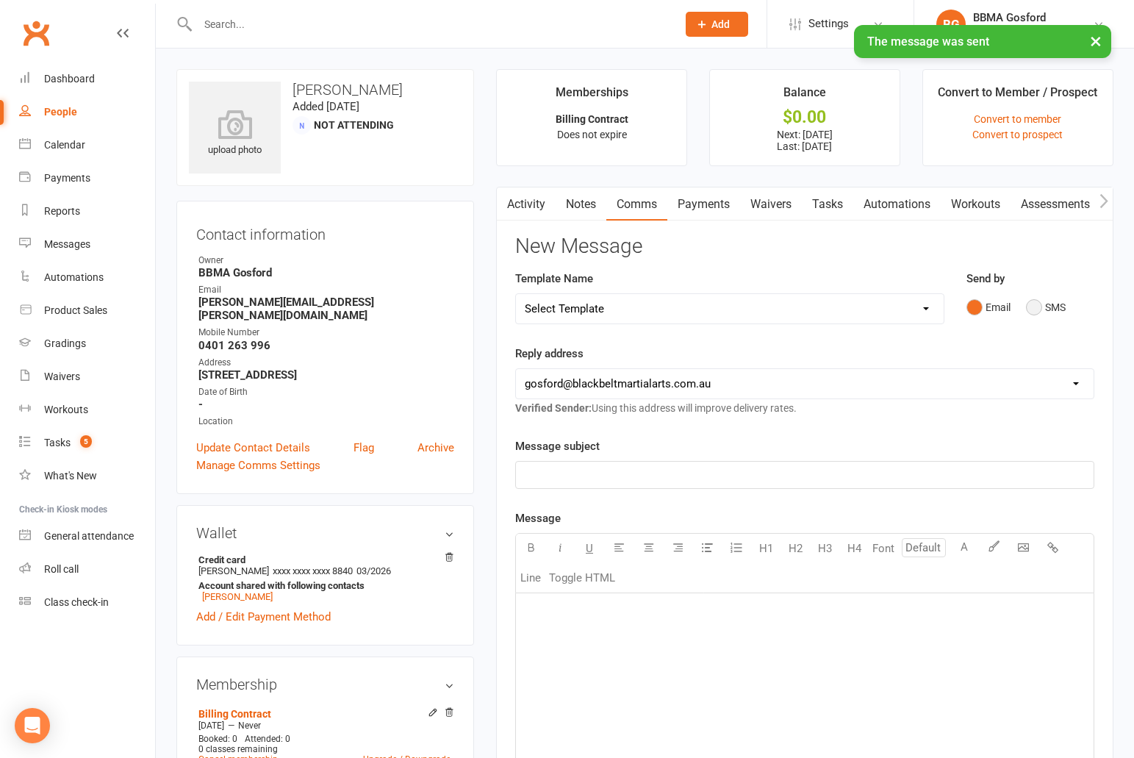
click at [1035, 307] on button "SMS" at bounding box center [1046, 307] width 40 height 28
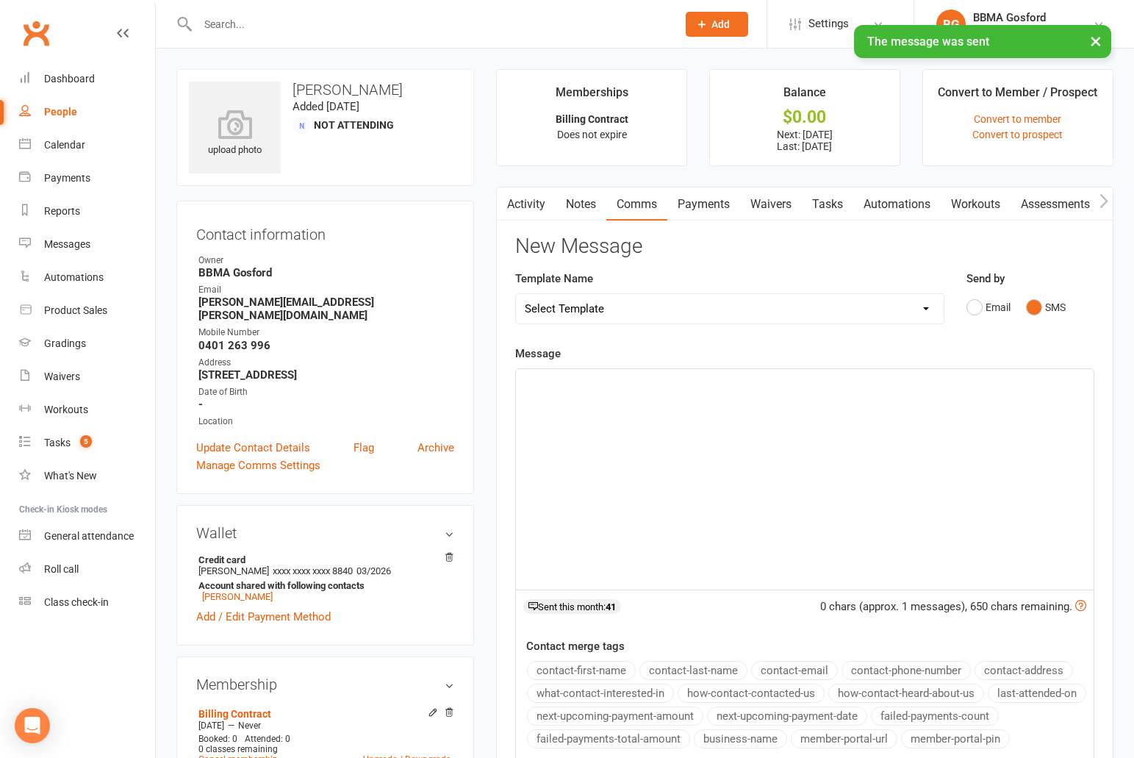
click at [621, 381] on p "﻿" at bounding box center [805, 382] width 560 height 18
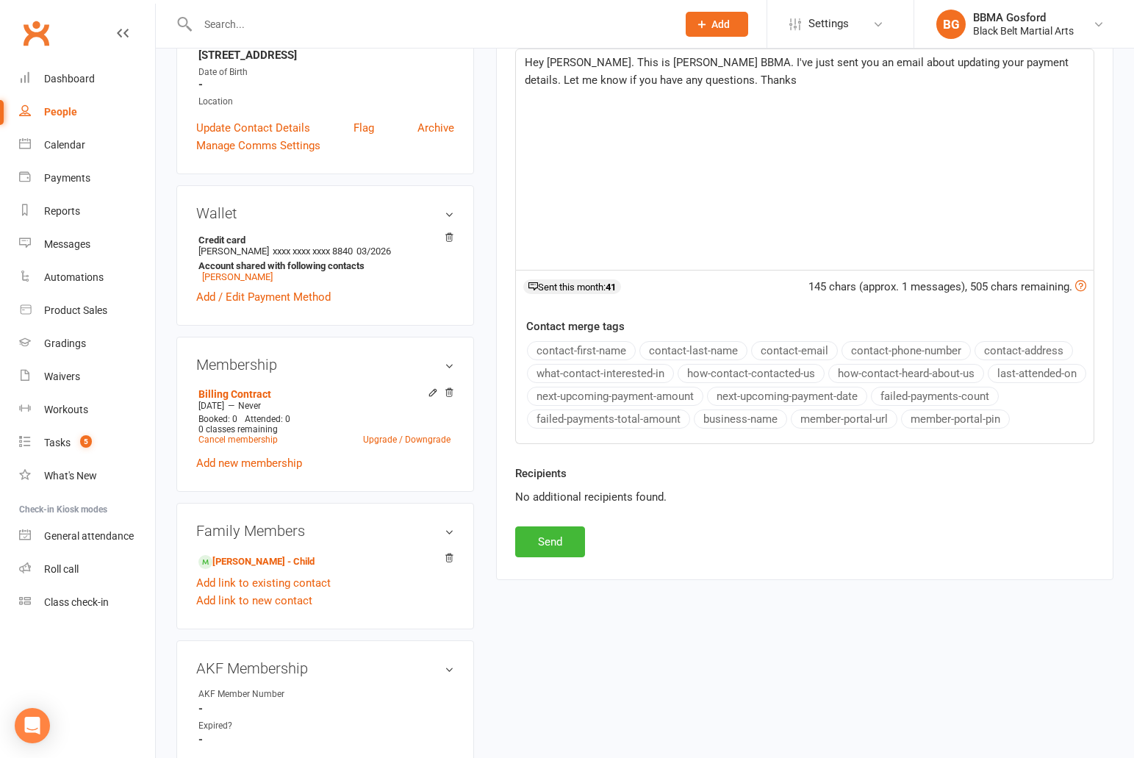
scroll to position [323, 0]
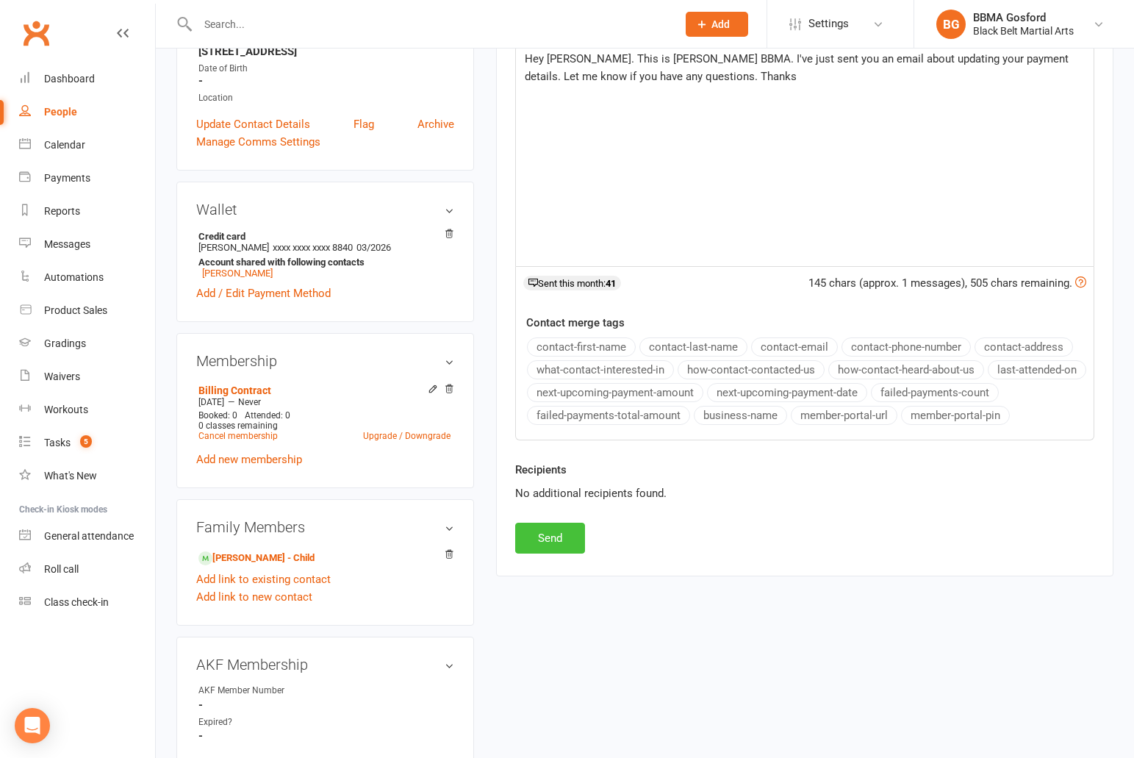
click at [558, 530] on button "Send" at bounding box center [550, 537] width 70 height 31
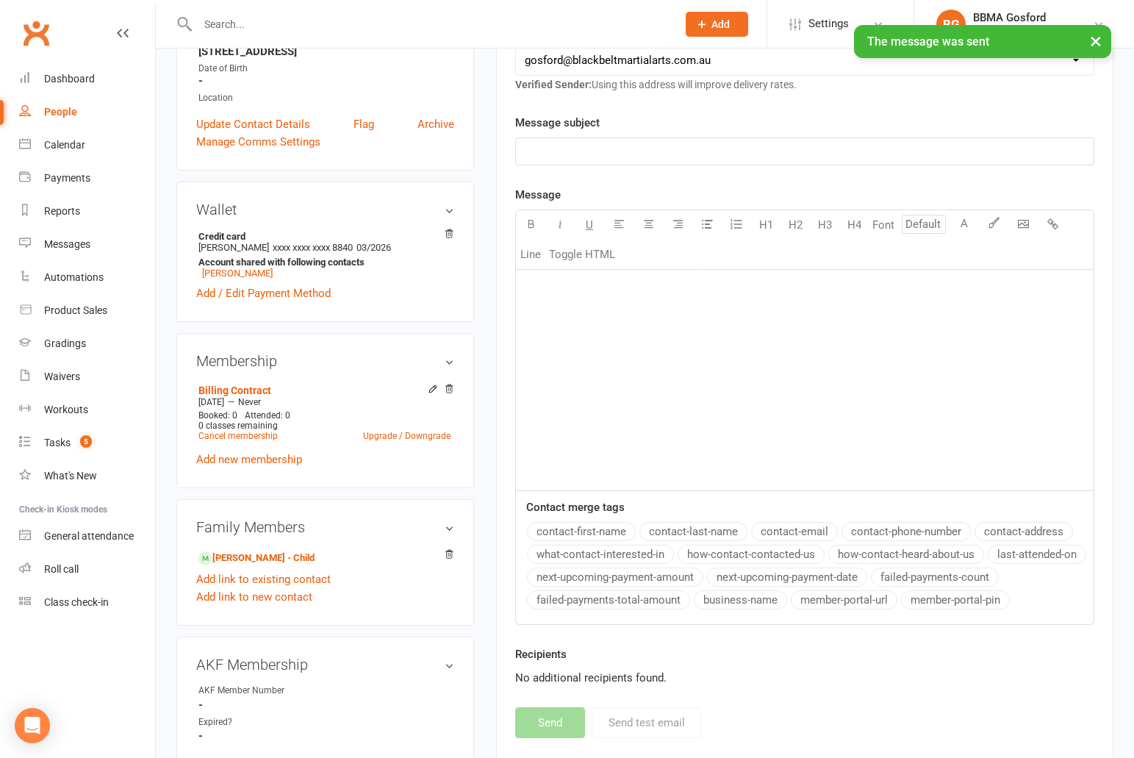
scroll to position [0, 0]
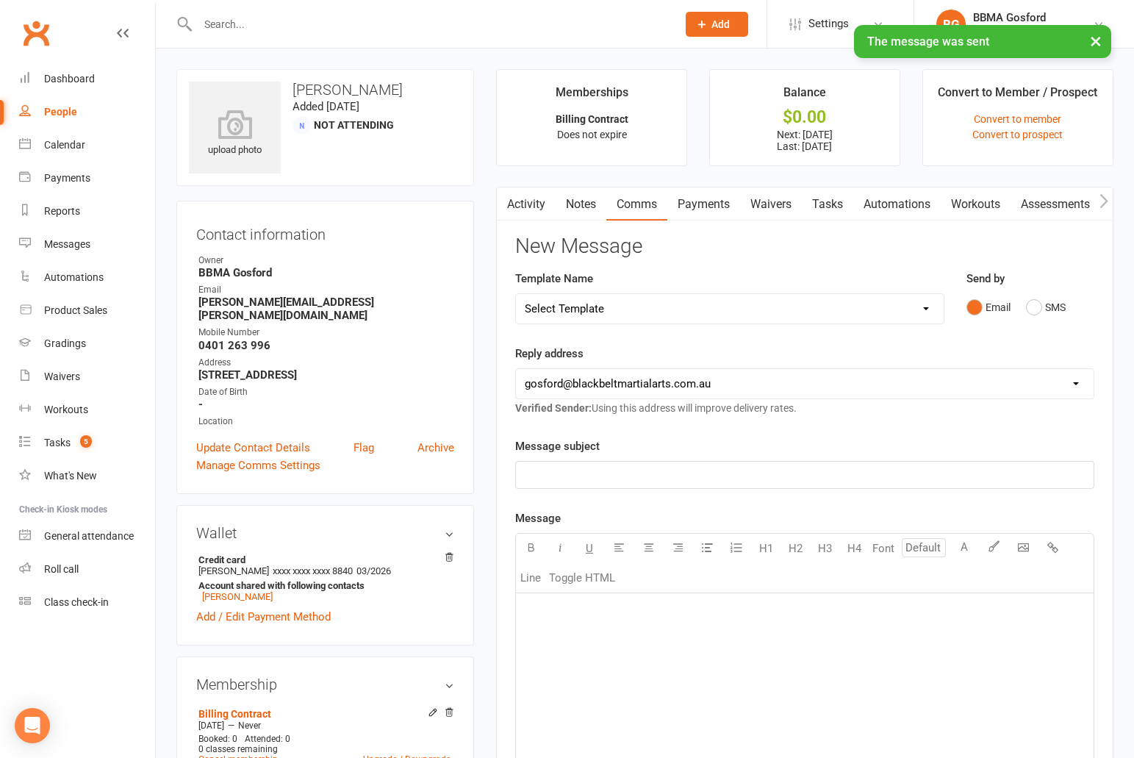
click at [529, 201] on link "Activity" at bounding box center [526, 204] width 59 height 34
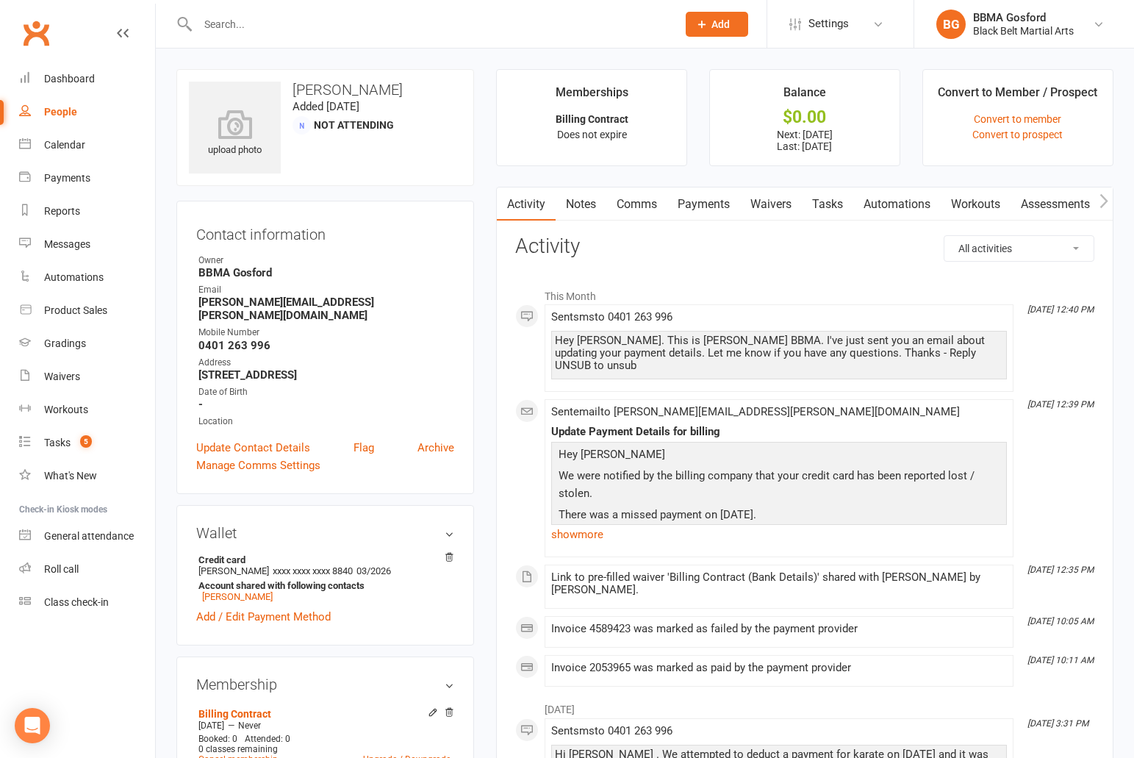
click at [262, 24] on input "text" at bounding box center [429, 24] width 473 height 21
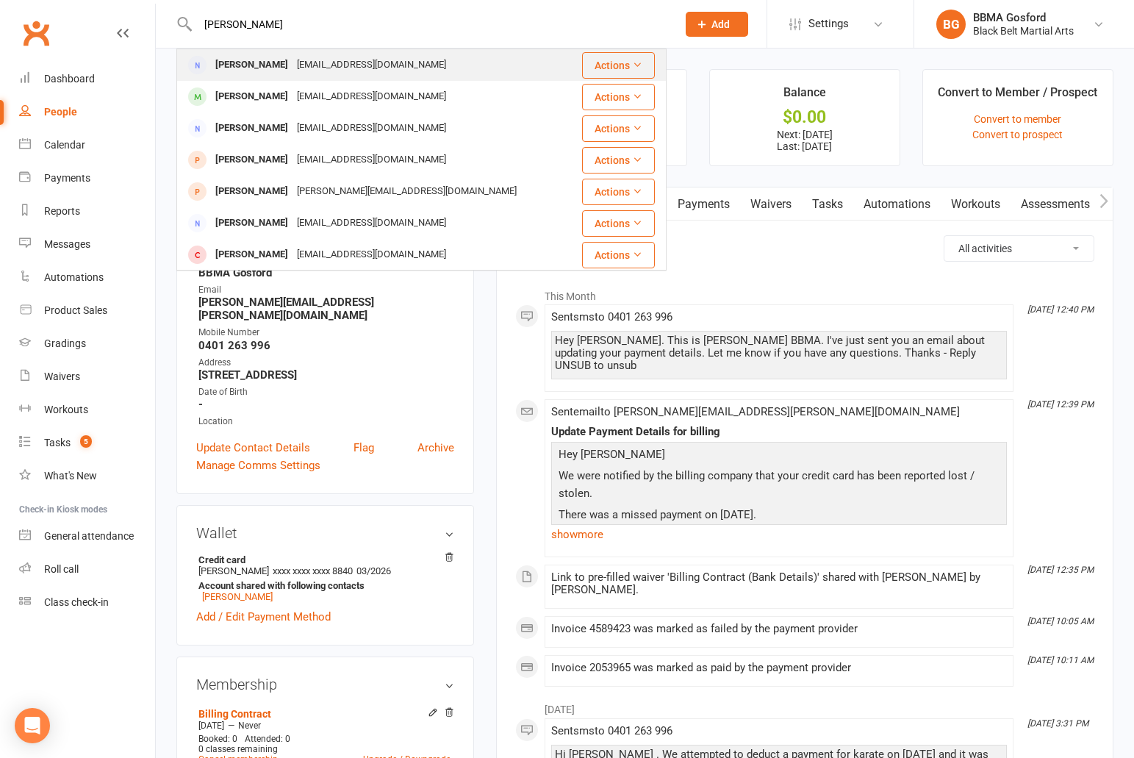
type input "kevin ross"
click at [253, 65] on div "Kevin Ross" at bounding box center [252, 64] width 82 height 21
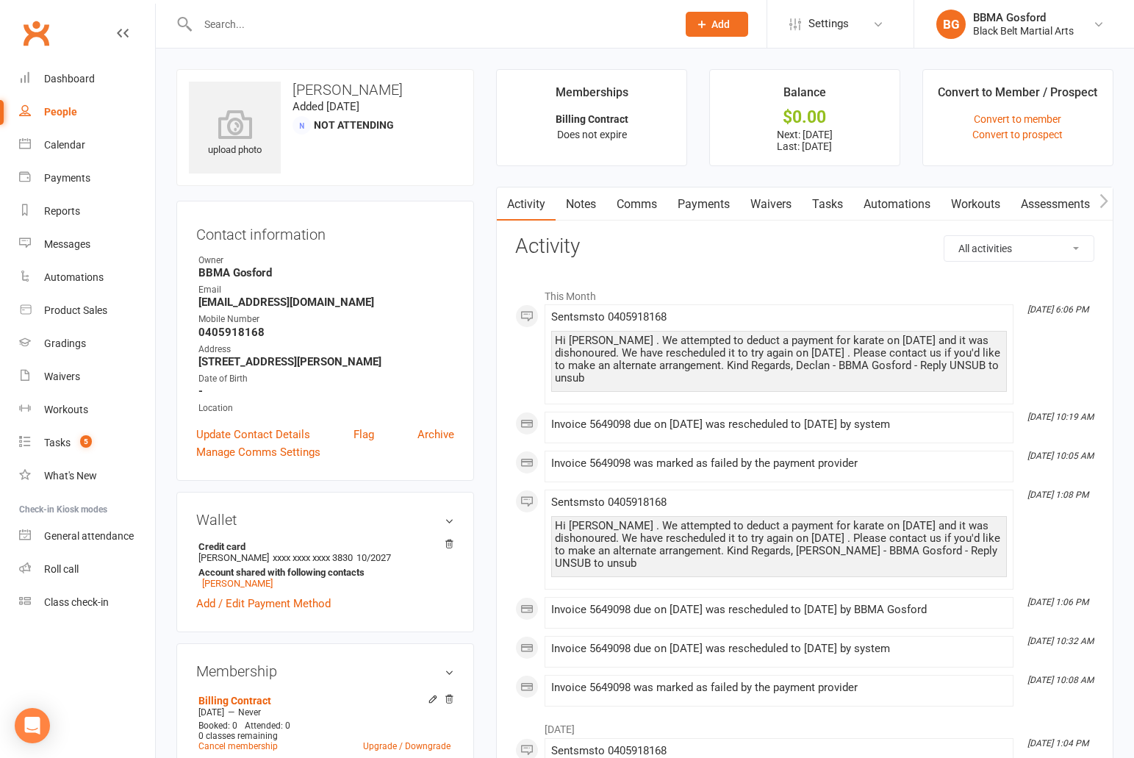
click at [711, 204] on link "Payments" at bounding box center [703, 204] width 73 height 34
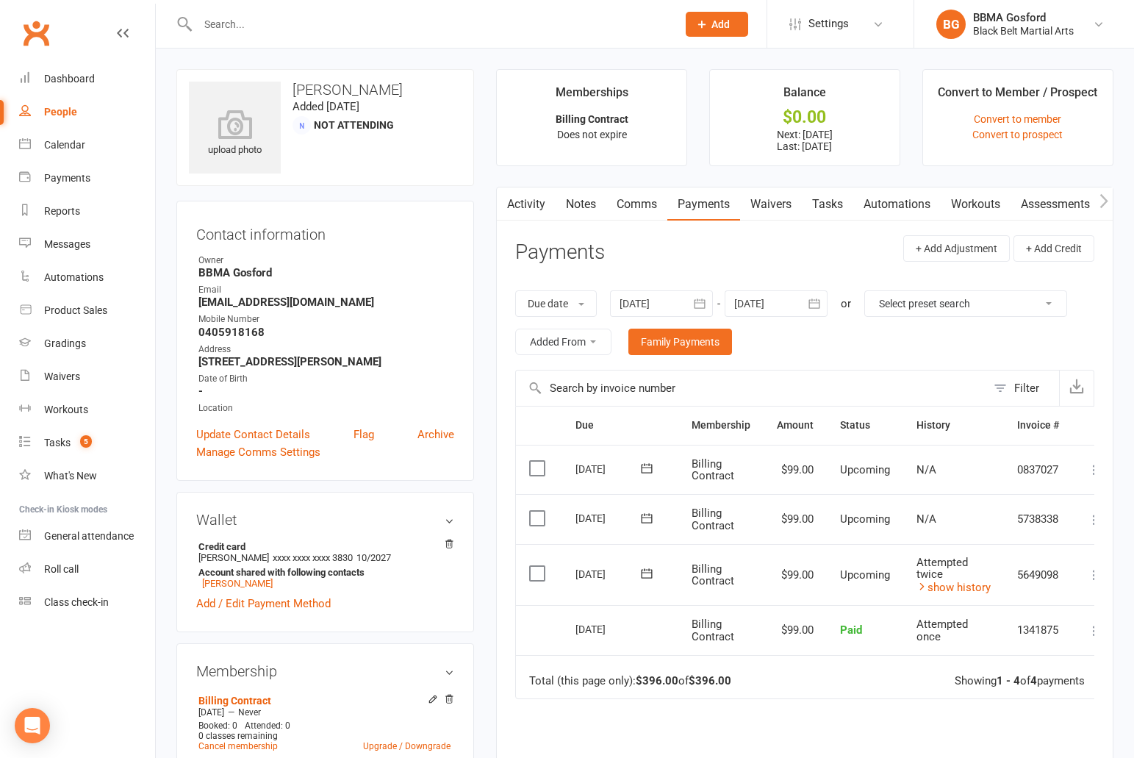
click at [515, 204] on button "button" at bounding box center [506, 203] width 18 height 33
click at [519, 195] on link "Activity" at bounding box center [526, 204] width 59 height 34
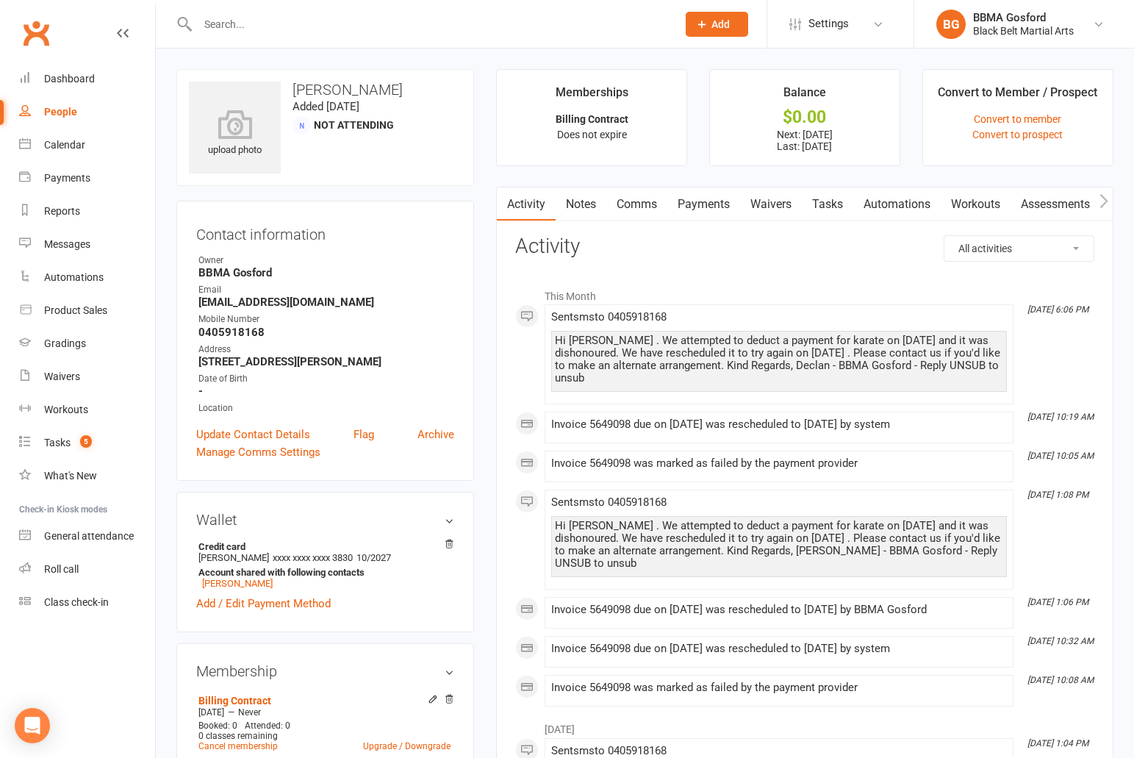
scroll to position [6, 0]
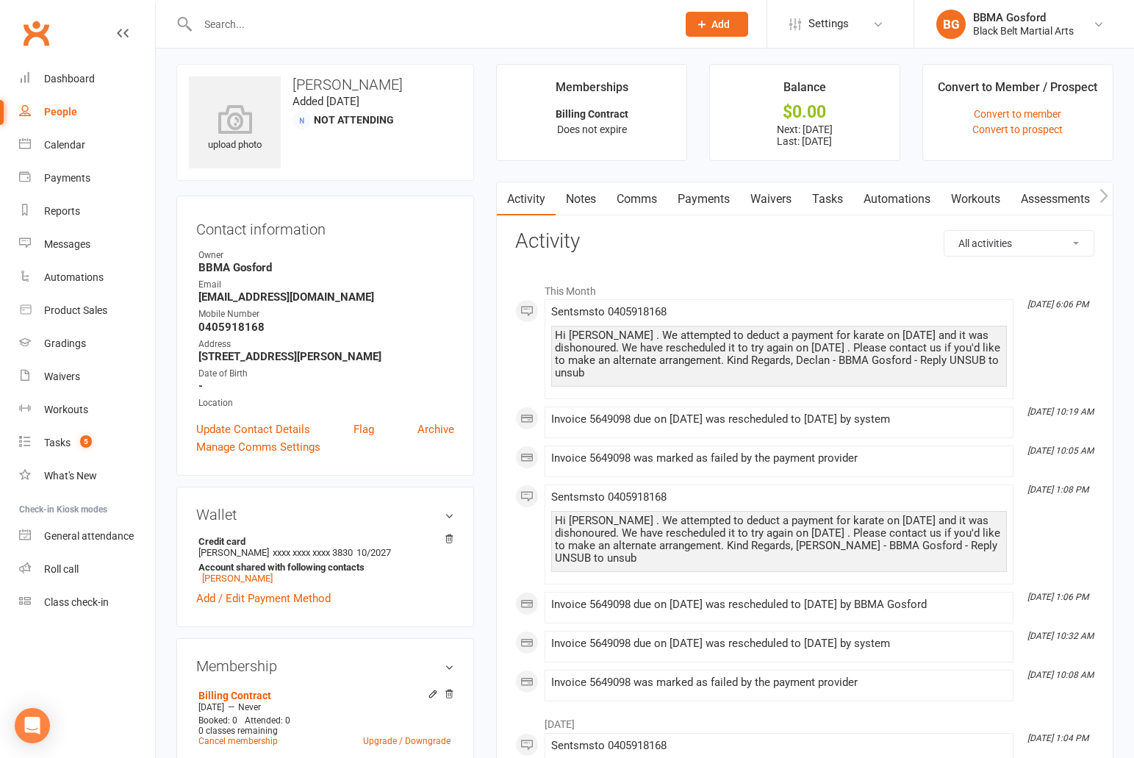
click at [275, 26] on input "text" at bounding box center [429, 24] width 473 height 21
type input "gilbert zan"
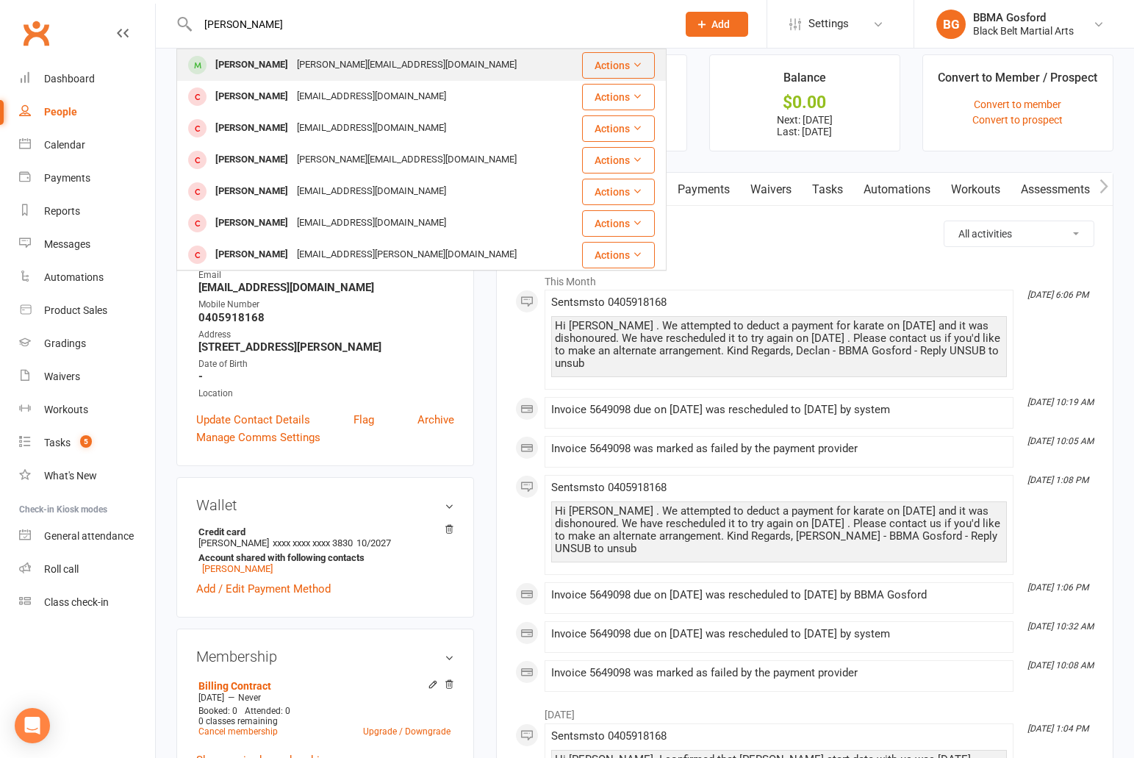
click at [270, 63] on div "[PERSON_NAME]" at bounding box center [252, 64] width 82 height 21
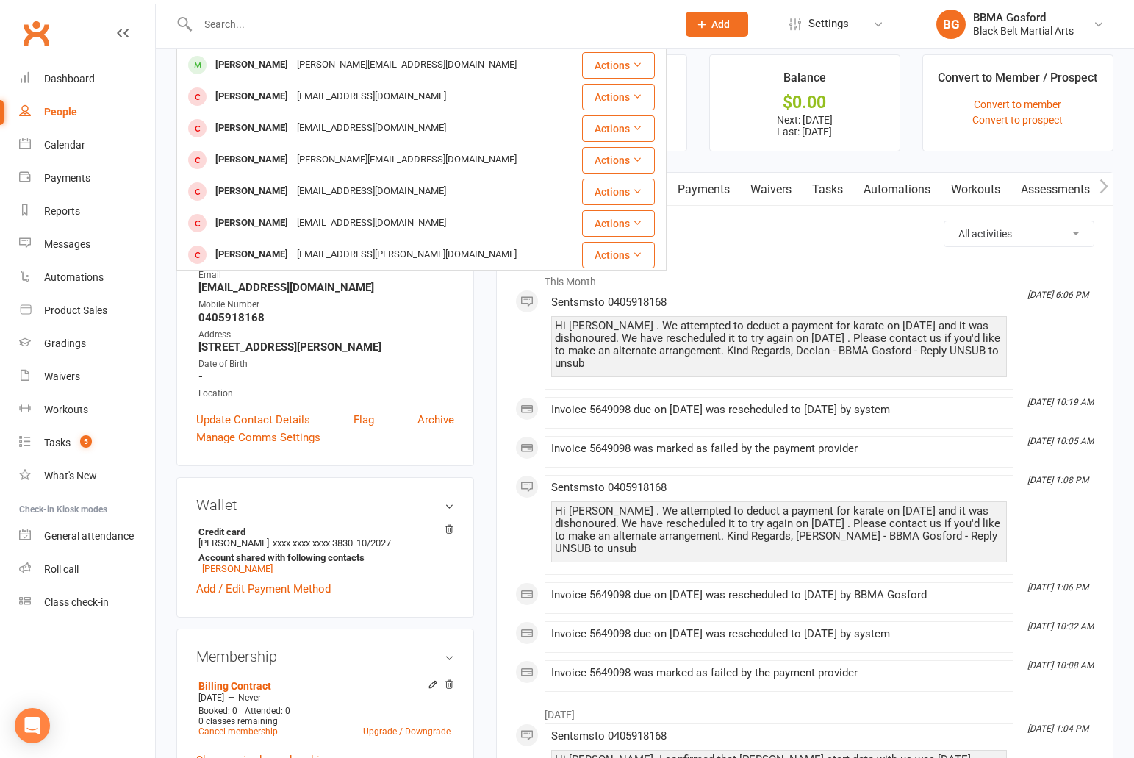
scroll to position [14, 0]
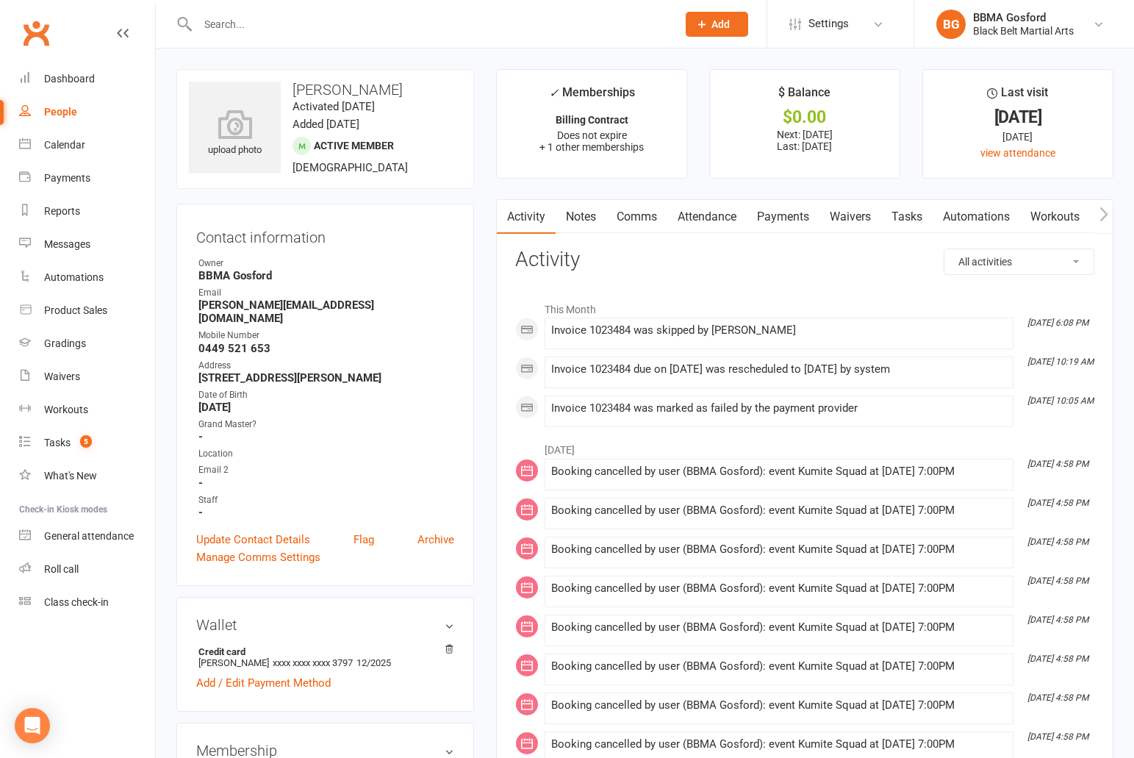
click at [786, 220] on link "Payments" at bounding box center [783, 217] width 73 height 34
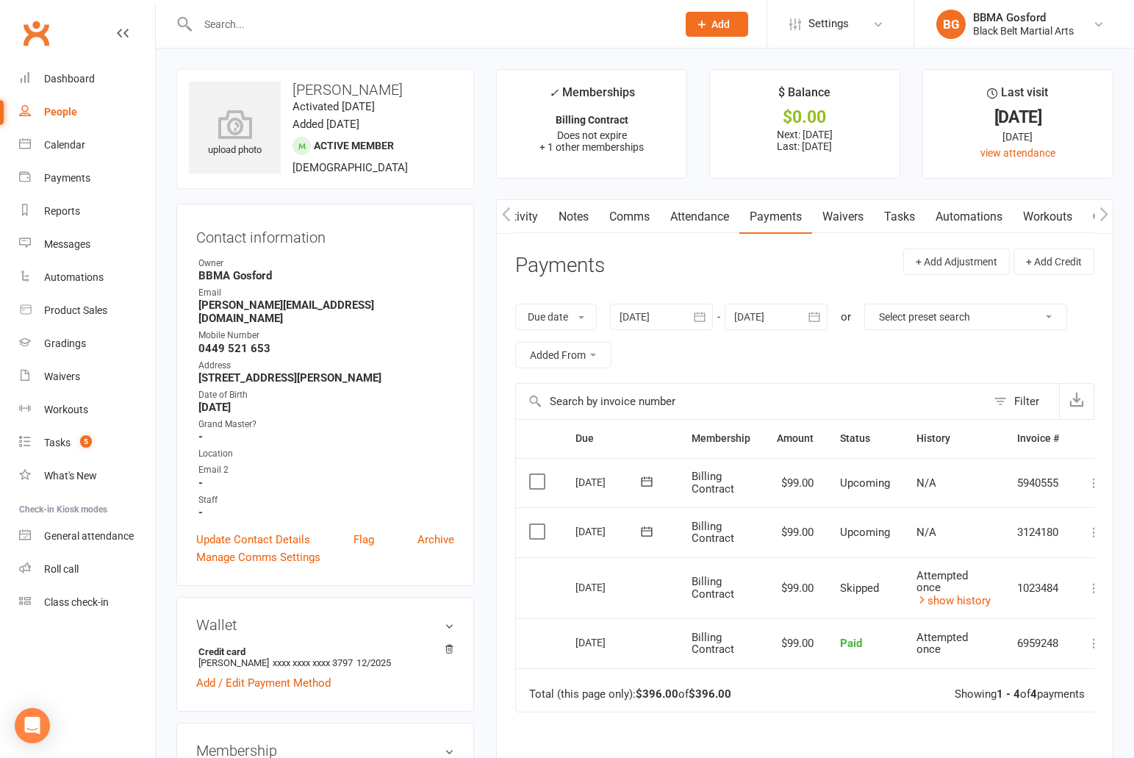
scroll to position [0, 10]
click at [562, 217] on link "Notes" at bounding box center [571, 217] width 51 height 34
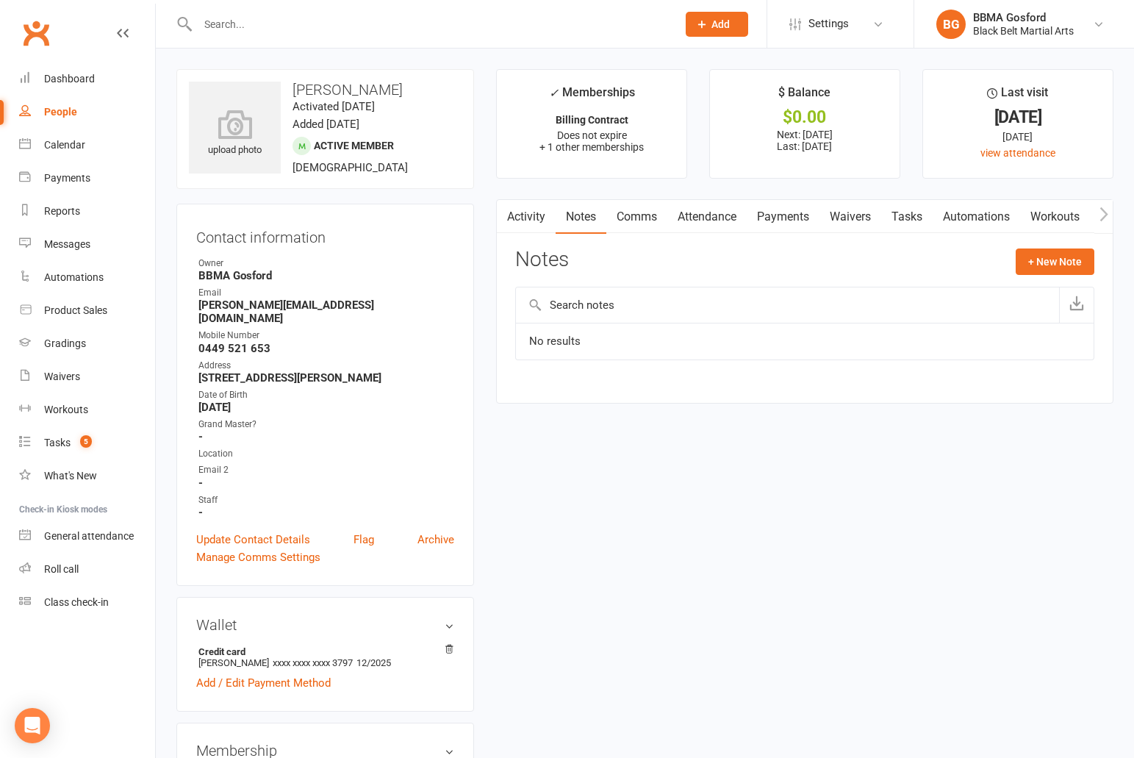
click at [526, 215] on link "Activity" at bounding box center [526, 217] width 59 height 34
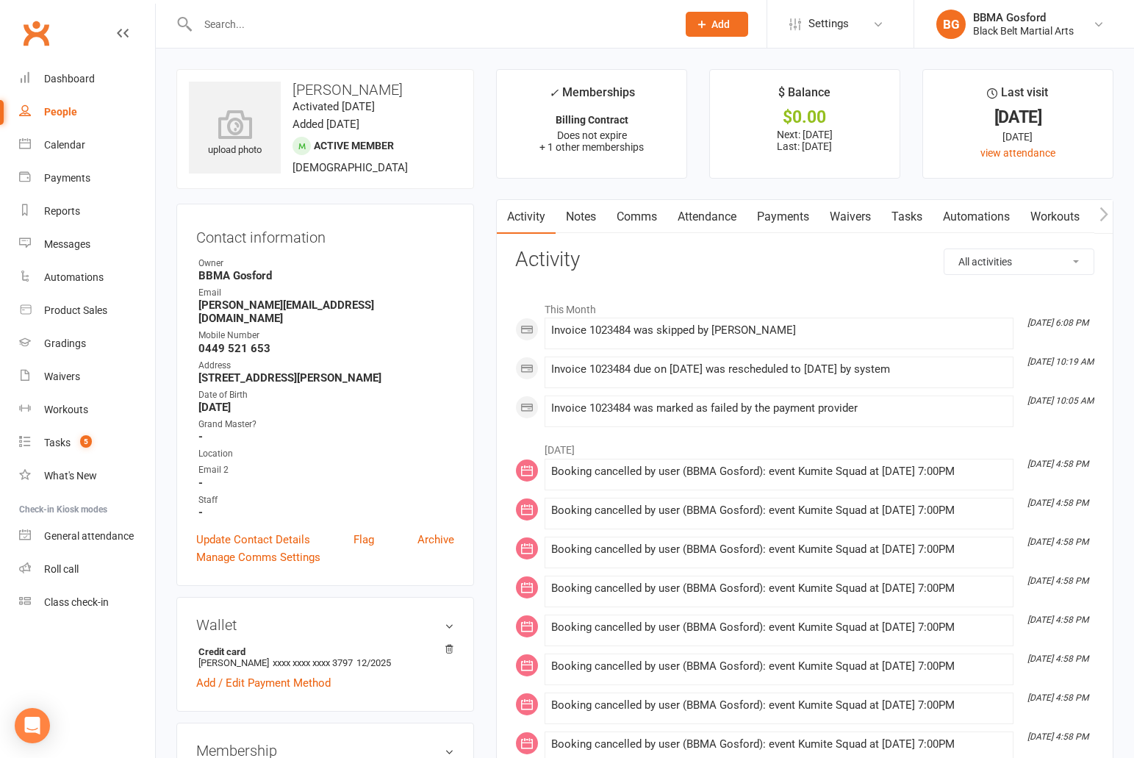
click at [573, 216] on link "Notes" at bounding box center [581, 217] width 51 height 34
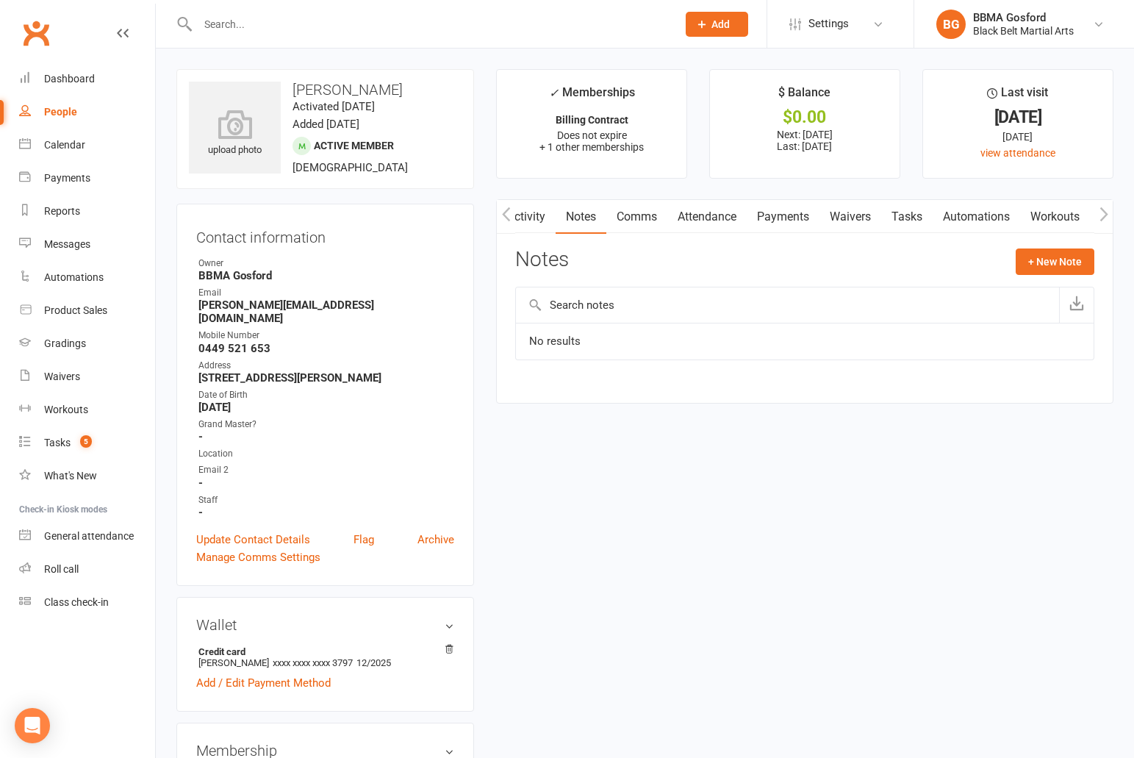
click at [535, 216] on link "Activity" at bounding box center [526, 217] width 59 height 34
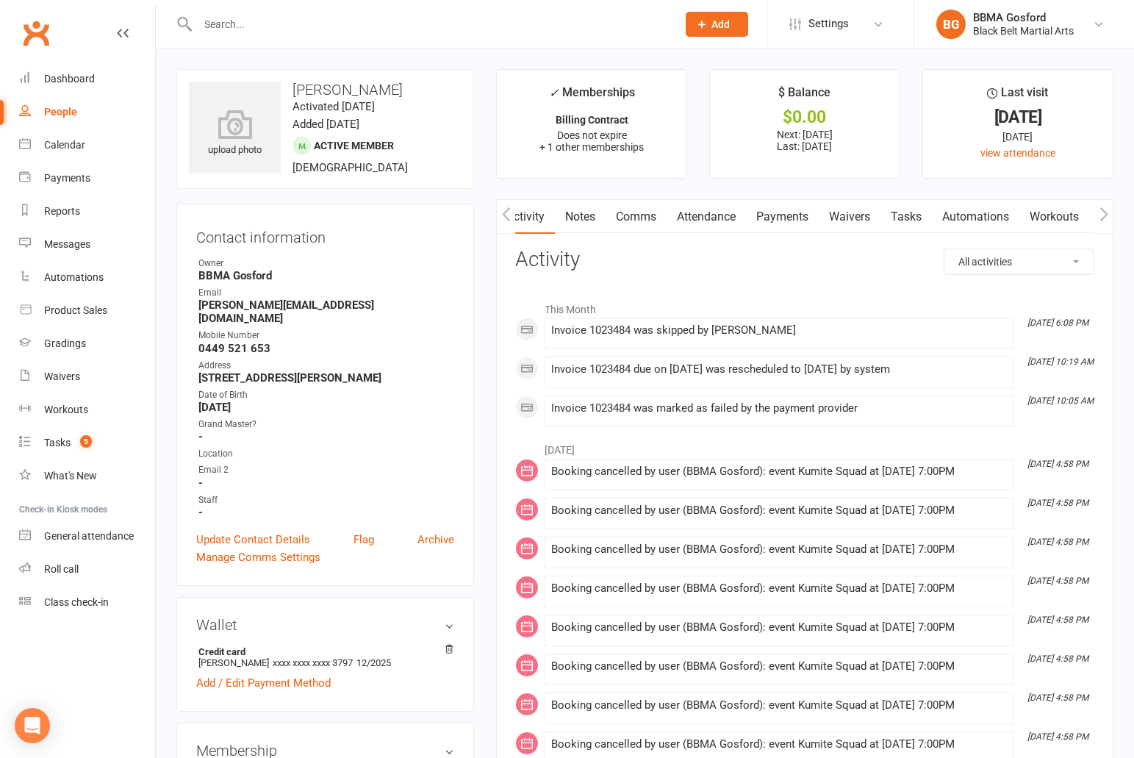
click at [640, 215] on link "Comms" at bounding box center [636, 217] width 61 height 34
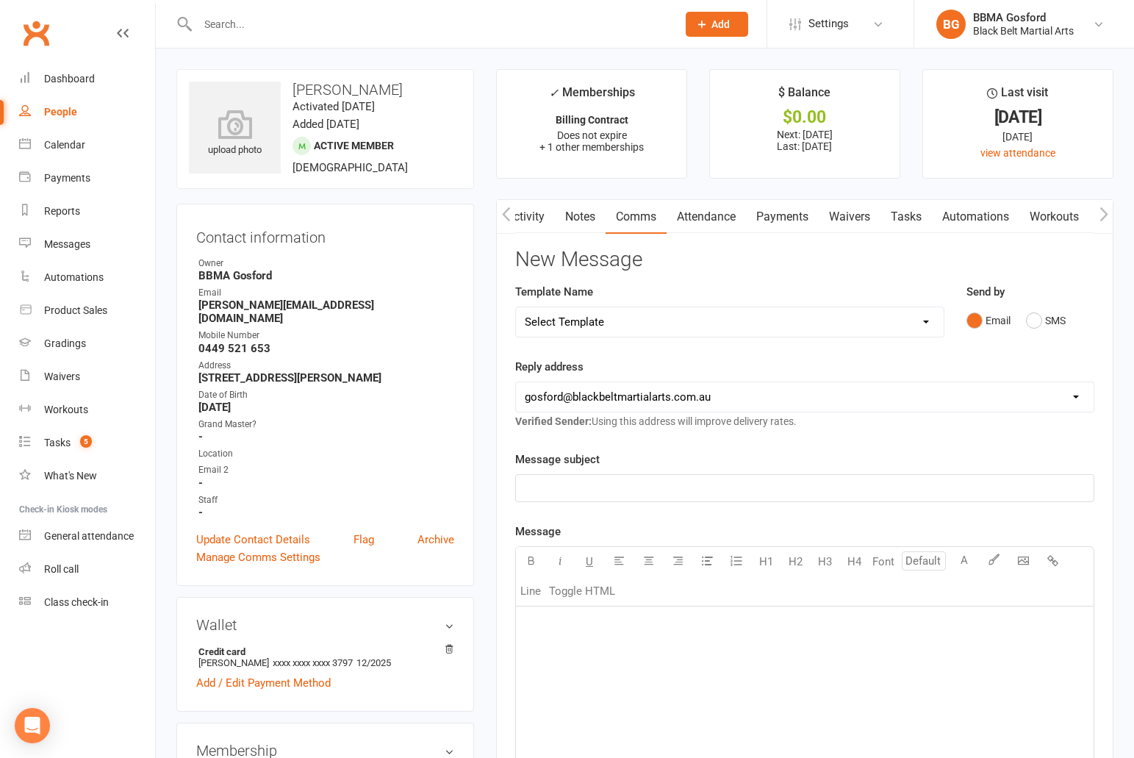
click at [571, 215] on link "Notes" at bounding box center [580, 217] width 51 height 34
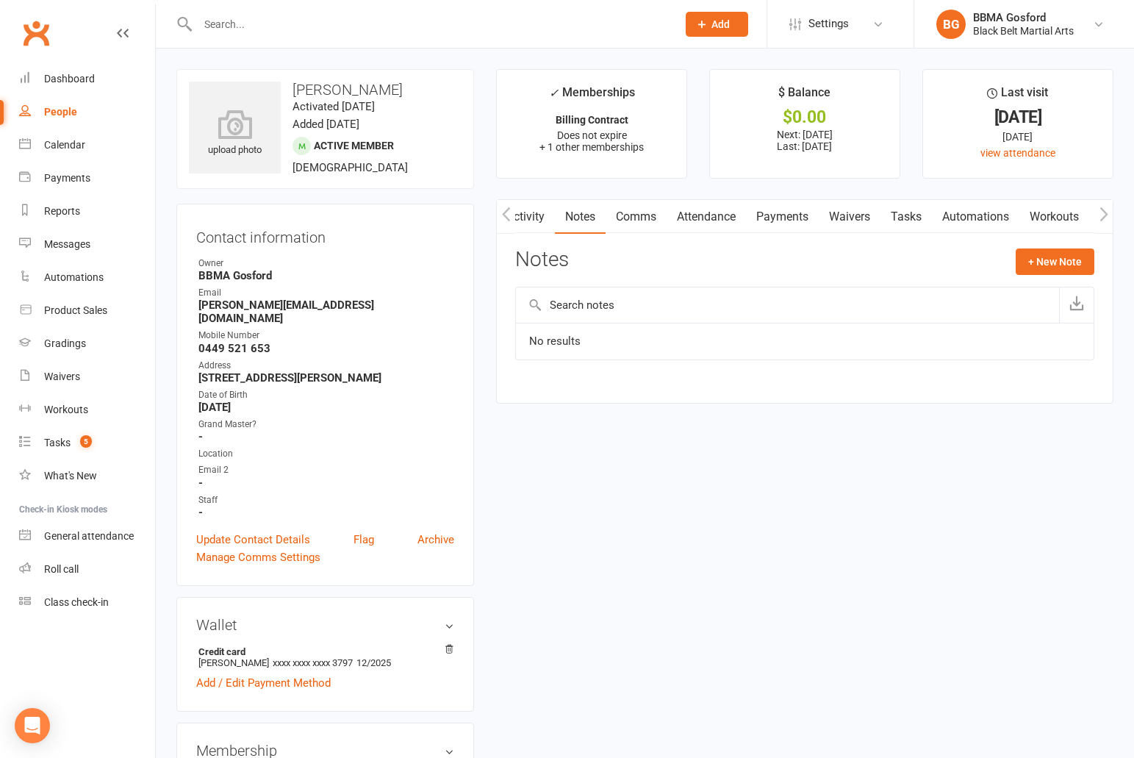
click at [533, 217] on link "Activity" at bounding box center [525, 217] width 59 height 34
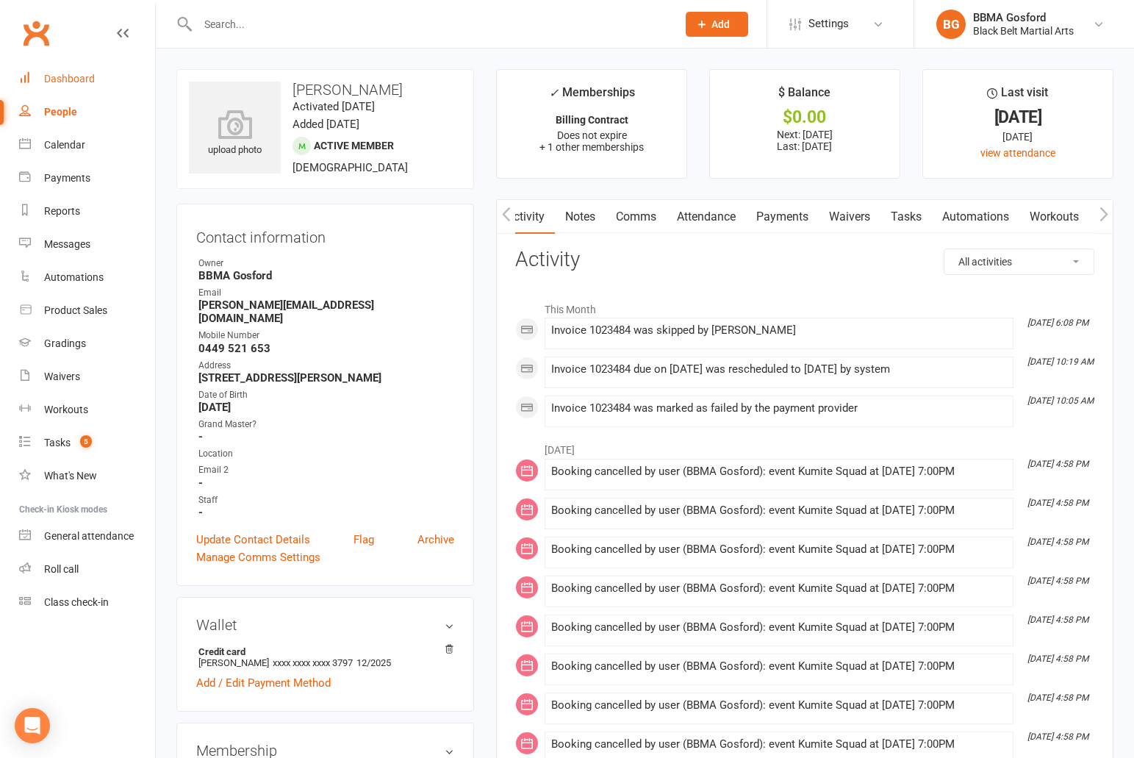
click at [61, 82] on div "Dashboard" at bounding box center [69, 79] width 51 height 12
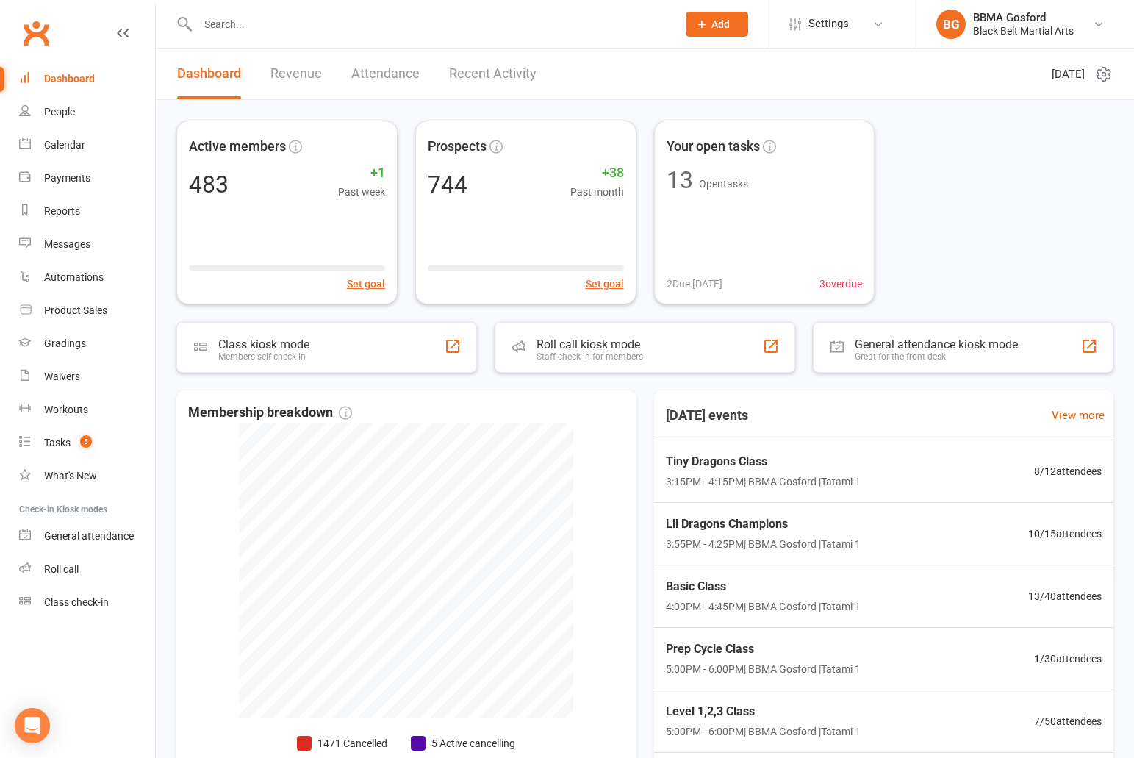
click at [326, 41] on div at bounding box center [421, 24] width 490 height 48
click at [314, 31] on input "text" at bounding box center [429, 24] width 473 height 21
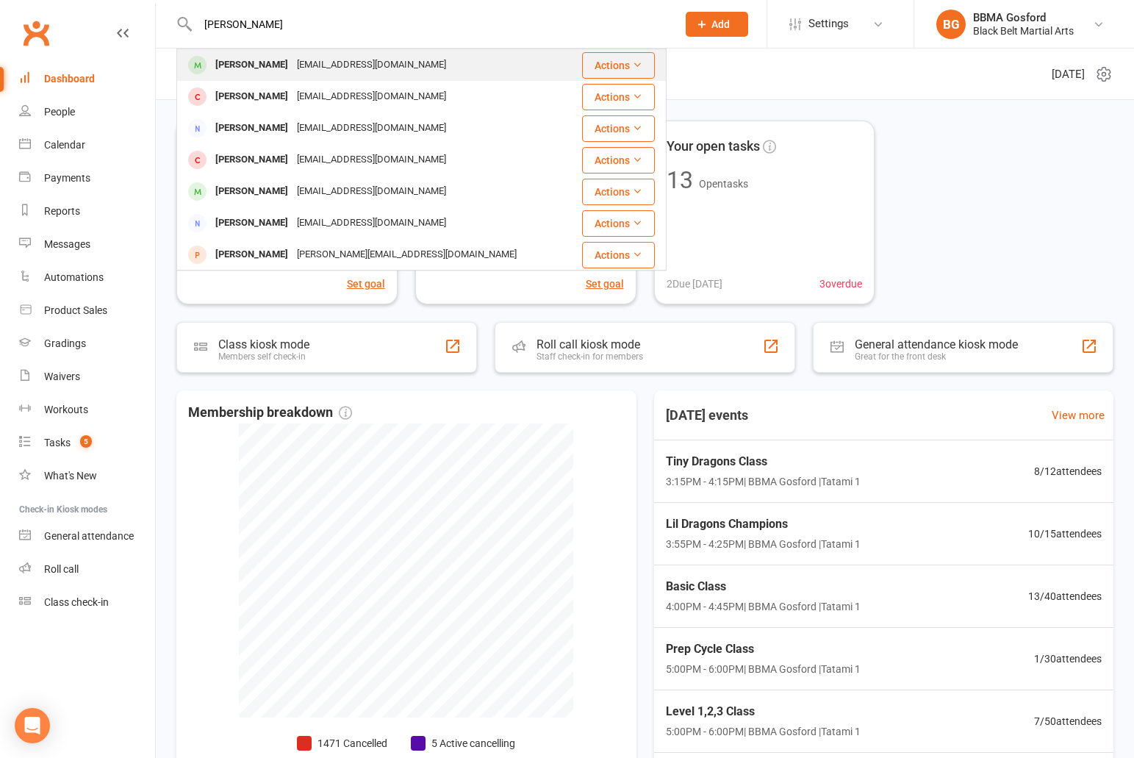
type input "[PERSON_NAME]"
click at [294, 81] on td "Anthony Foate afoate@catalystlegal.com.au" at bounding box center [379, 65] width 404 height 32
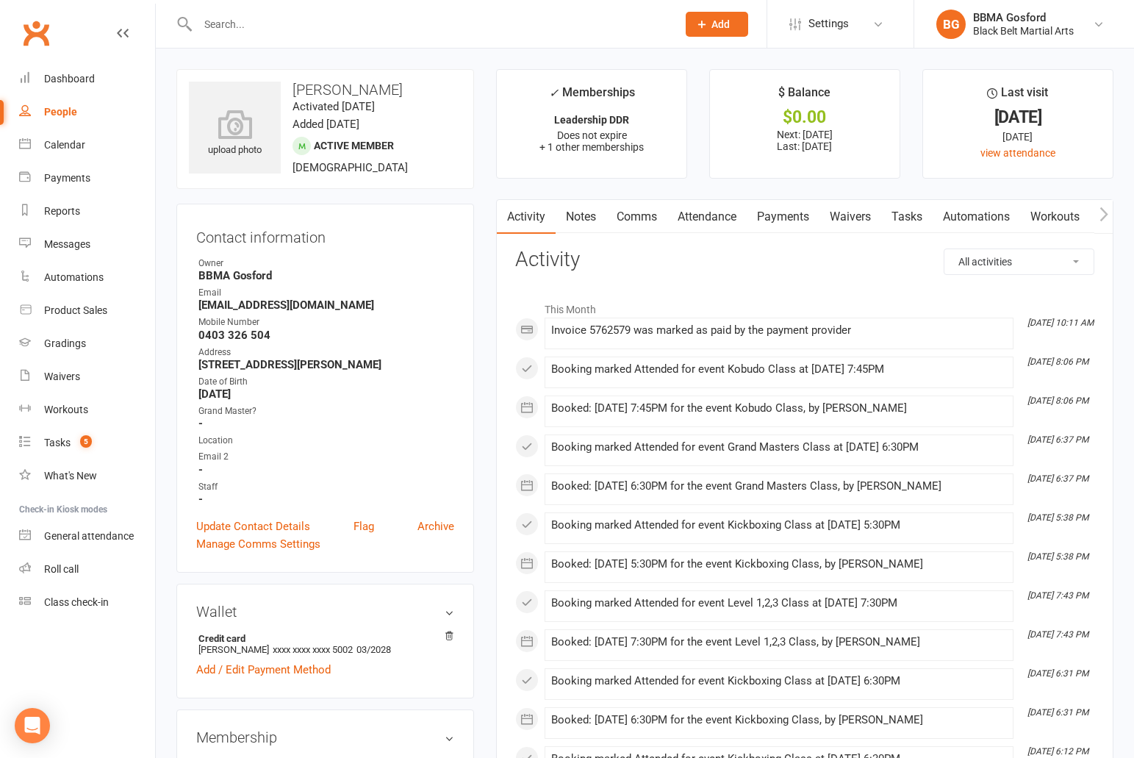
click at [714, 224] on link "Attendance" at bounding box center [706, 217] width 79 height 34
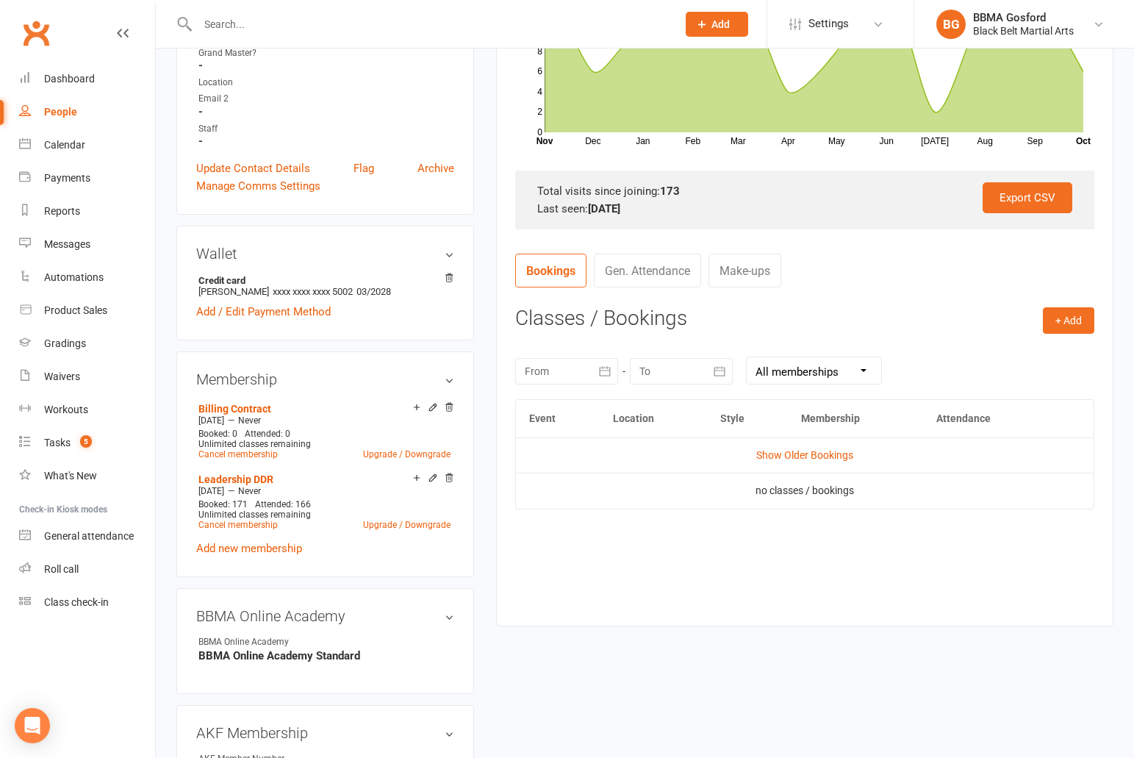
scroll to position [360, 0]
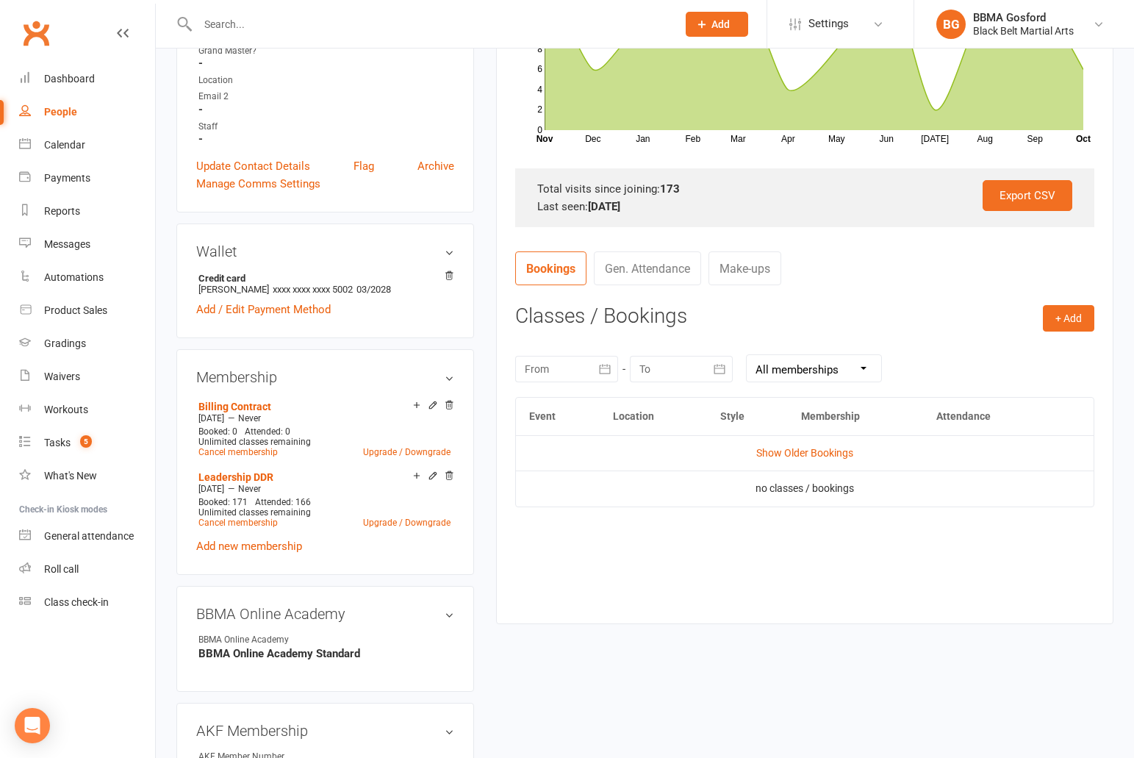
click at [600, 369] on icon "button" at bounding box center [604, 369] width 15 height 15
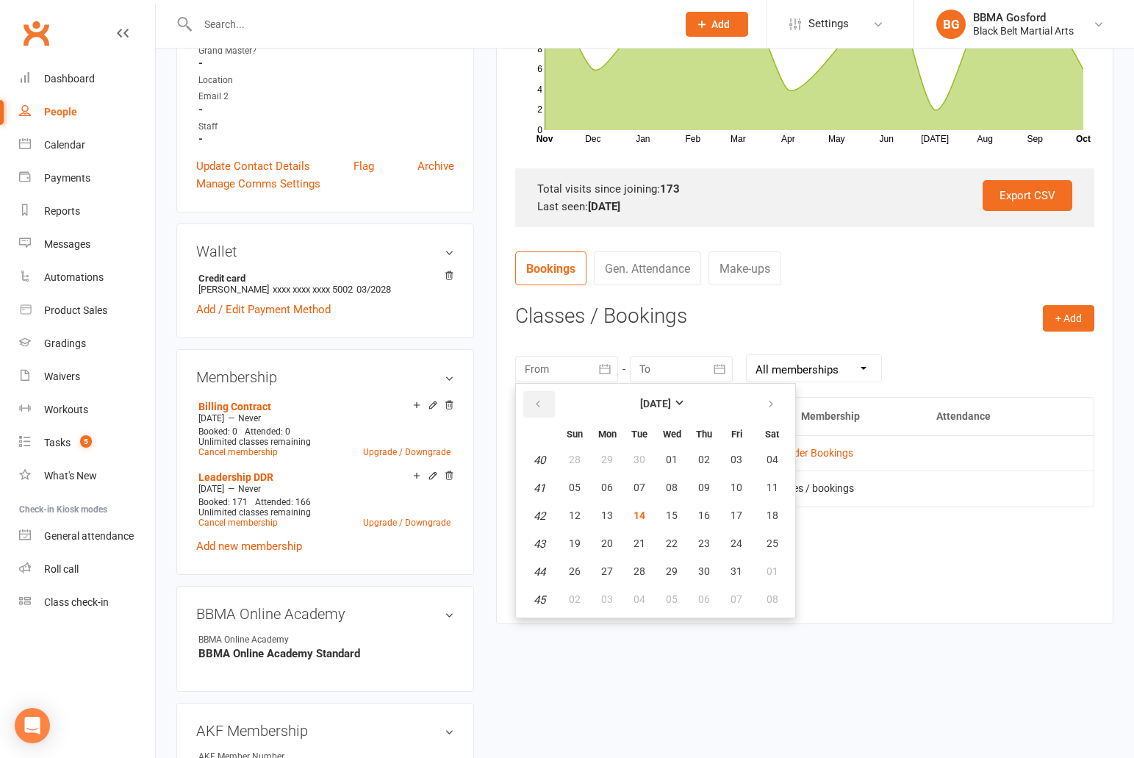
click at [536, 401] on icon "button" at bounding box center [538, 404] width 10 height 12
click at [575, 572] on span "28" at bounding box center [575, 571] width 12 height 12
type input "[DATE]"
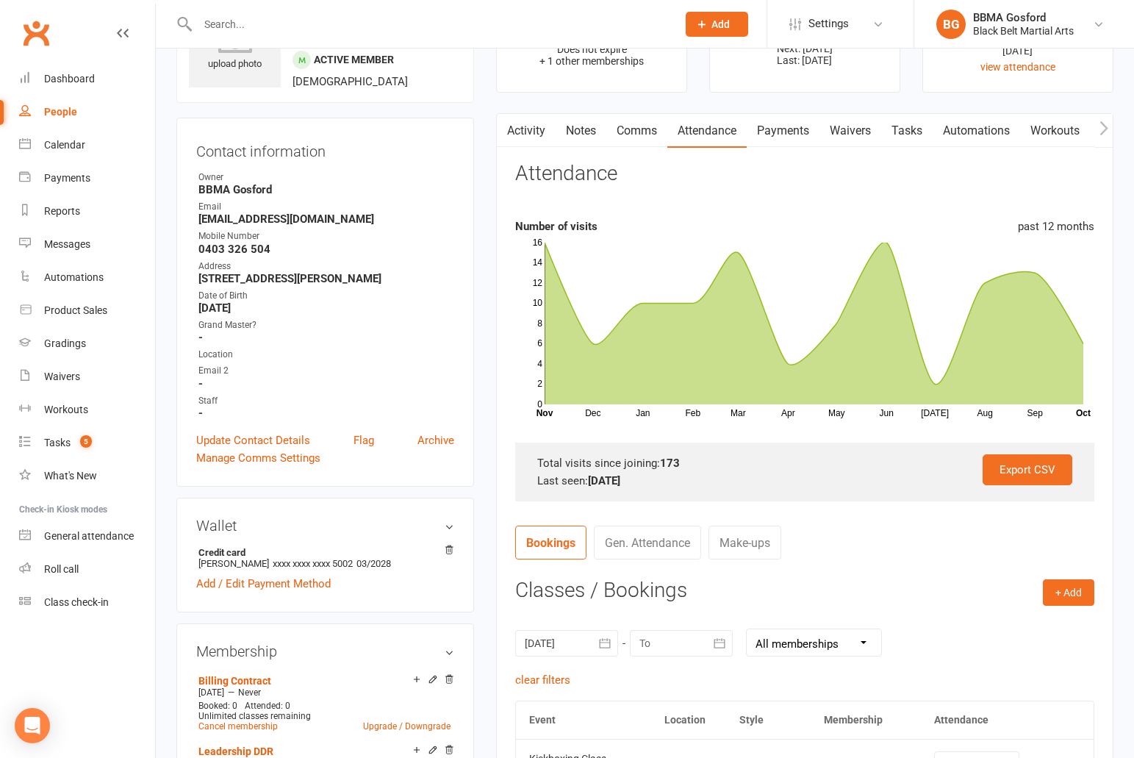
scroll to position [0, 0]
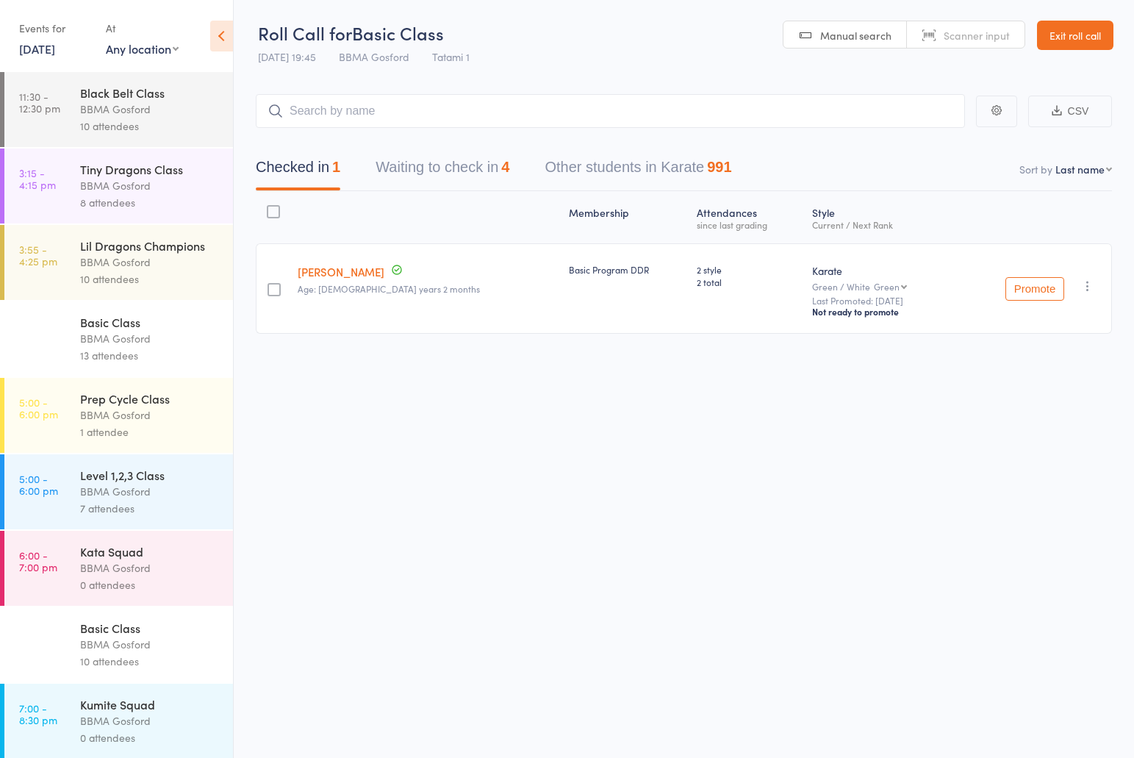
click at [55, 54] on link "[DATE]" at bounding box center [37, 48] width 36 height 16
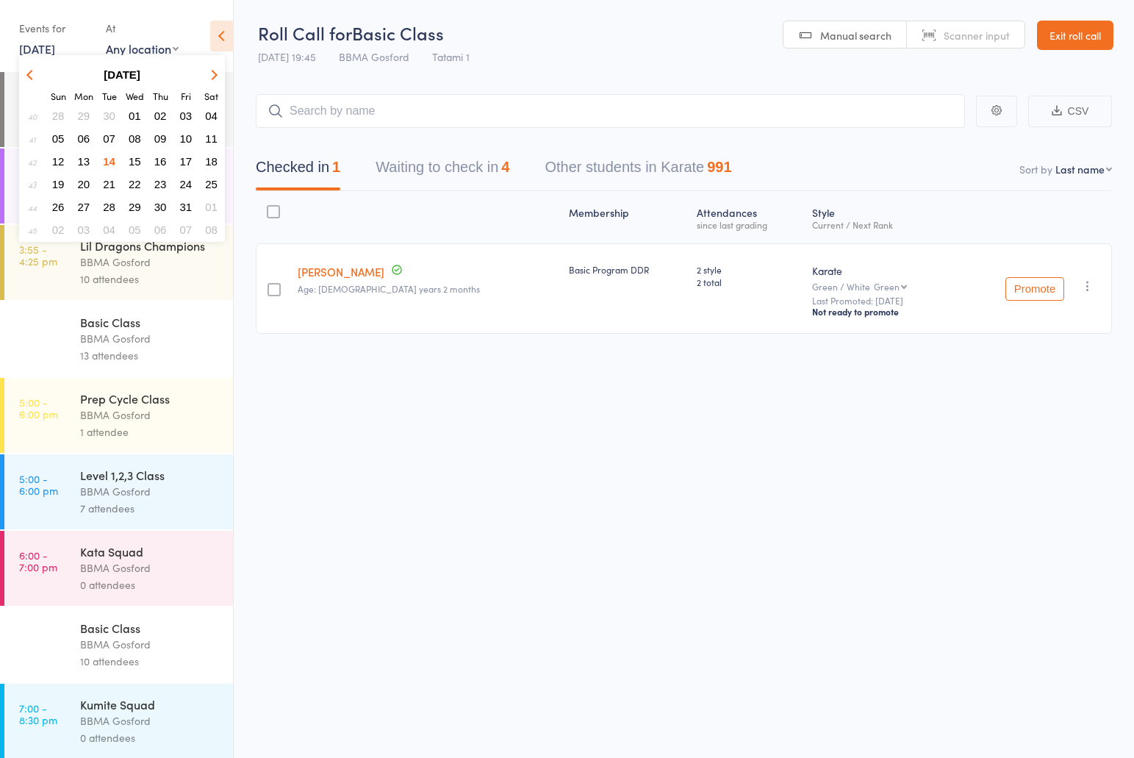
click at [84, 162] on span "13" at bounding box center [84, 161] width 12 height 12
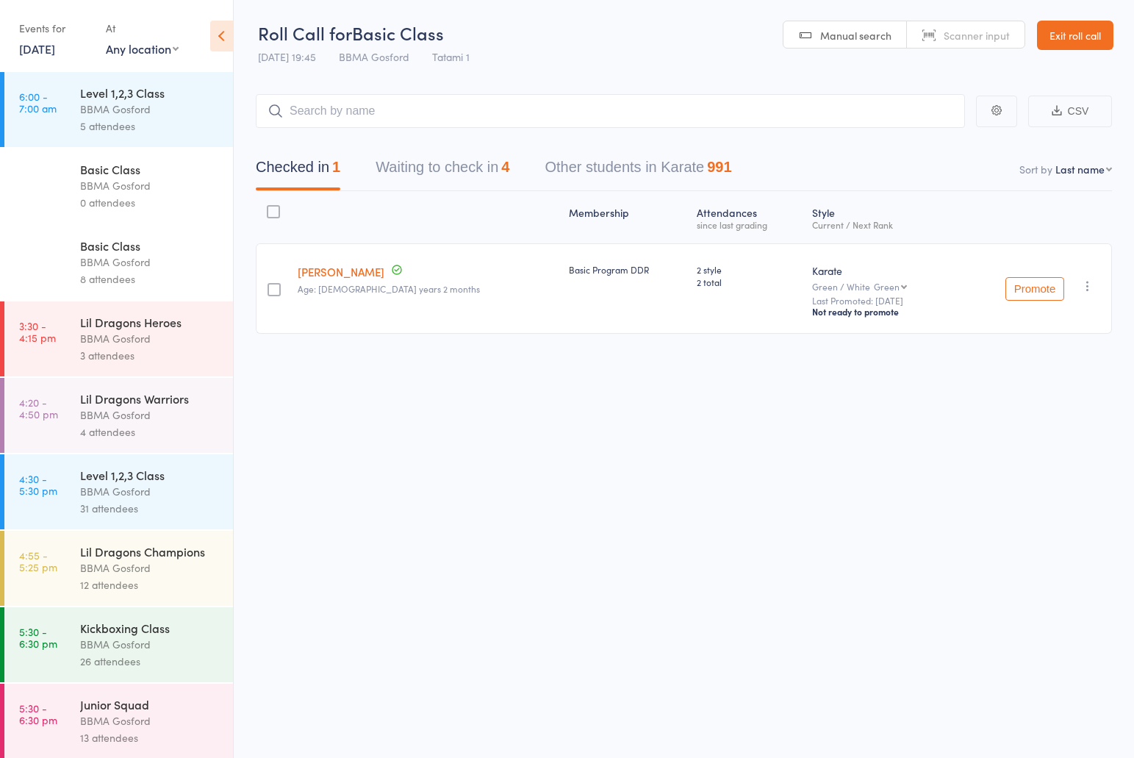
click at [126, 576] on div "BBMA Gosford" at bounding box center [150, 567] width 140 height 17
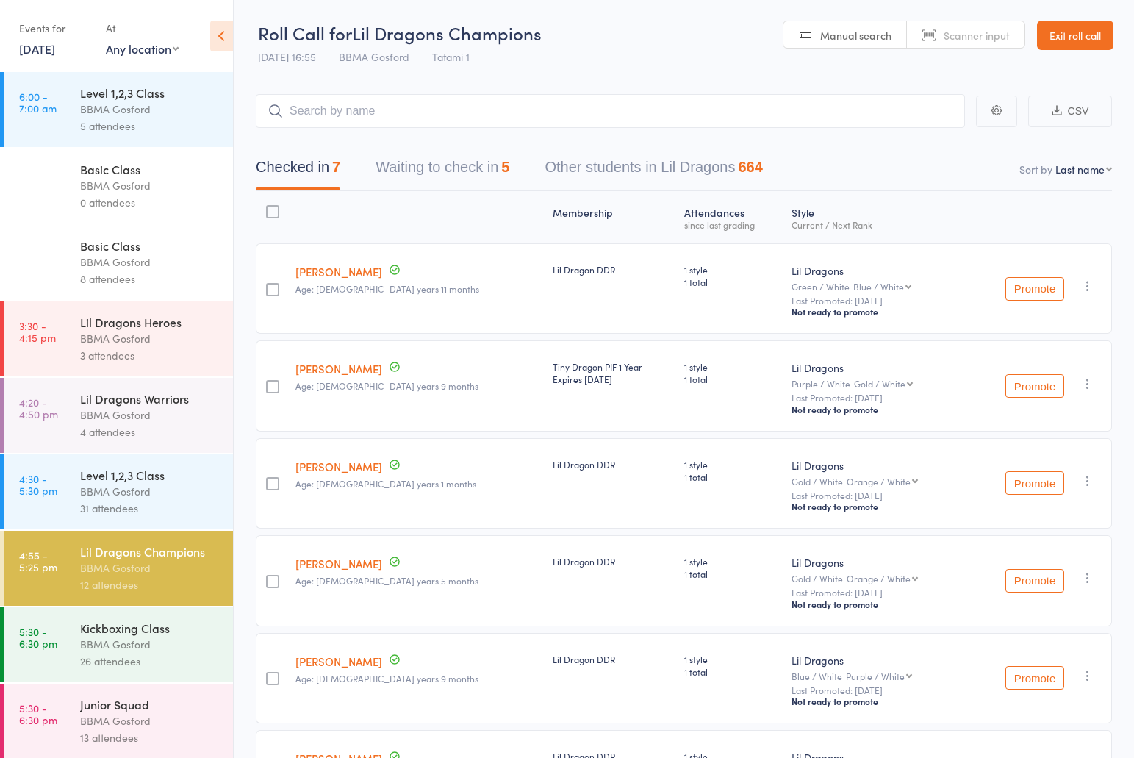
select select "10"
click option "Style and Rank" at bounding box center [0, 0] width 0 height 0
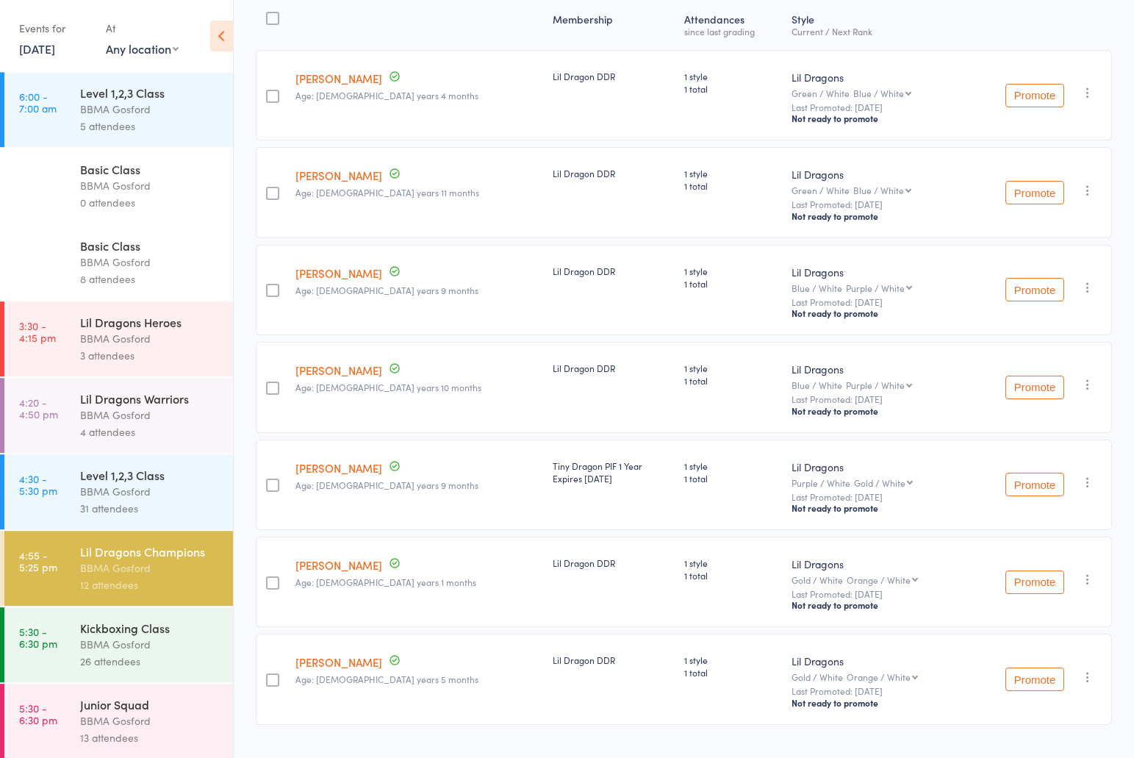
scroll to position [234, 0]
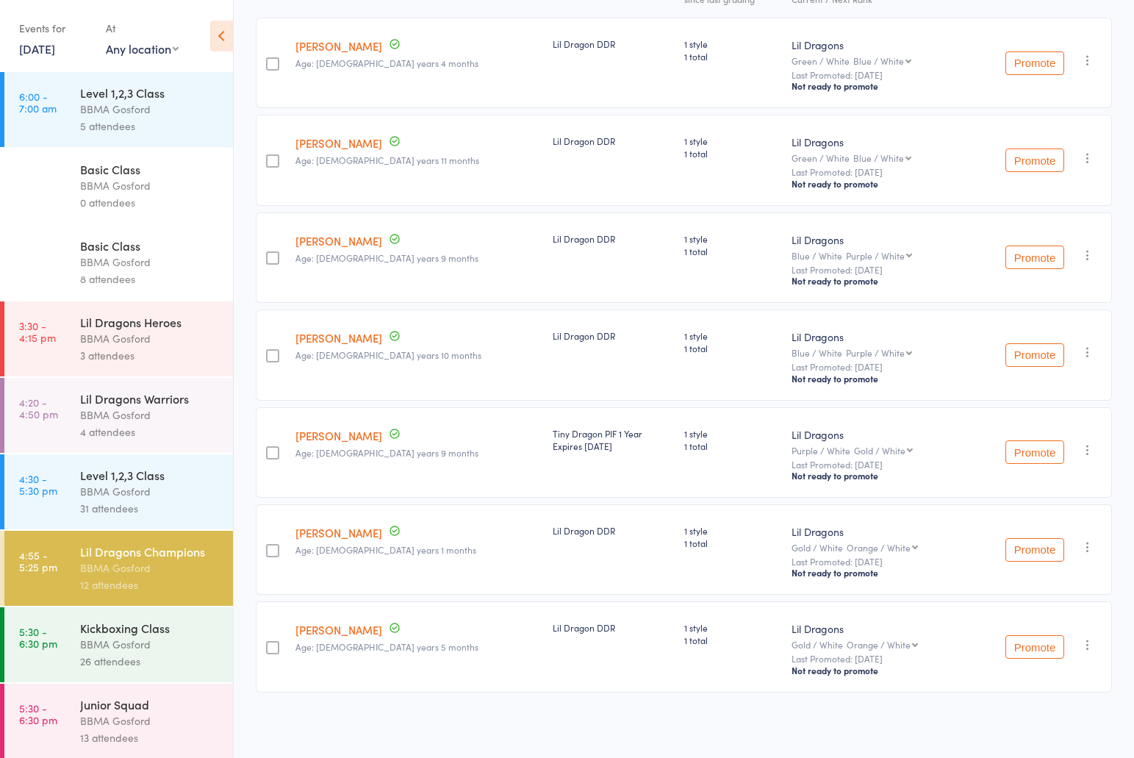
click at [328, 531] on link "[PERSON_NAME]" at bounding box center [338, 532] width 87 height 15
click at [55, 52] on link "13 Oct, 2025" at bounding box center [37, 48] width 36 height 16
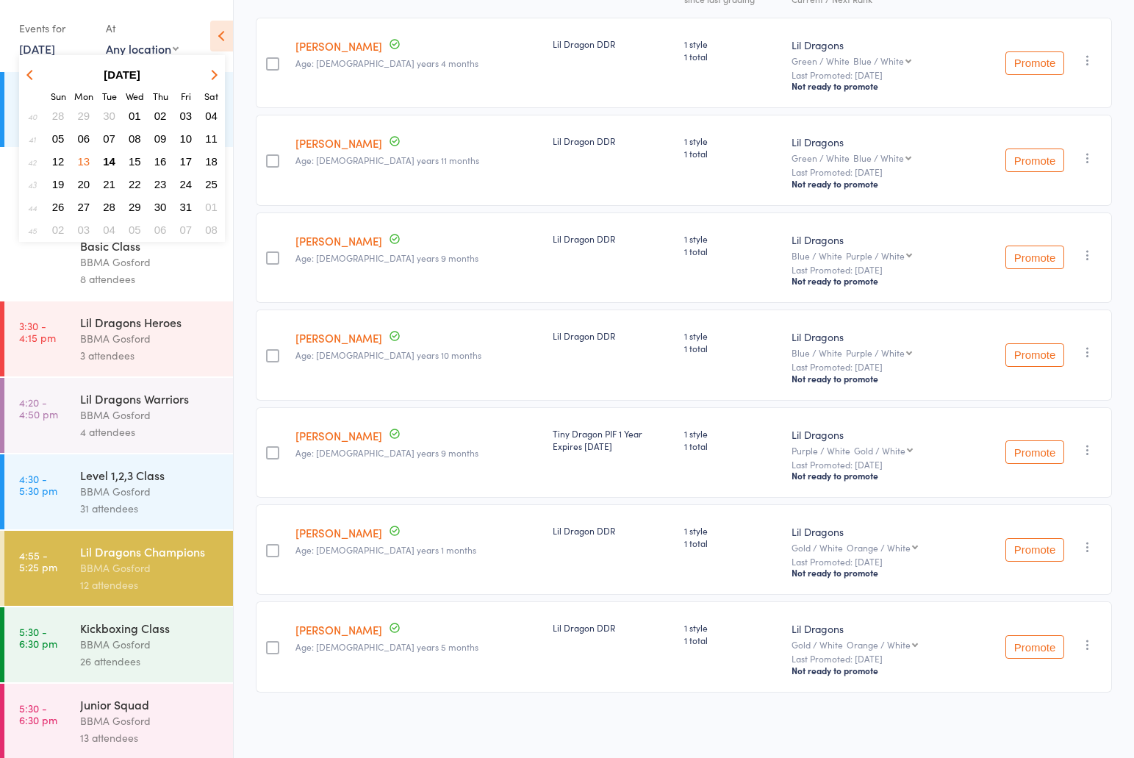
click at [106, 166] on span "14" at bounding box center [109, 161] width 12 height 12
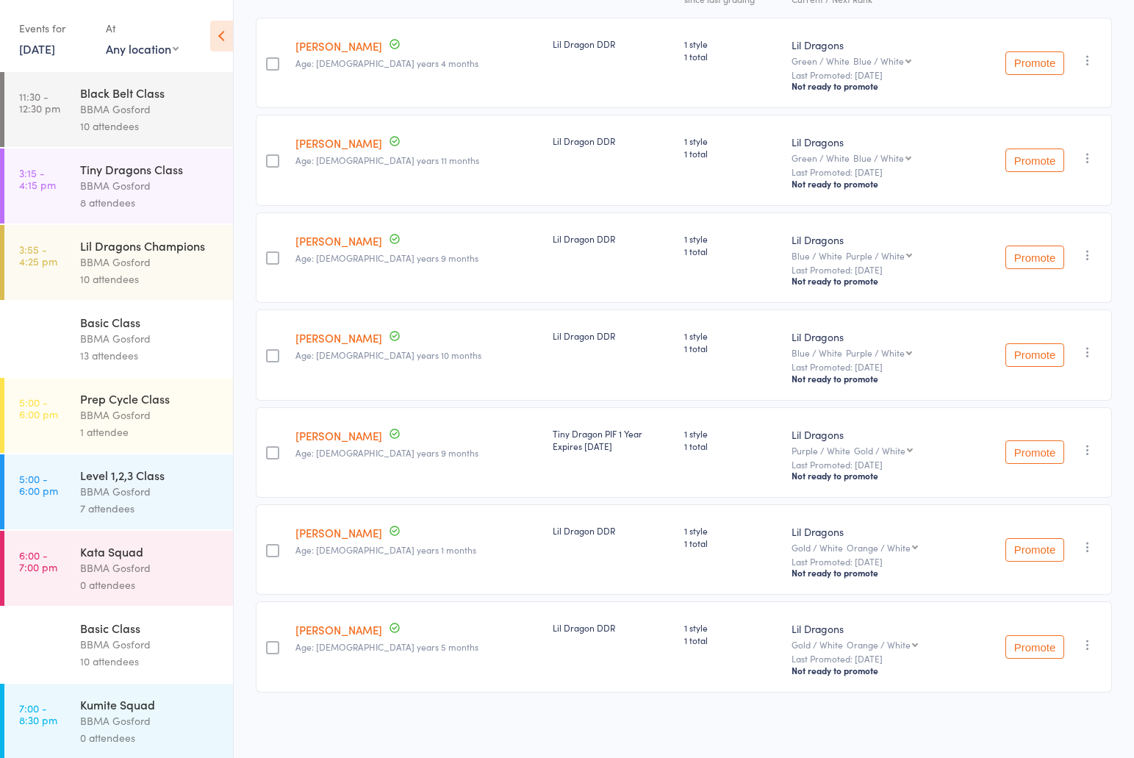
click at [139, 180] on div "BBMA Gosford" at bounding box center [150, 185] width 140 height 17
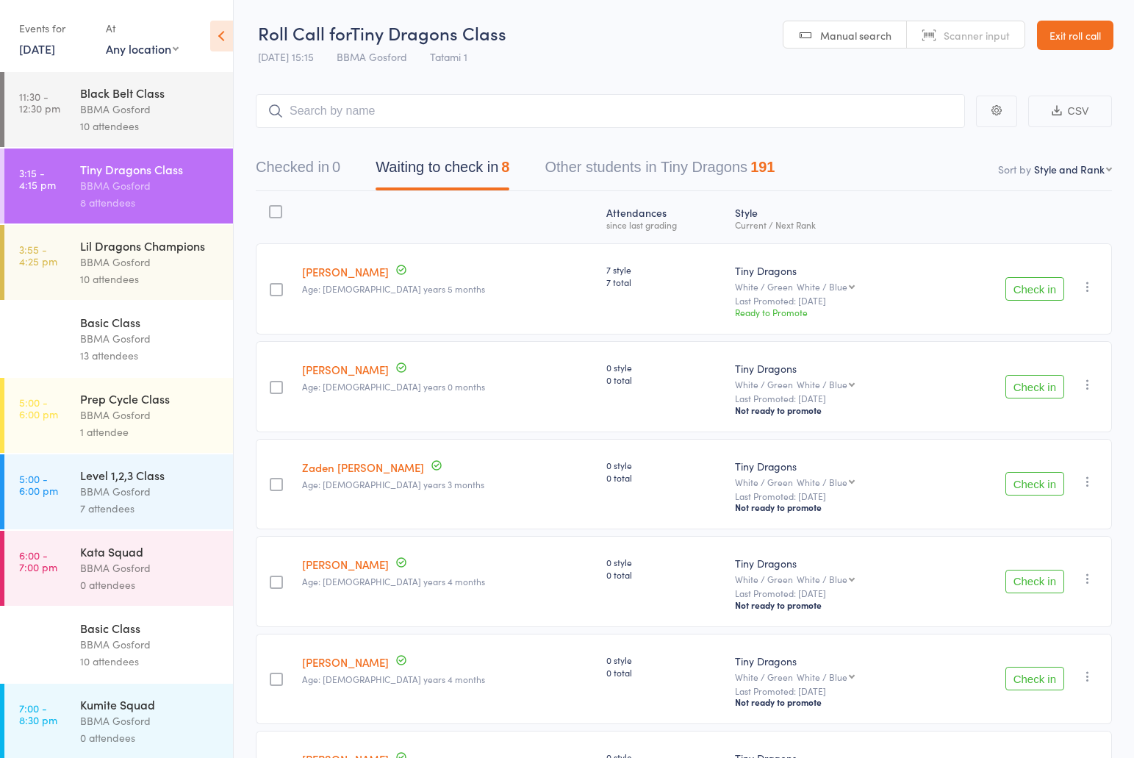
click at [55, 51] on link "14 Oct, 2025" at bounding box center [37, 48] width 36 height 16
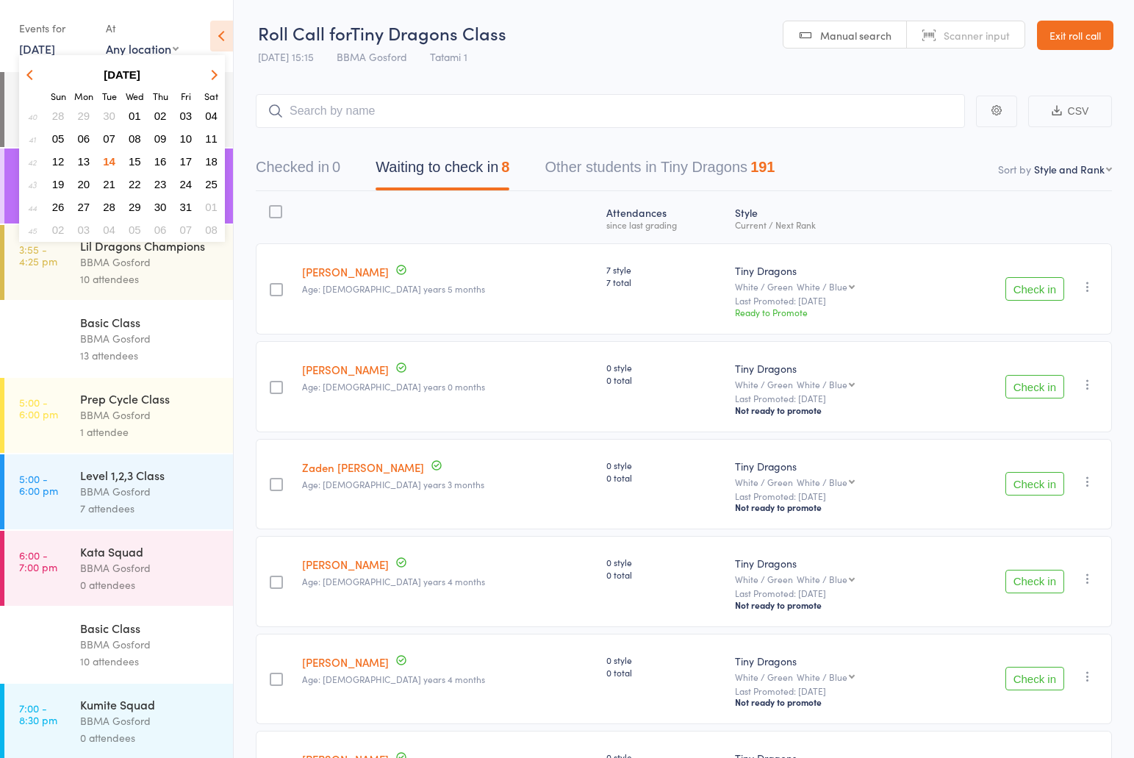
click at [162, 117] on span "02" at bounding box center [160, 115] width 12 height 12
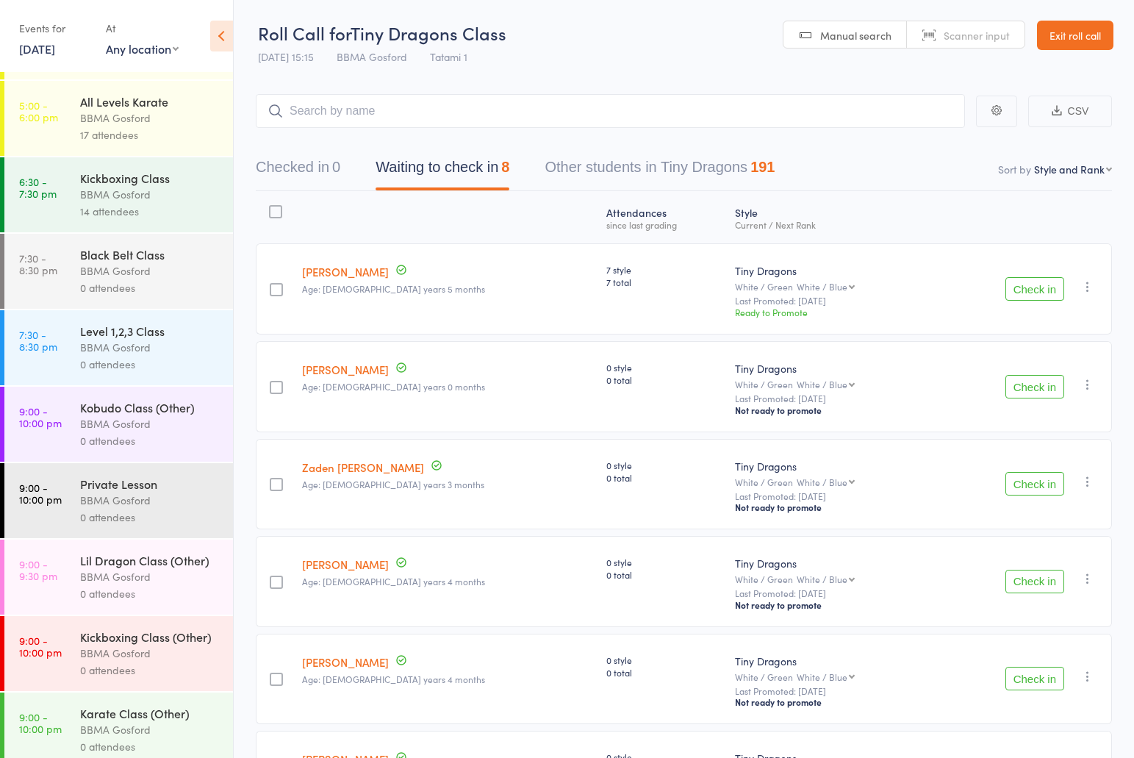
scroll to position [240, 0]
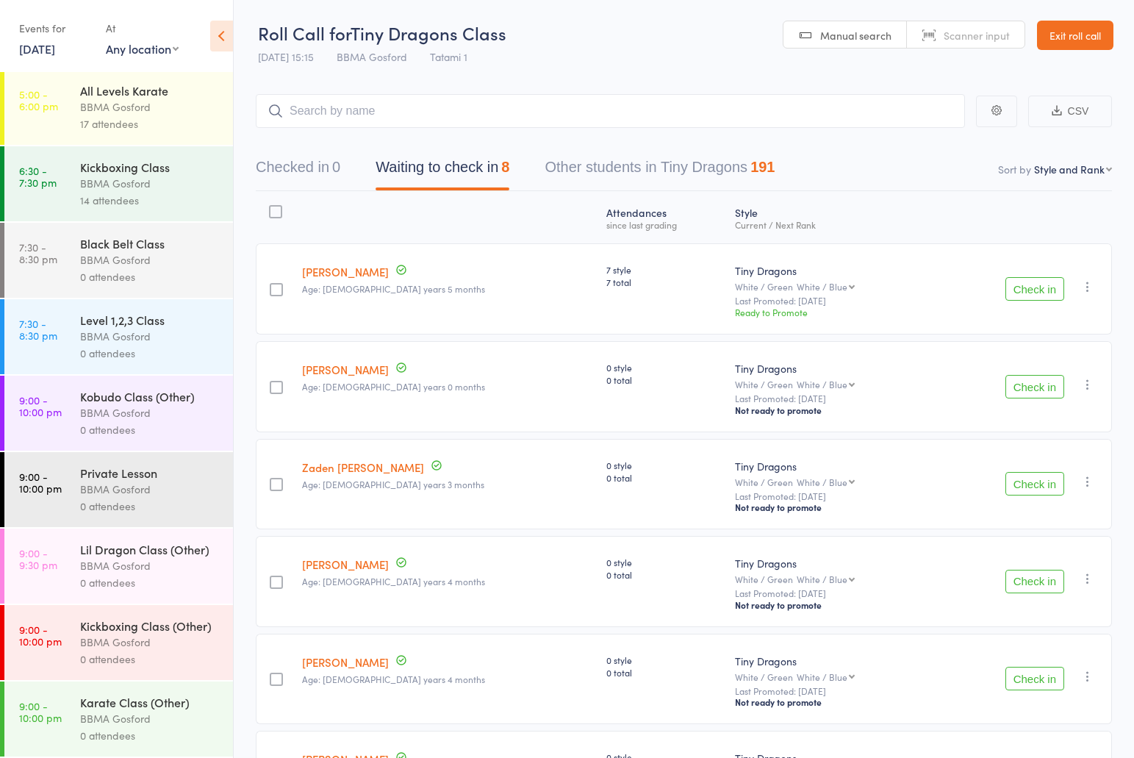
click at [120, 333] on div "BBMA Gosford" at bounding box center [150, 336] width 140 height 17
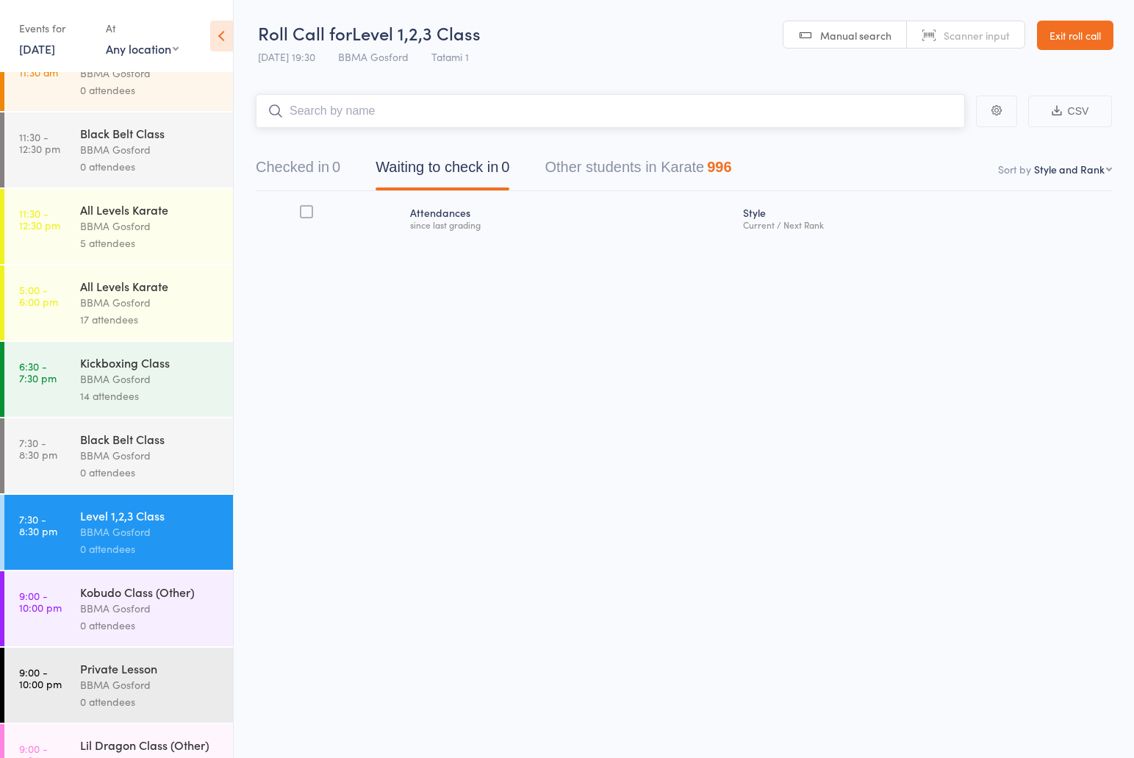
scroll to position [240, 0]
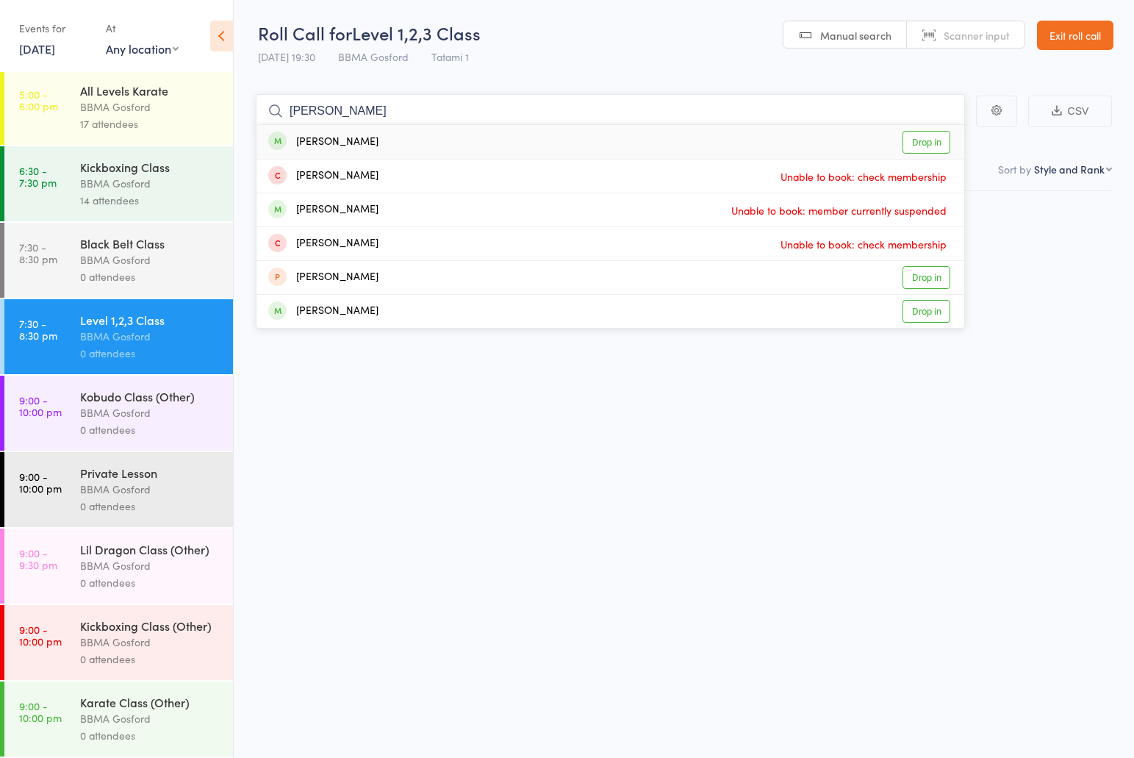
type input "Anthony foate"
click at [398, 146] on div "Anthony Foate Drop in" at bounding box center [610, 142] width 708 height 34
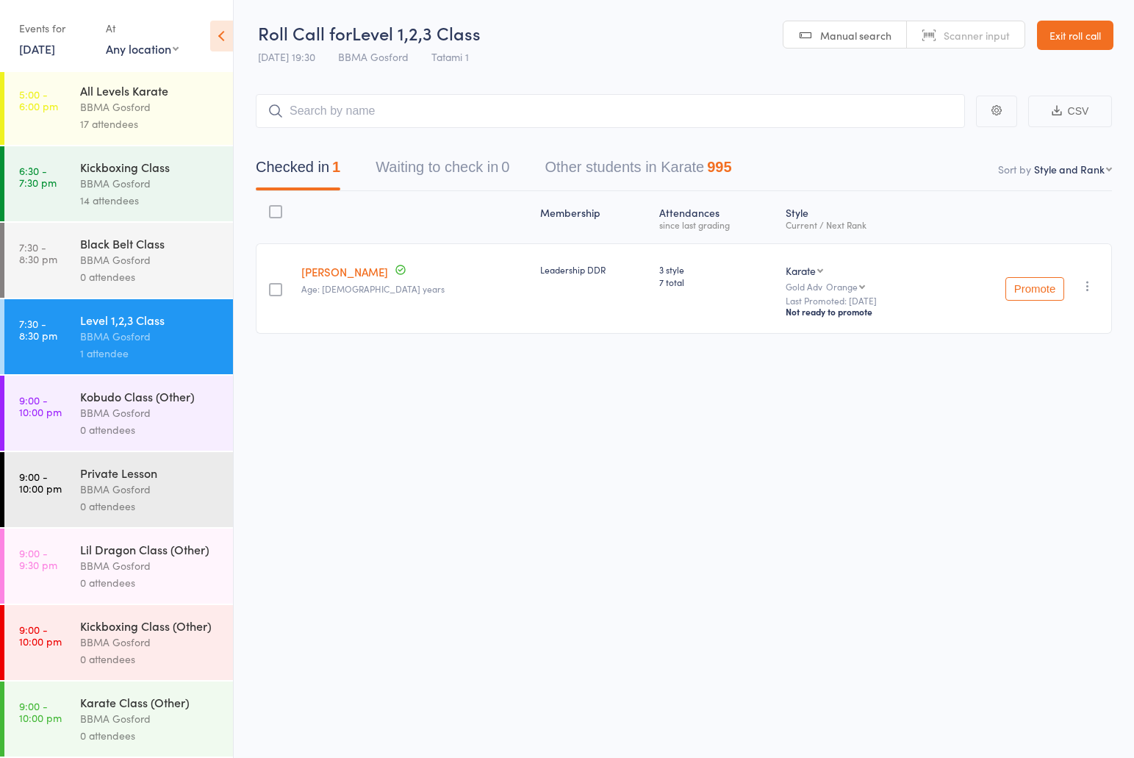
click at [55, 44] on link "2 Oct, 2025" at bounding box center [37, 48] width 36 height 16
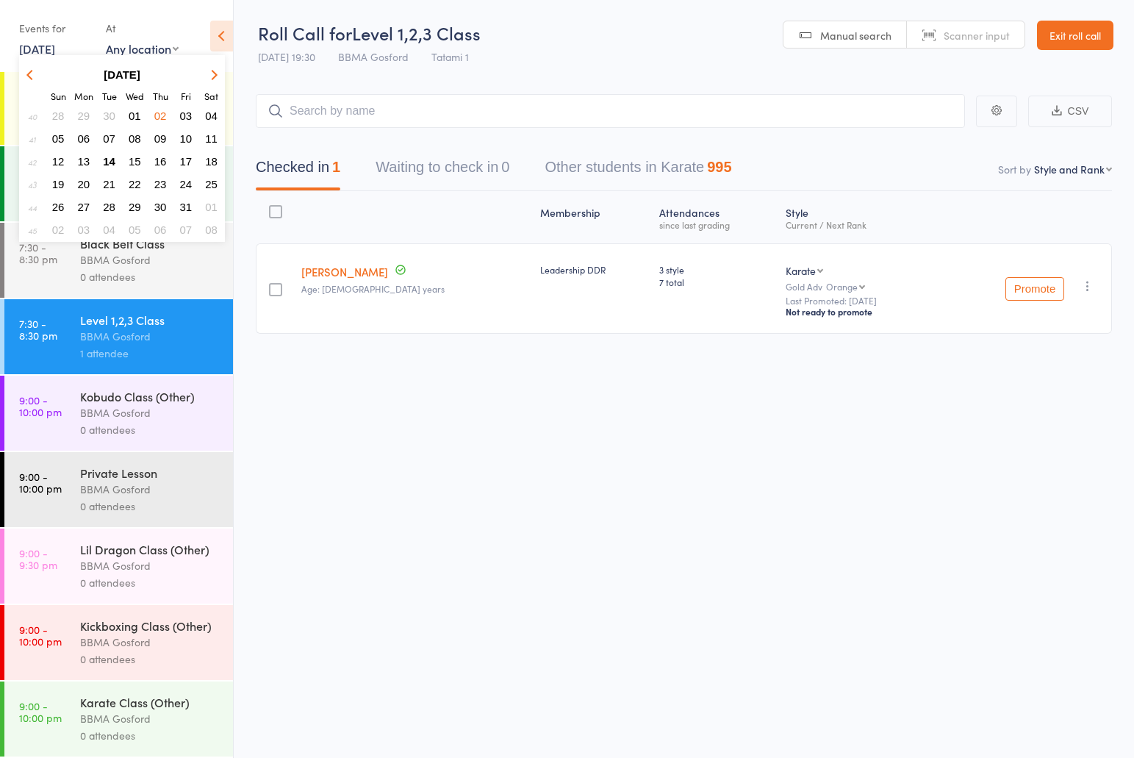
click at [26, 71] on button "button" at bounding box center [32, 75] width 22 height 20
click at [79, 208] on span "29" at bounding box center [84, 207] width 12 height 12
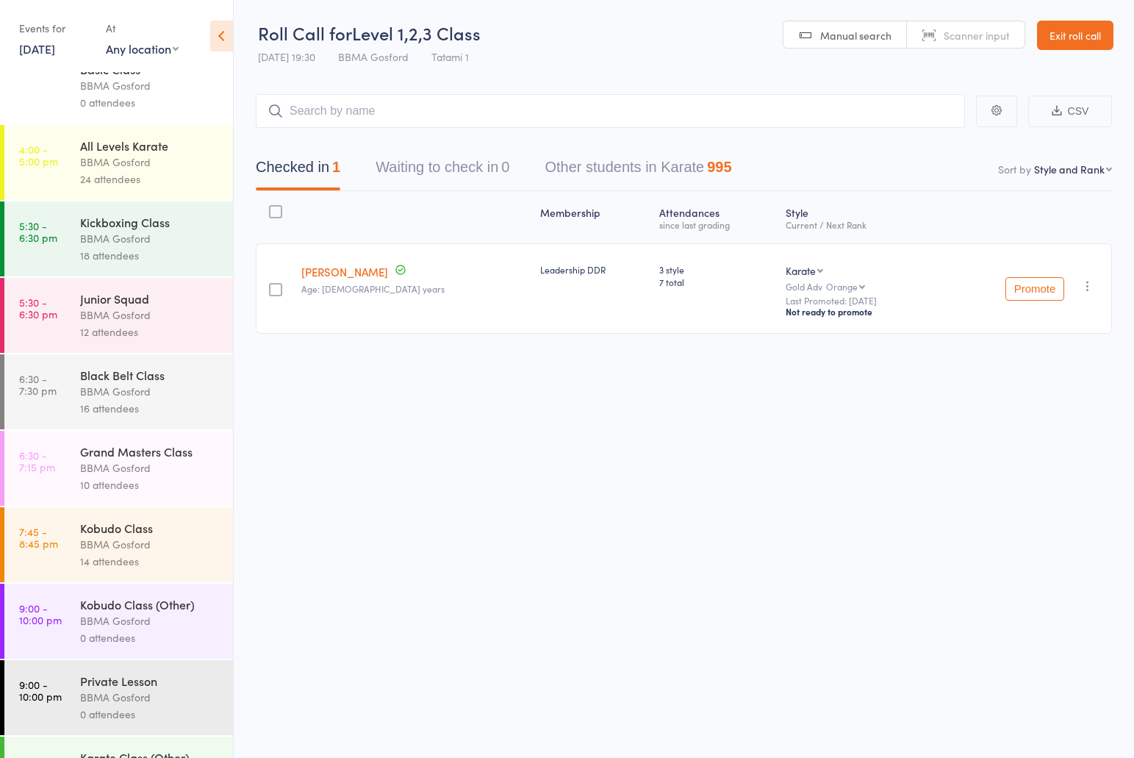
scroll to position [0, 0]
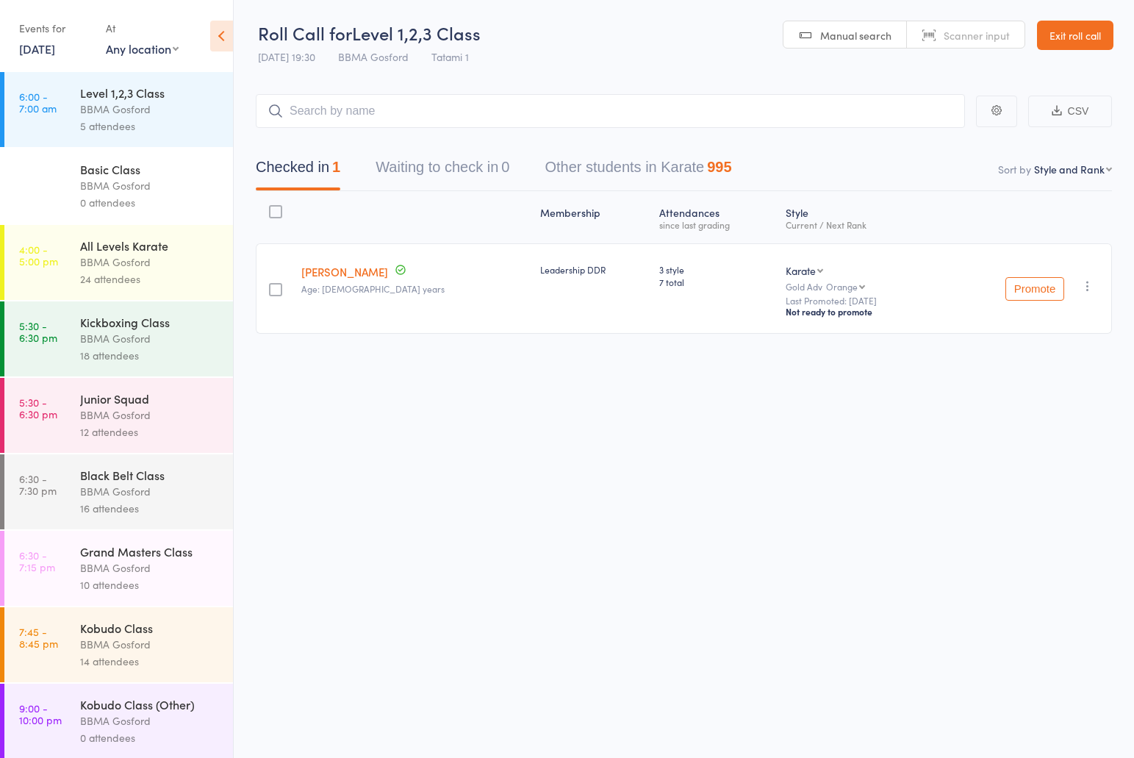
click at [118, 347] on div "BBMA Gosford" at bounding box center [150, 338] width 140 height 17
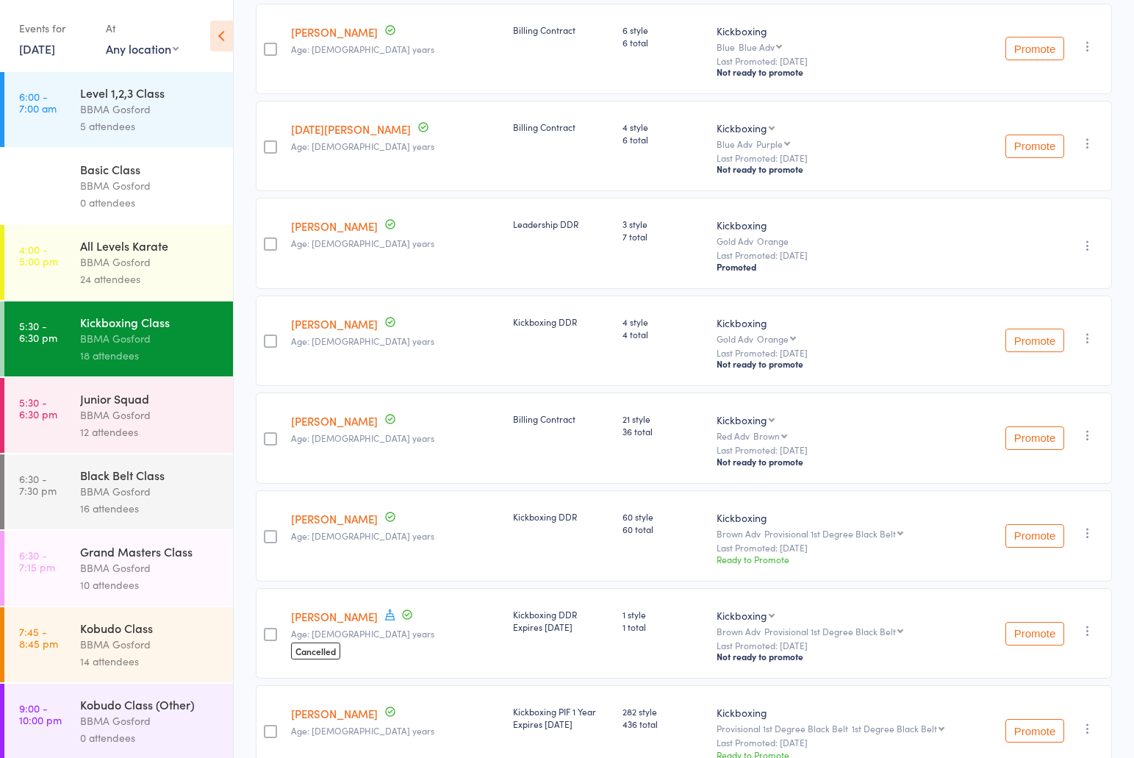
scroll to position [628, 0]
click at [1089, 251] on icon "button" at bounding box center [1087, 247] width 15 height 15
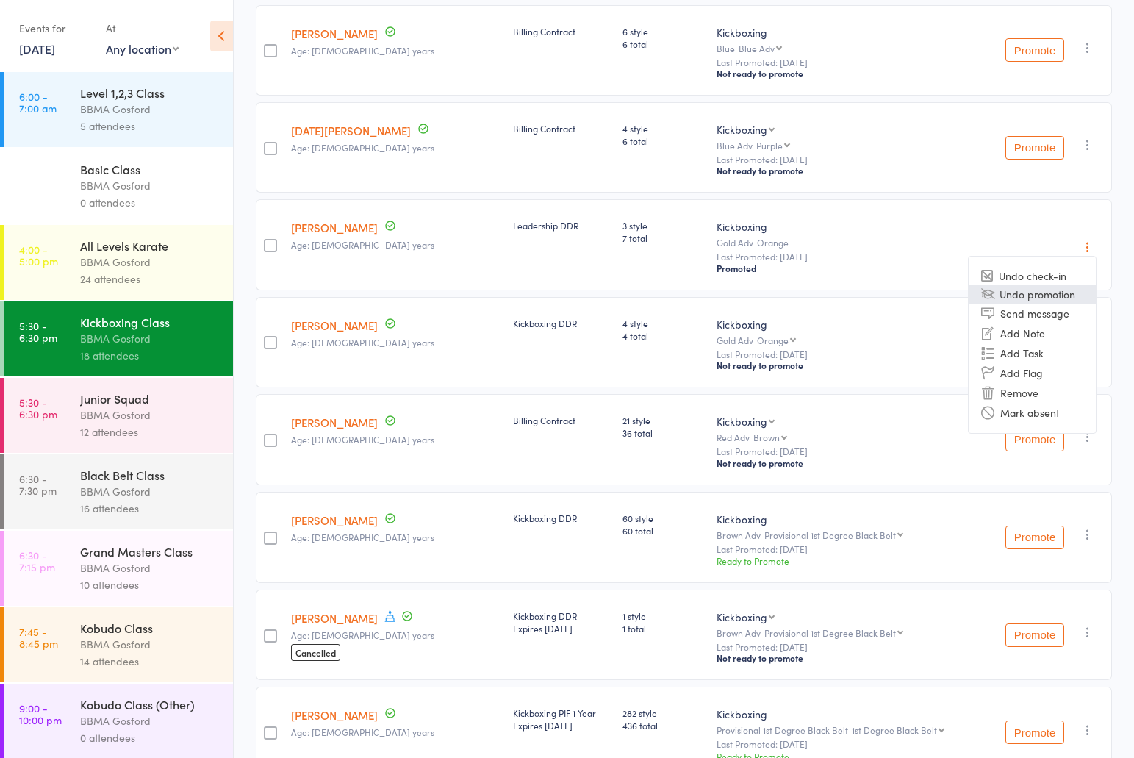
click at [1049, 303] on li "Undo promotion" at bounding box center [1032, 294] width 127 height 18
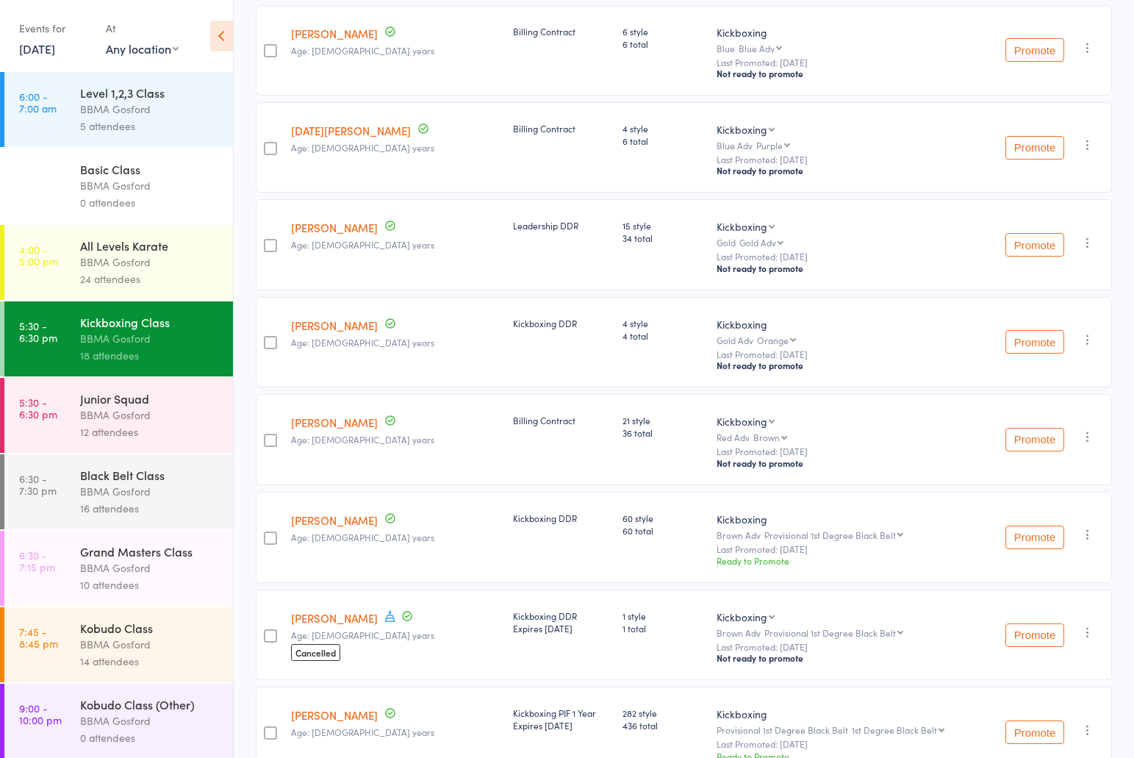
click at [99, 264] on div "BBMA Gosford" at bounding box center [150, 262] width 140 height 17
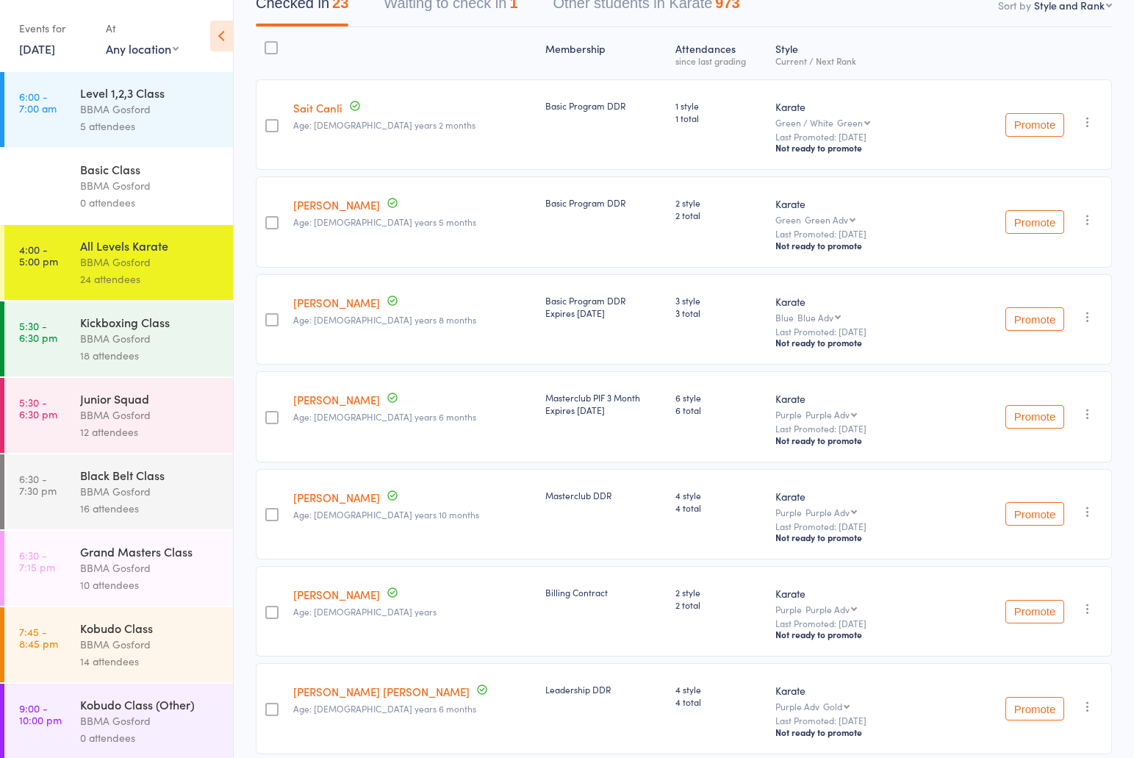
scroll to position [154, 0]
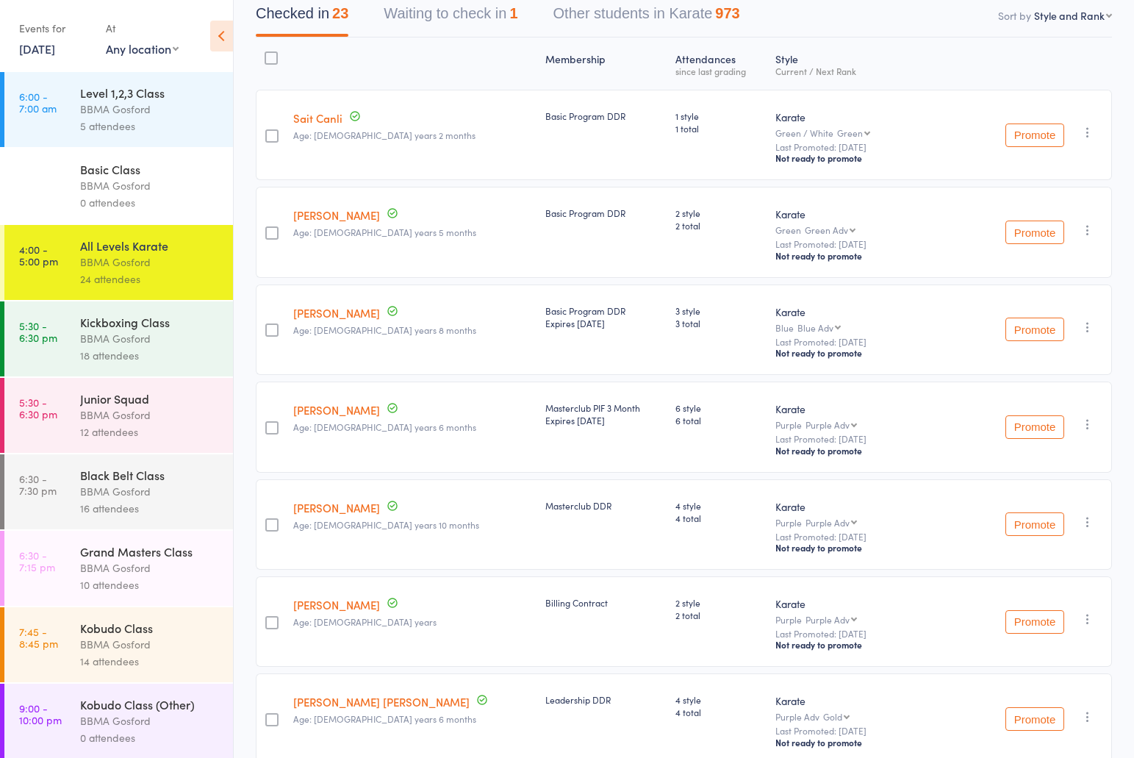
click at [121, 553] on div "Grand Masters Class" at bounding box center [150, 551] width 140 height 16
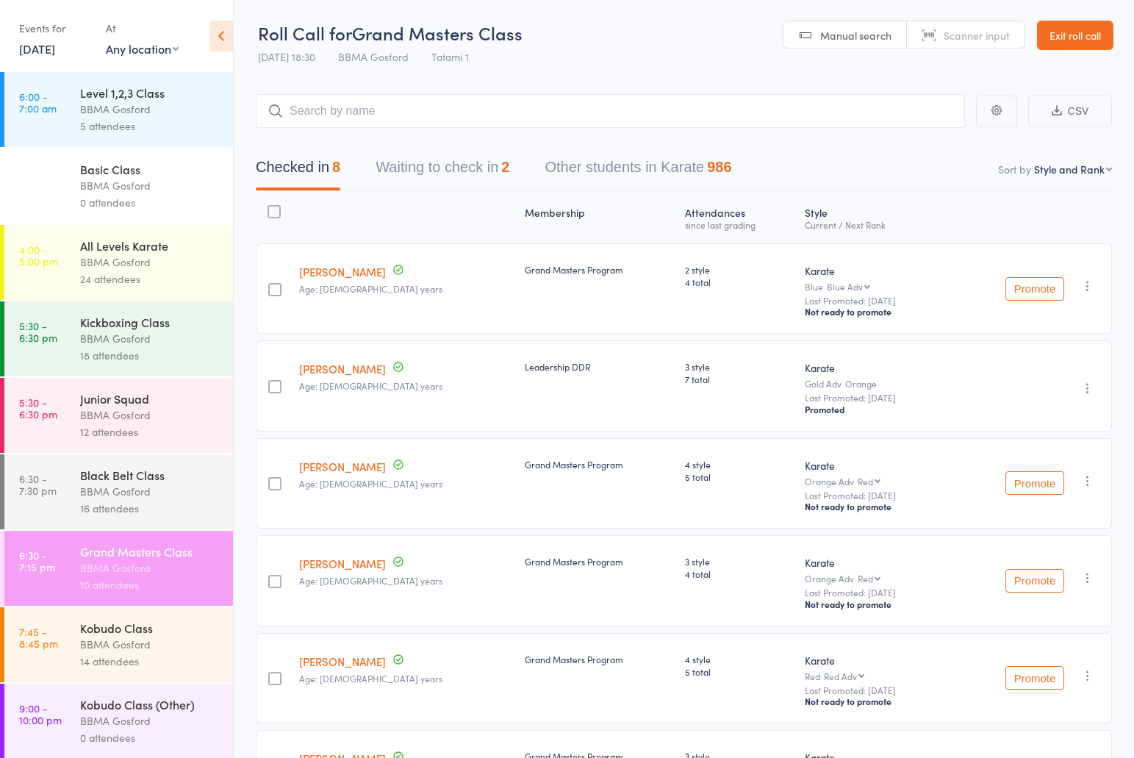
scroll to position [9, 0]
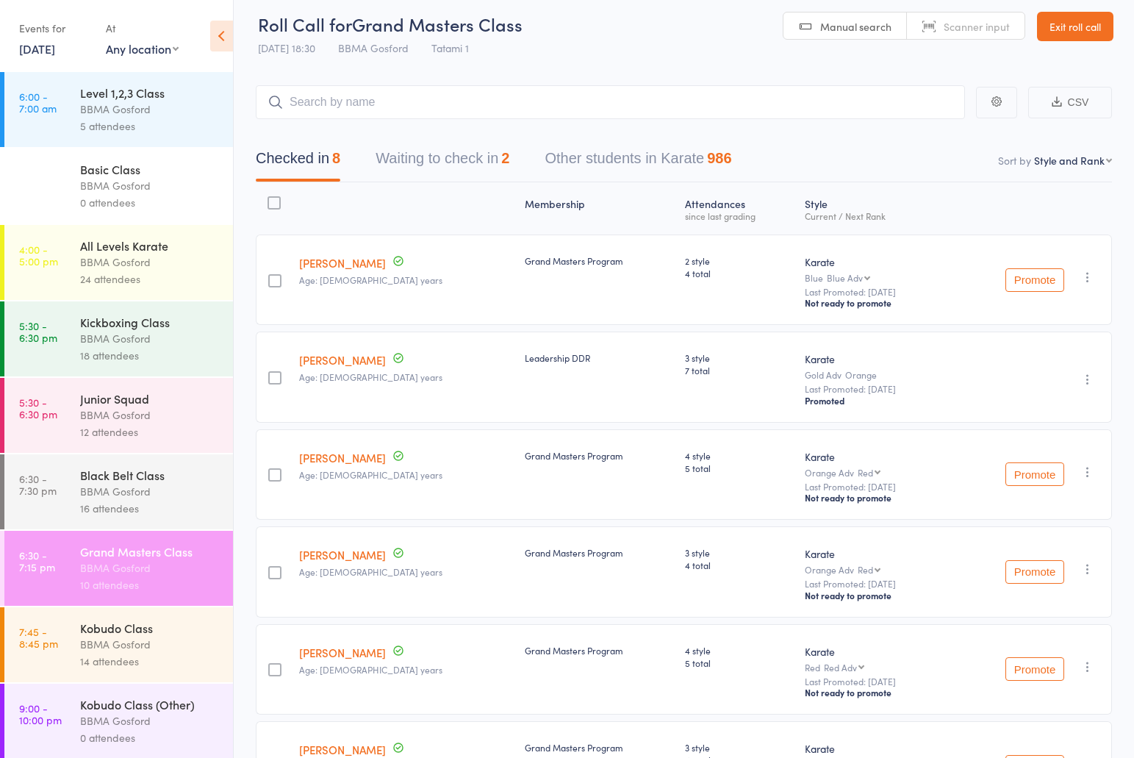
click at [1089, 378] on icon "button" at bounding box center [1087, 379] width 15 height 15
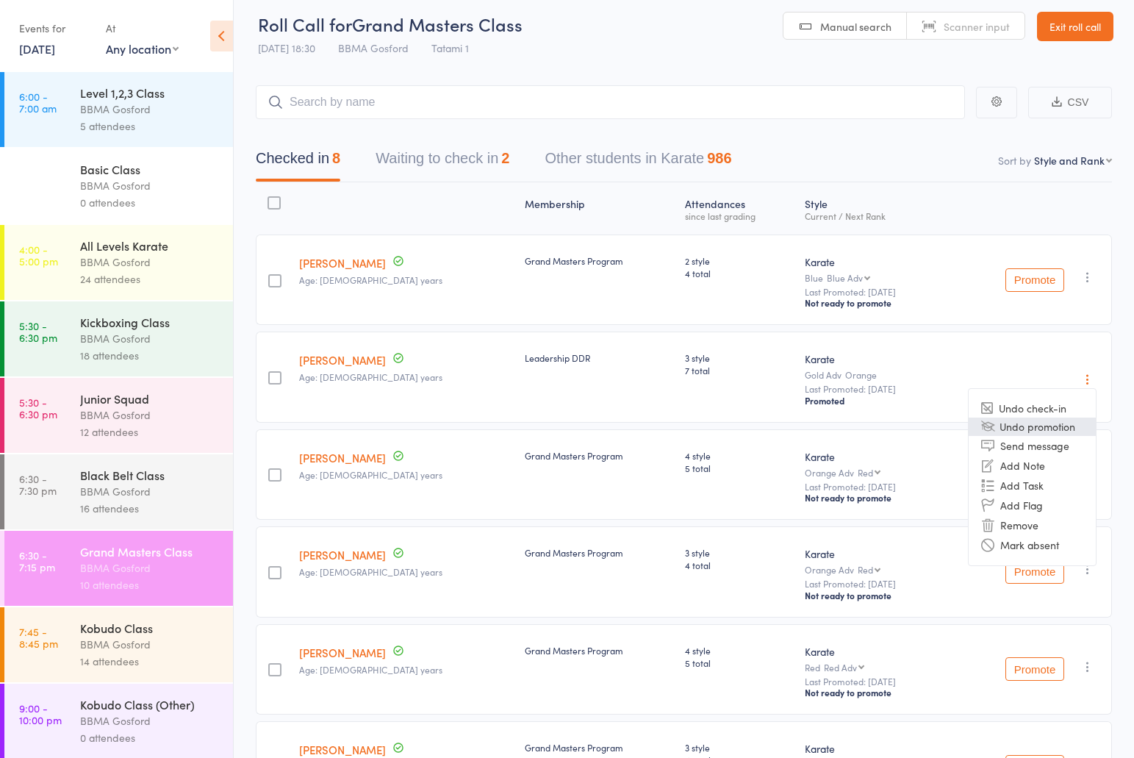
click at [1047, 434] on li "Undo promotion" at bounding box center [1032, 426] width 127 height 18
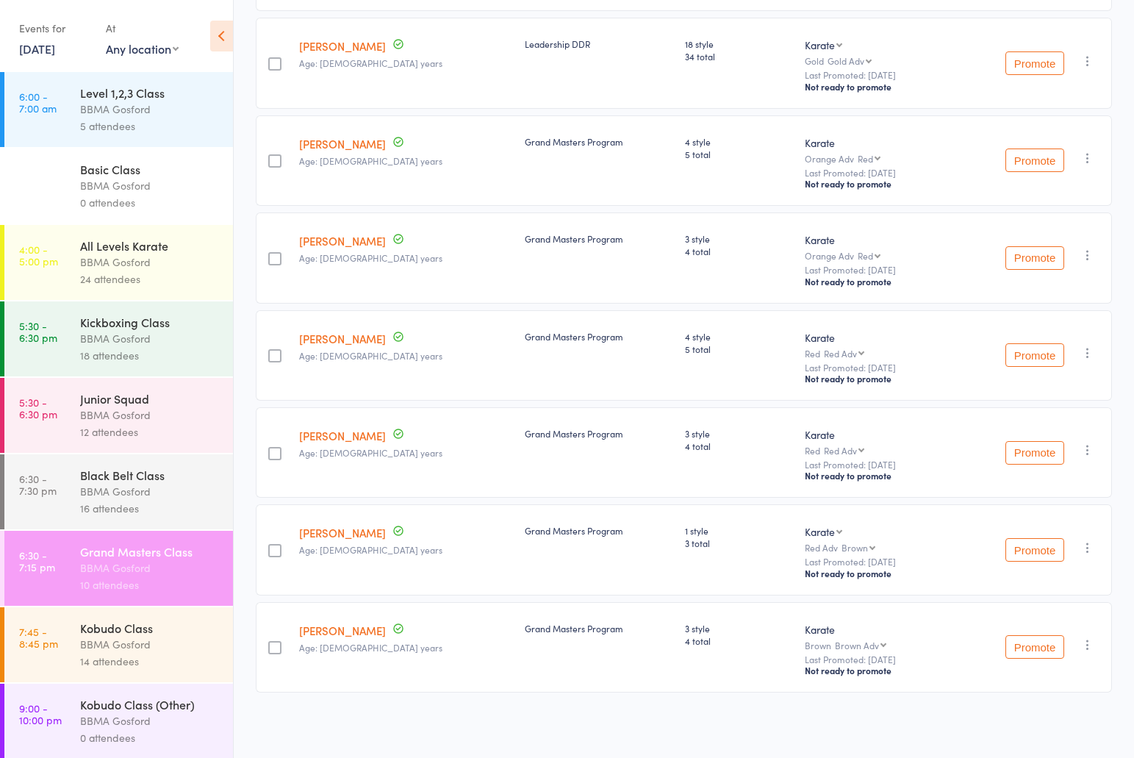
scroll to position [0, 0]
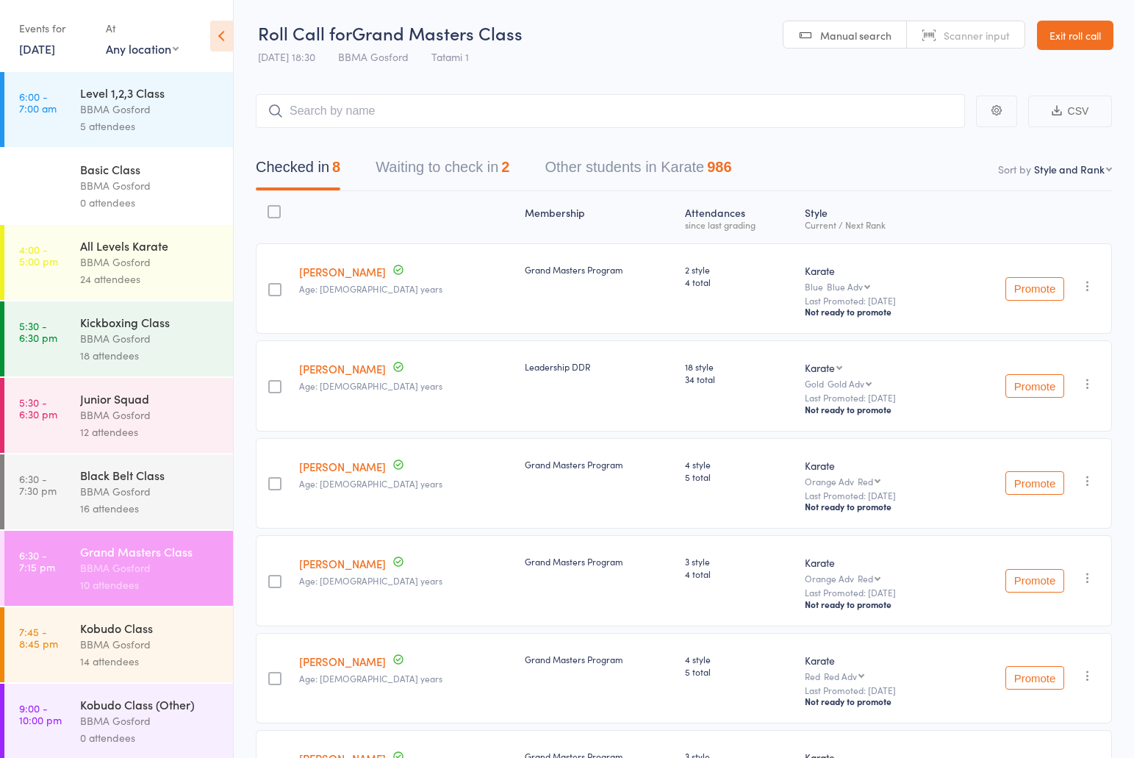
click at [50, 55] on link "29 Sep, 2025" at bounding box center [37, 48] width 36 height 16
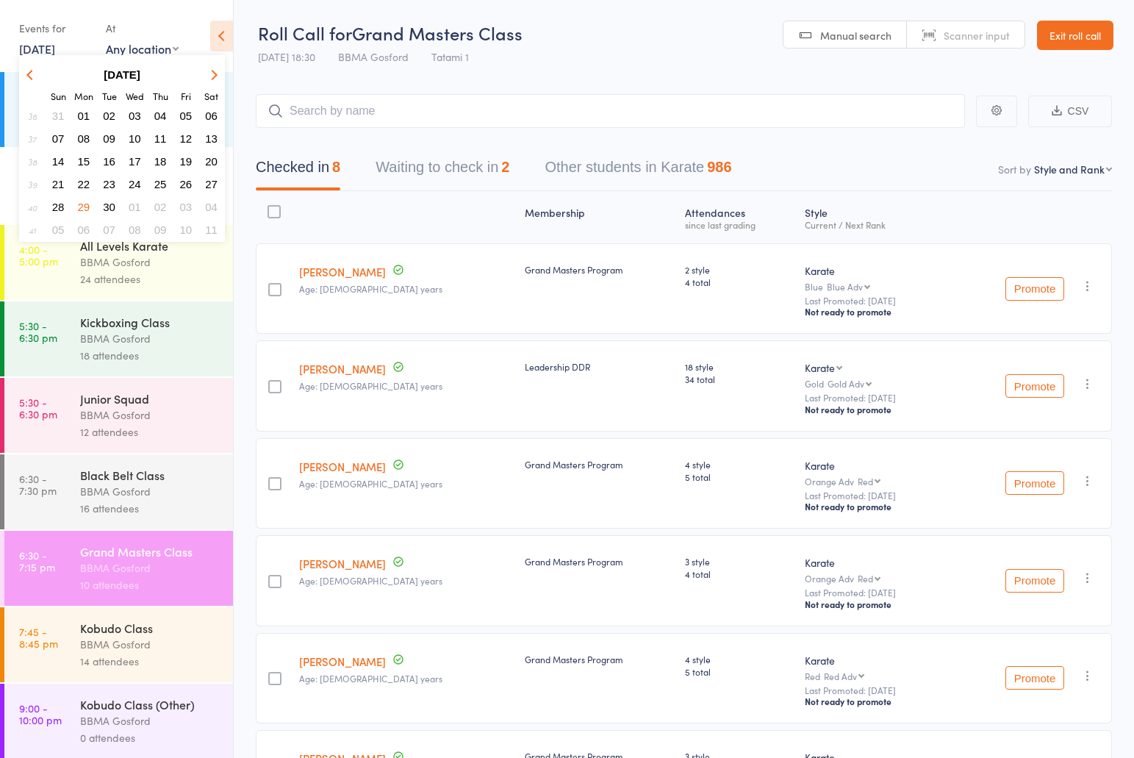
click at [212, 75] on icon "button" at bounding box center [212, 74] width 10 height 10
click at [112, 162] on span "14" at bounding box center [109, 161] width 12 height 12
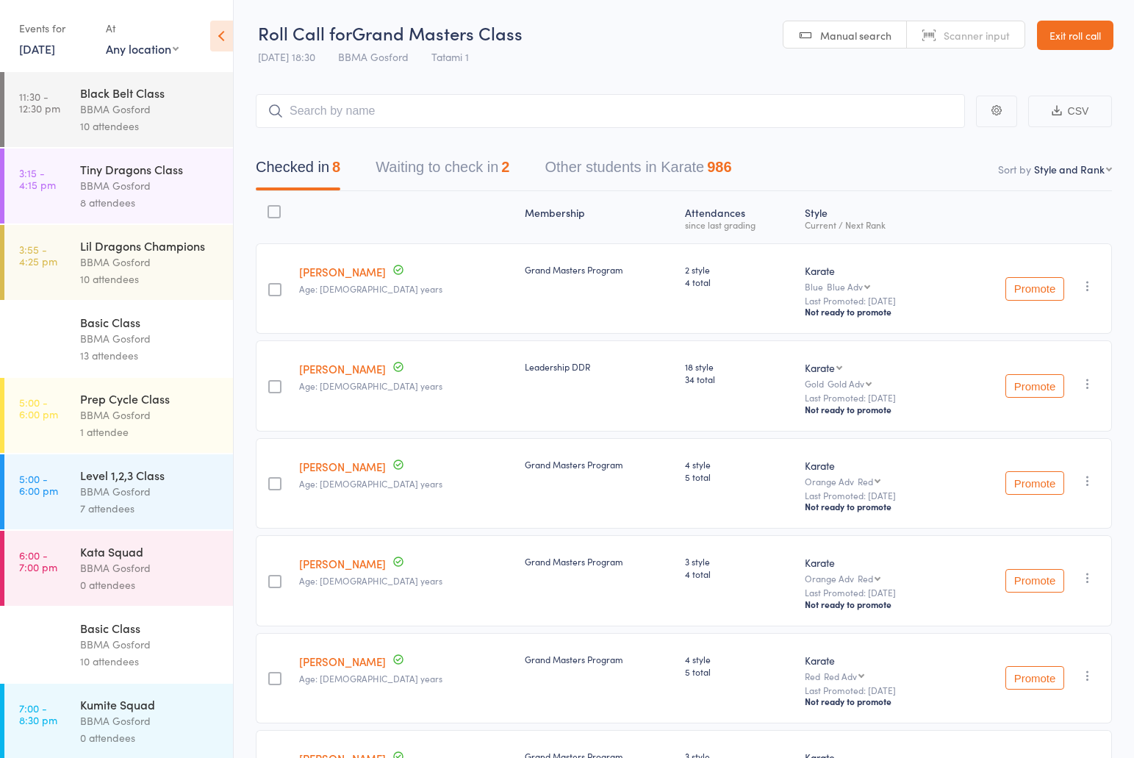
click at [92, 193] on div "BBMA Gosford" at bounding box center [150, 185] width 140 height 17
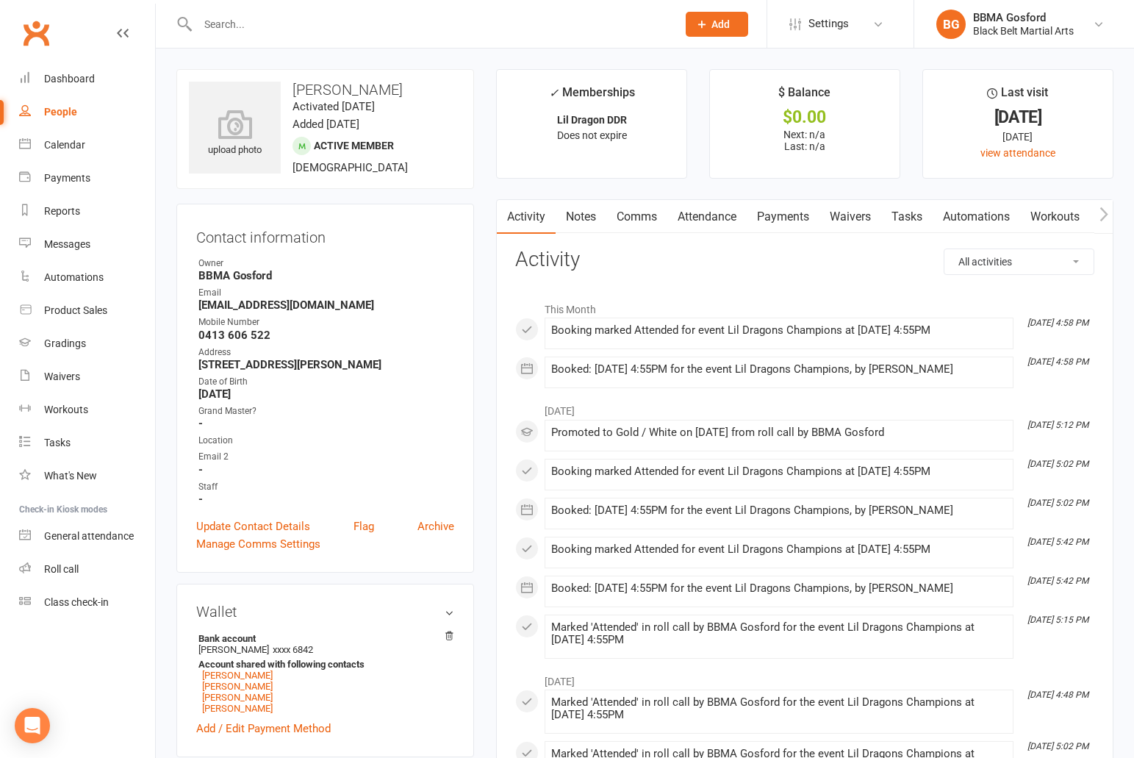
click at [630, 212] on link "Comms" at bounding box center [636, 217] width 61 height 34
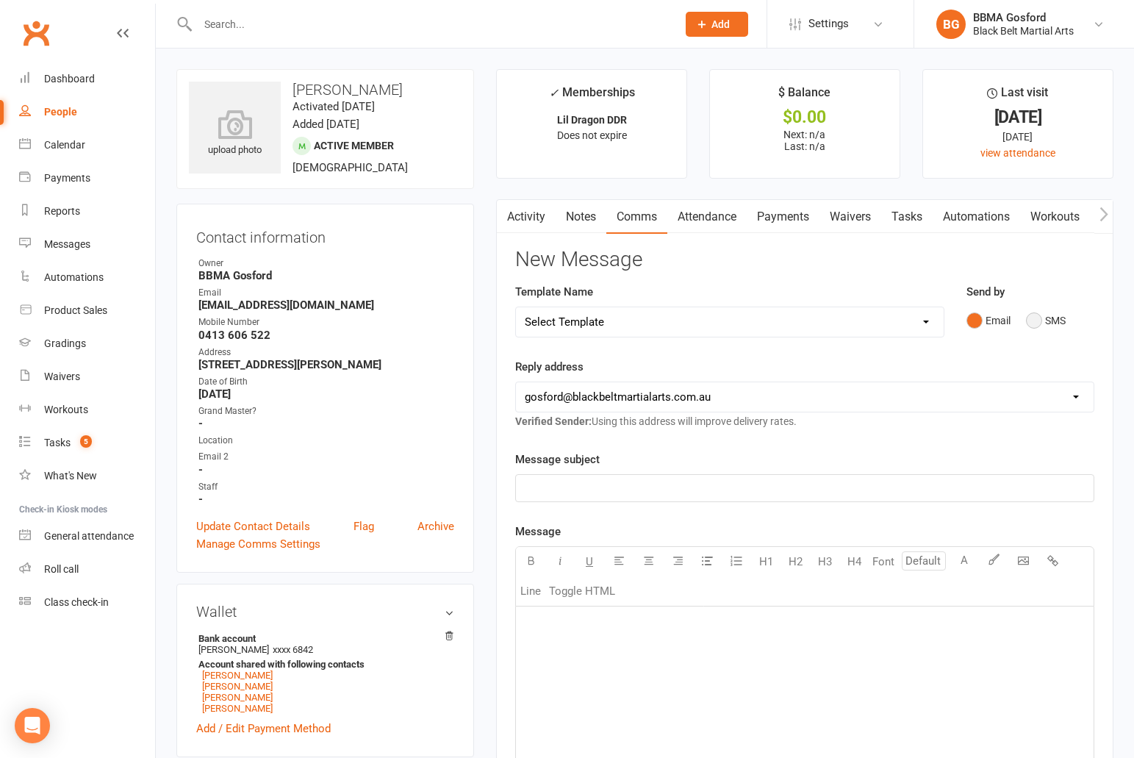
click at [1038, 317] on button "SMS" at bounding box center [1046, 320] width 40 height 28
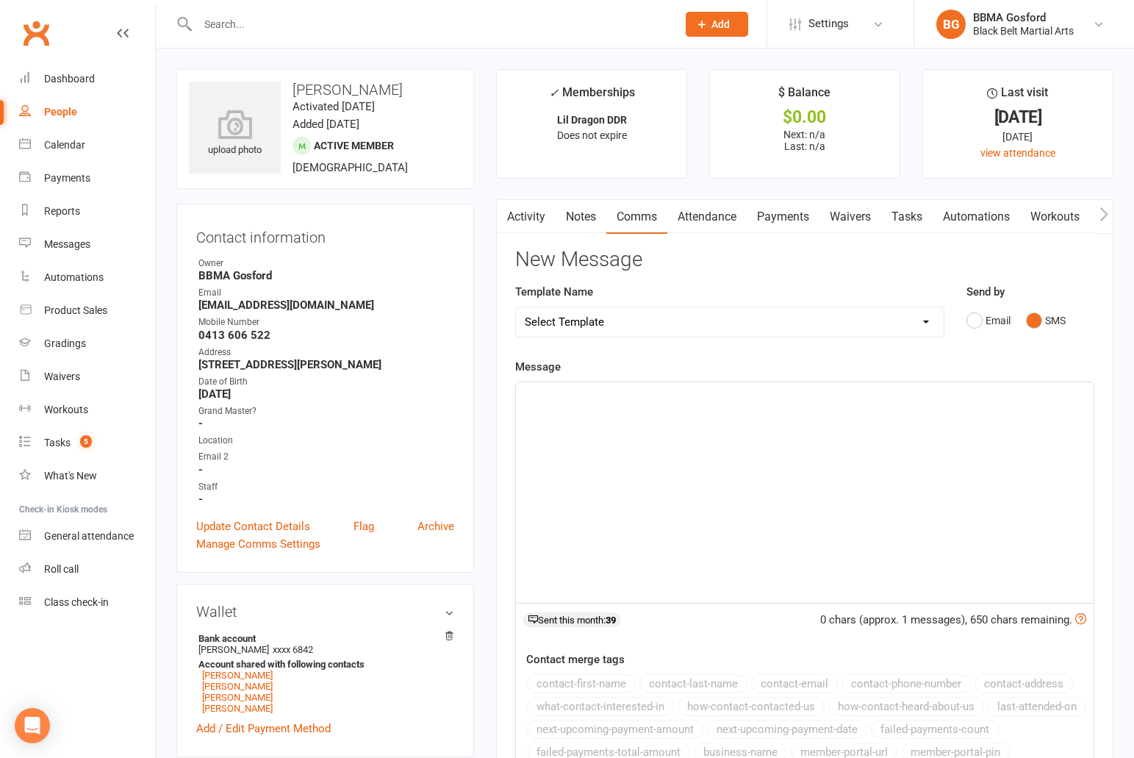
click at [631, 403] on p "﻿" at bounding box center [805, 396] width 560 height 18
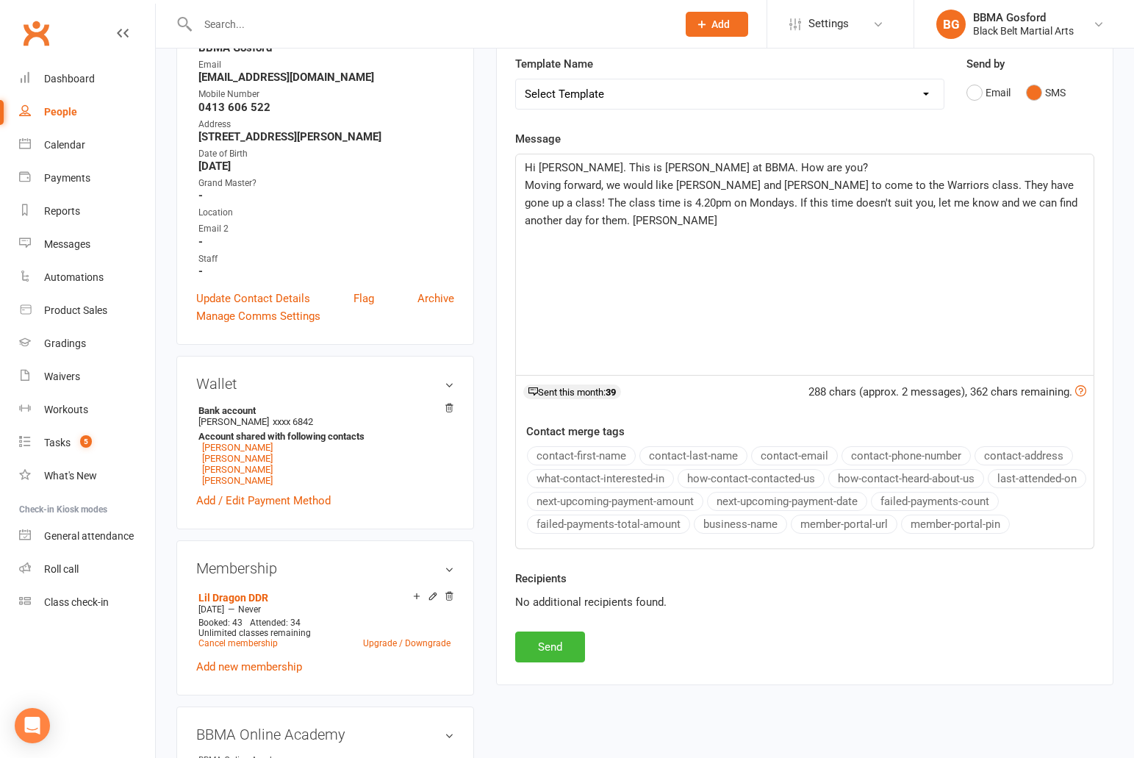
scroll to position [237, 0]
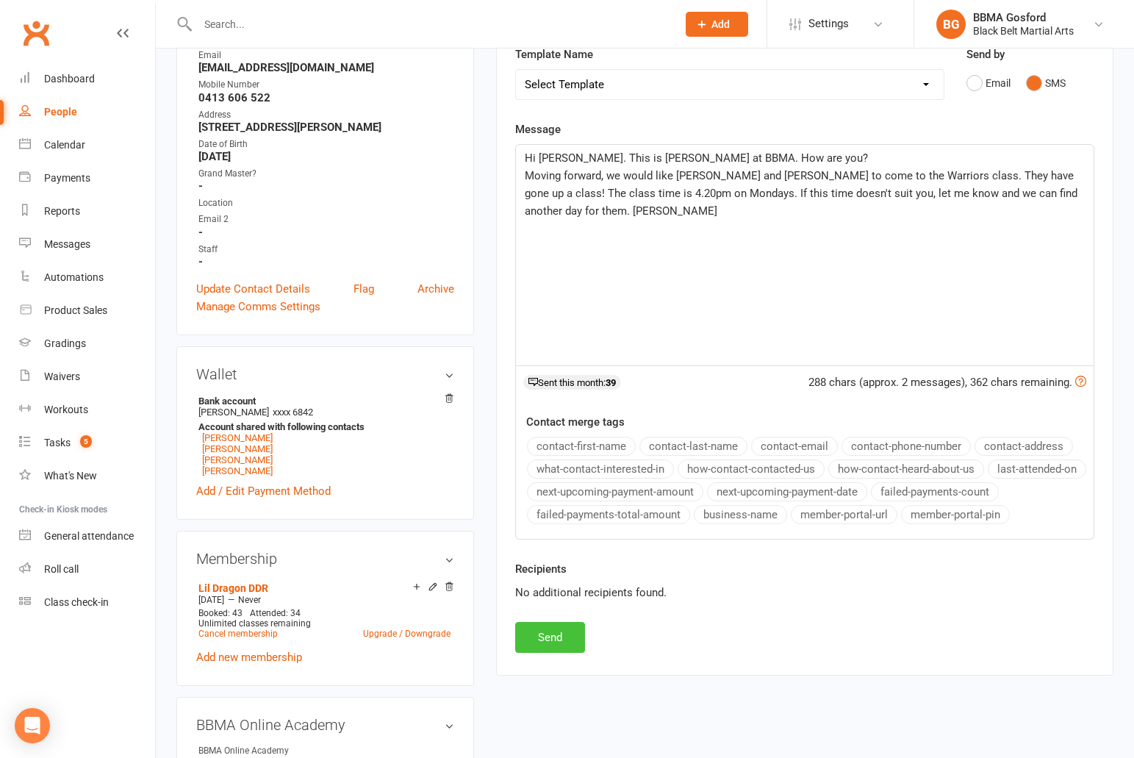
click at [561, 633] on button "Send" at bounding box center [550, 637] width 70 height 31
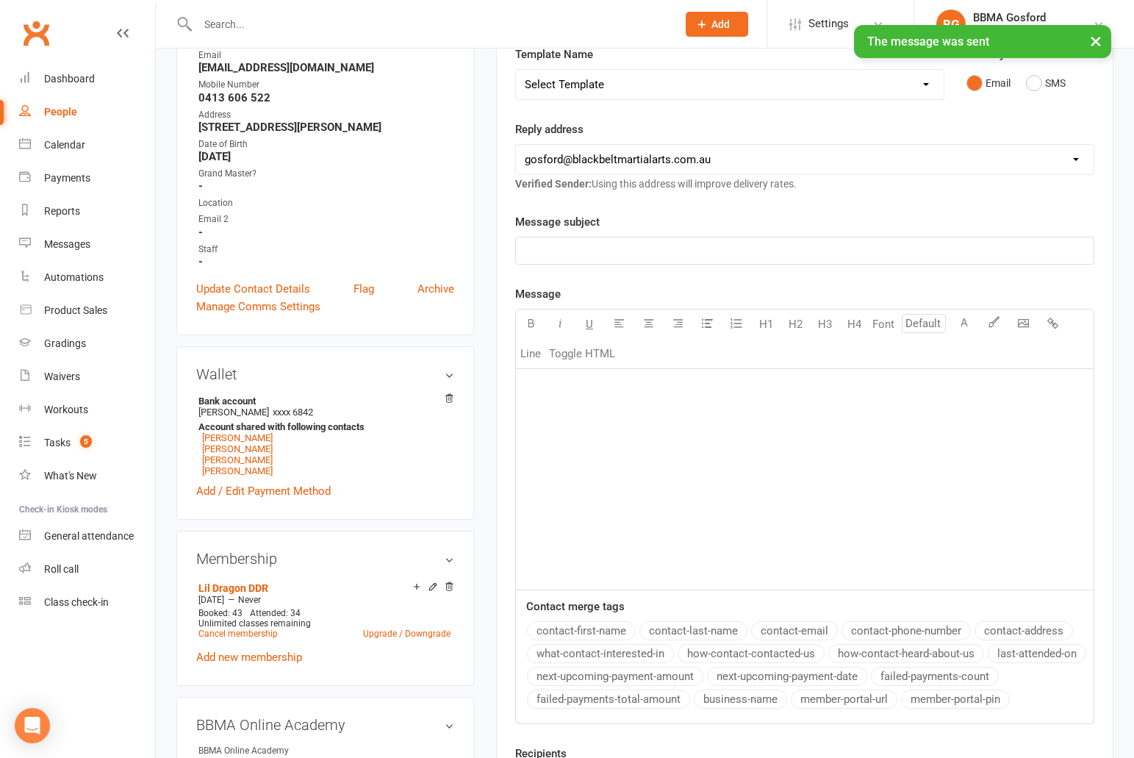
scroll to position [0, 0]
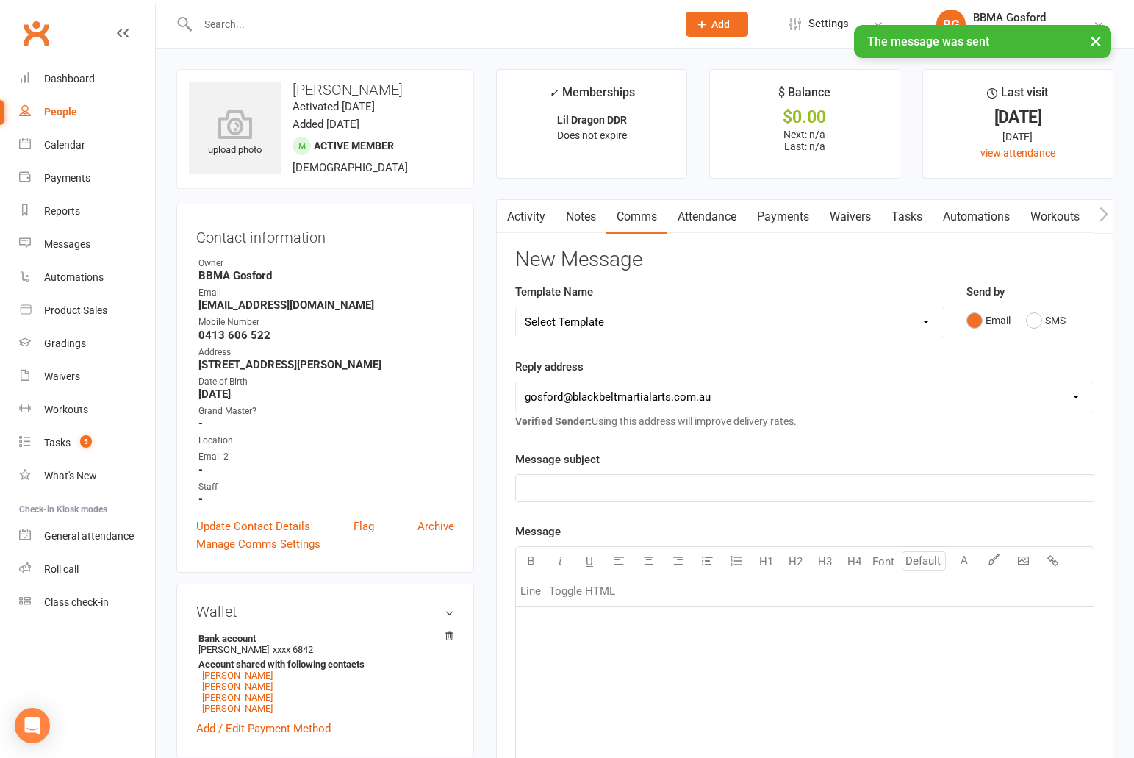
click at [531, 214] on link "Activity" at bounding box center [526, 217] width 59 height 34
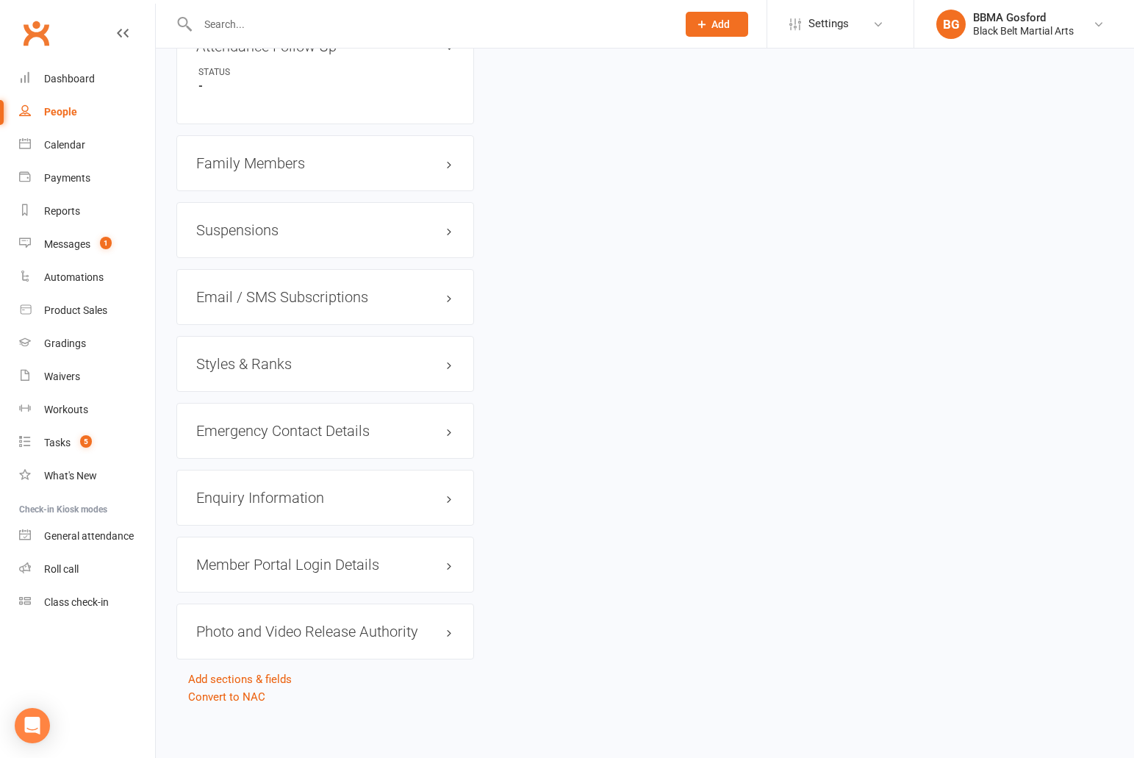
scroll to position [1199, 0]
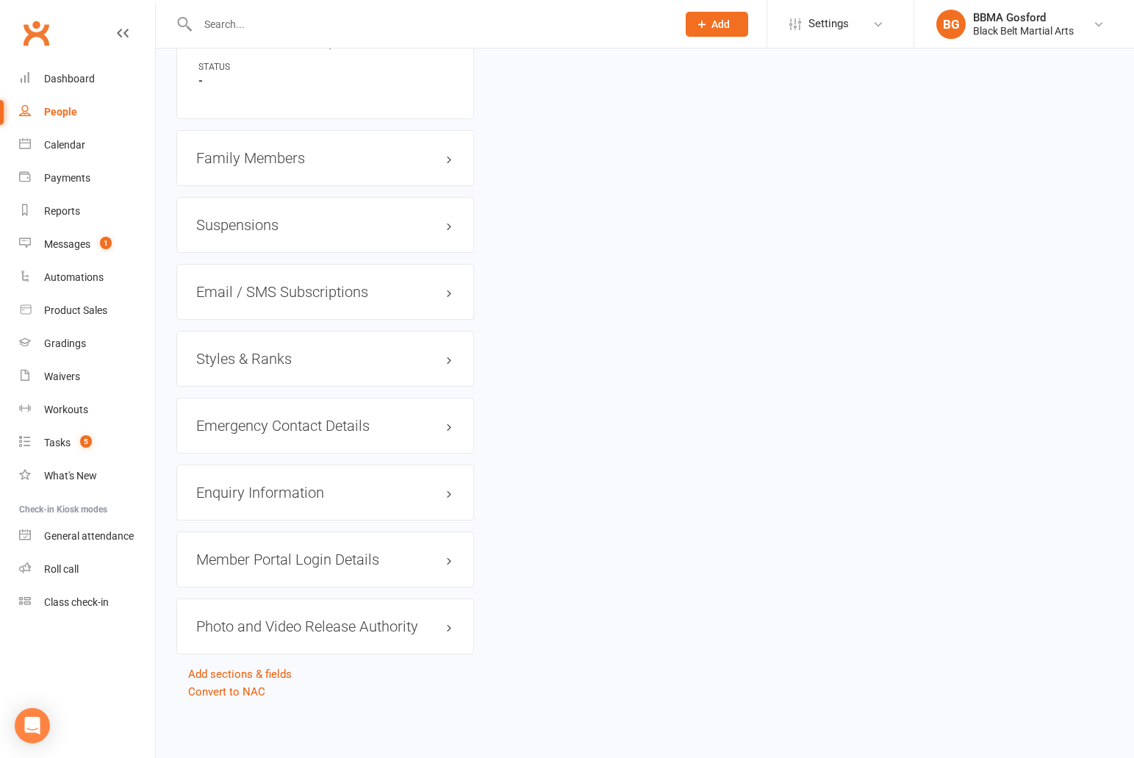
click at [248, 358] on h3 "Styles & Ranks" at bounding box center [325, 359] width 258 height 16
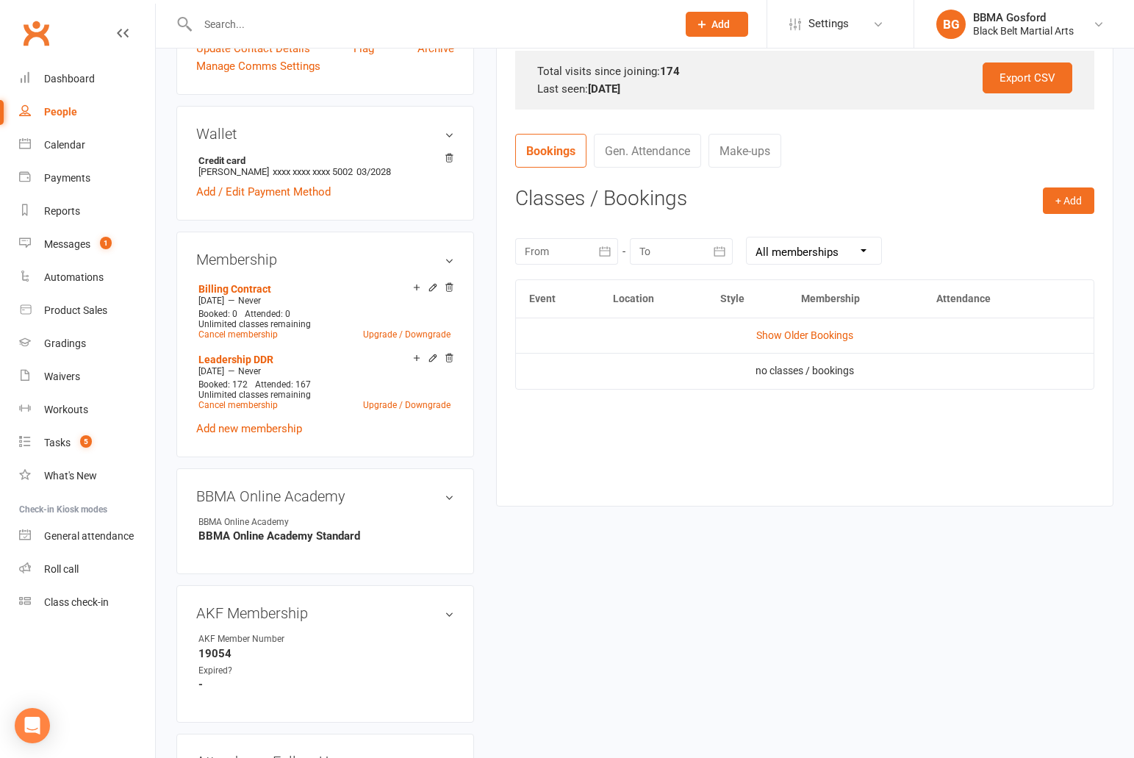
scroll to position [481, 0]
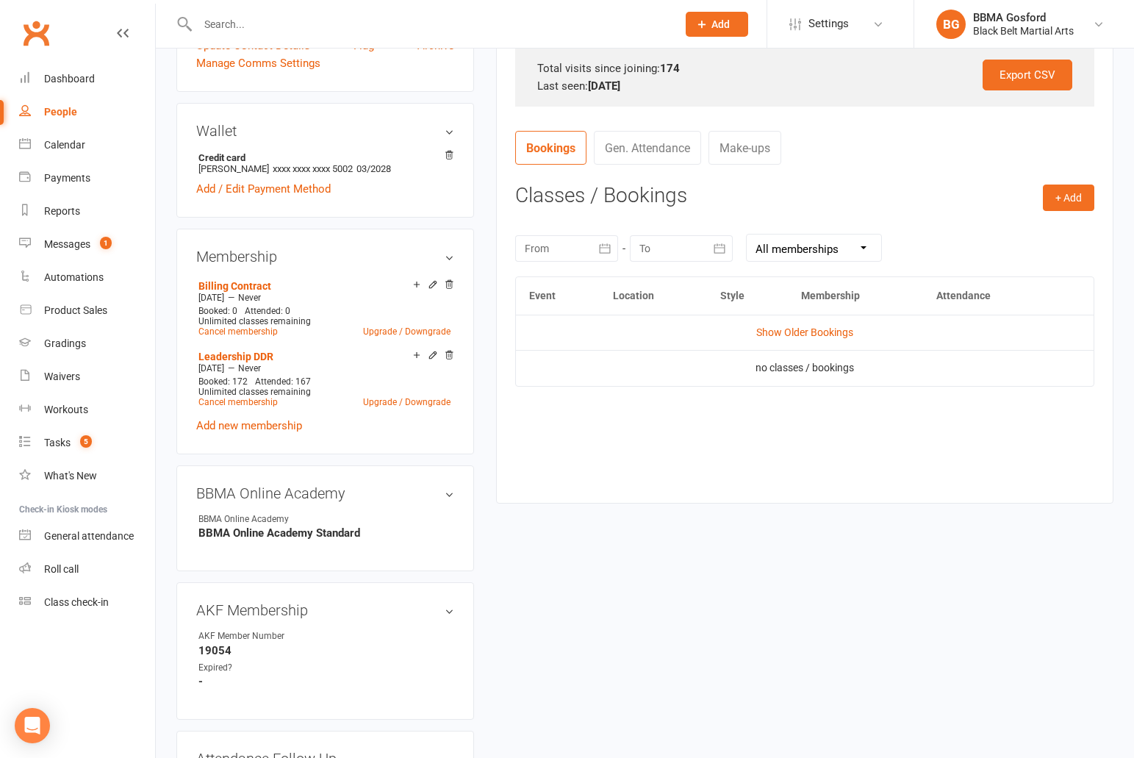
click at [604, 255] on icon "button" at bounding box center [604, 248] width 15 height 15
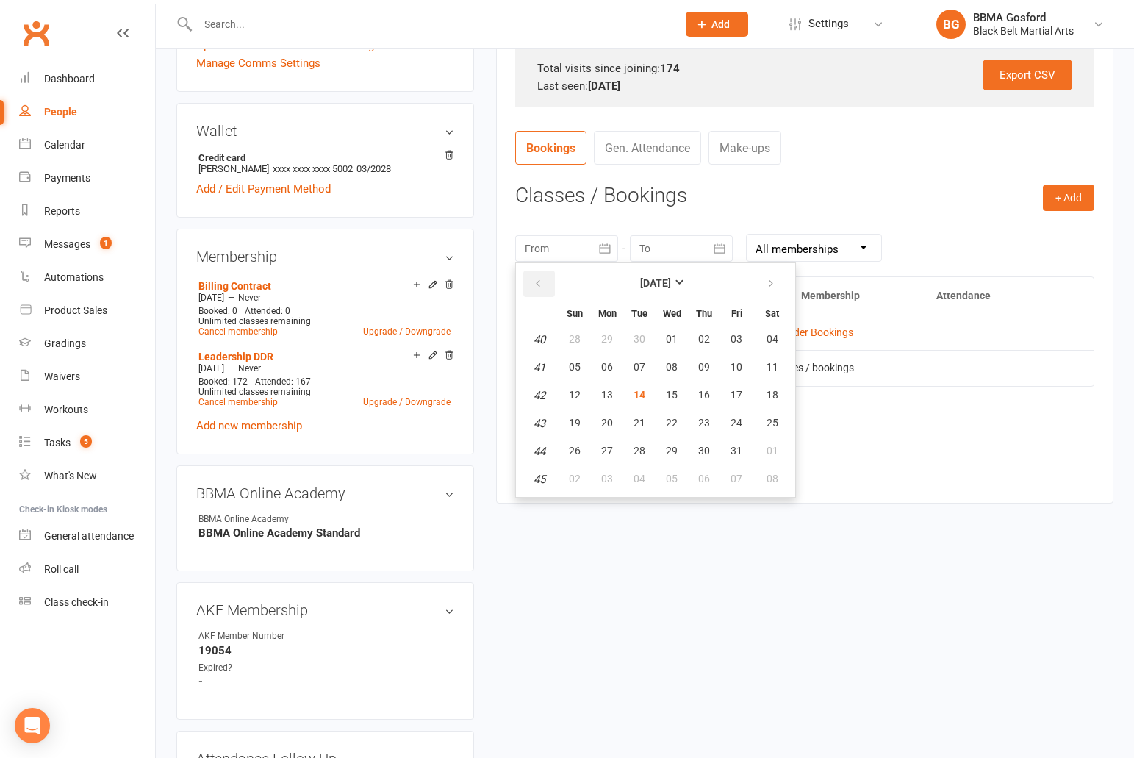
click at [541, 284] on icon "button" at bounding box center [538, 284] width 10 height 12
click at [573, 417] on button "21" at bounding box center [574, 423] width 31 height 26
type input "[DATE]"
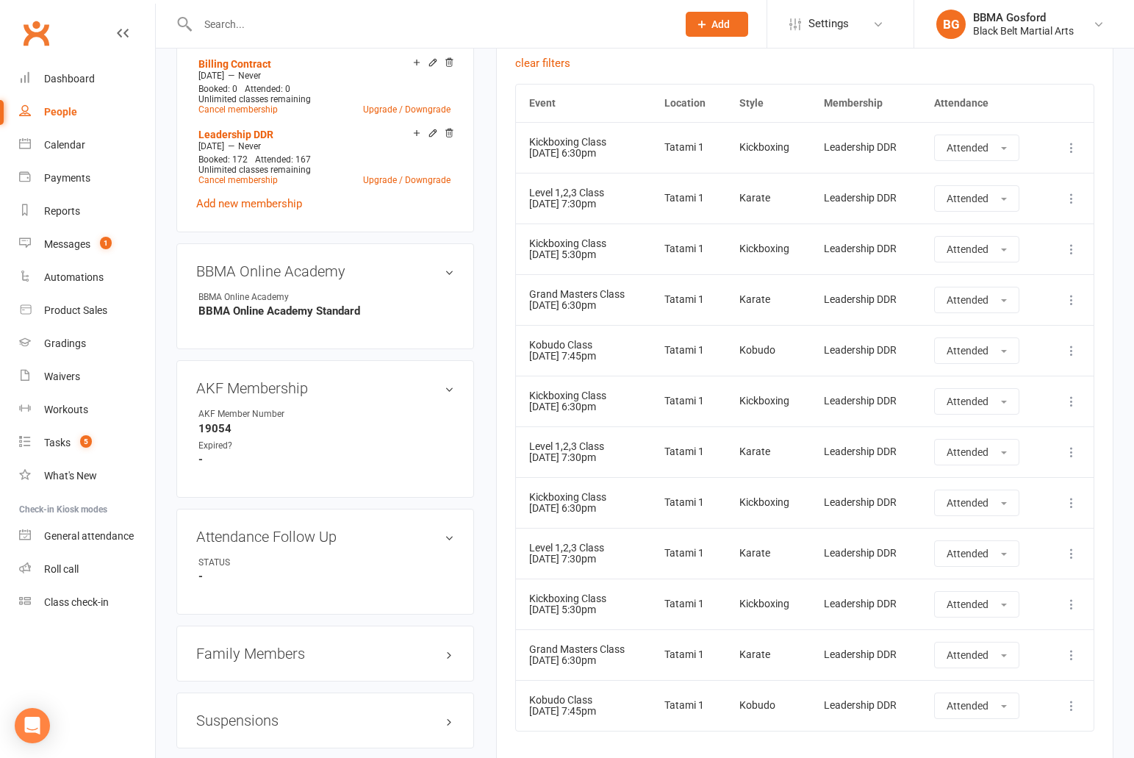
scroll to position [705, 0]
click at [94, 309] on div "Product Sales" at bounding box center [75, 310] width 63 height 12
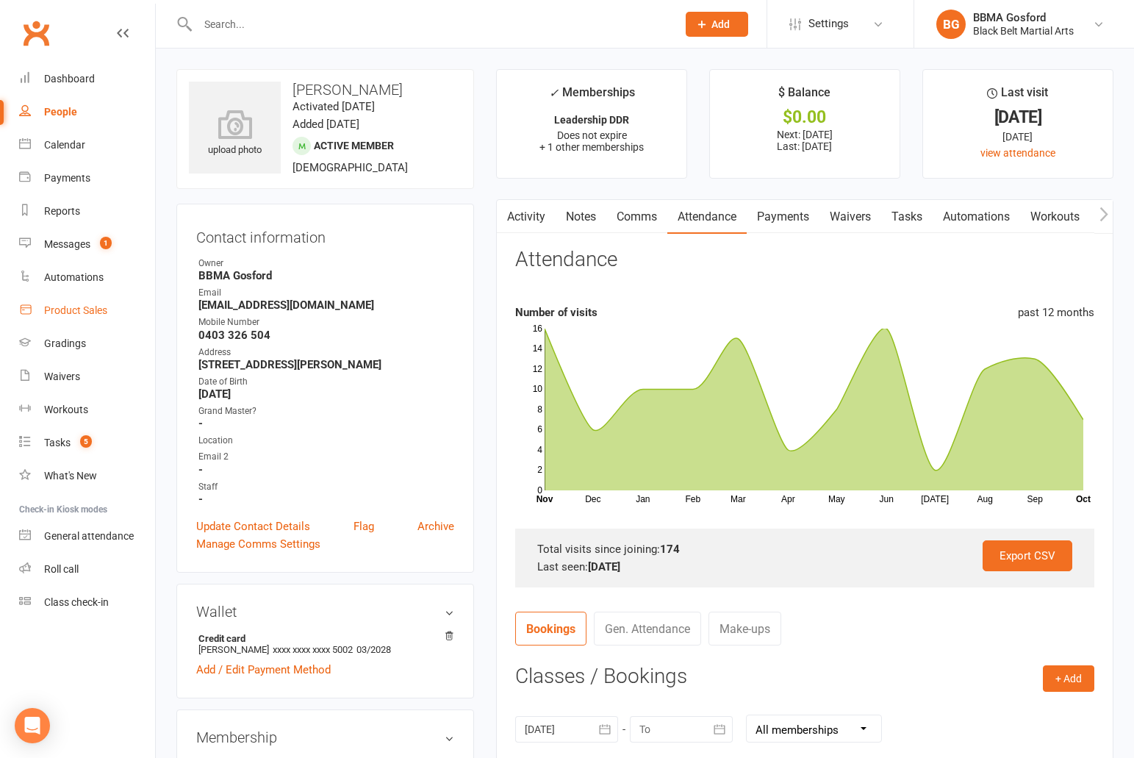
select select "100"
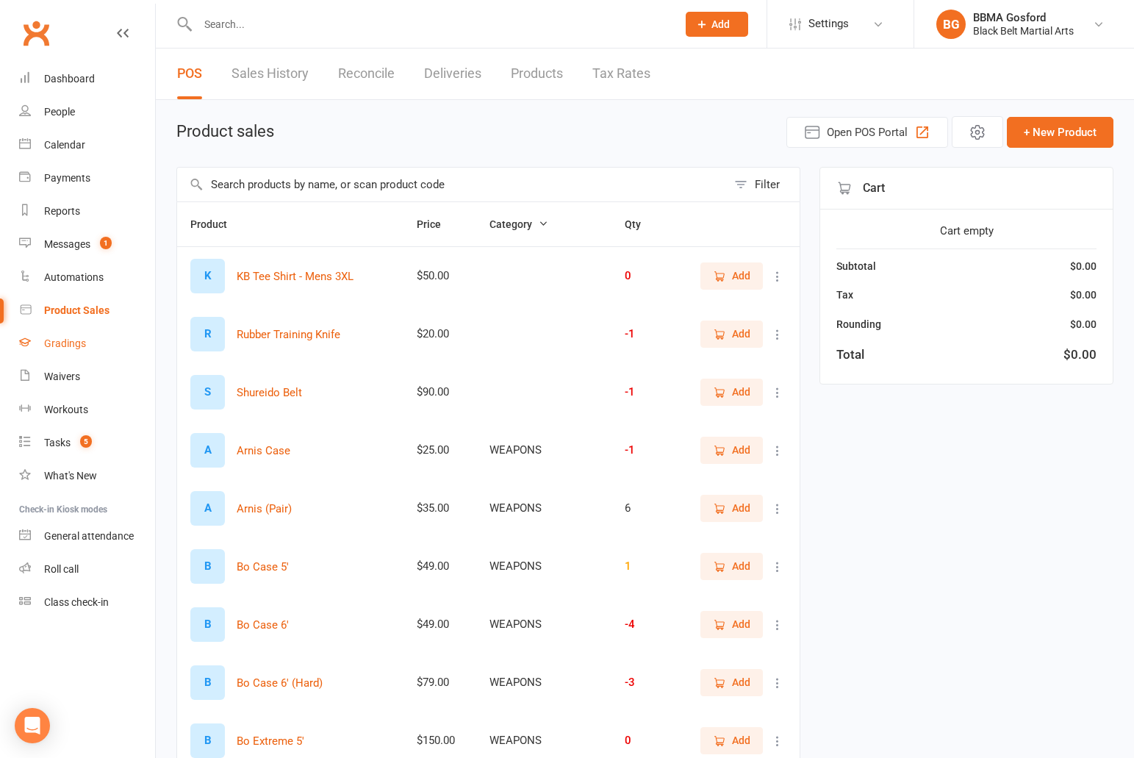
click at [69, 350] on link "Gradings" at bounding box center [87, 343] width 136 height 33
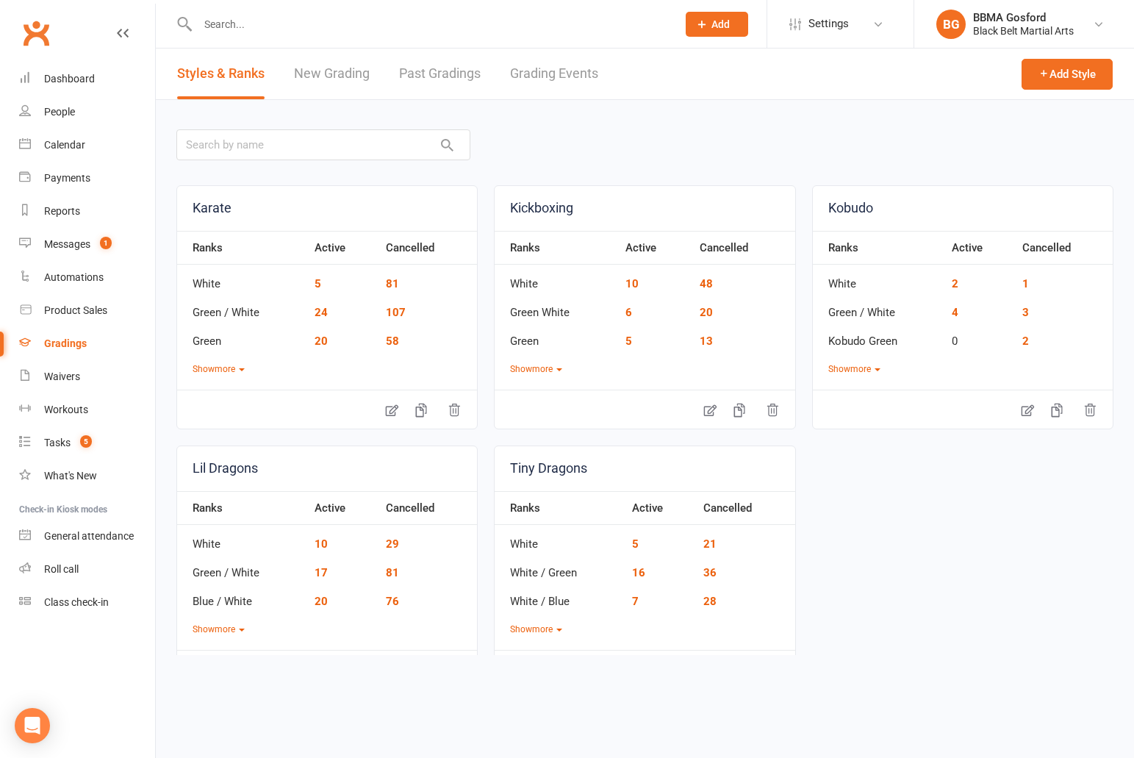
click at [341, 79] on link "New Grading" at bounding box center [332, 73] width 76 height 51
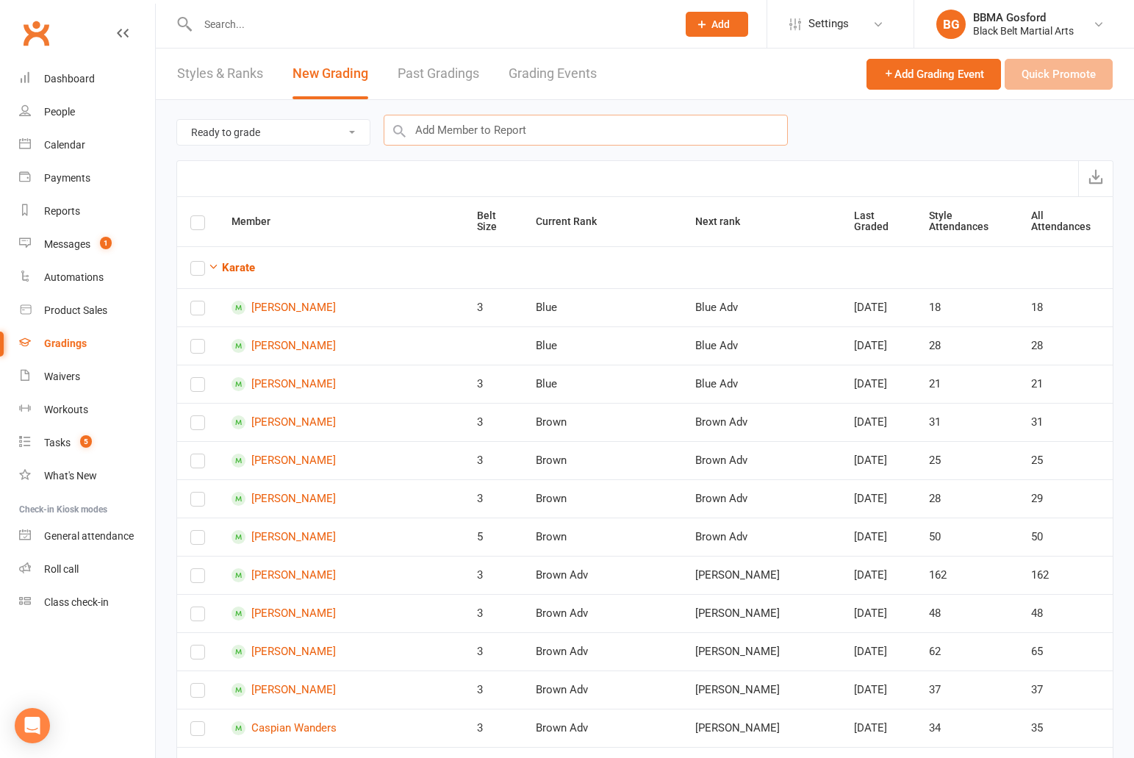
click at [497, 132] on input "text" at bounding box center [586, 130] width 404 height 31
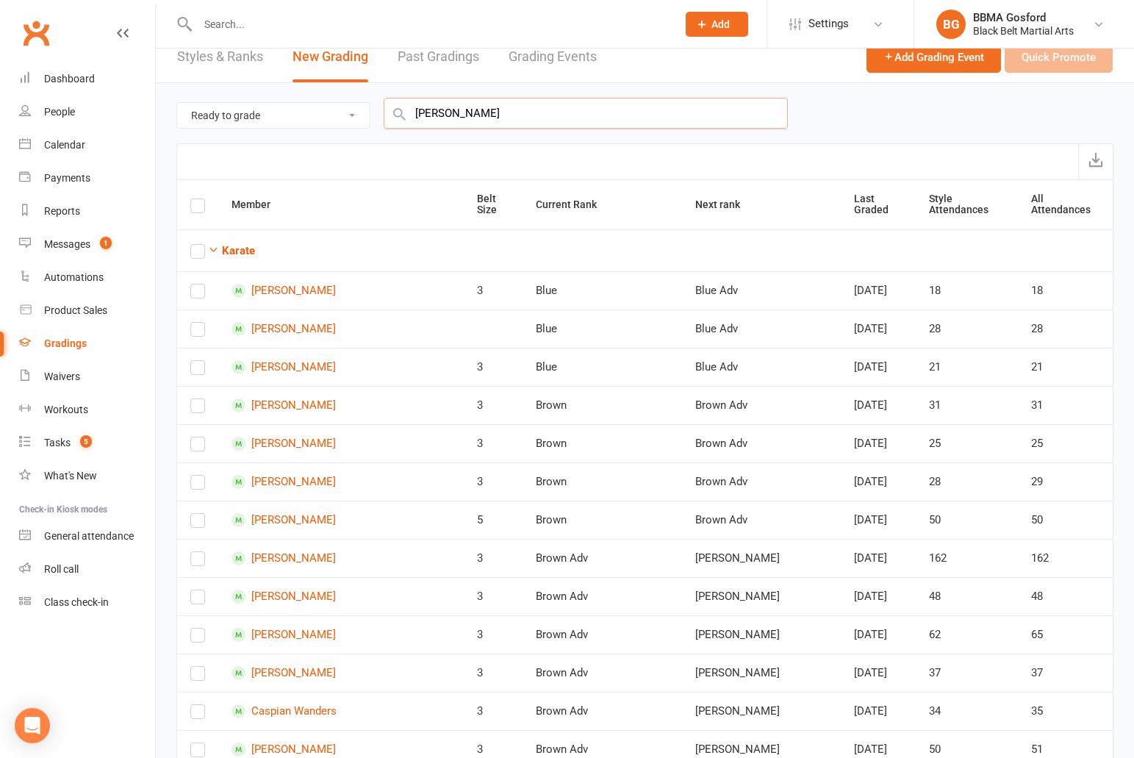
type input "[PERSON_NAME]"
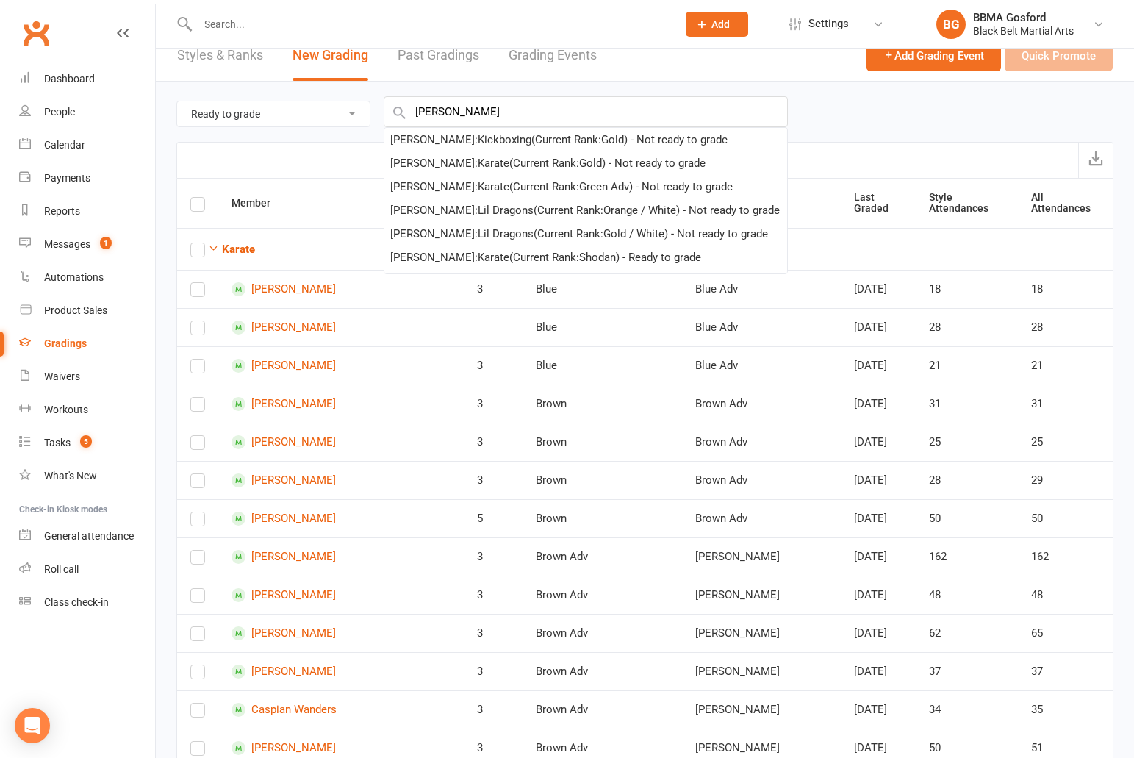
click at [485, 139] on div "[PERSON_NAME] : Kickboxing (Current Rank: Gold ) - Not ready to grade" at bounding box center [558, 140] width 337 height 18
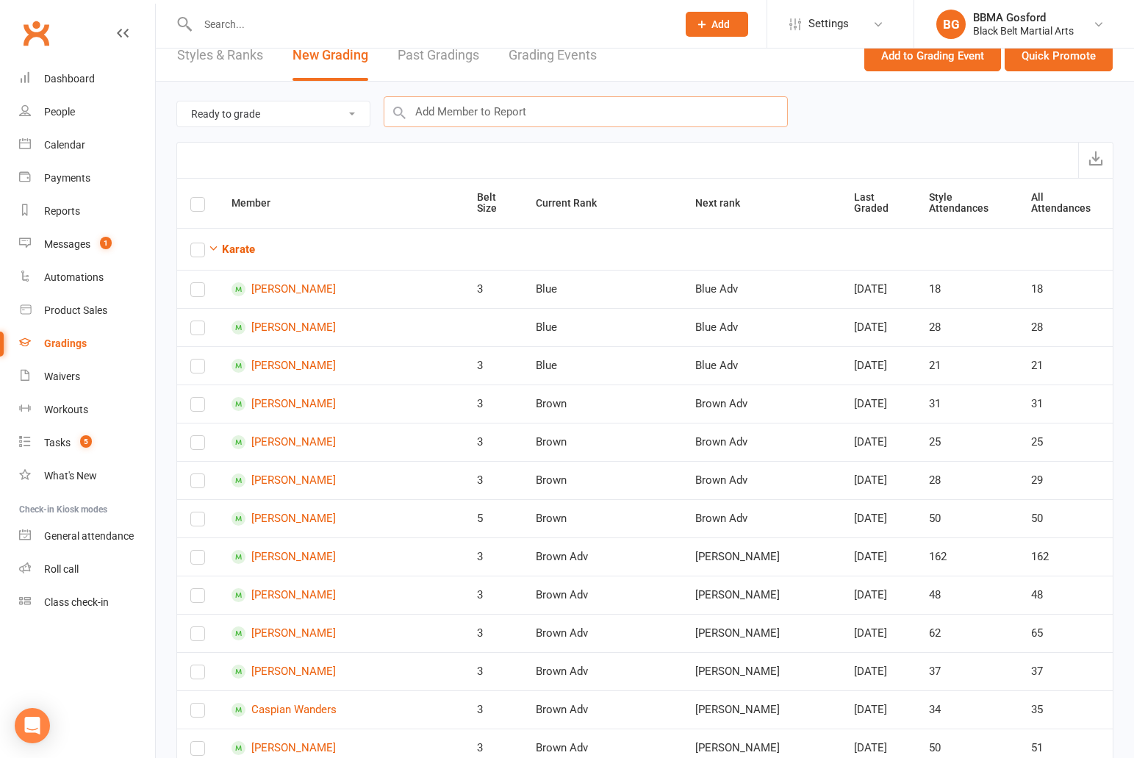
click at [484, 113] on input "text" at bounding box center [586, 111] width 404 height 31
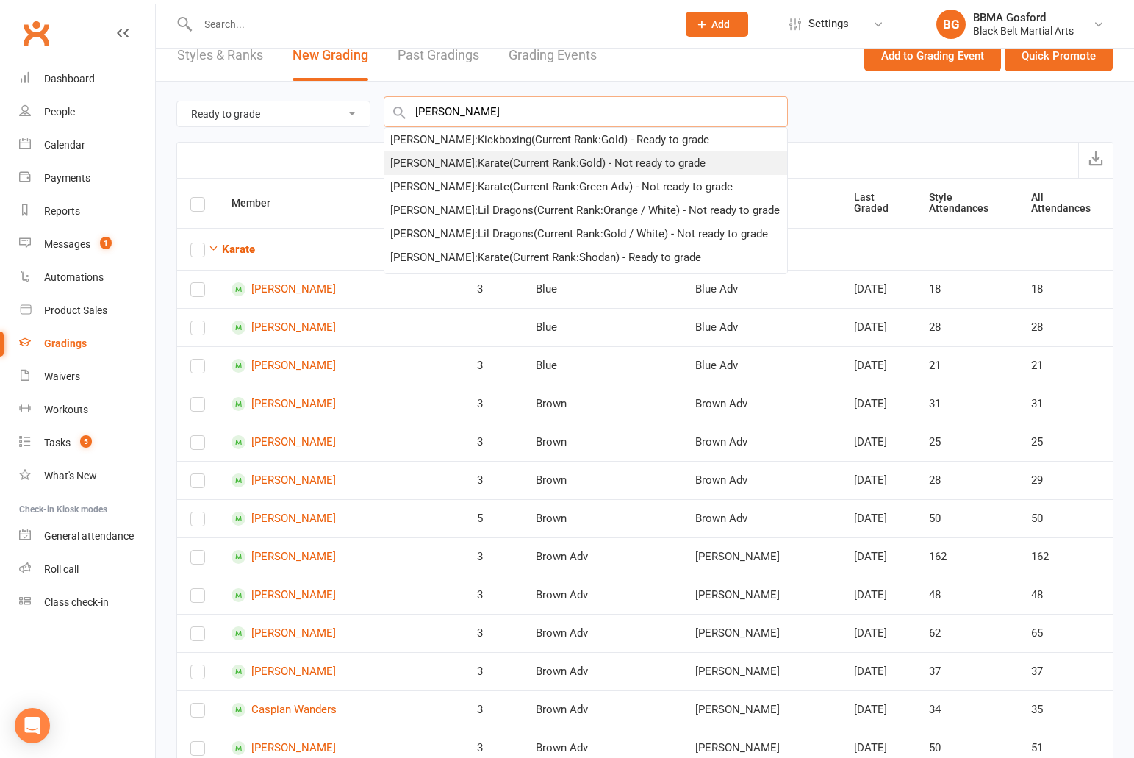
scroll to position [1, 0]
type input "[PERSON_NAME]"
click at [494, 162] on div "[PERSON_NAME] : Karate (Current Rank: Gold ) - Not ready to grade" at bounding box center [547, 162] width 315 height 18
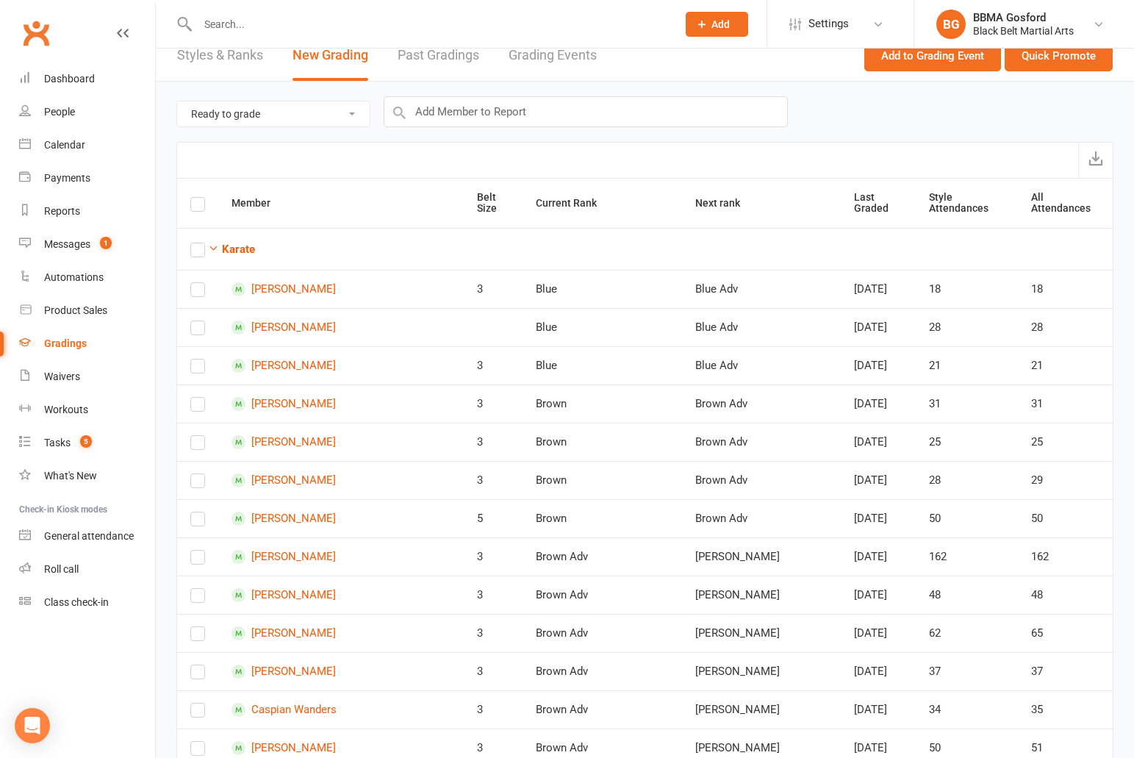
checkbox input "true"
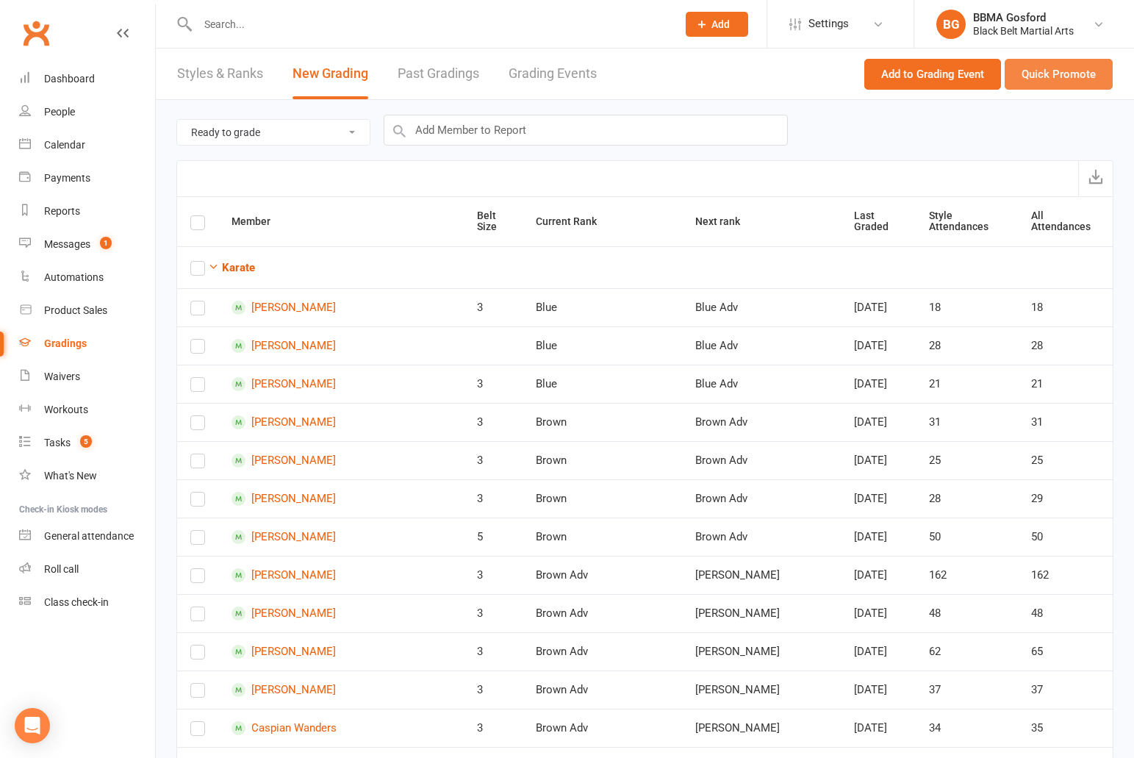
click at [1061, 74] on button "Quick Promote" at bounding box center [1059, 74] width 108 height 31
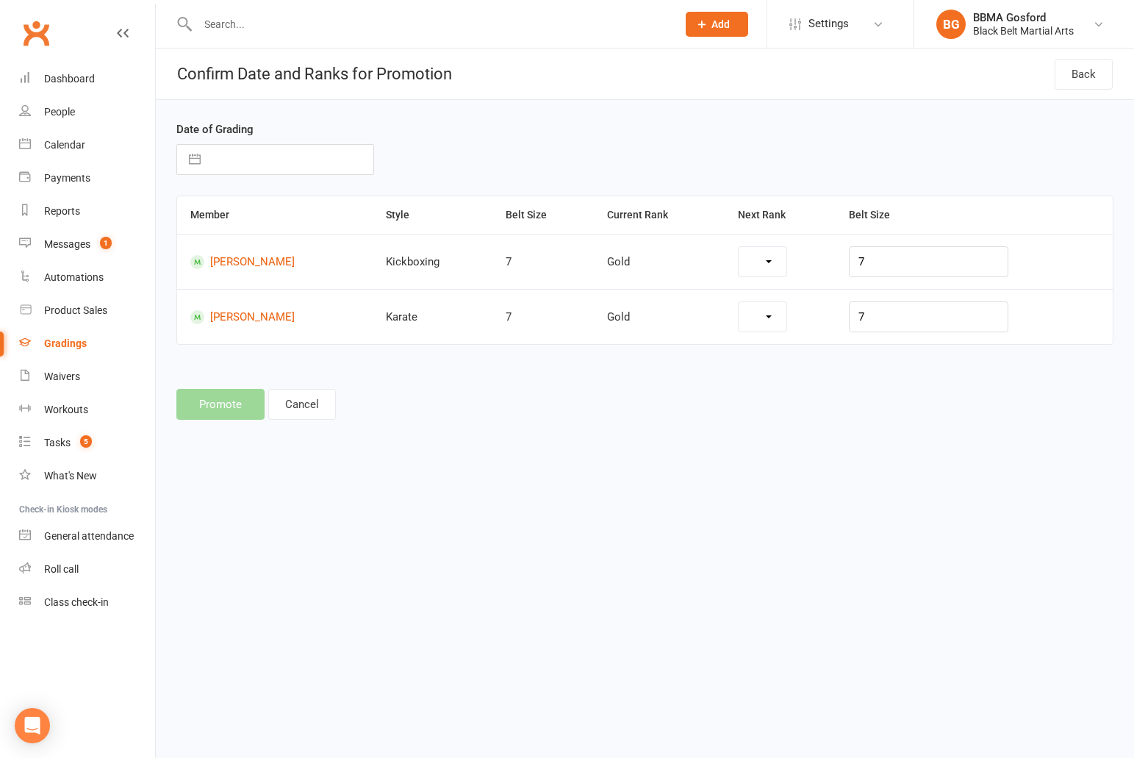
select select "7108"
select select "7090"
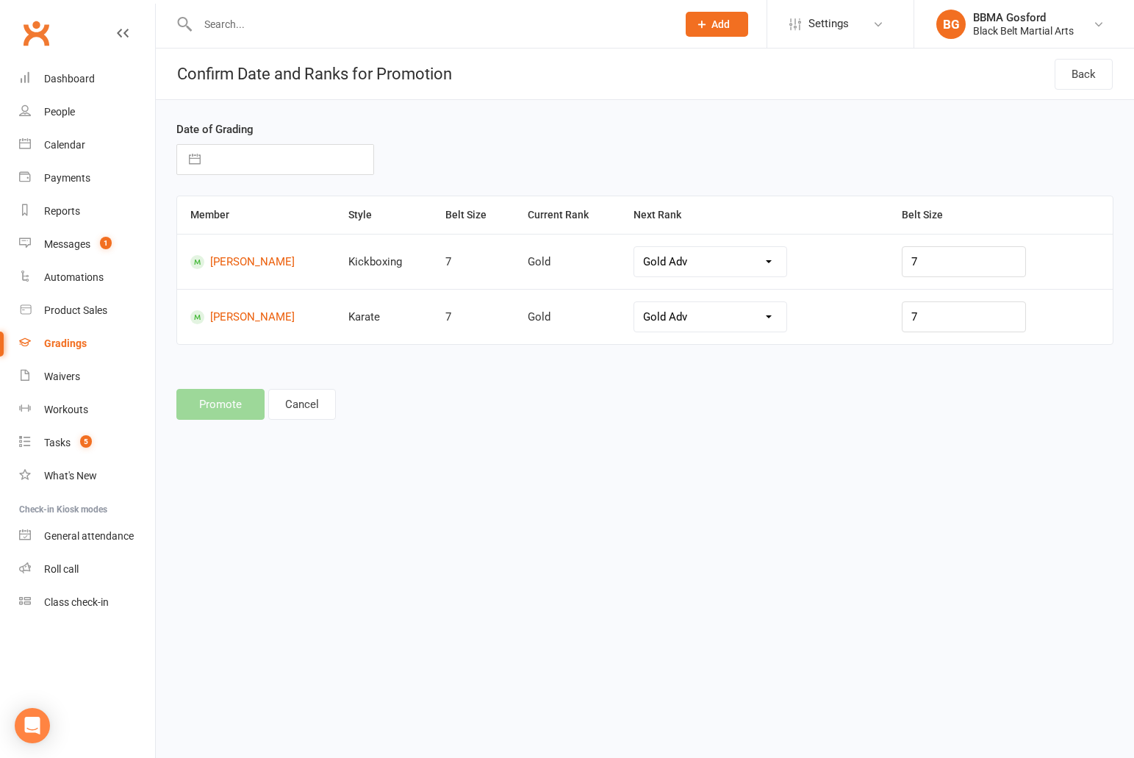
click at [242, 165] on input "text" at bounding box center [290, 159] width 165 height 29
select select "8"
select select "2025"
select select "9"
select select "2025"
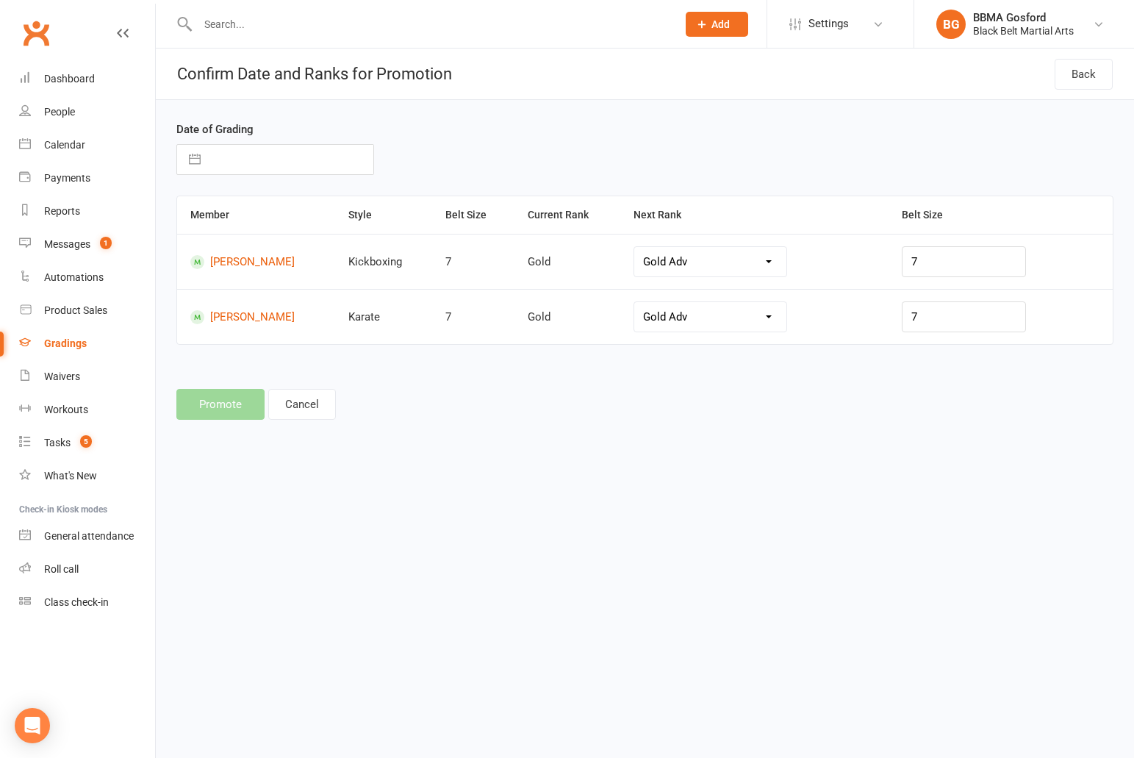
select select "10"
select select "2025"
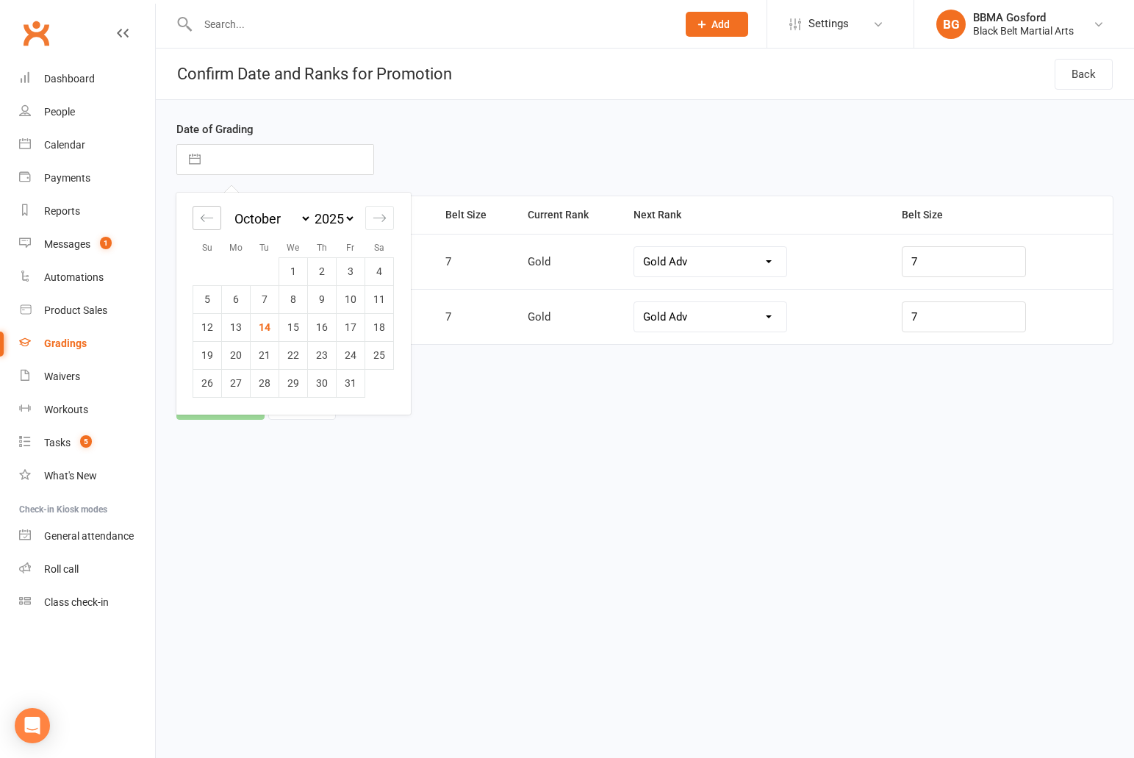
click at [209, 219] on icon "Move backward to switch to the previous month." at bounding box center [207, 218] width 14 height 14
select select "7"
select select "2025"
click at [205, 385] on td "28" at bounding box center [207, 383] width 29 height 28
type input "[DATE]"
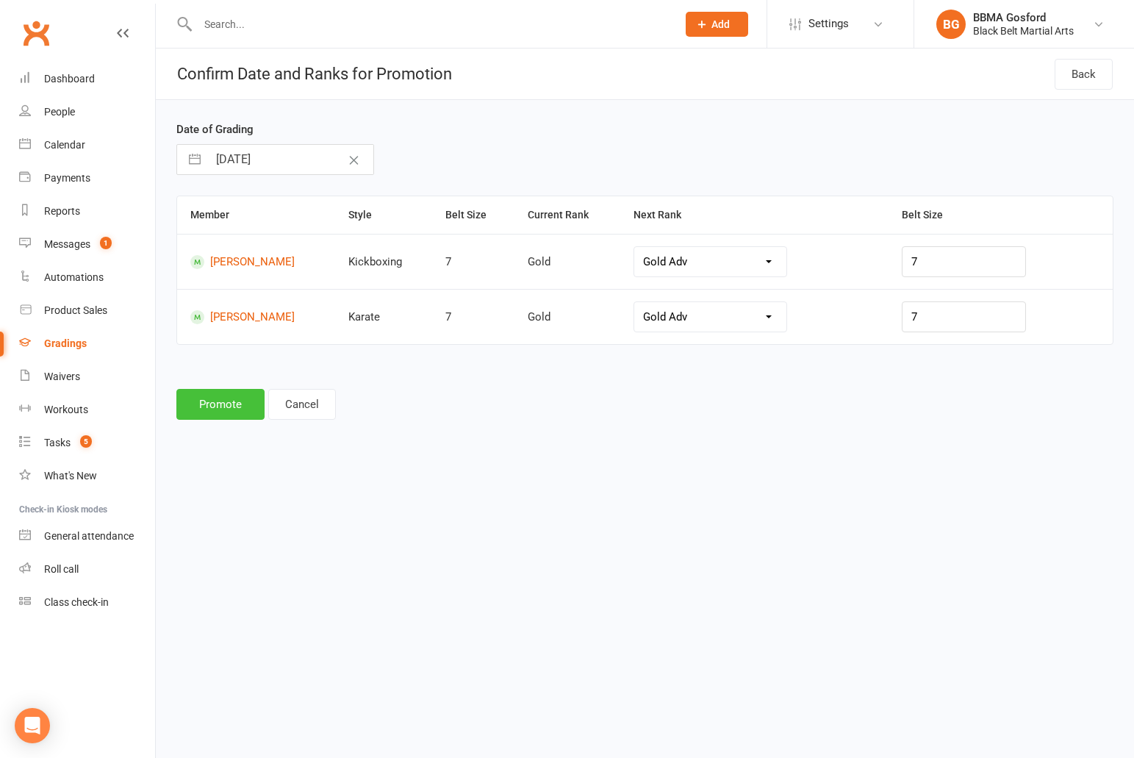
click at [216, 410] on button "Promote" at bounding box center [220, 404] width 88 height 31
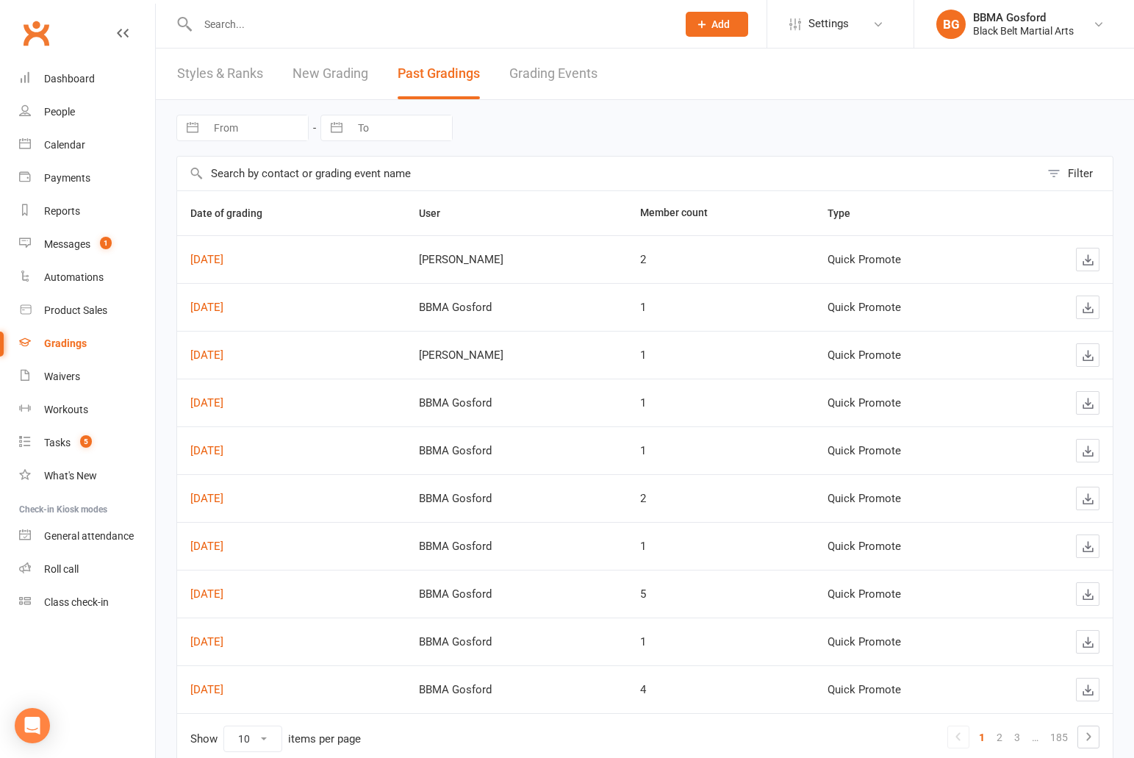
click at [277, 22] on input "text" at bounding box center [429, 24] width 473 height 21
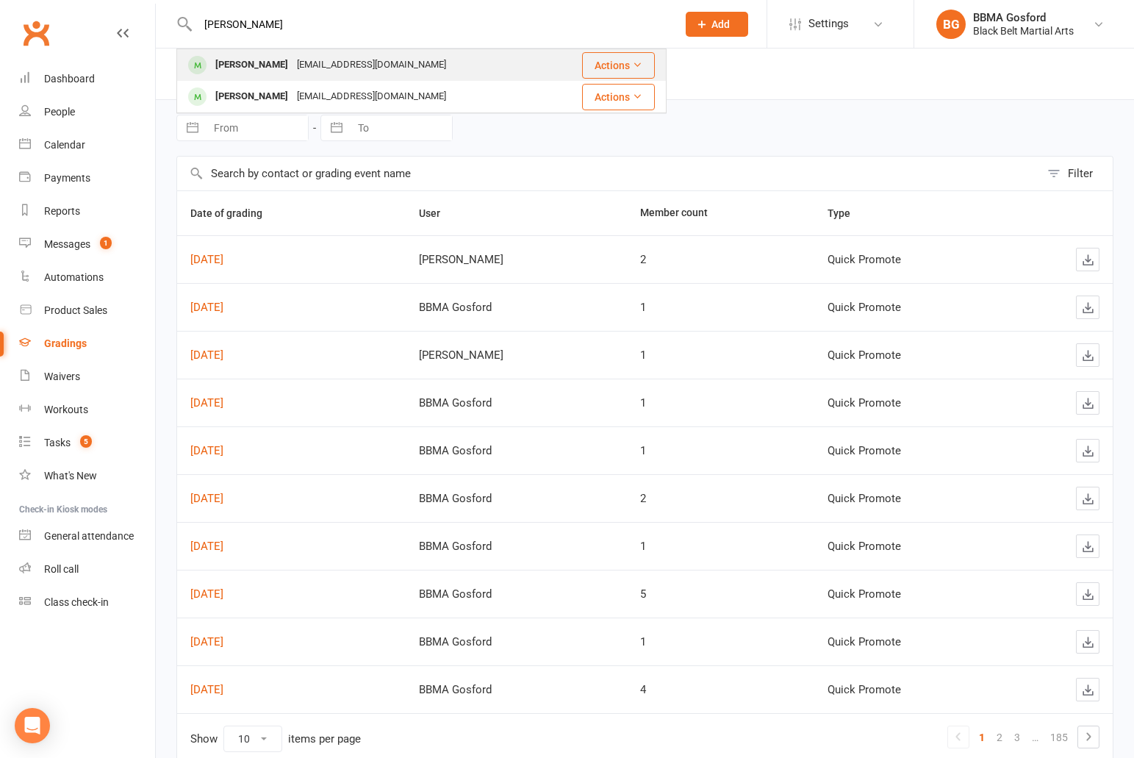
type input "[PERSON_NAME]"
click at [248, 65] on div "[PERSON_NAME]" at bounding box center [252, 64] width 82 height 21
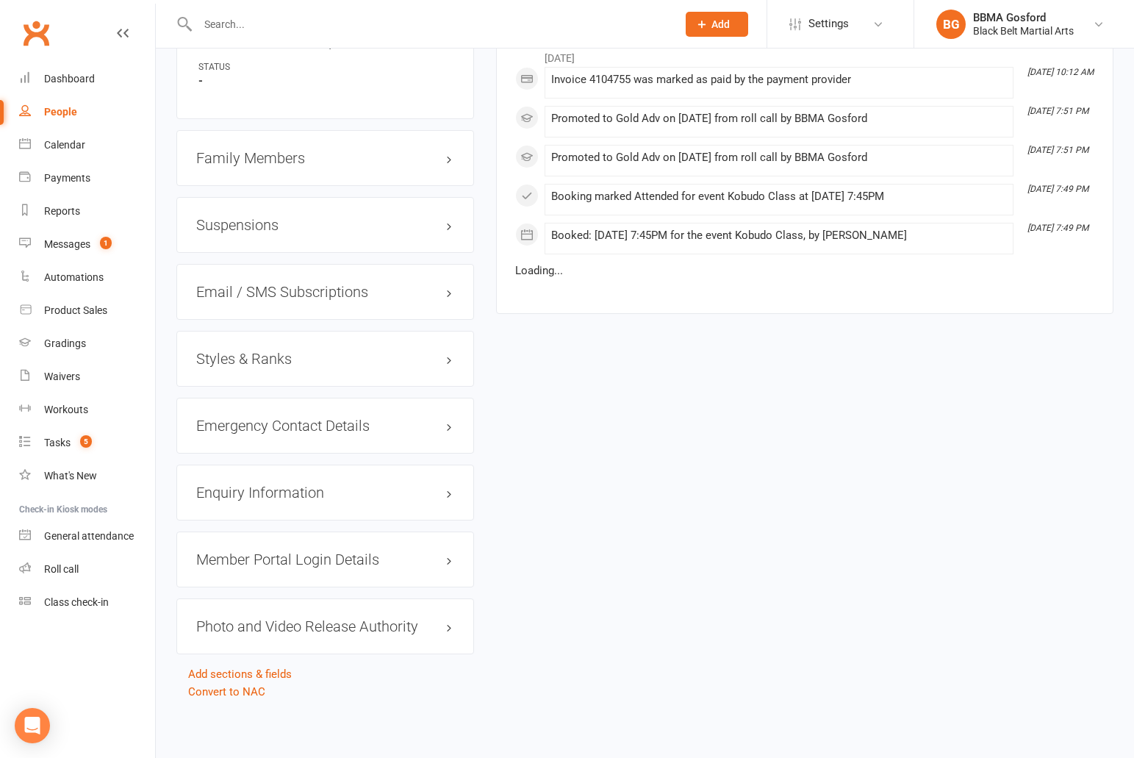
scroll to position [1214, 0]
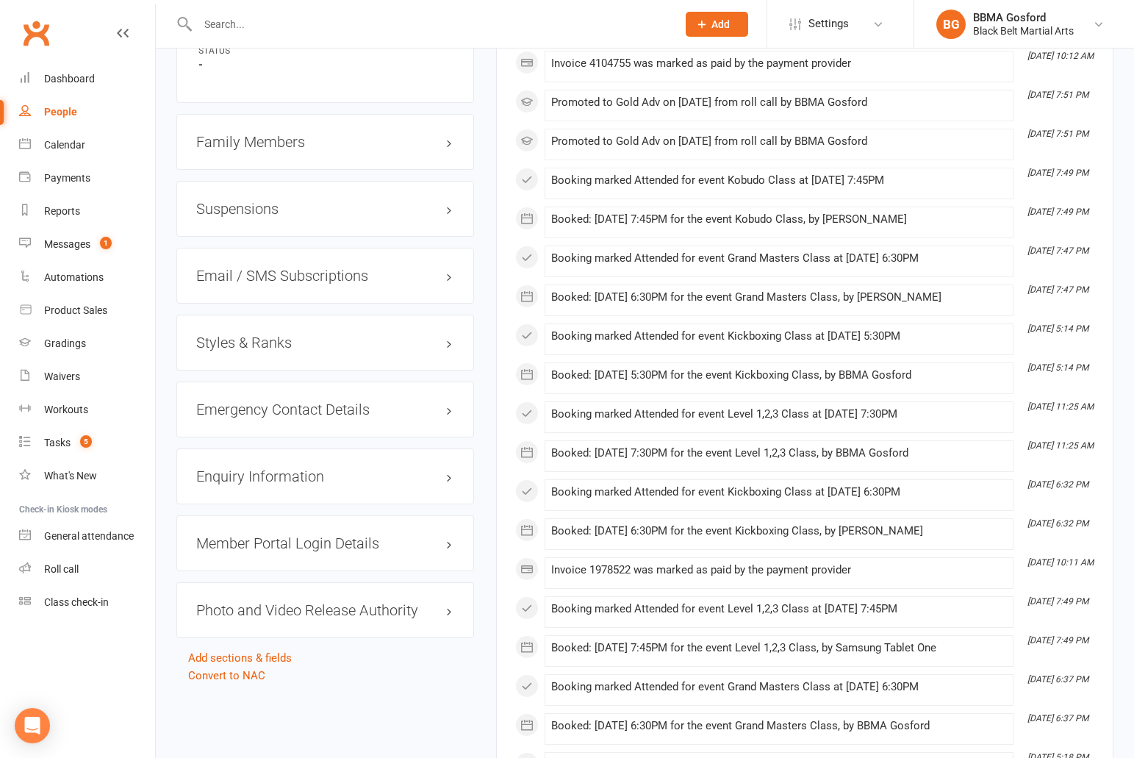
click at [251, 345] on h3 "Styles & Ranks" at bounding box center [325, 342] width 258 height 16
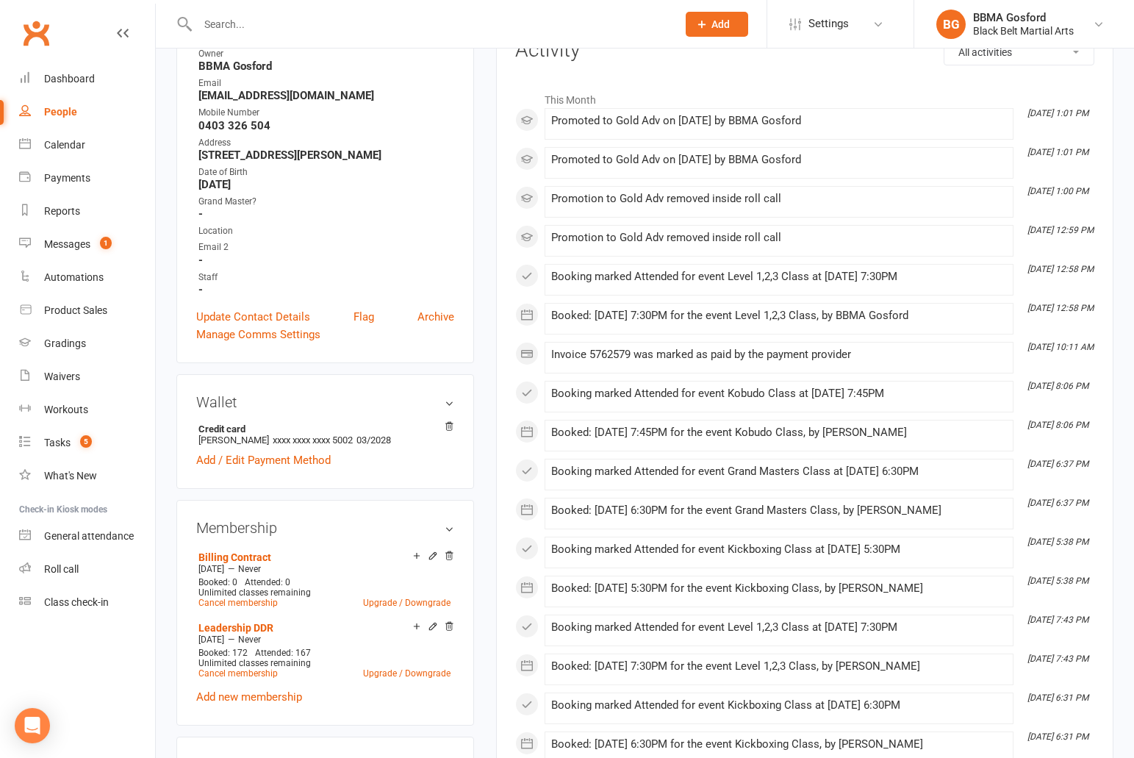
scroll to position [0, 0]
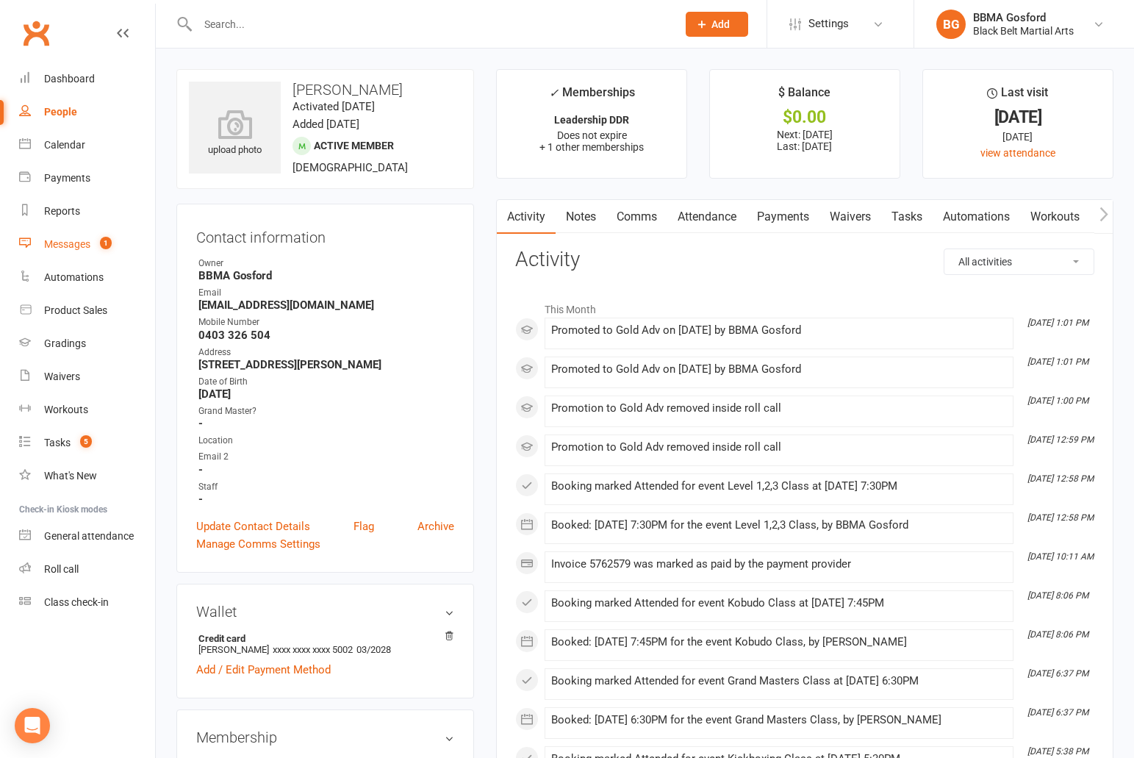
click at [80, 245] on div "Messages" at bounding box center [67, 244] width 46 height 12
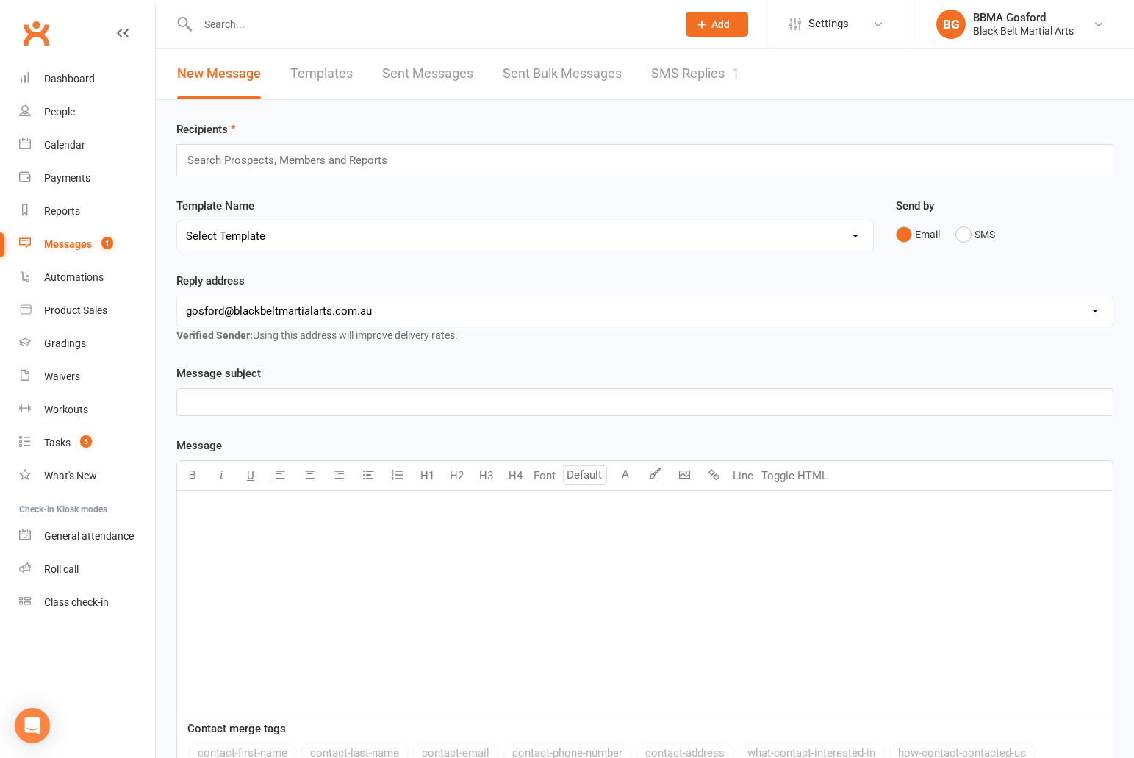
click at [666, 80] on link "SMS Replies 1" at bounding box center [695, 73] width 88 height 51
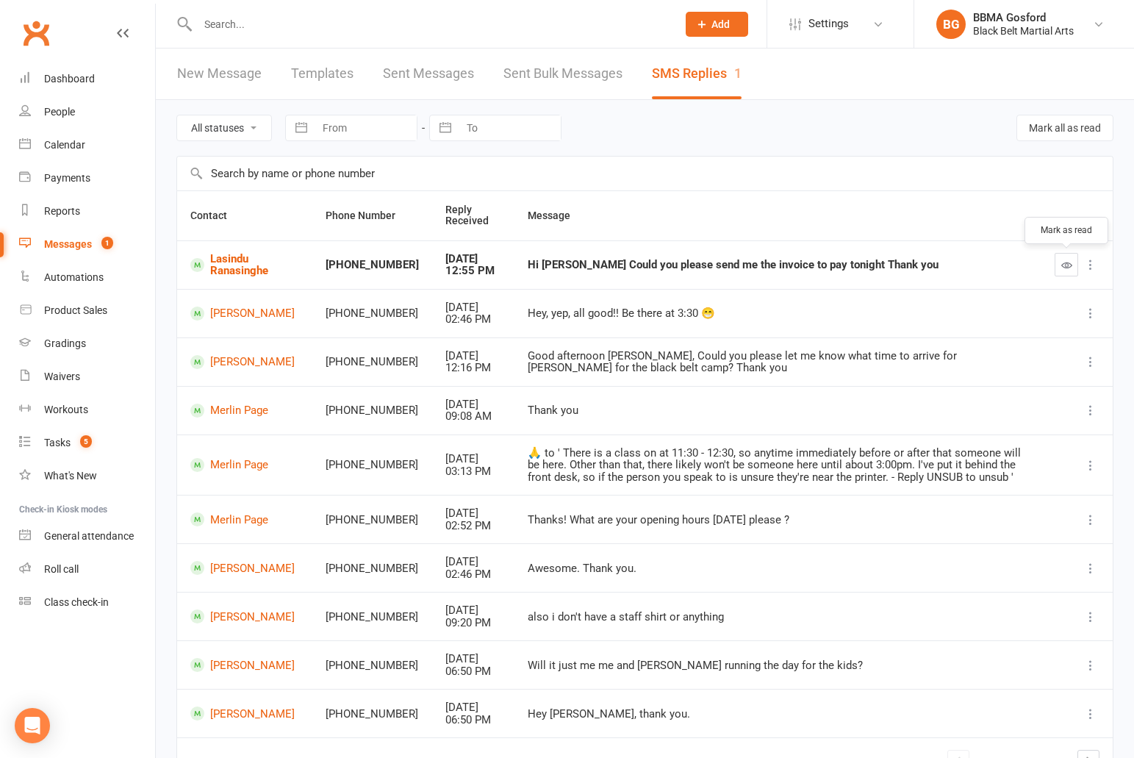
click at [1068, 263] on icon "button" at bounding box center [1066, 264] width 11 height 11
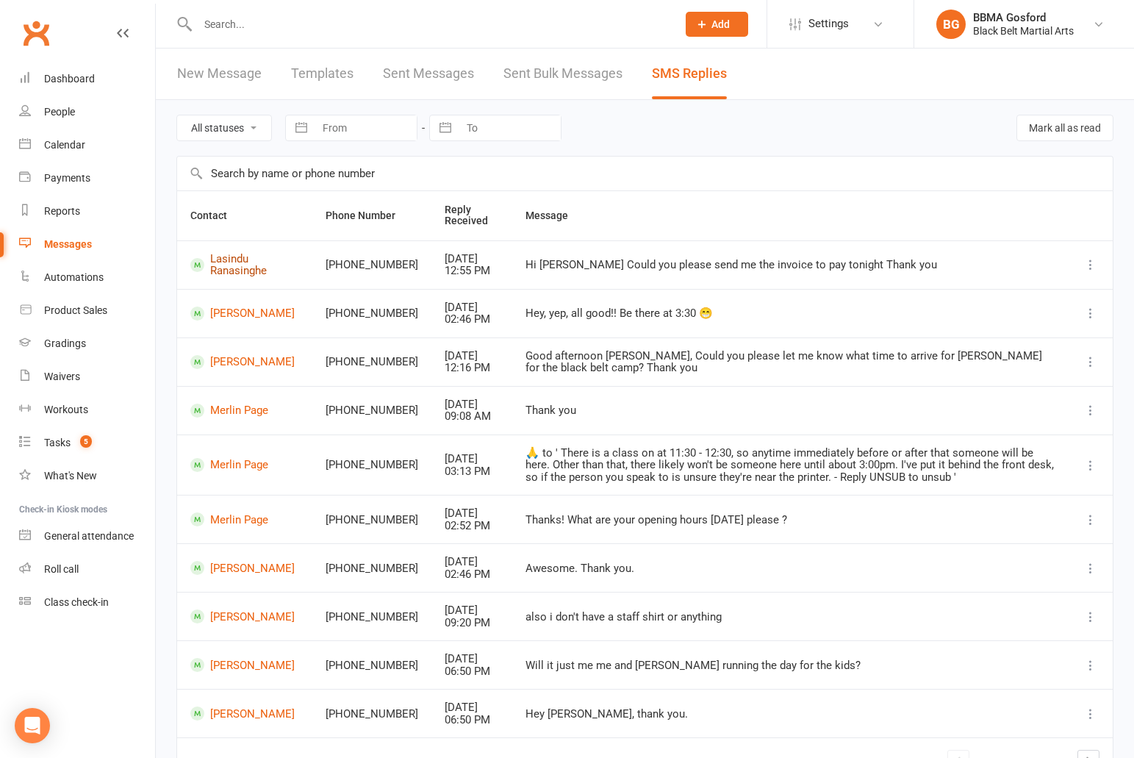
click at [229, 267] on link "Lasindu Ranasinghe" at bounding box center [244, 265] width 109 height 24
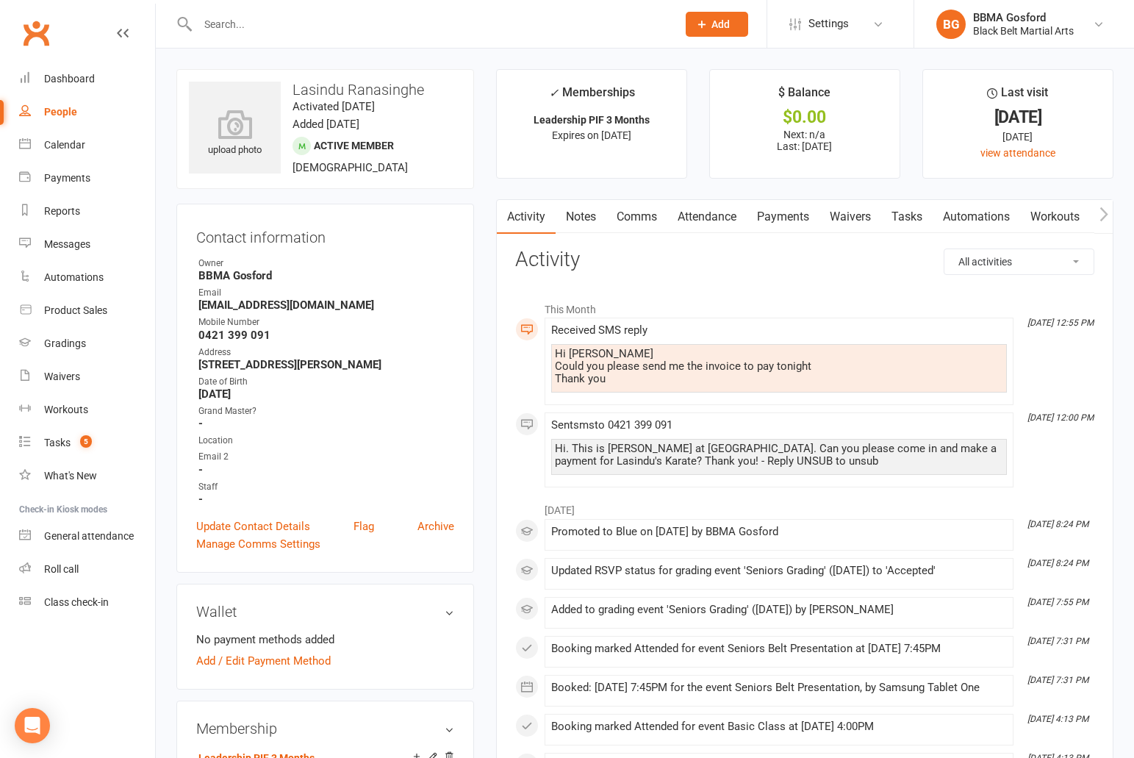
click at [650, 215] on link "Comms" at bounding box center [636, 217] width 61 height 34
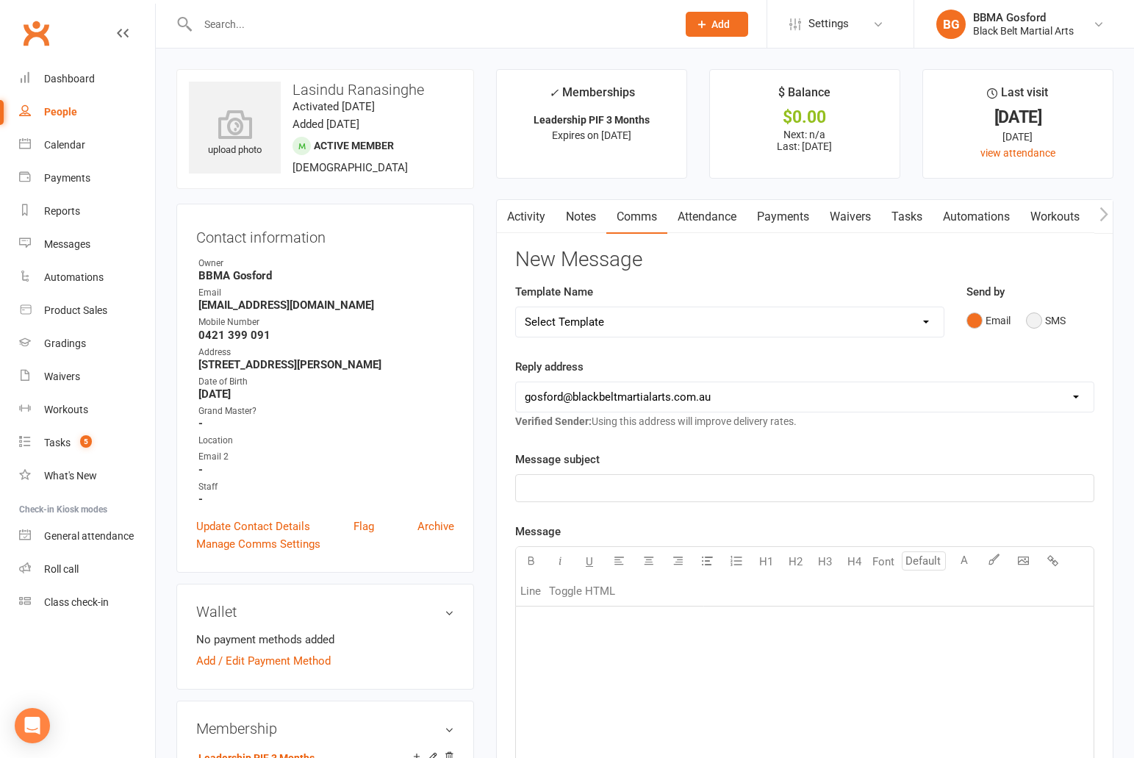
click at [1035, 325] on button "SMS" at bounding box center [1046, 320] width 40 height 28
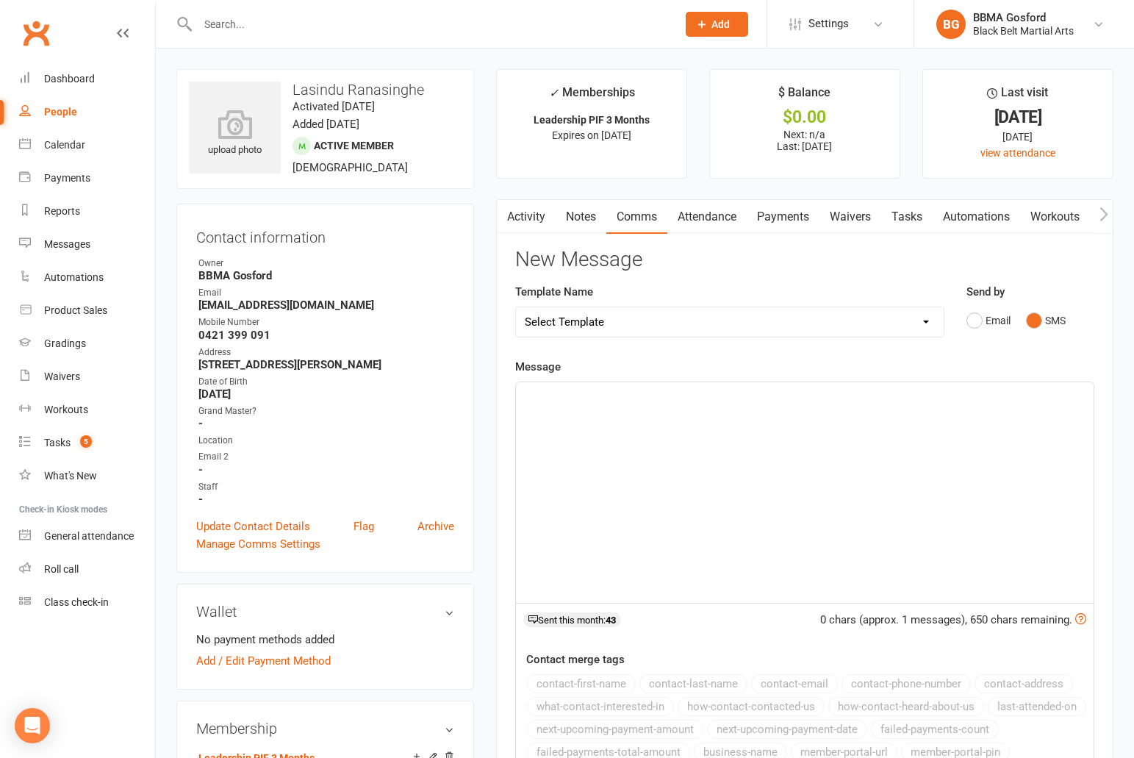
click at [588, 408] on div "﻿" at bounding box center [805, 492] width 578 height 220
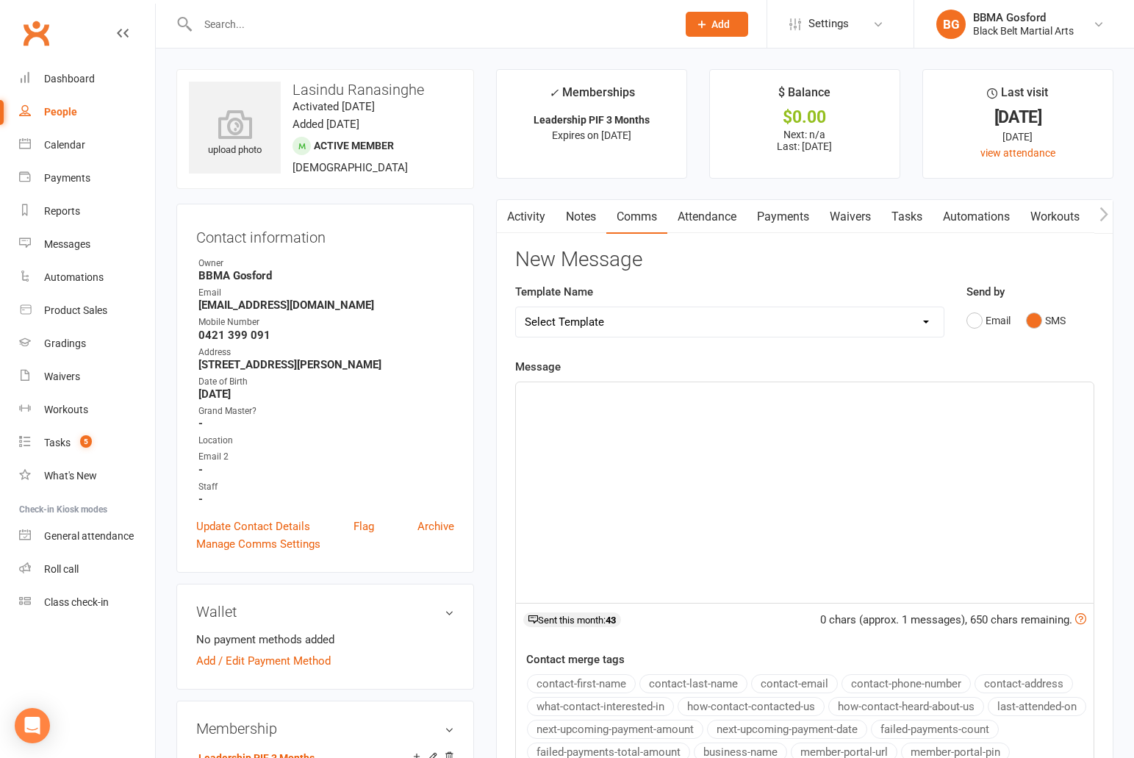
click at [589, 406] on div "﻿" at bounding box center [805, 492] width 578 height 220
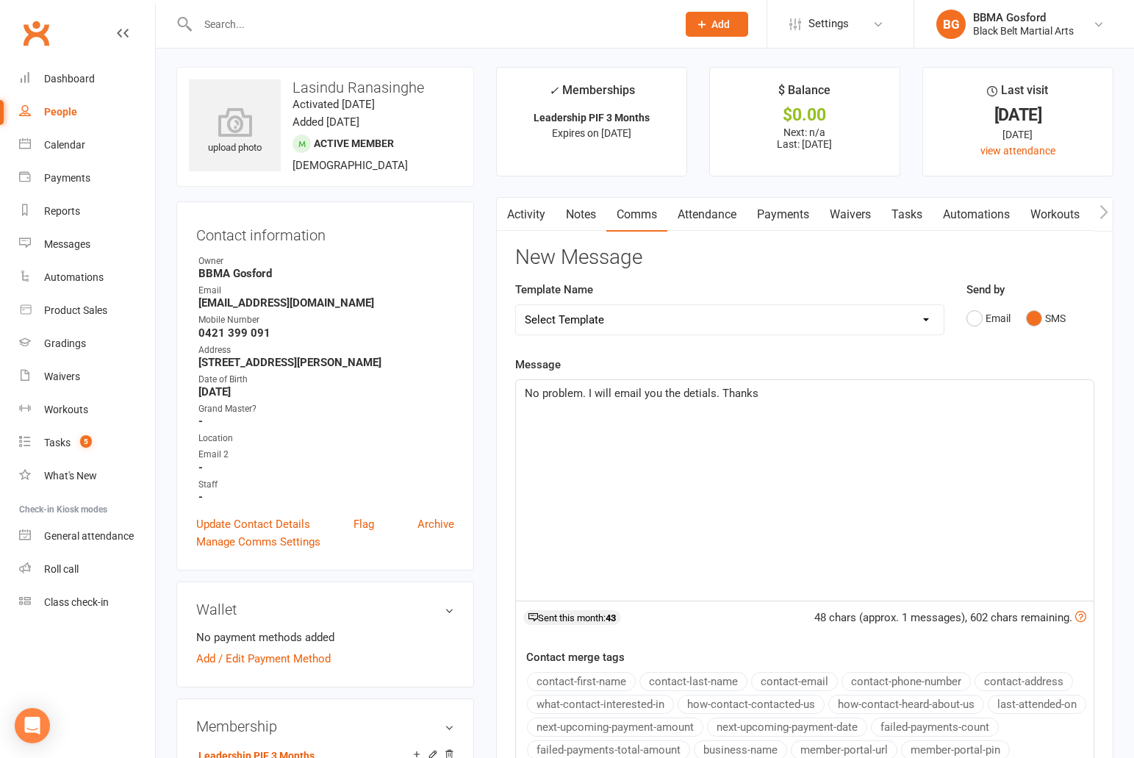
scroll to position [3, 0]
click at [700, 393] on span "No problem. I will email you the detials. Thanks" at bounding box center [642, 392] width 234 height 13
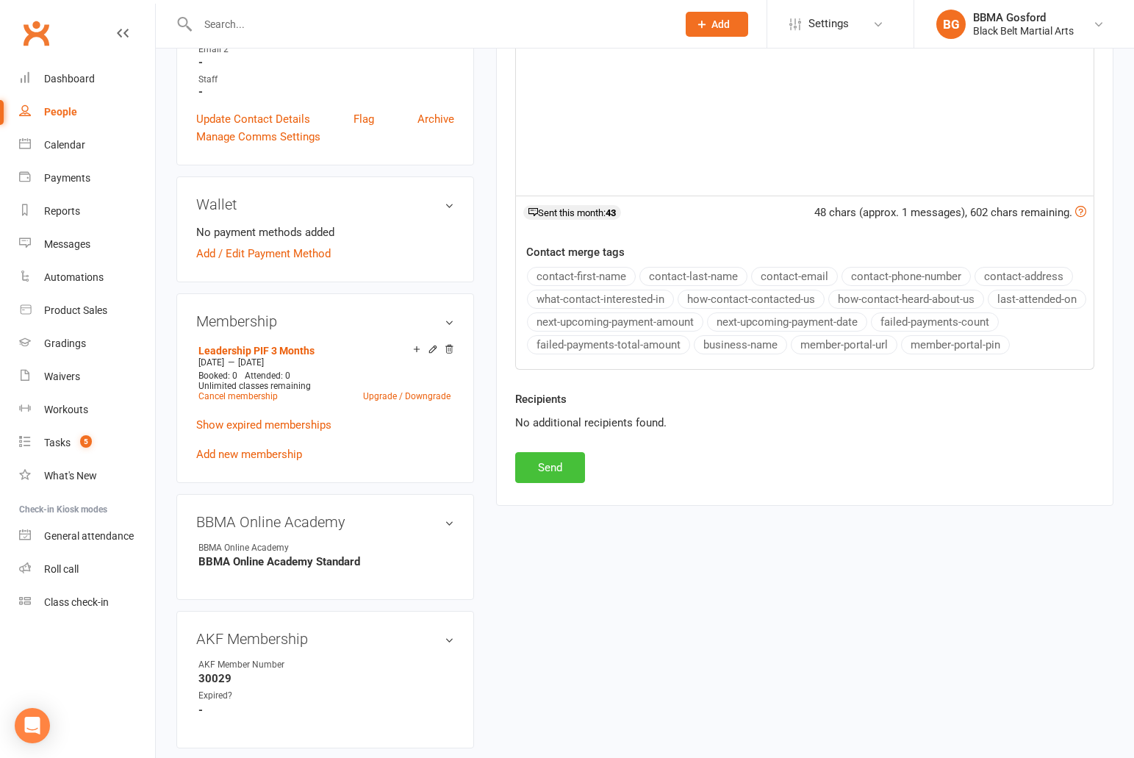
scroll to position [408, 0]
click at [531, 472] on button "Send" at bounding box center [550, 466] width 70 height 31
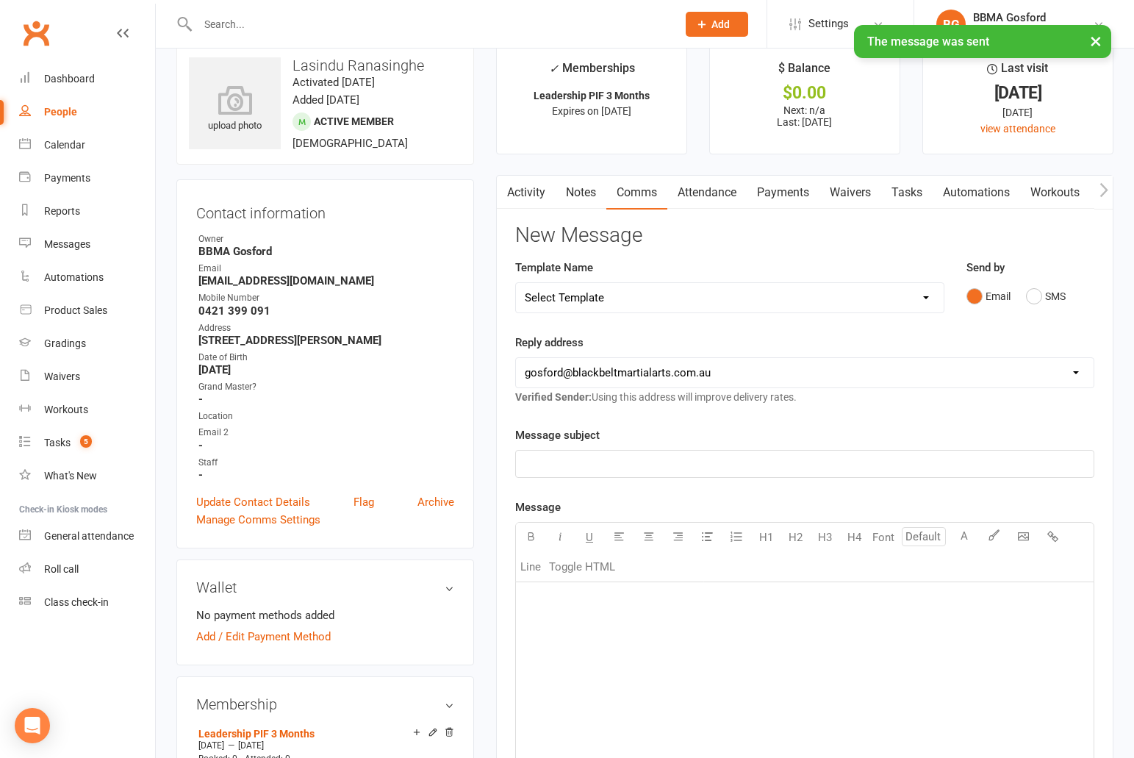
scroll to position [0, 0]
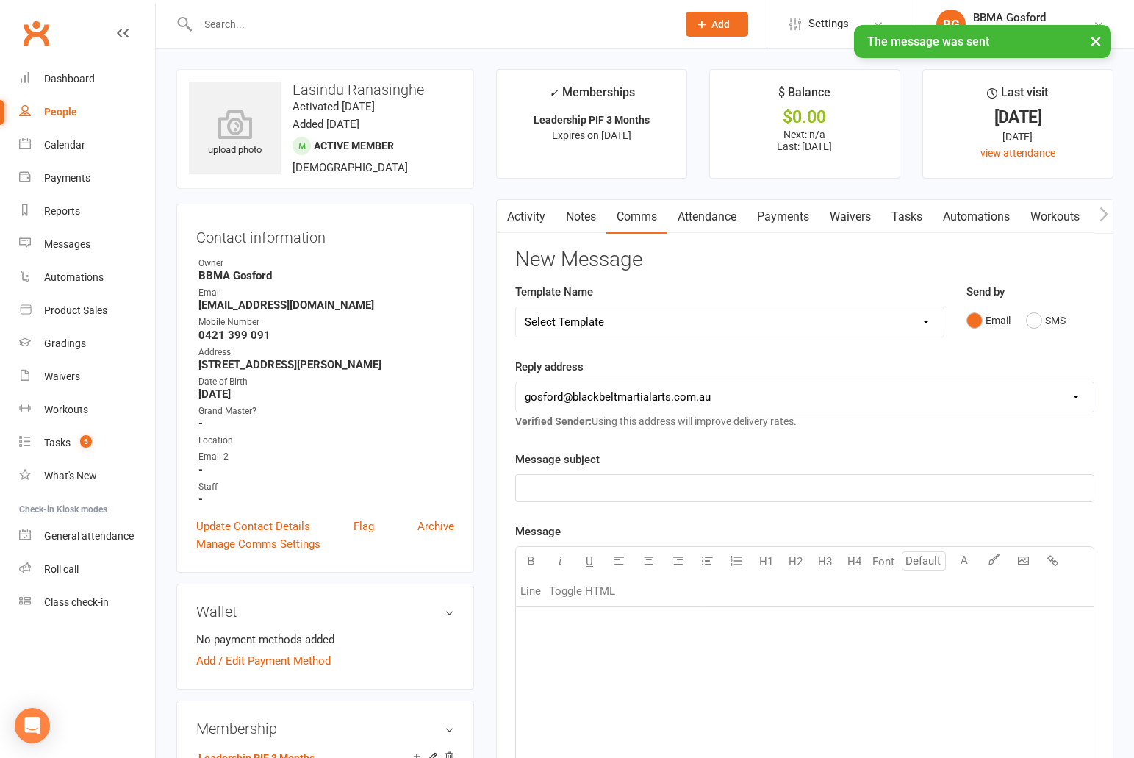
click at [520, 215] on link "Activity" at bounding box center [526, 217] width 59 height 34
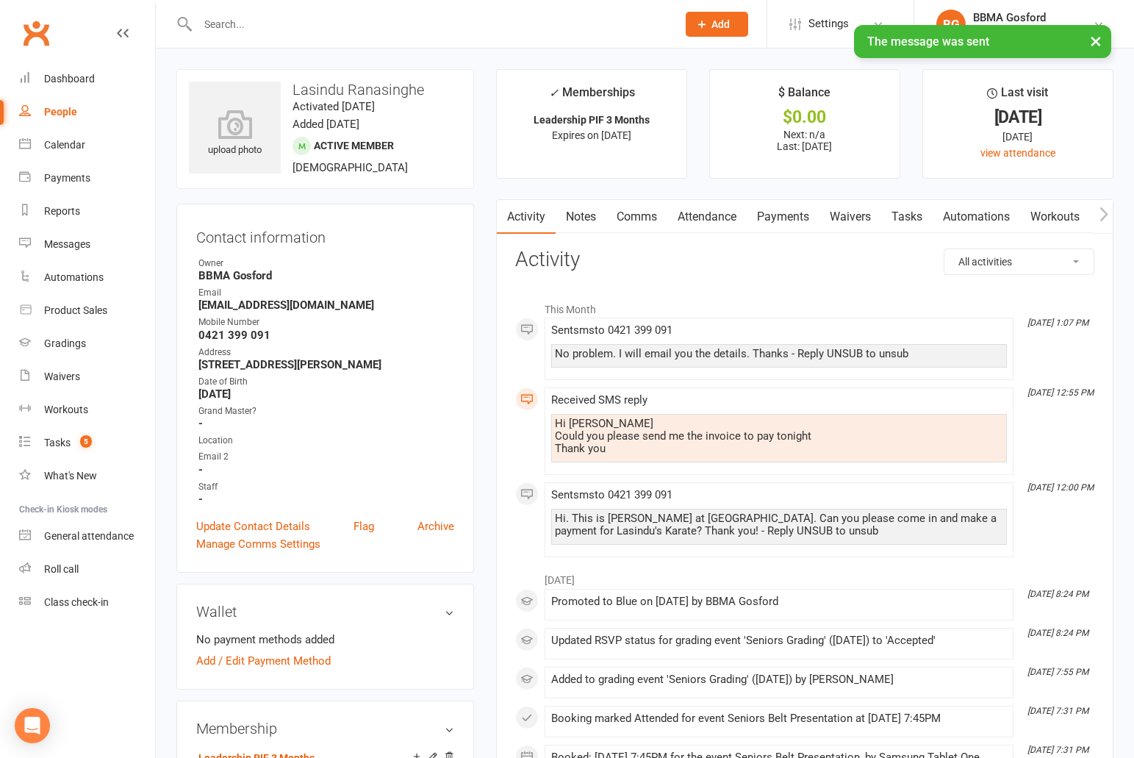
click at [644, 207] on link "Comms" at bounding box center [636, 217] width 61 height 34
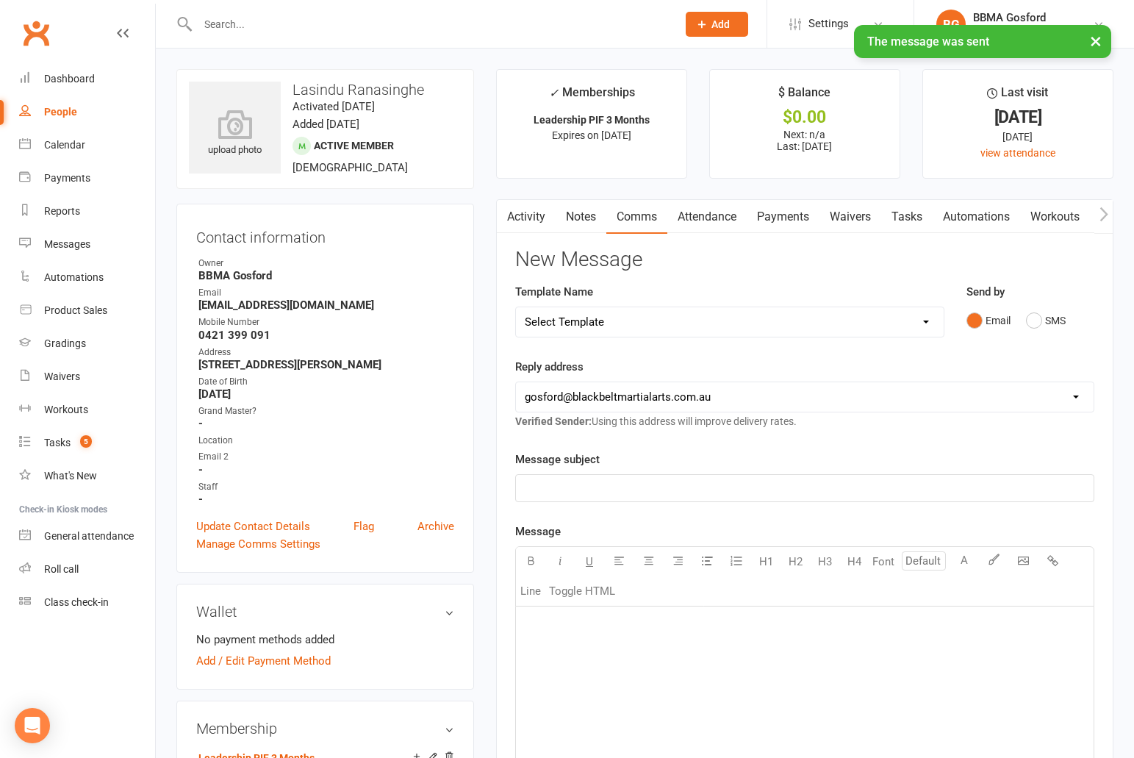
click at [531, 222] on link "Activity" at bounding box center [526, 217] width 59 height 34
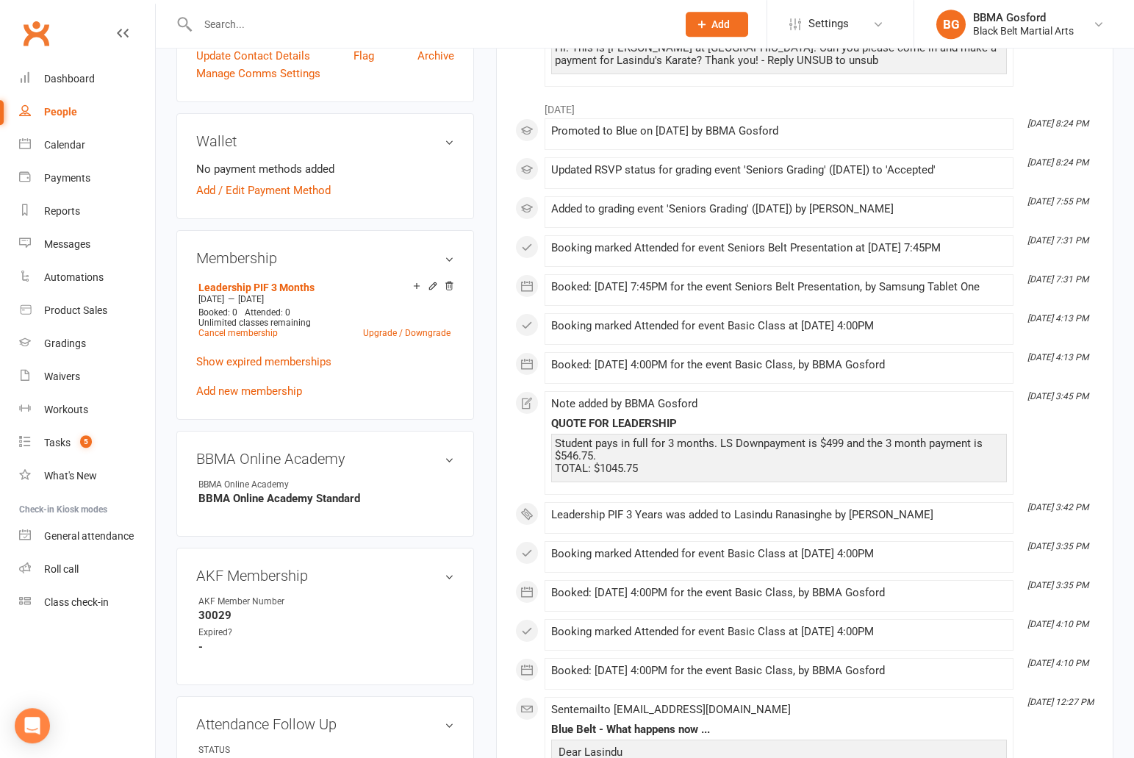
scroll to position [472, 0]
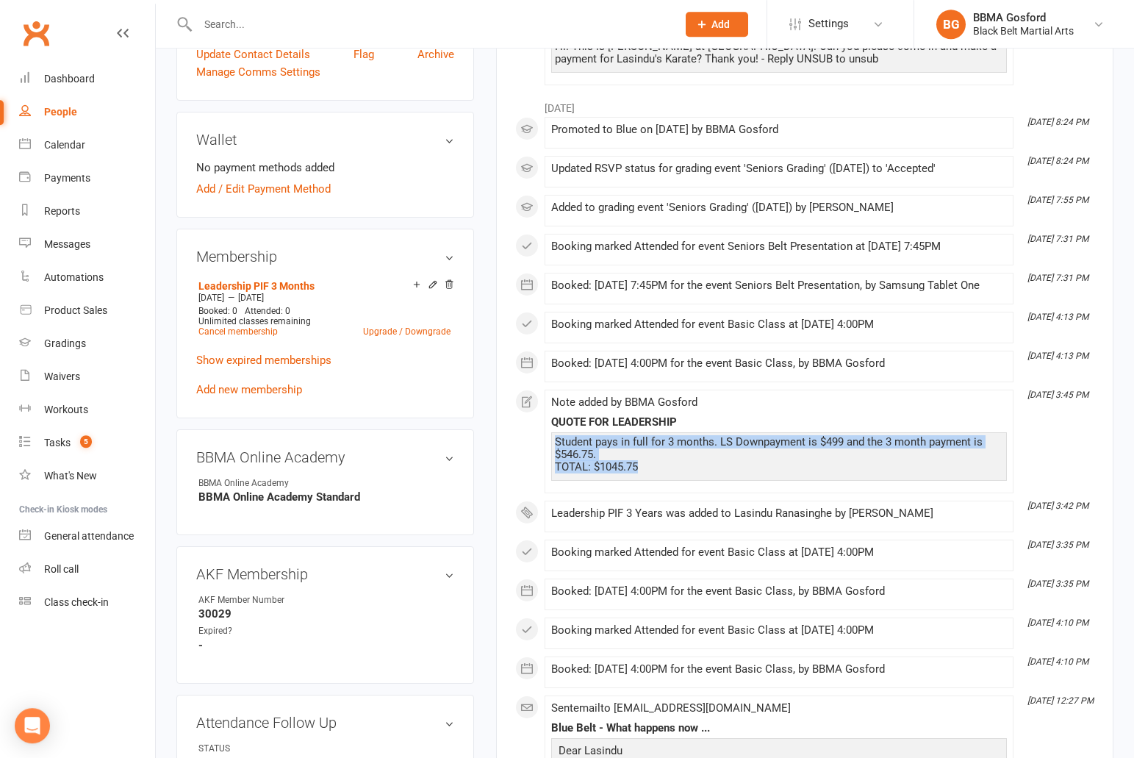
drag, startPoint x: 556, startPoint y: 456, endPoint x: 666, endPoint y: 477, distance: 112.1
click at [666, 473] on div "Student pays in full for 3 months. LS Downpayment is $499 and the 3 month payme…" at bounding box center [779, 454] width 448 height 37
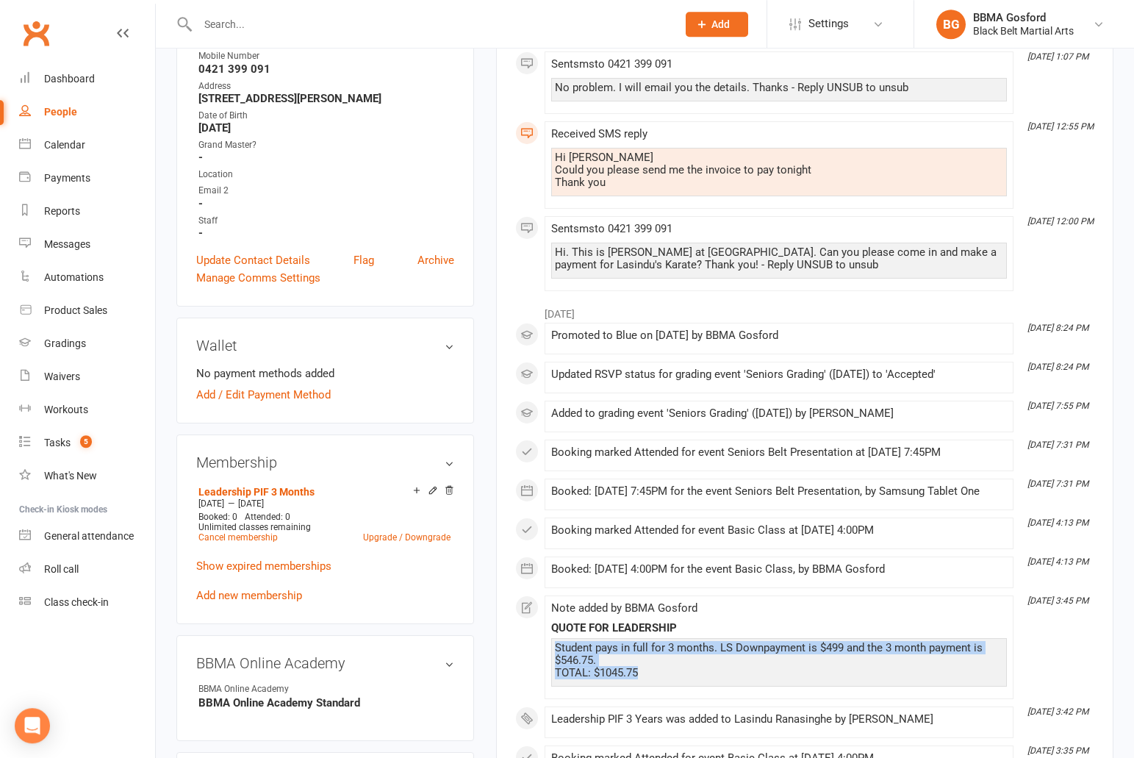
scroll to position [0, 0]
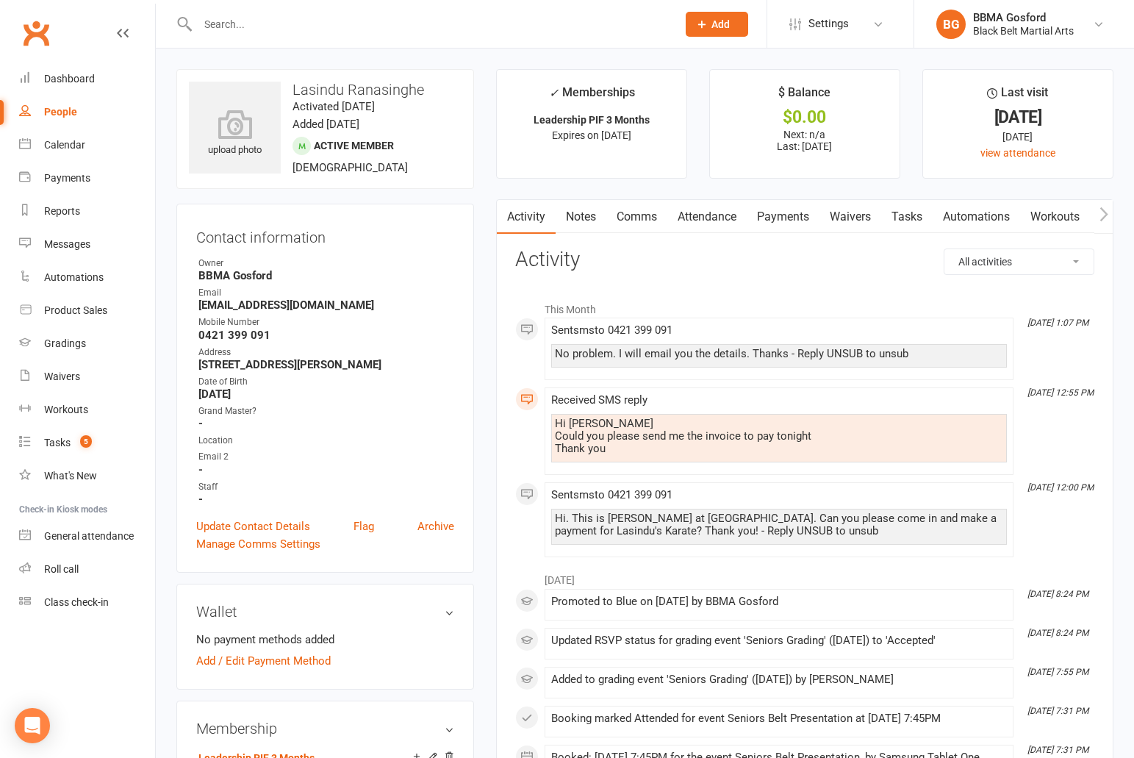
click at [644, 213] on link "Comms" at bounding box center [636, 217] width 61 height 34
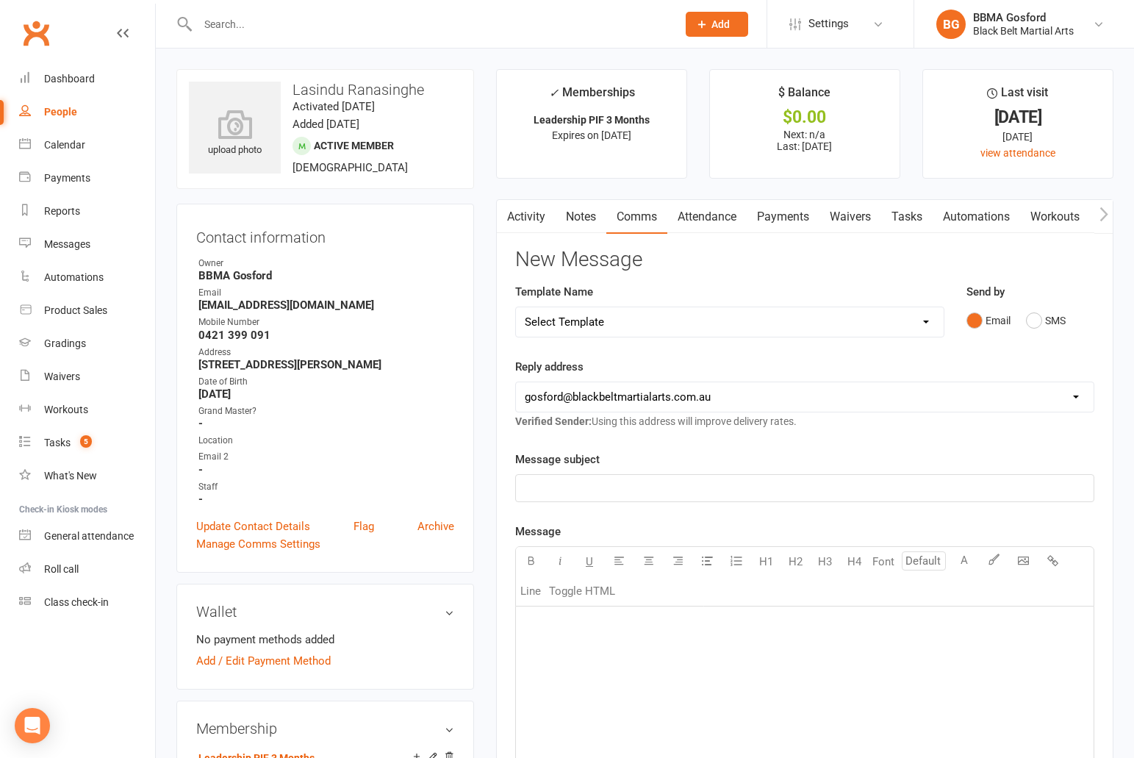
click at [591, 492] on p "﻿" at bounding box center [805, 488] width 560 height 18
click at [516, 307] on select "Select Template [Email] Active Kids Voucher [Email] Black Belt Camp [Email] Bla…" at bounding box center [730, 321] width 428 height 29
select select "34"
click option "[Email] PIF Renewal" at bounding box center [0, 0] width 0 height 0
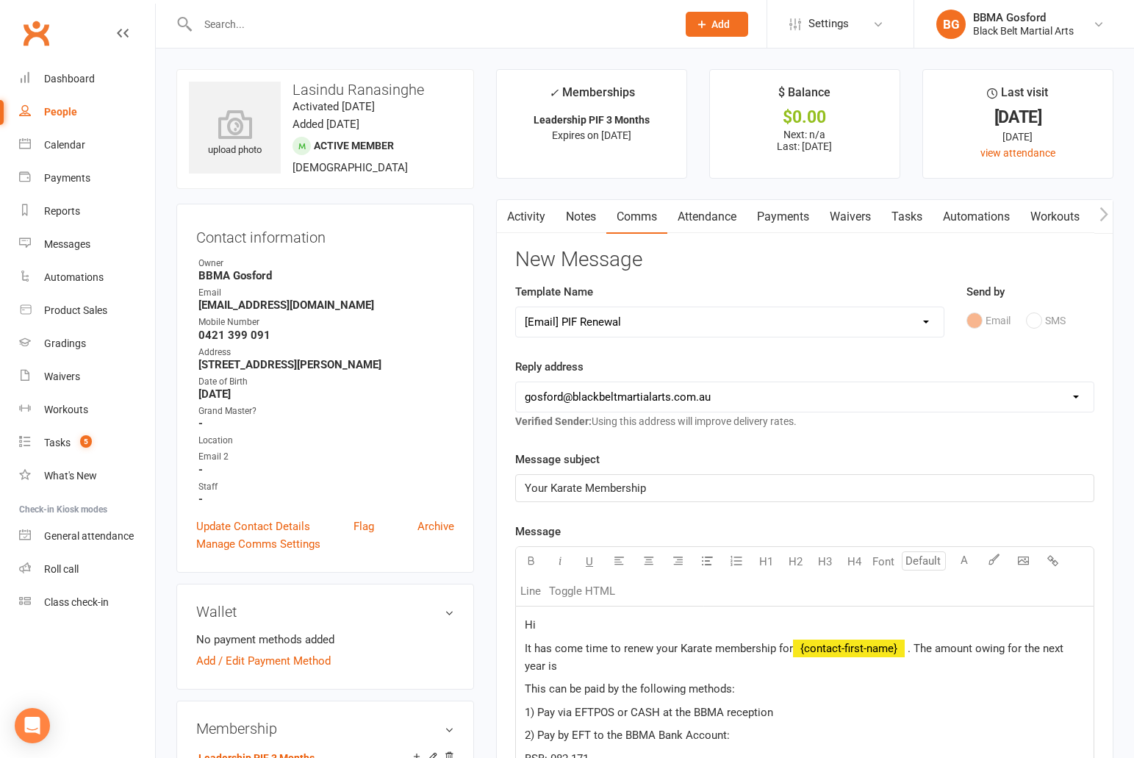
click at [578, 628] on p "Hi" at bounding box center [805, 625] width 560 height 18
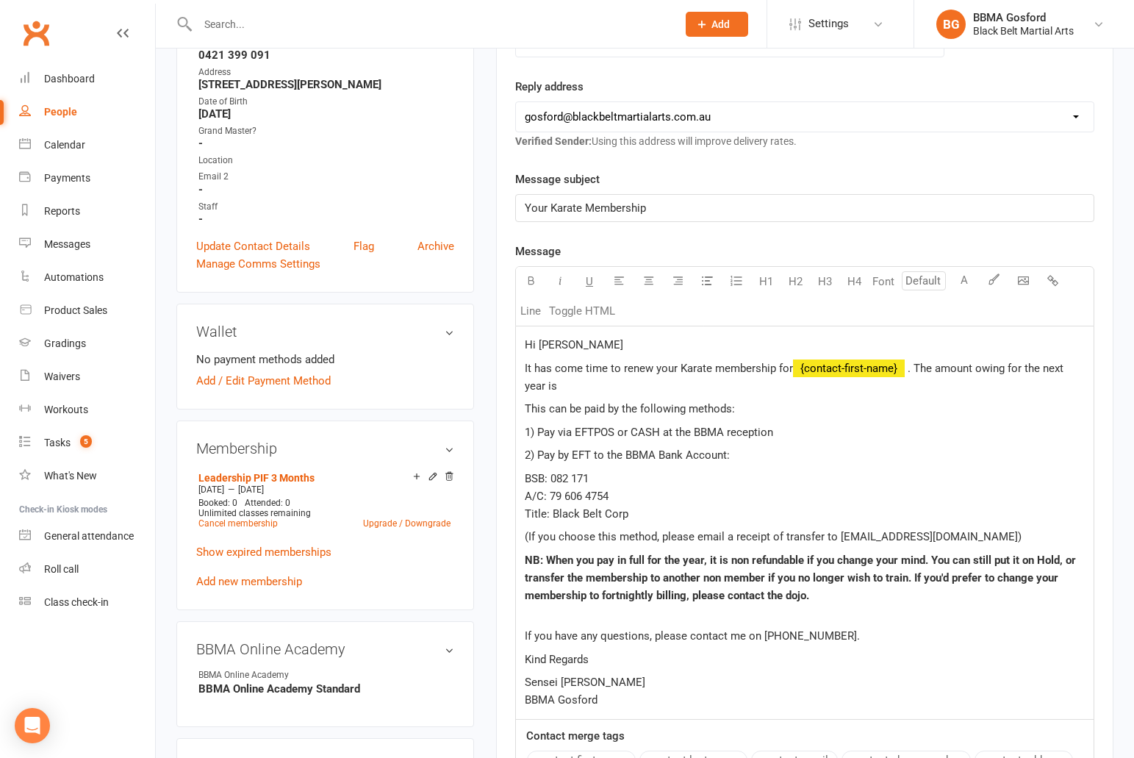
scroll to position [281, 0]
drag, startPoint x: 547, startPoint y: 386, endPoint x: 522, endPoint y: 388, distance: 25.1
click at [522, 388] on div "Hi [PERSON_NAME] It has come time to renew your Karate membership for ﻿ {contac…" at bounding box center [805, 522] width 578 height 392
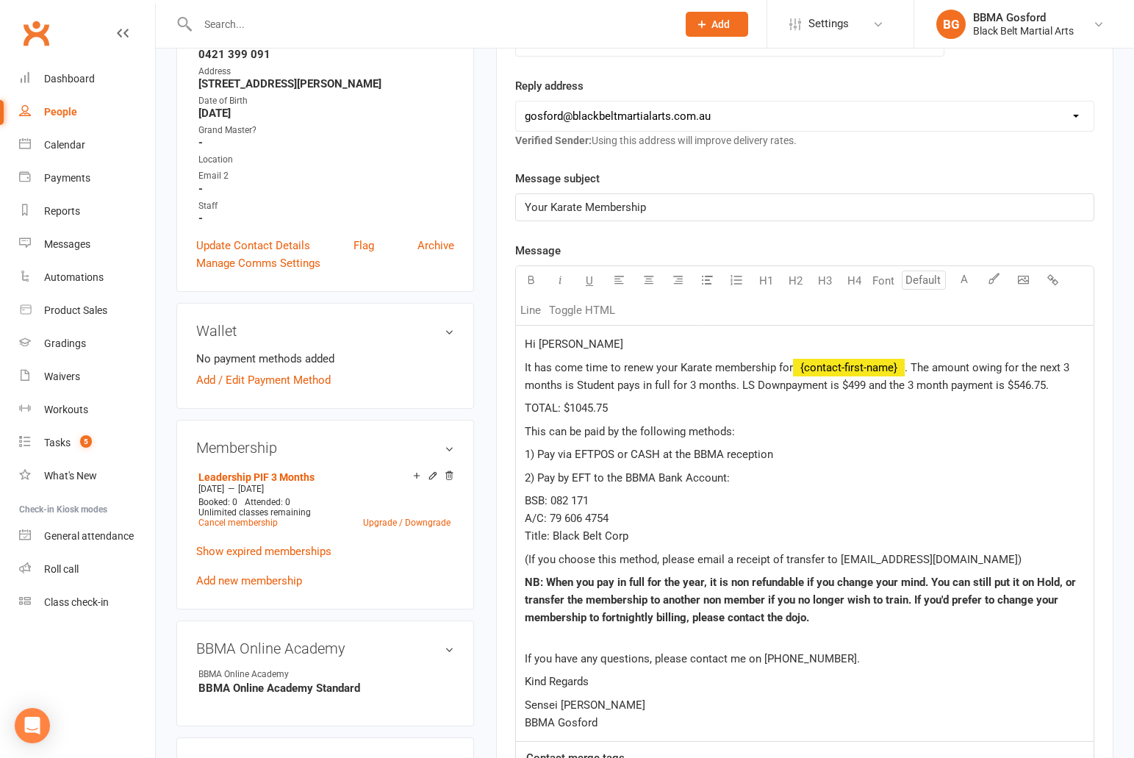
scroll to position [281, 0]
drag, startPoint x: 578, startPoint y: 385, endPoint x: 636, endPoint y: 405, distance: 61.3
click at [578, 385] on span ". The amount owing for the next 3 months is Student pays in full for 3 months. …" at bounding box center [798, 375] width 547 height 31
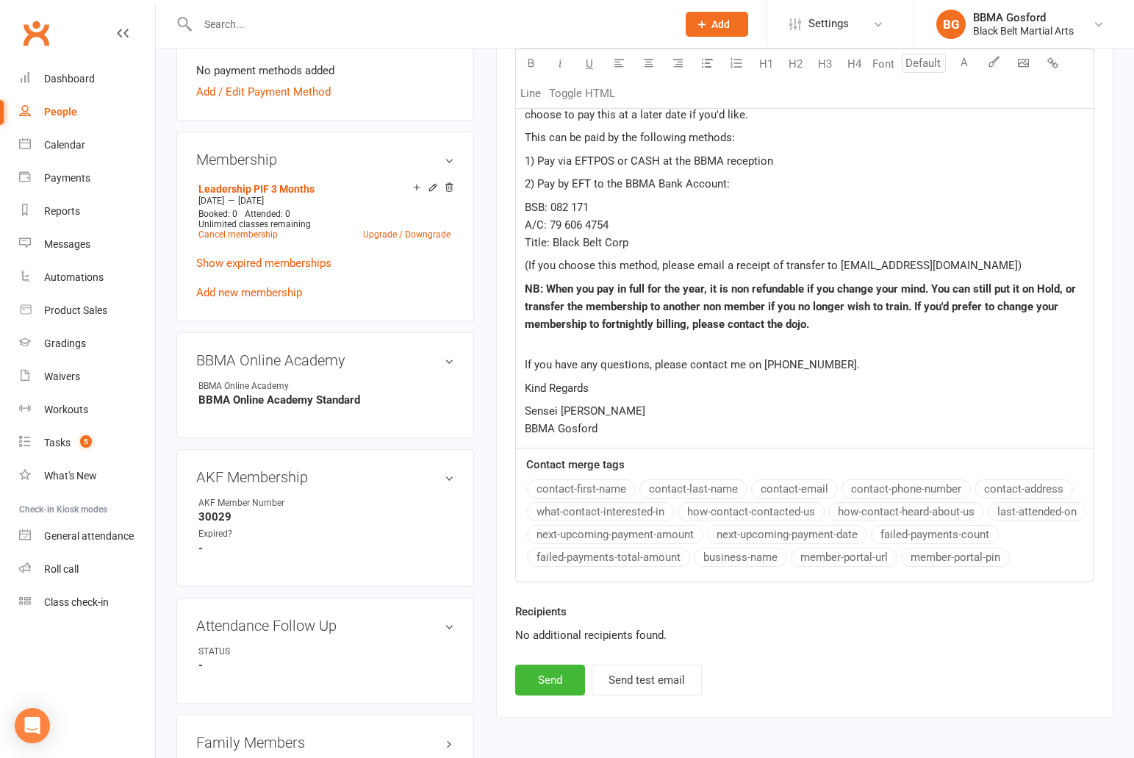
scroll to position [617, 0]
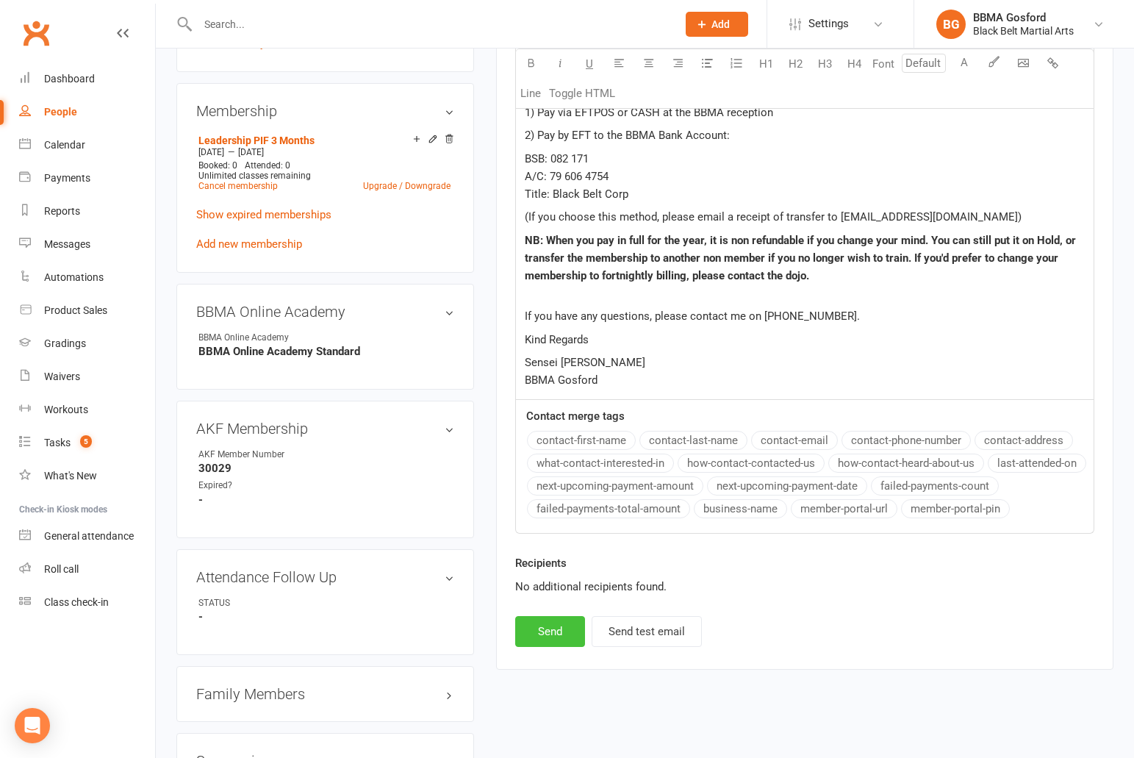
click at [550, 630] on button "Send" at bounding box center [550, 631] width 70 height 31
select select
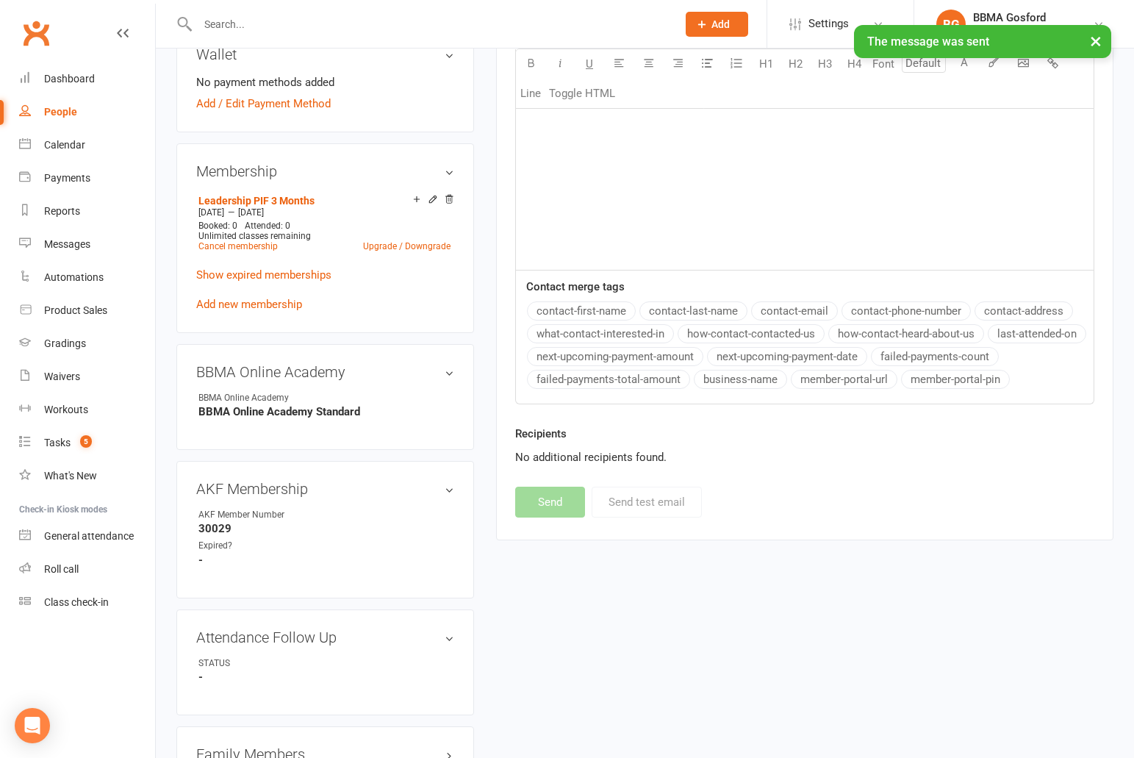
scroll to position [0, 0]
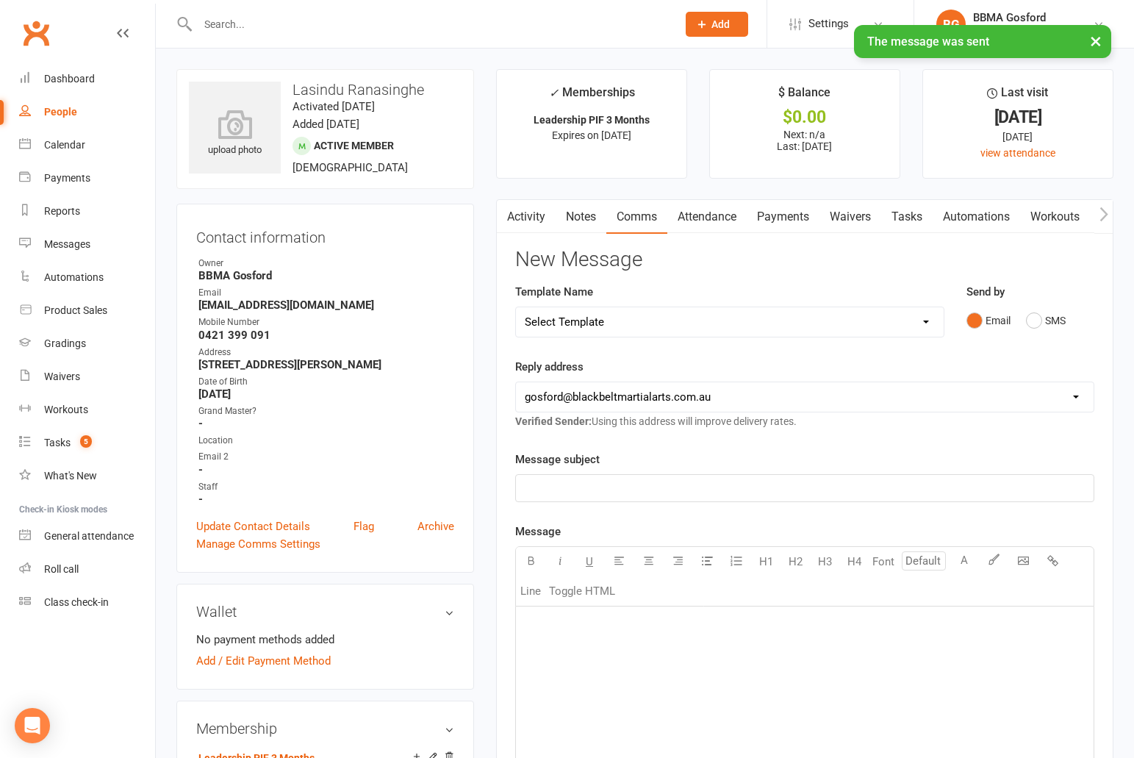
click at [531, 222] on link "Activity" at bounding box center [526, 217] width 59 height 34
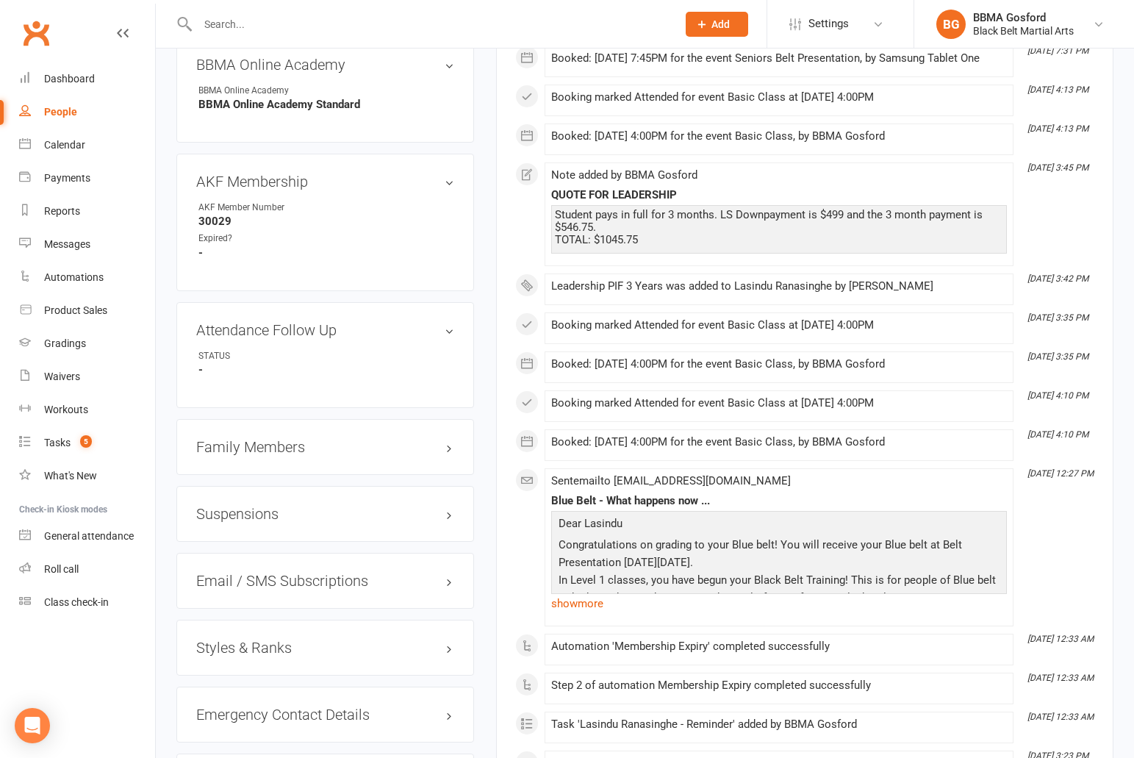
scroll to position [1204, 0]
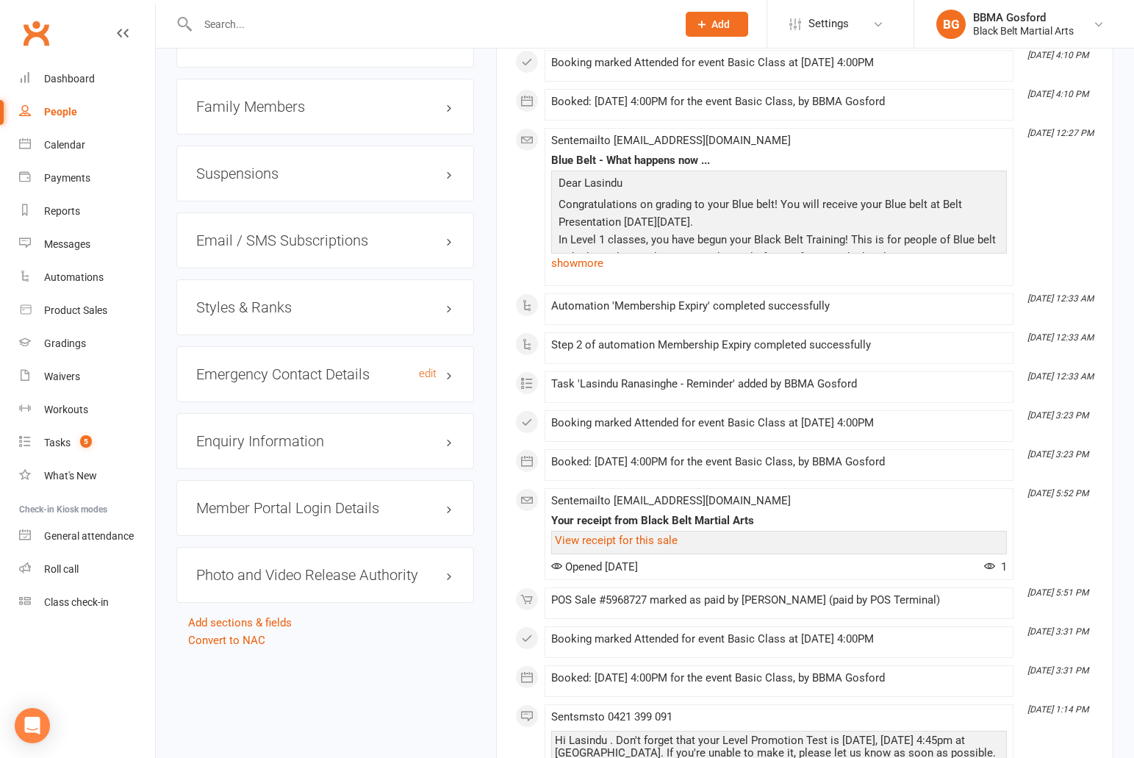
click at [241, 369] on h3 "Emergency Contact Details edit" at bounding box center [325, 374] width 258 height 16
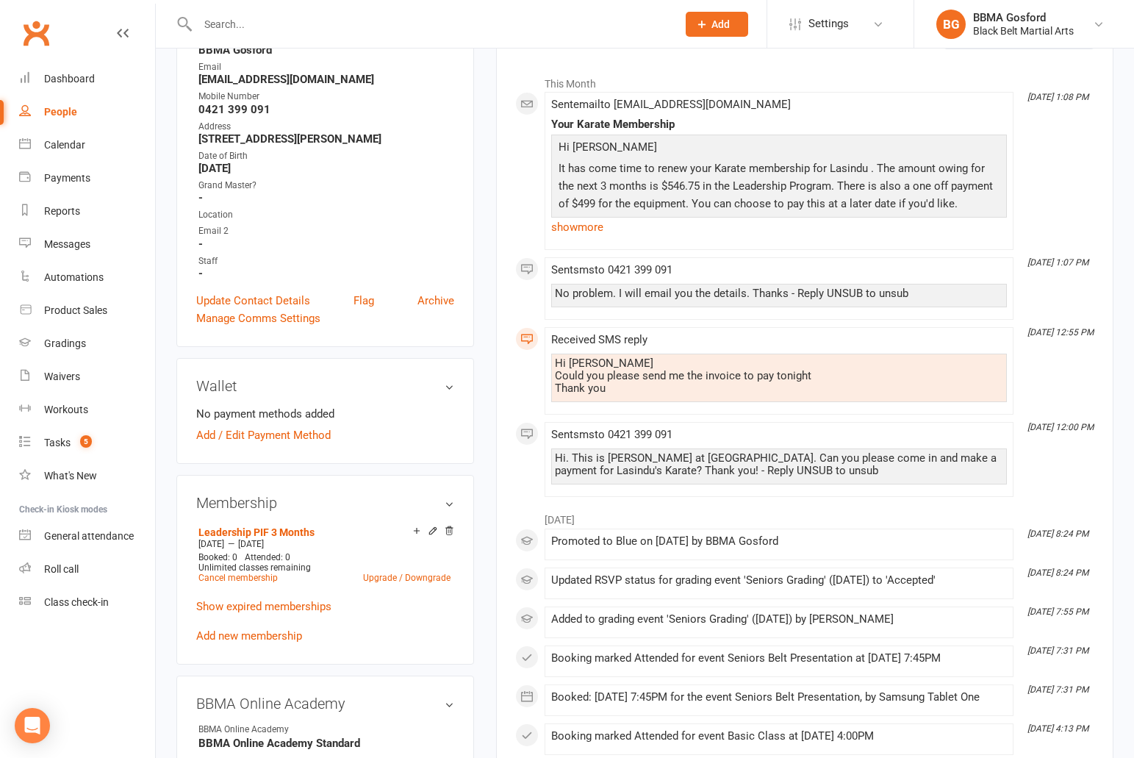
scroll to position [0, 0]
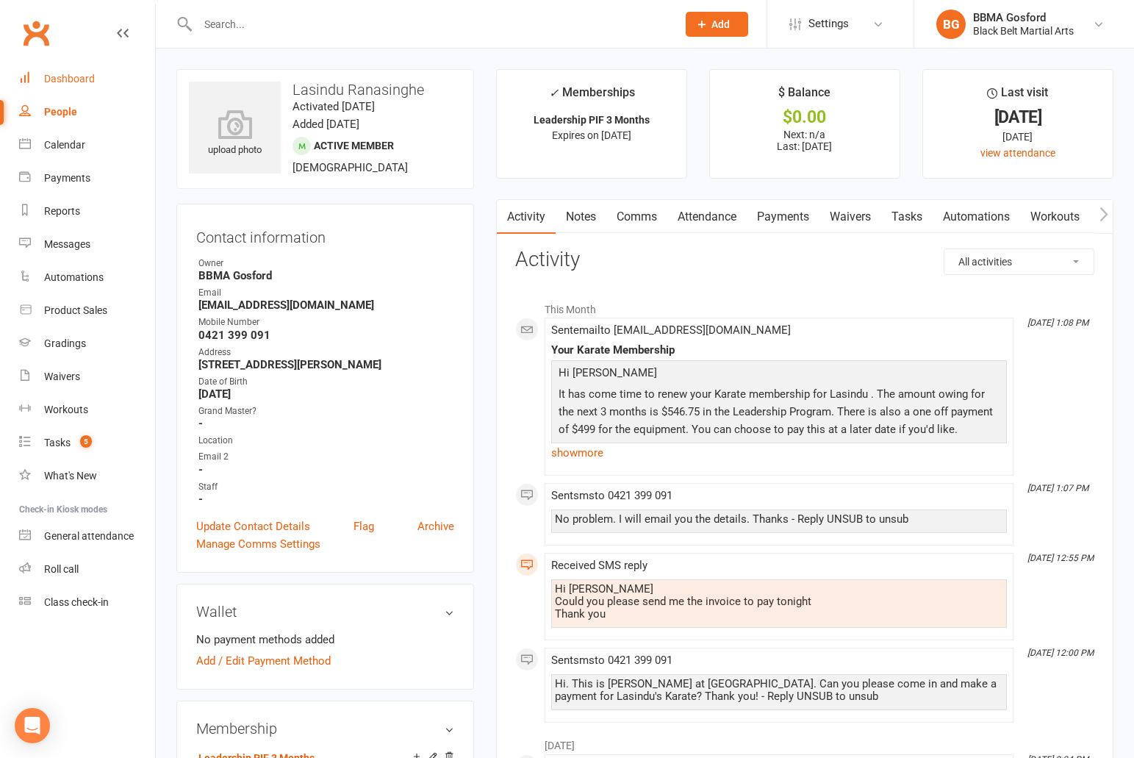
click at [83, 75] on div "Dashboard" at bounding box center [69, 79] width 51 height 12
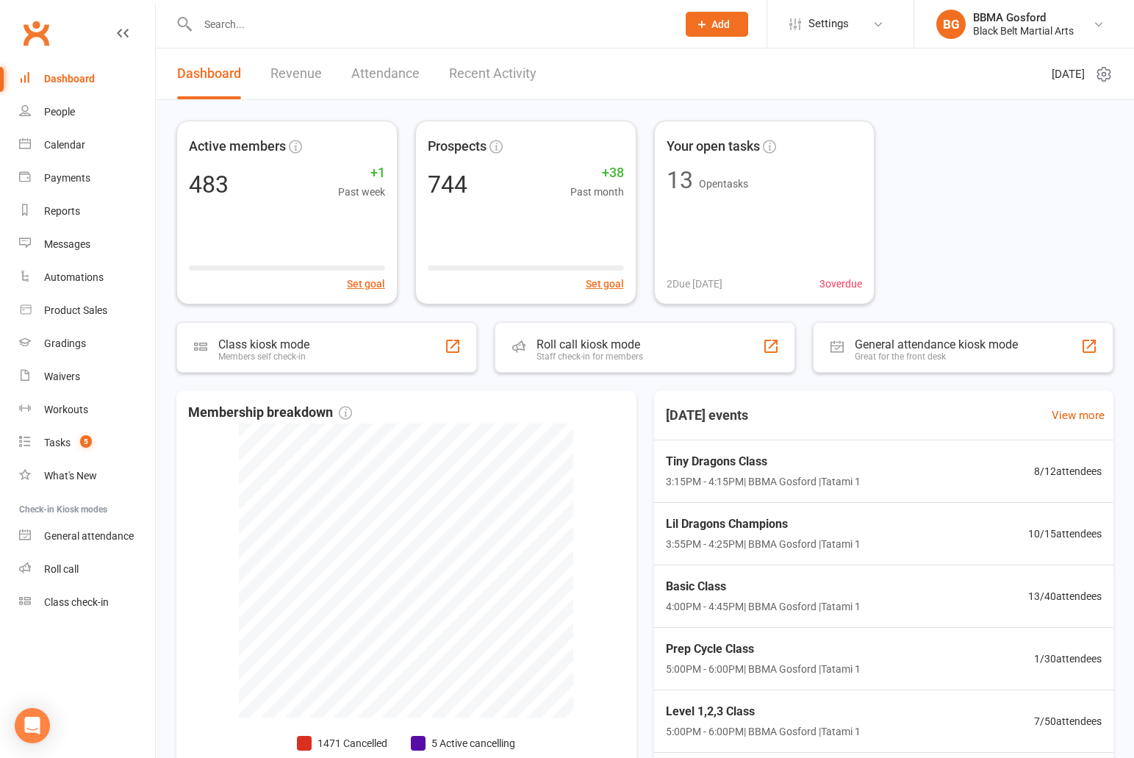
click at [292, 26] on input "text" at bounding box center [429, 24] width 473 height 21
type input "a"
type input "[PERSON_NAME]"
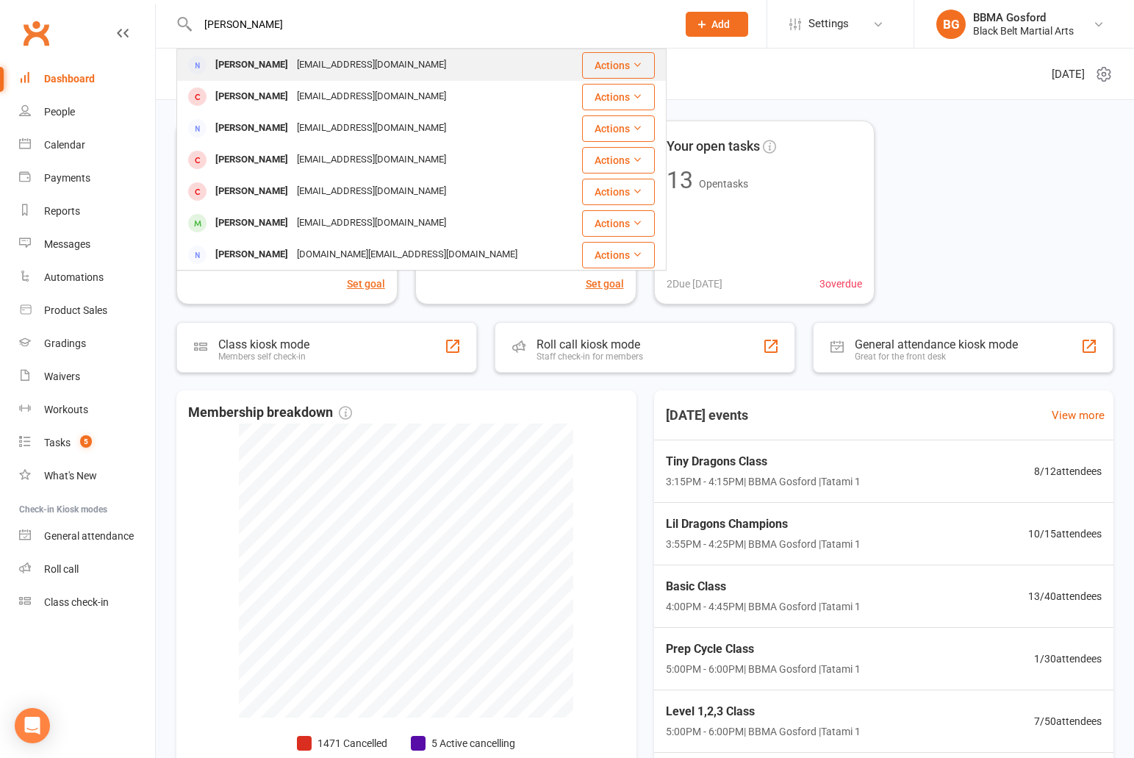
click at [252, 62] on div "[PERSON_NAME]" at bounding box center [252, 64] width 82 height 21
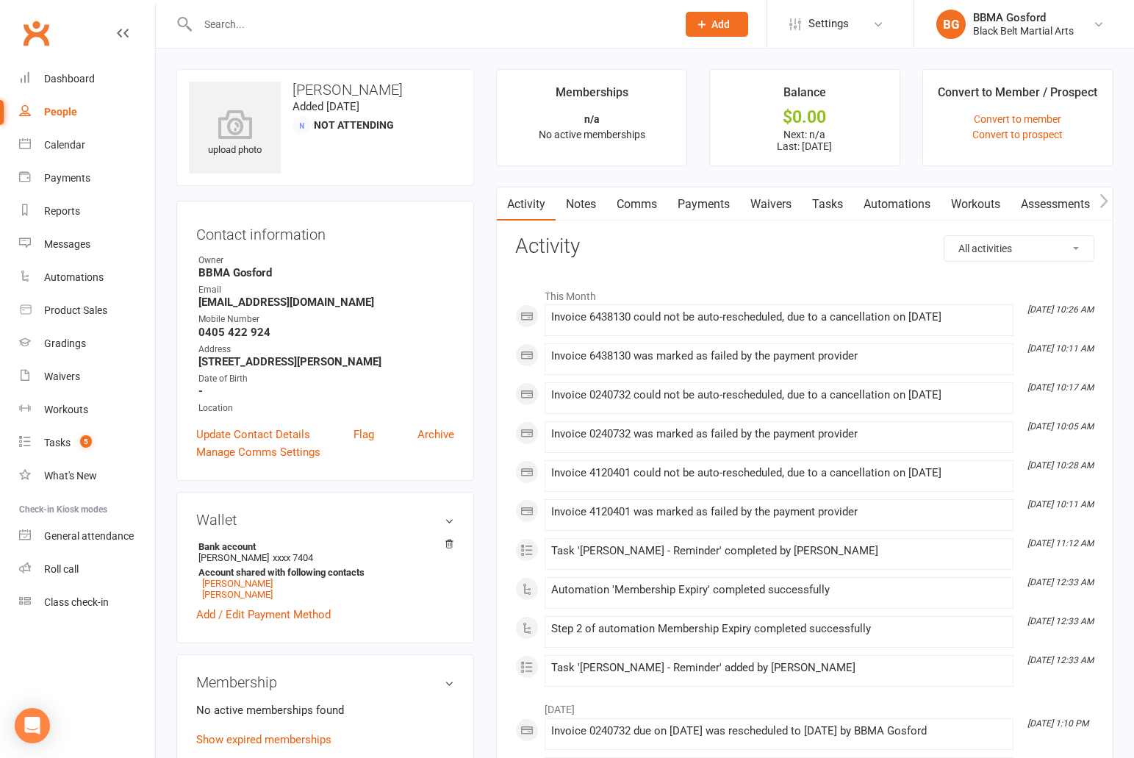
click at [713, 207] on link "Payments" at bounding box center [703, 204] width 73 height 34
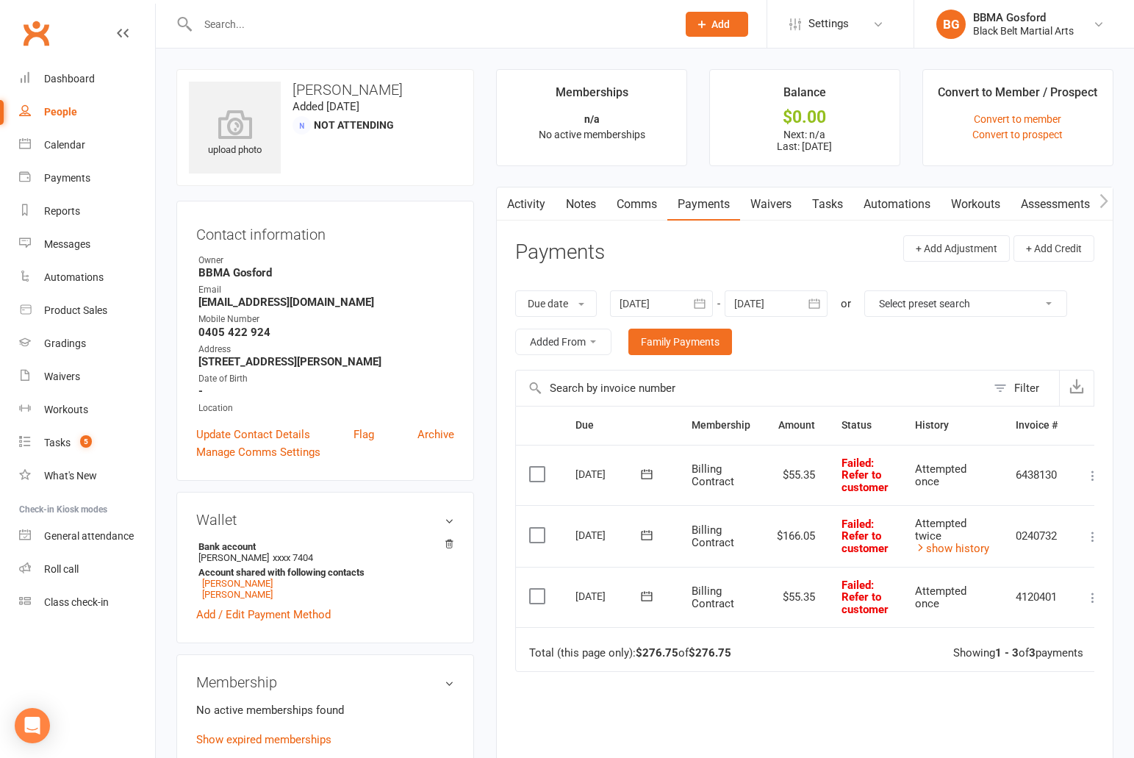
click at [237, 35] on div at bounding box center [421, 24] width 490 height 48
click at [246, 15] on input "text" at bounding box center [429, 24] width 473 height 21
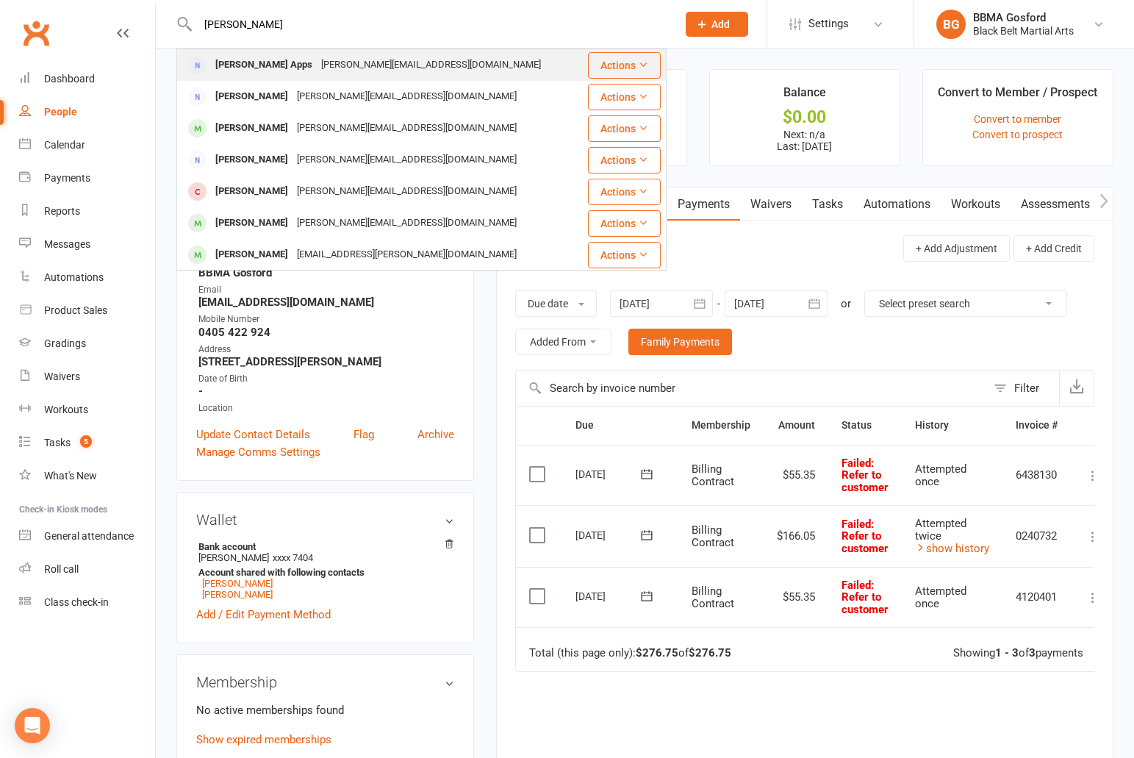
type input "[PERSON_NAME]"
click at [252, 65] on div "[PERSON_NAME] Apps" at bounding box center [264, 64] width 106 height 21
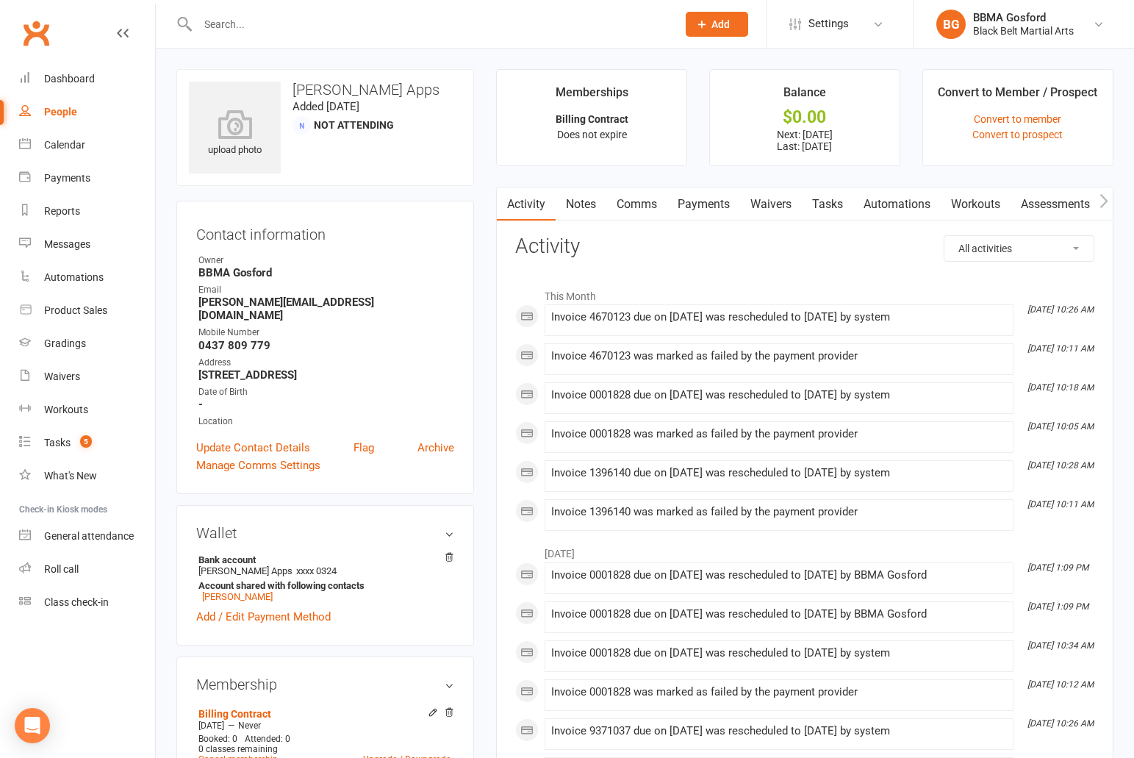
click at [711, 202] on link "Payments" at bounding box center [703, 204] width 73 height 34
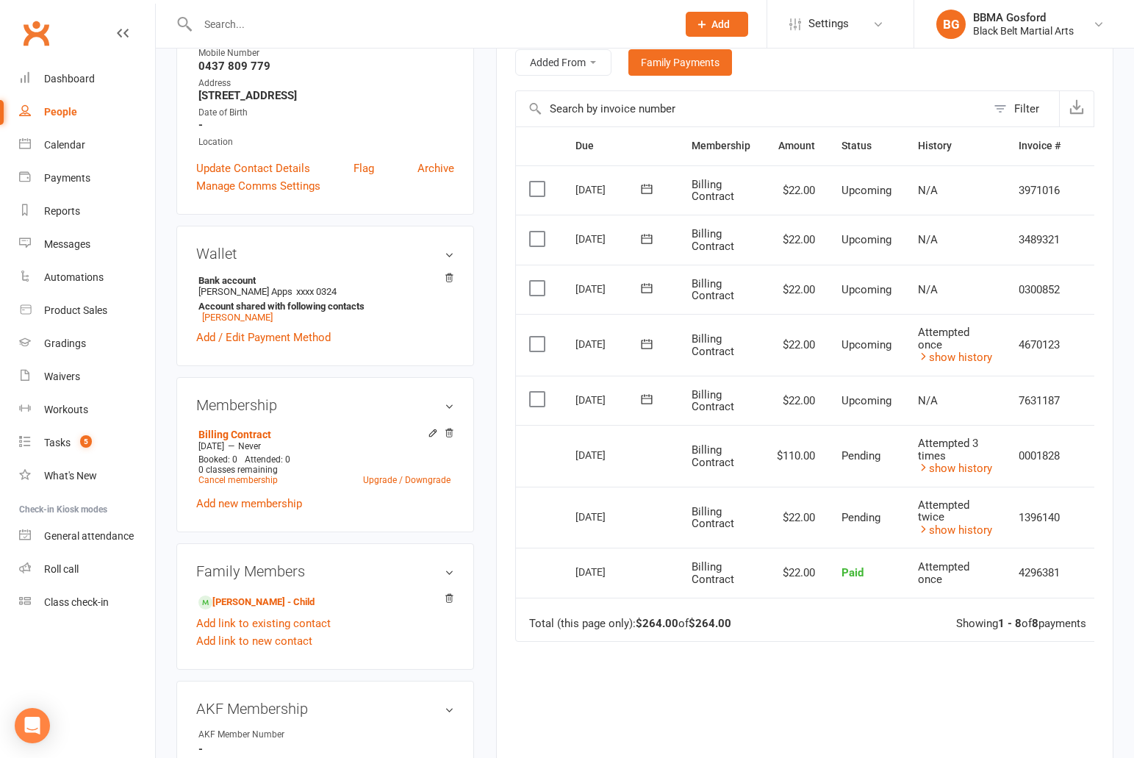
scroll to position [280, 0]
click at [261, 23] on input "text" at bounding box center [429, 24] width 473 height 21
type input "[PERSON_NAME]"
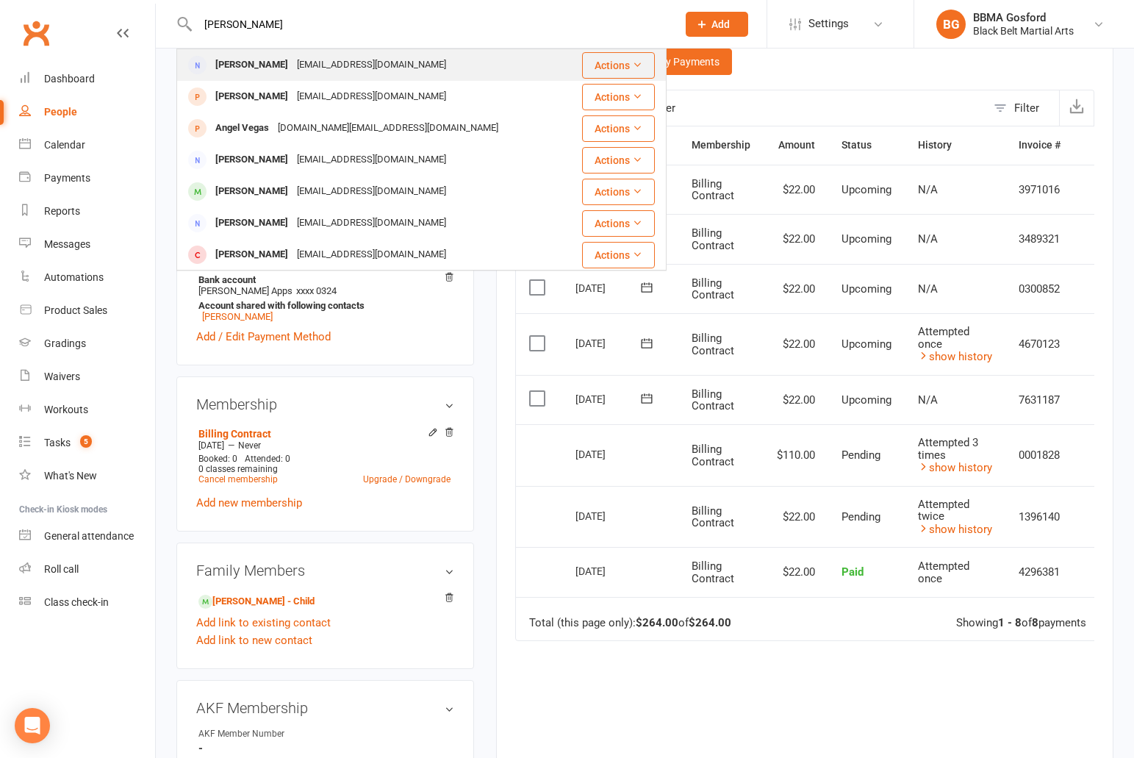
click at [261, 62] on div "[PERSON_NAME]" at bounding box center [252, 64] width 82 height 21
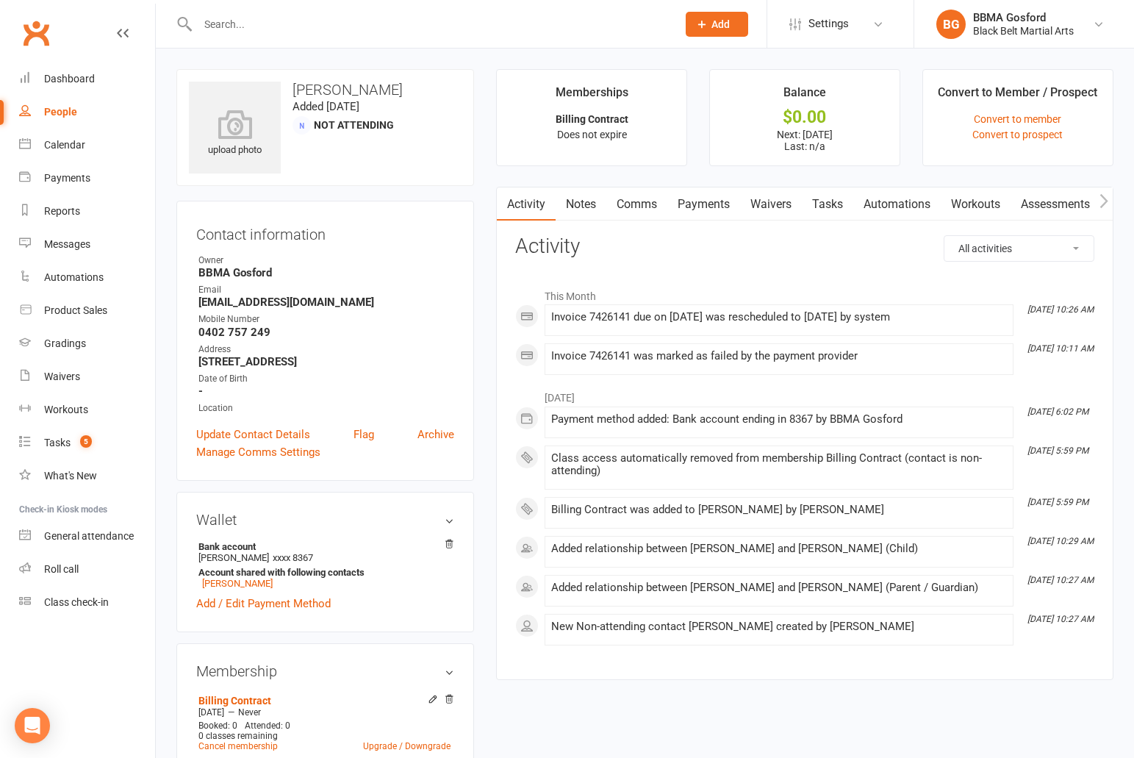
click at [701, 204] on link "Payments" at bounding box center [703, 204] width 73 height 34
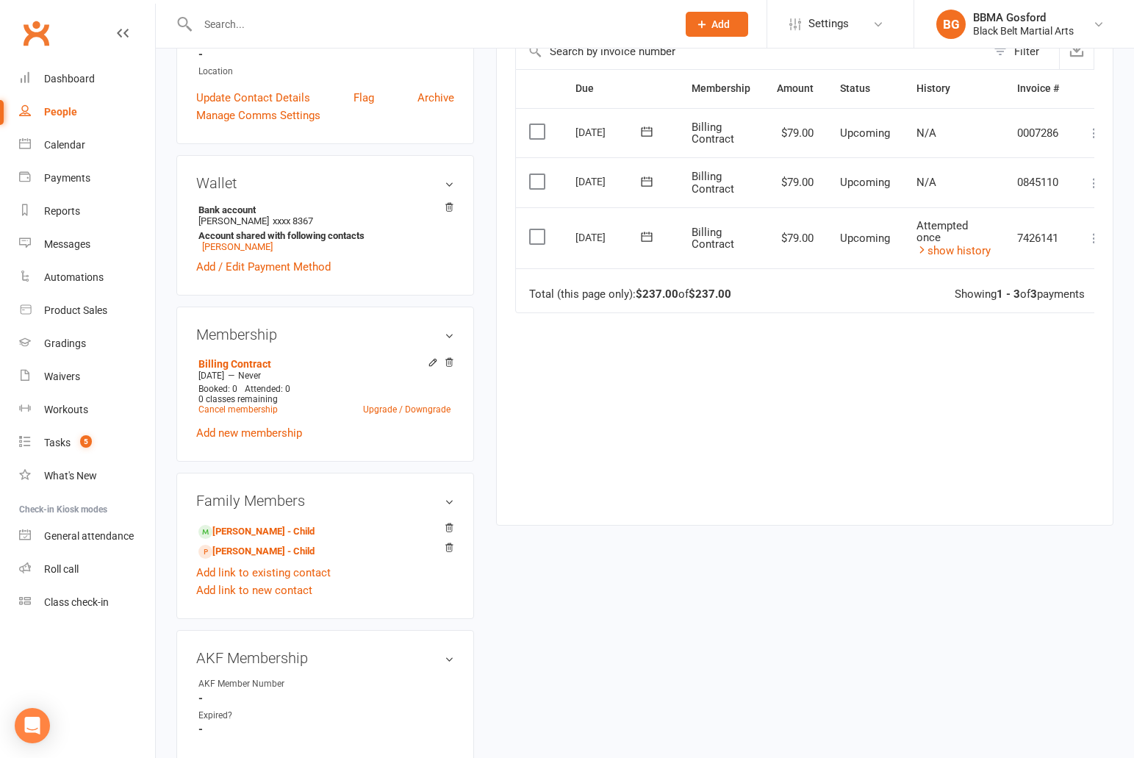
scroll to position [339, 0]
click at [963, 249] on link "show history" at bounding box center [953, 248] width 74 height 13
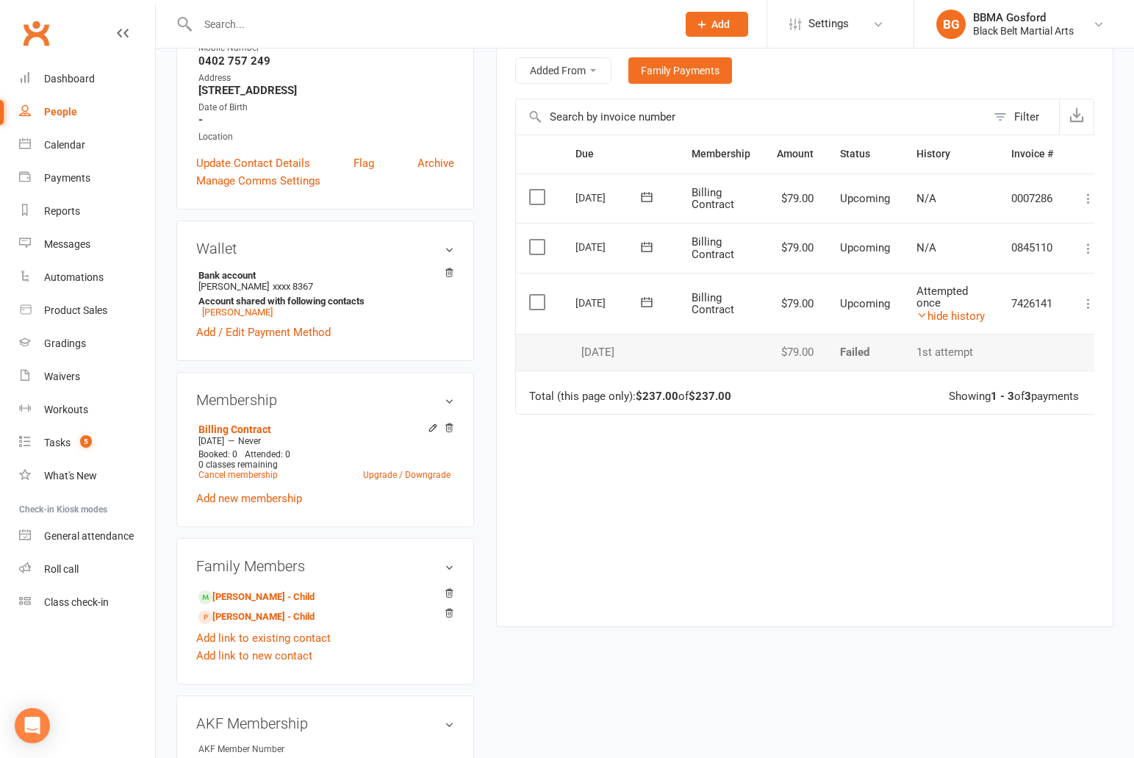
click at [639, 300] on button at bounding box center [646, 302] width 29 height 15
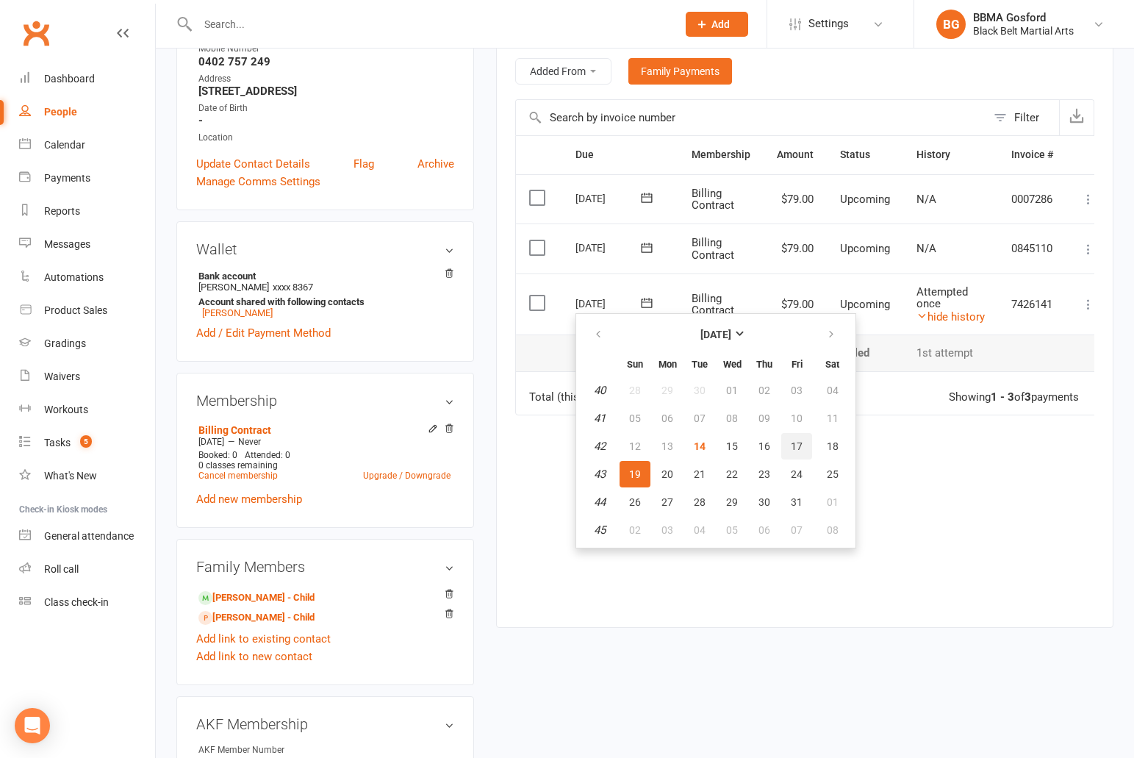
click at [794, 447] on span "17" at bounding box center [797, 446] width 12 height 12
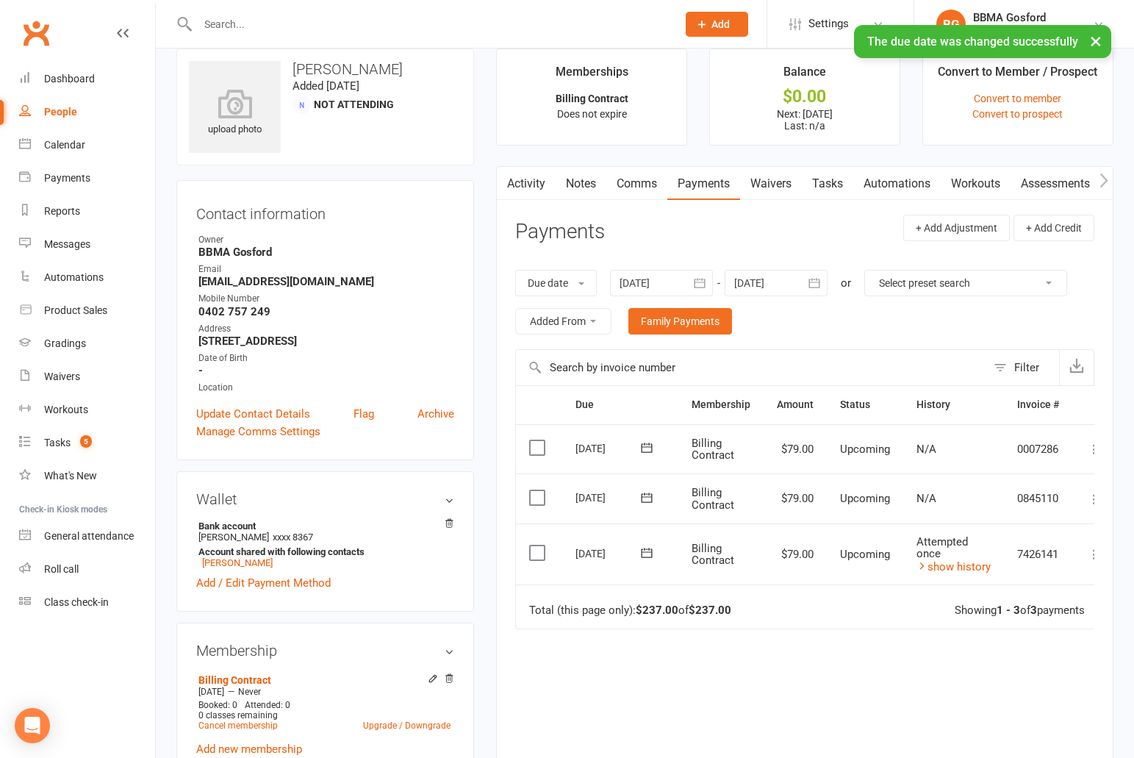
scroll to position [0, 0]
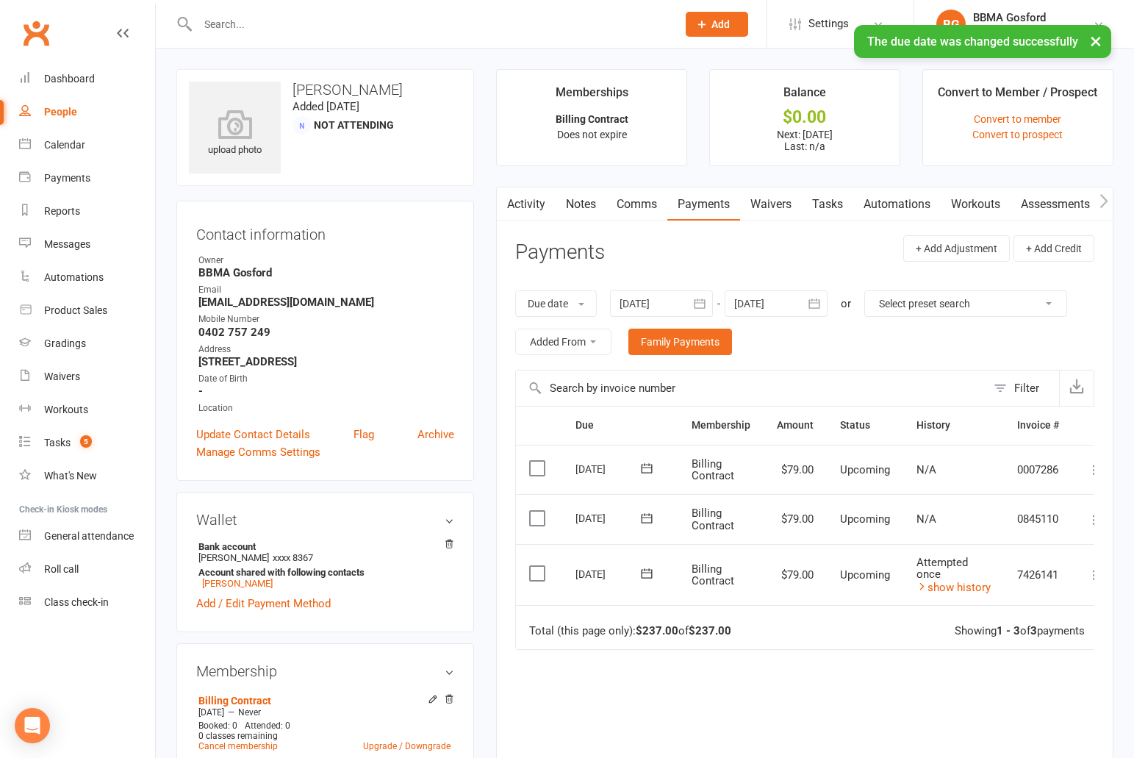
click at [633, 206] on link "Comms" at bounding box center [636, 204] width 61 height 34
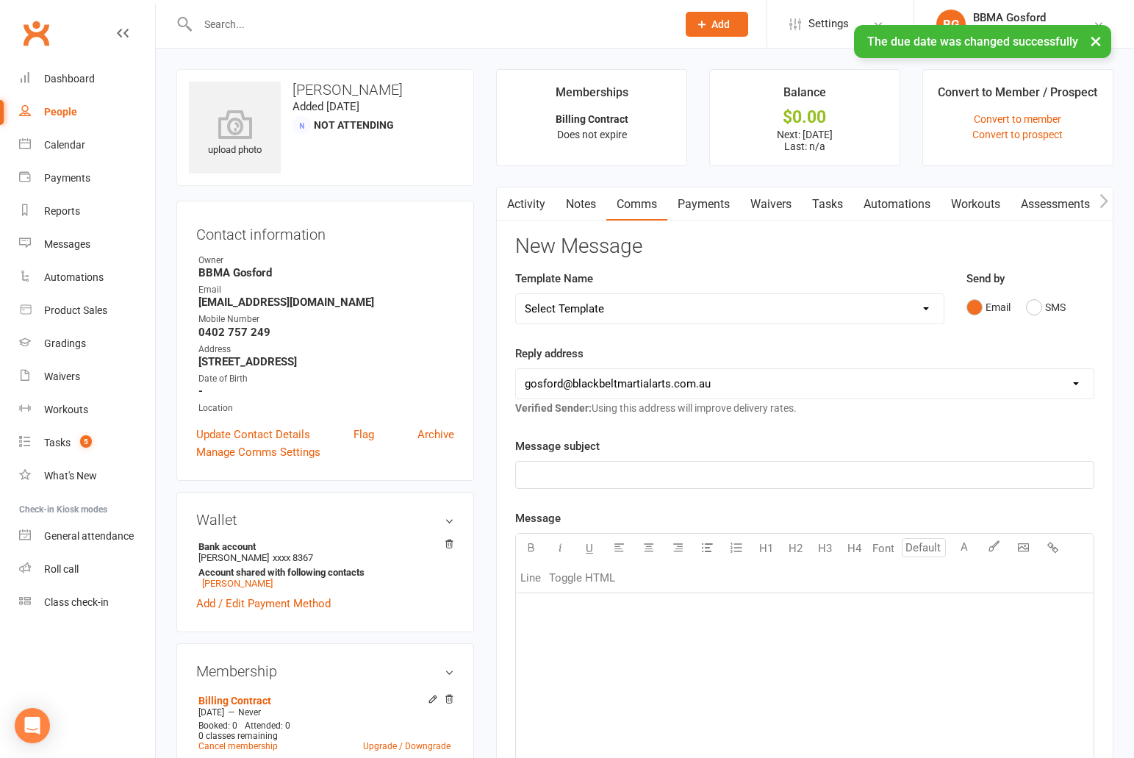
click at [516, 294] on select "Select Template [Email] Active Kids Voucher [Email] Black Belt Camp [Email] Bla…" at bounding box center [730, 308] width 428 height 29
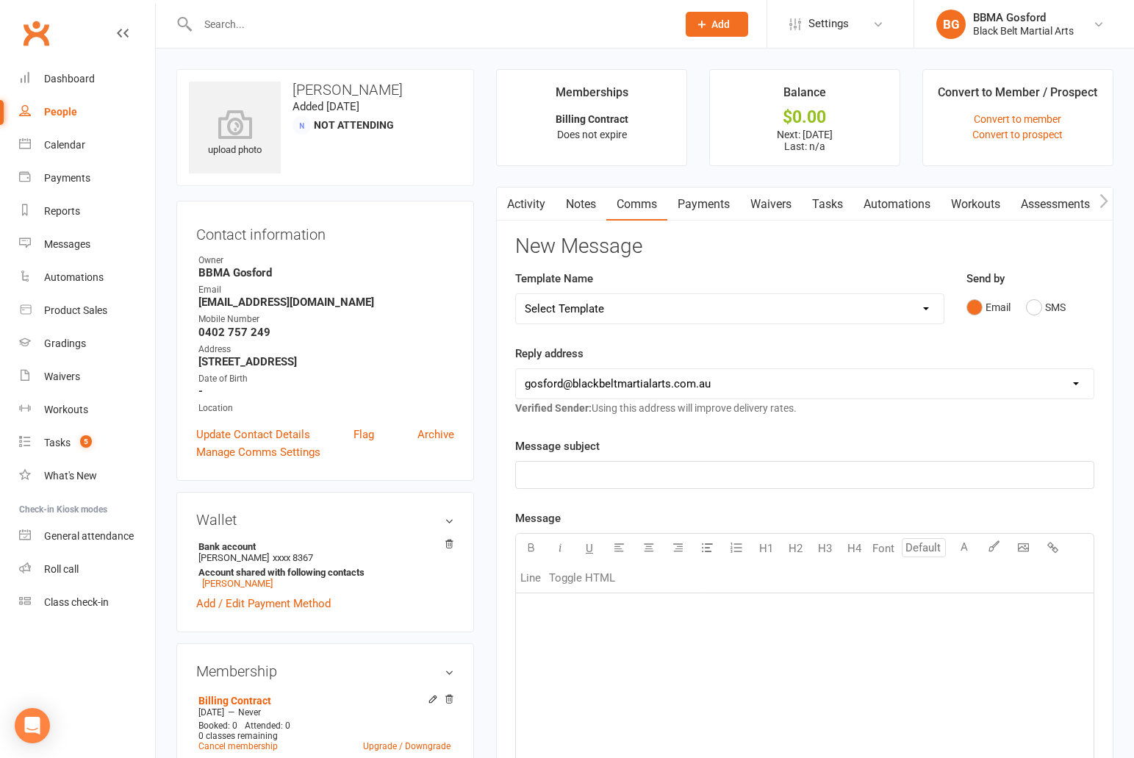
select select "35"
click option "[SMS] Rescheduled payment text" at bounding box center [0, 0] width 0 height 0
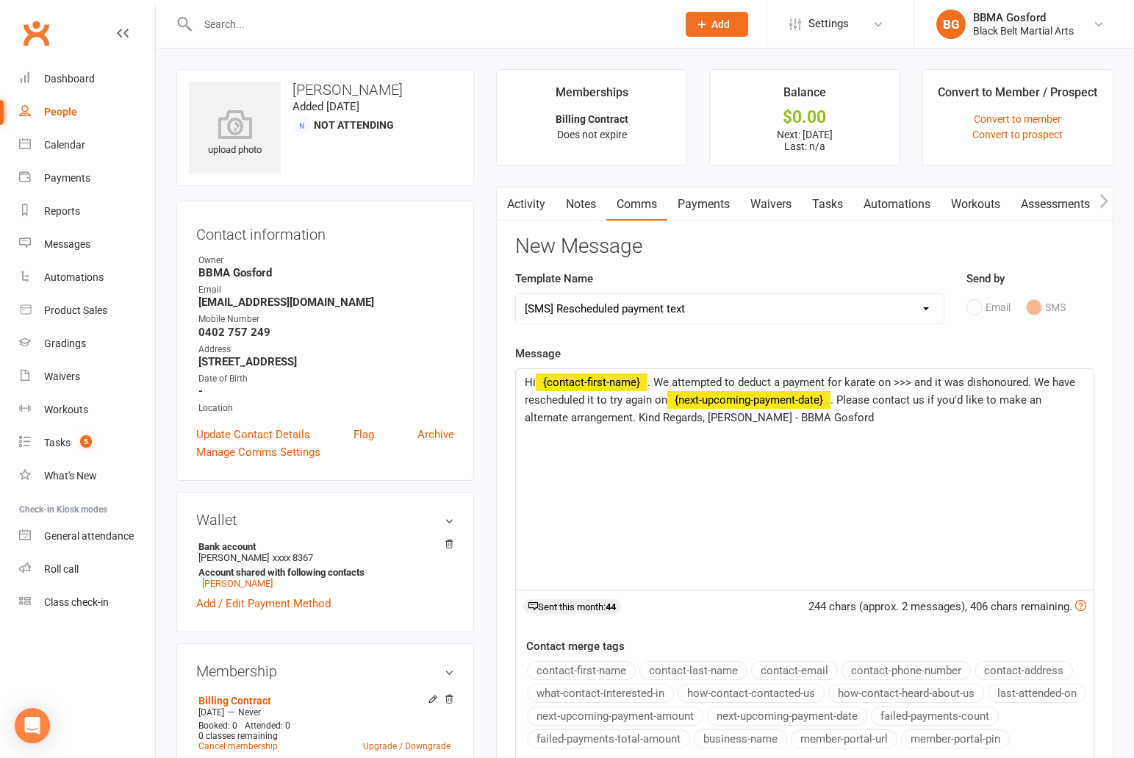
click at [910, 383] on span ". We attempted to deduct a payment for karate on >>> and it was dishonoured. We…" at bounding box center [801, 391] width 553 height 31
click at [913, 381] on span ". We attempted to deduct a payment for karate on >>> and it was dishonoured. We…" at bounding box center [801, 391] width 553 height 31
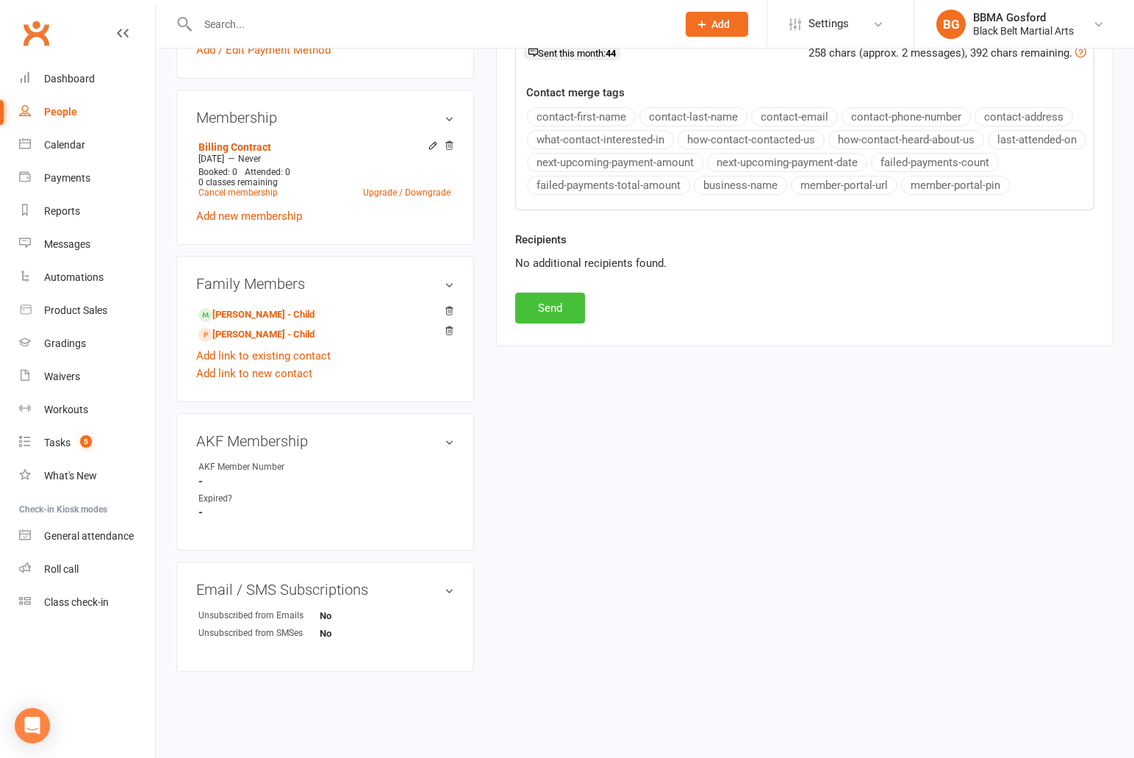
scroll to position [558, 0]
click at [550, 301] on button "Send" at bounding box center [550, 307] width 70 height 31
select select
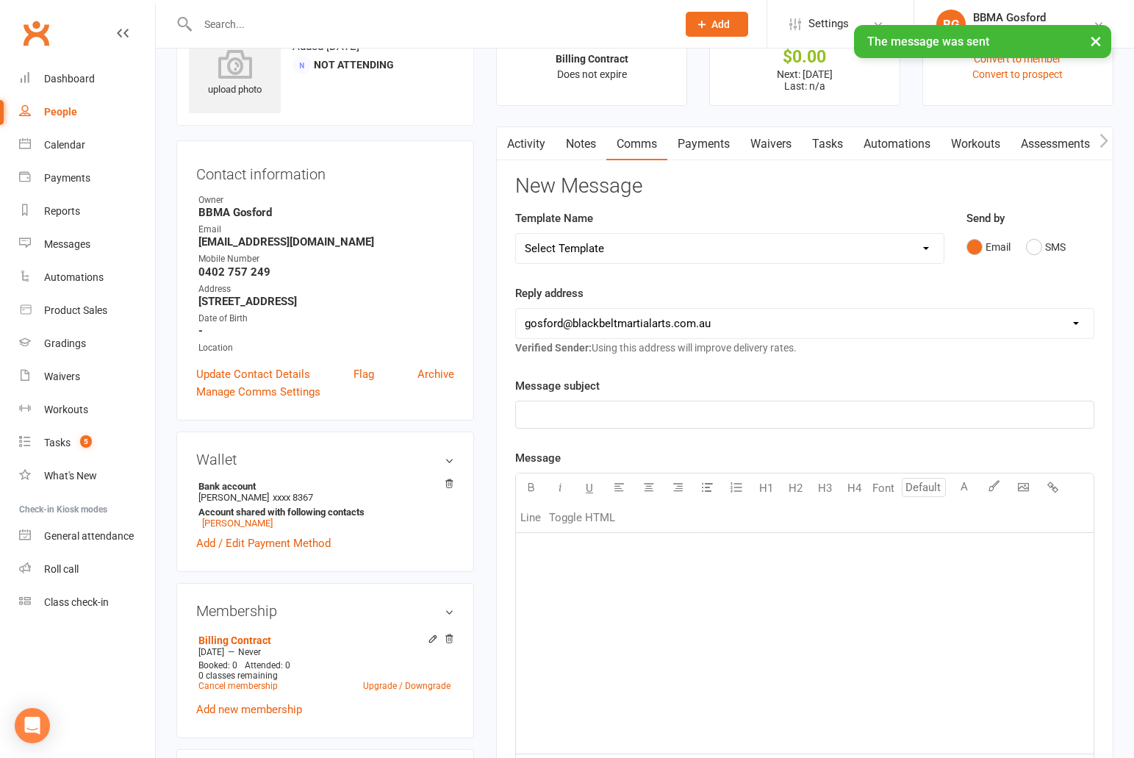
scroll to position [0, 0]
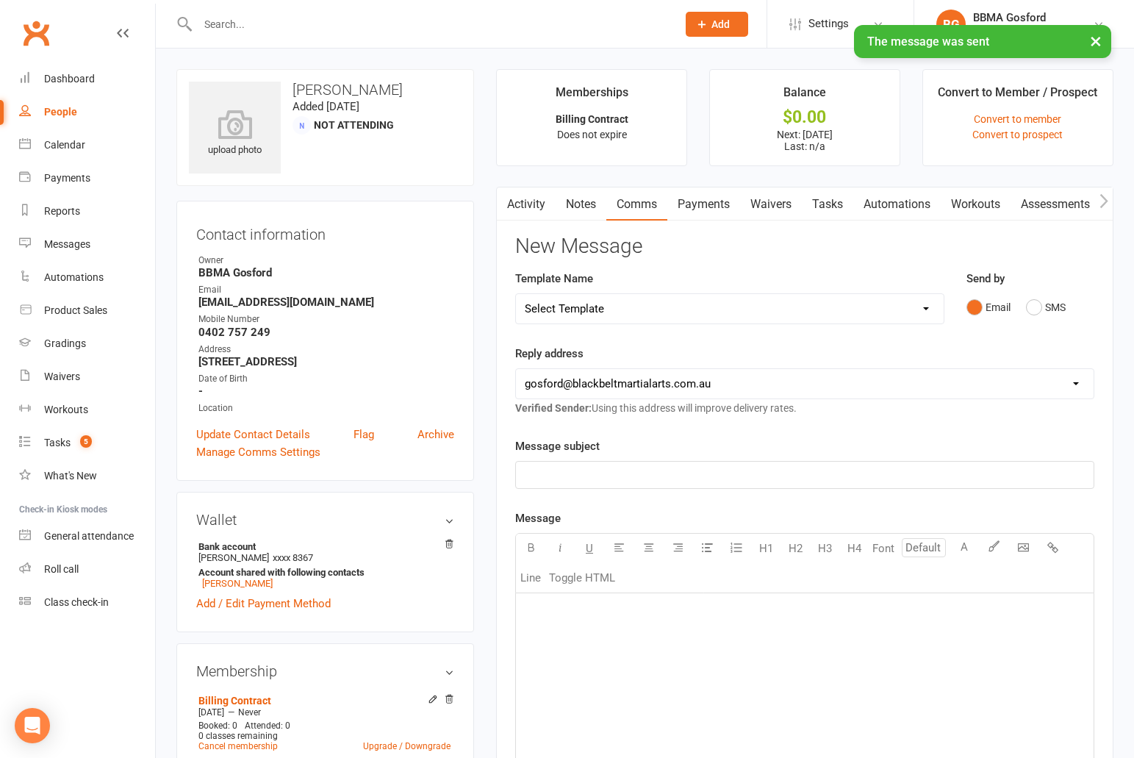
click at [534, 202] on link "Activity" at bounding box center [526, 204] width 59 height 34
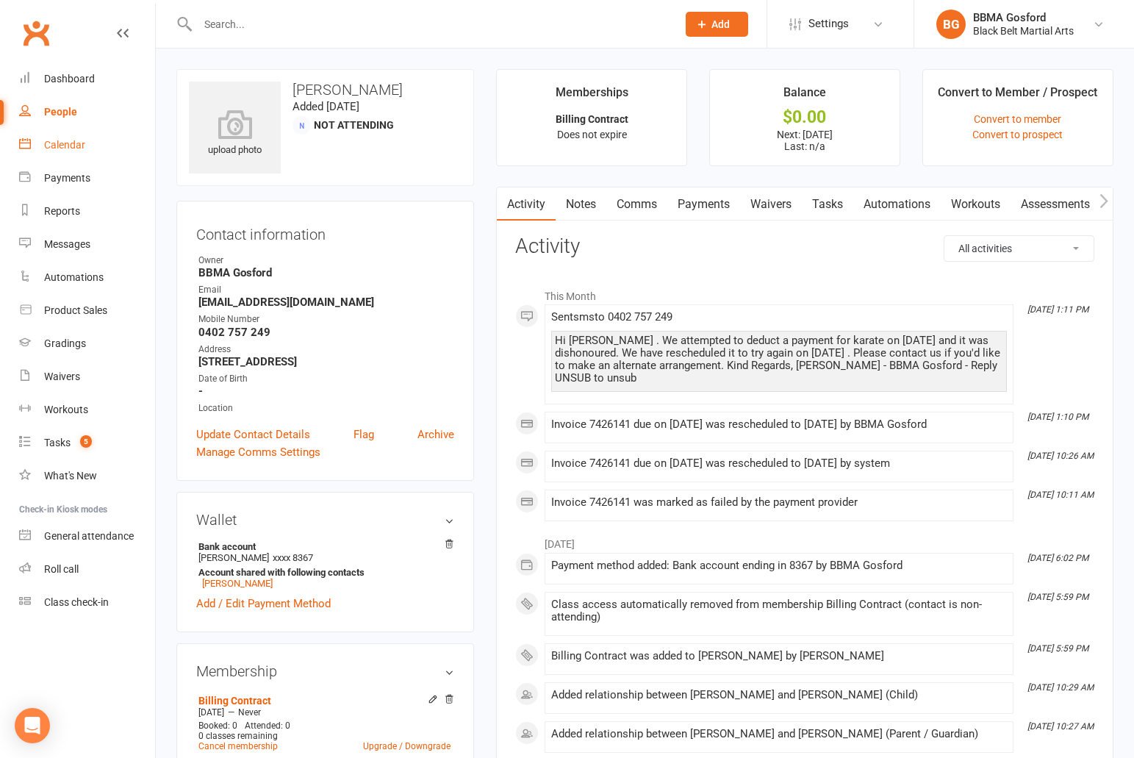
click at [74, 138] on link "Calendar" at bounding box center [87, 145] width 136 height 33
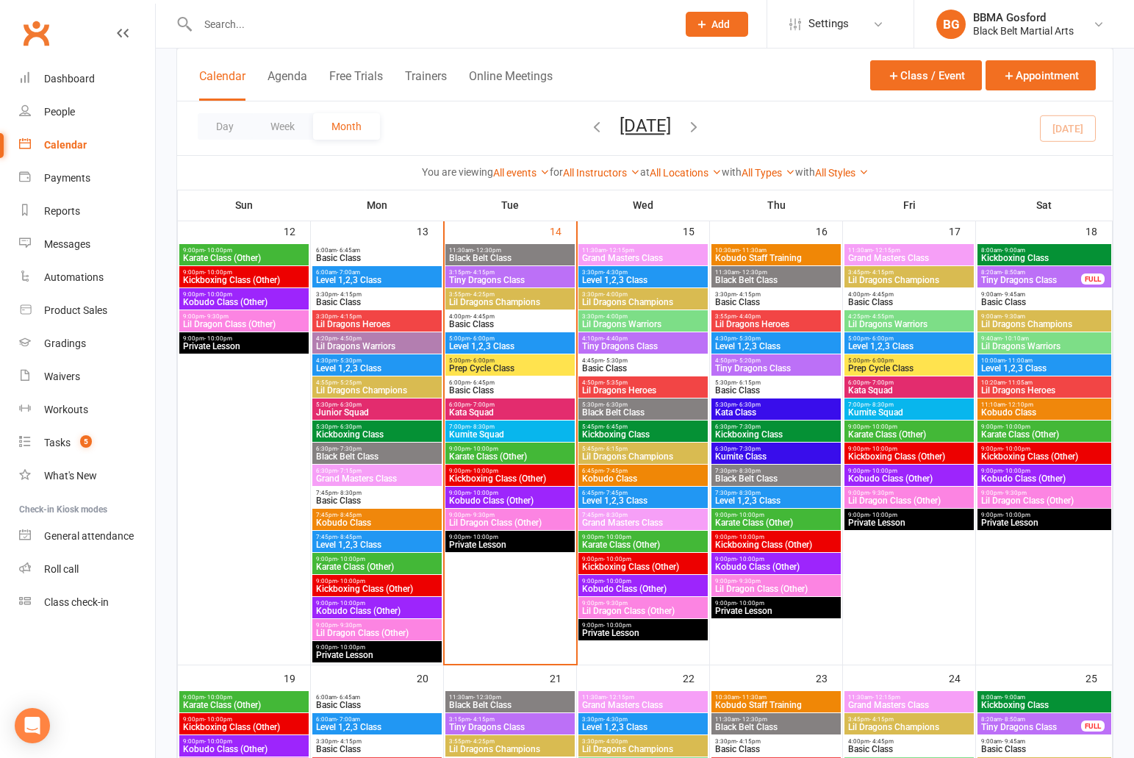
scroll to position [717, 0]
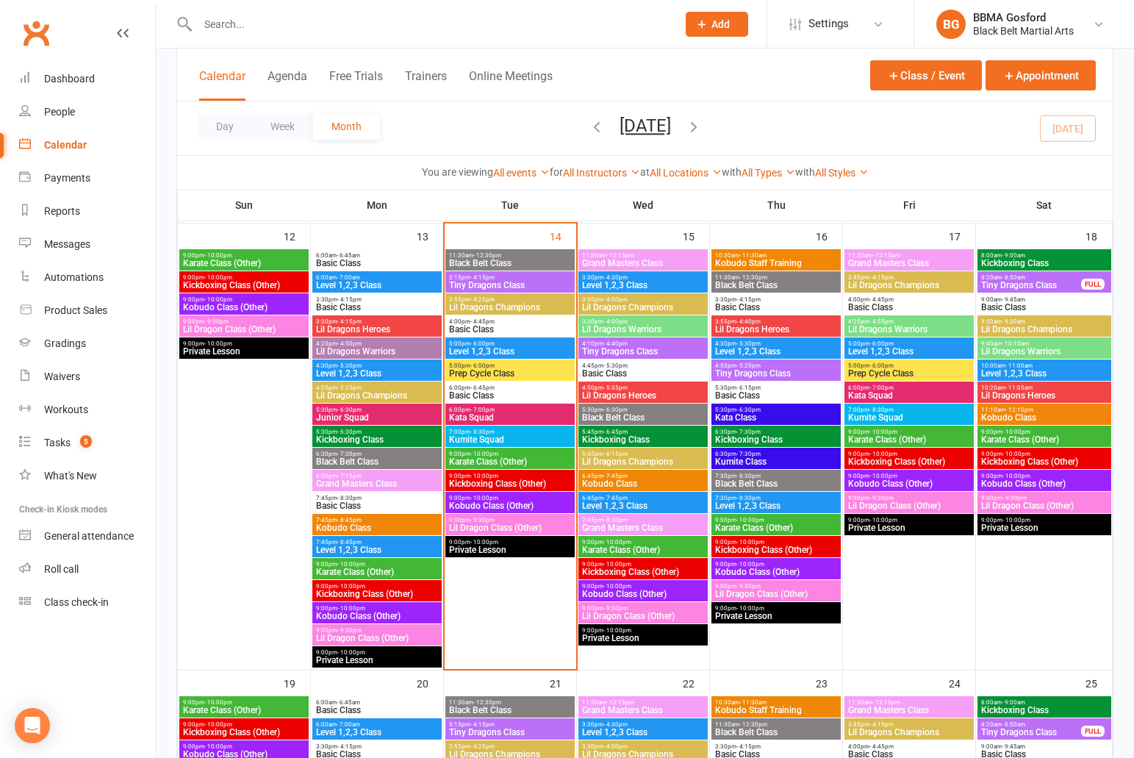
click at [377, 389] on span "4:55pm - 5:25pm" at bounding box center [376, 387] width 123 height 7
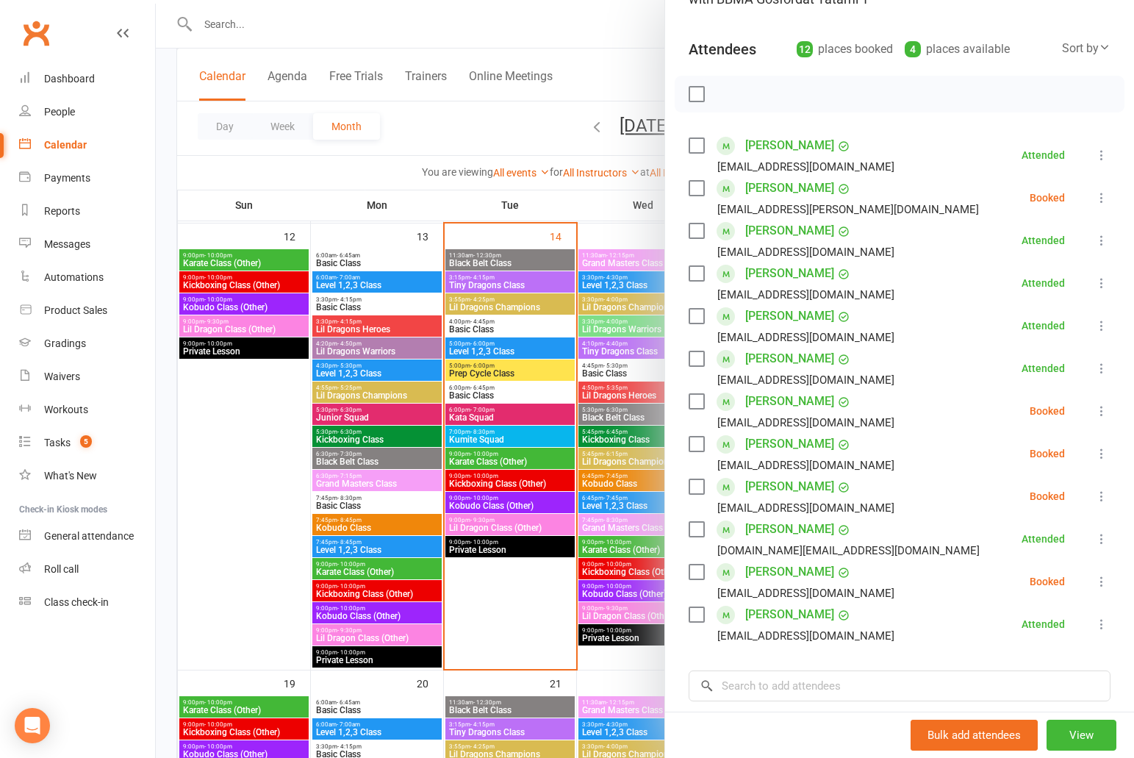
scroll to position [132, 0]
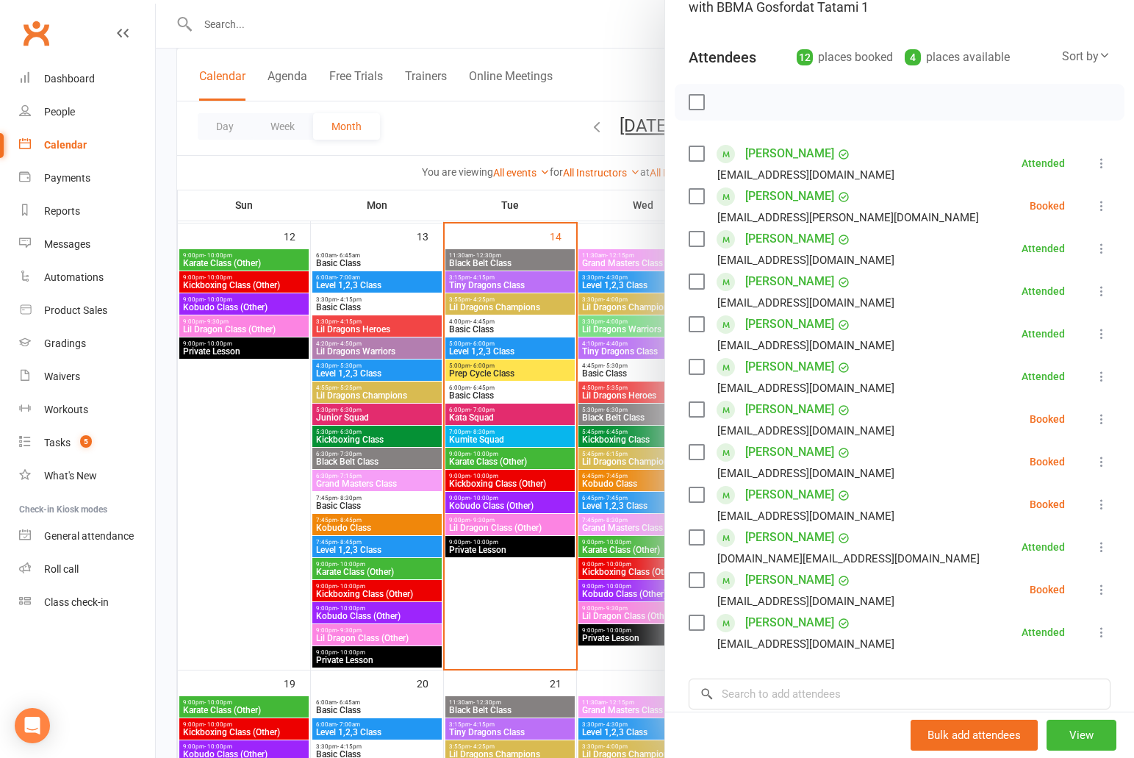
click at [960, 58] on div "4 places available" at bounding box center [957, 57] width 105 height 21
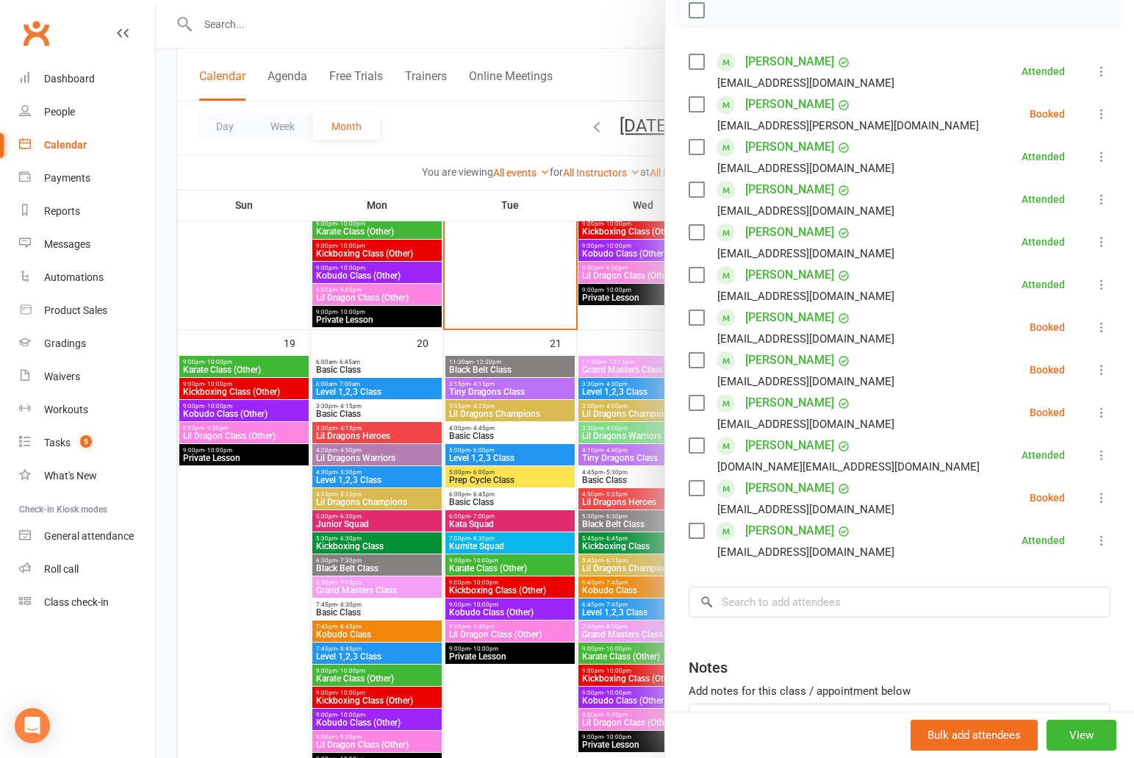
scroll to position [1108, 0]
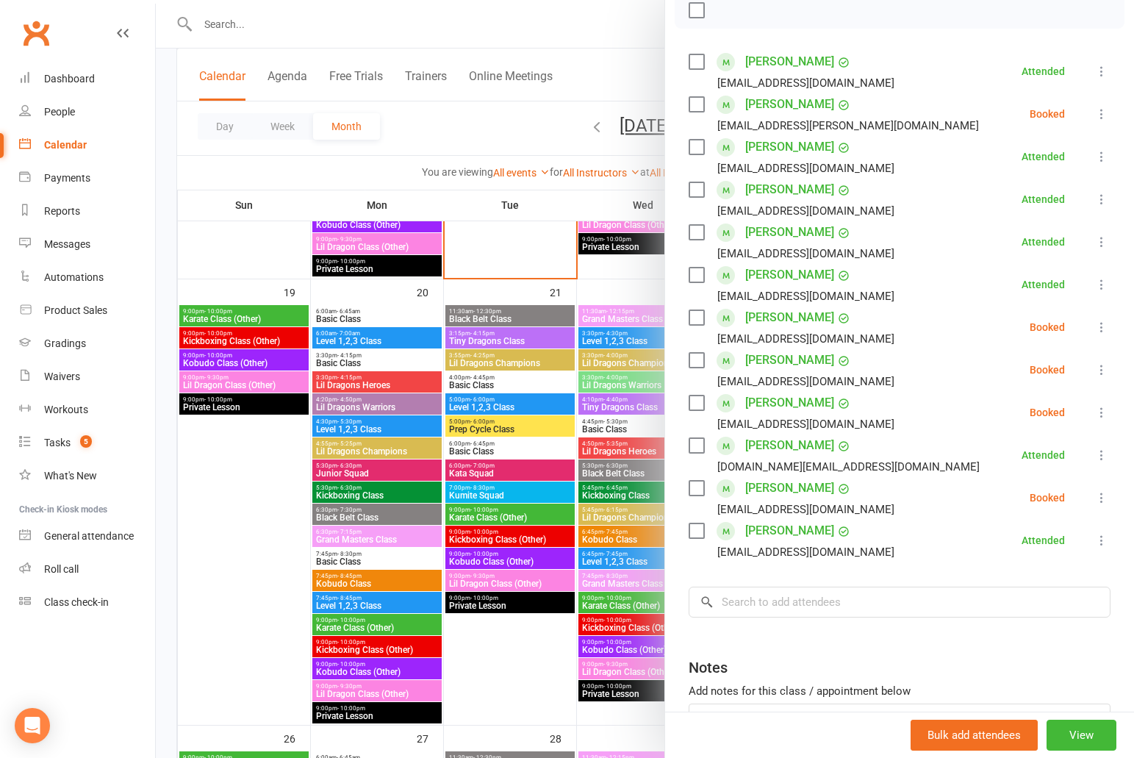
click at [396, 450] on div at bounding box center [645, 379] width 978 height 758
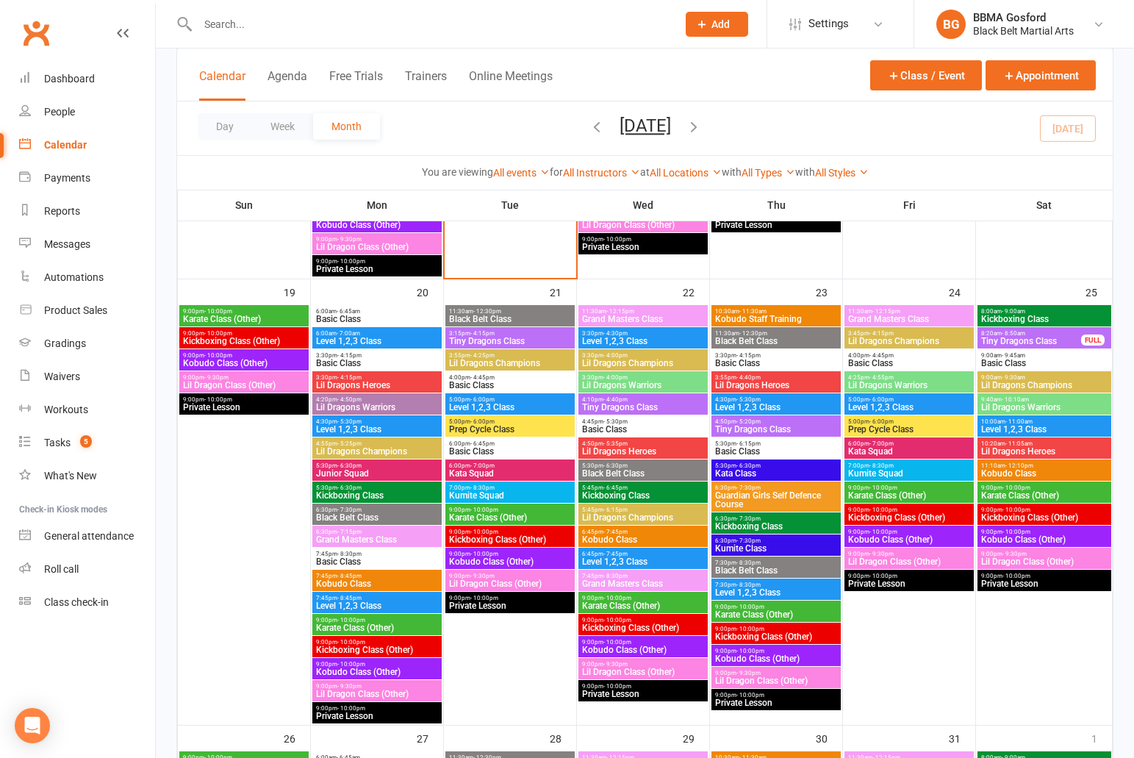
click at [370, 449] on span "Lil Dragons Champions" at bounding box center [376, 451] width 123 height 9
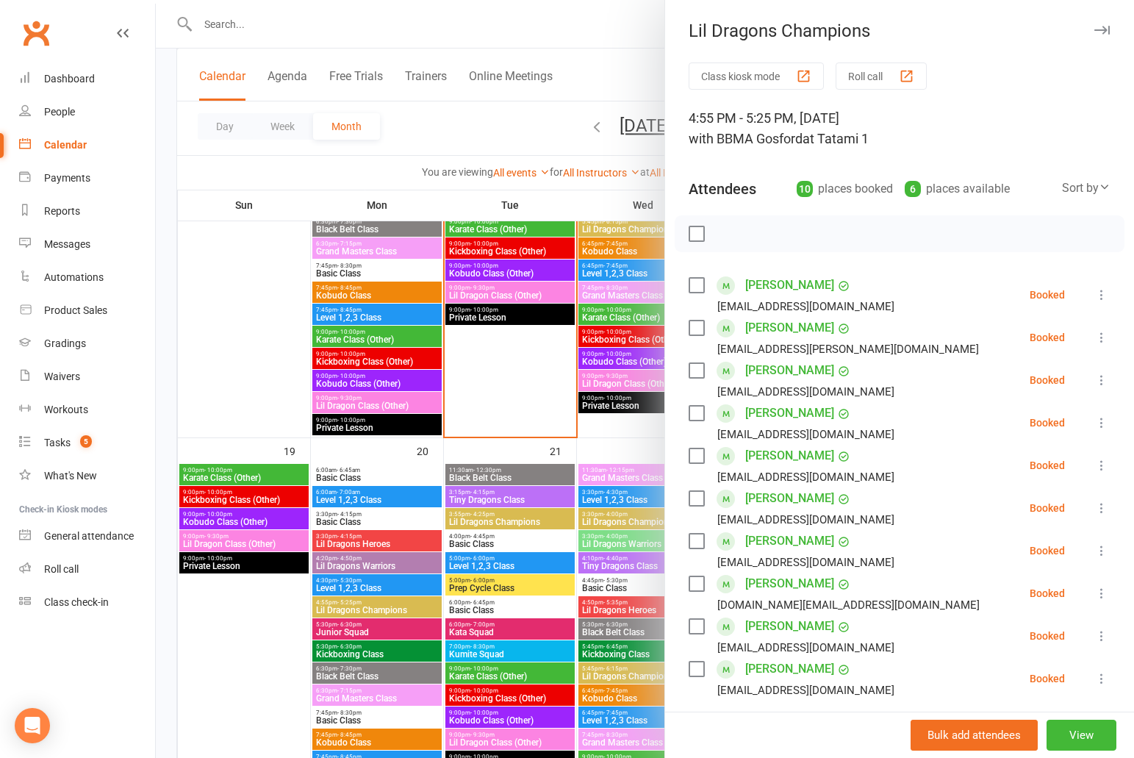
scroll to position [950, 0]
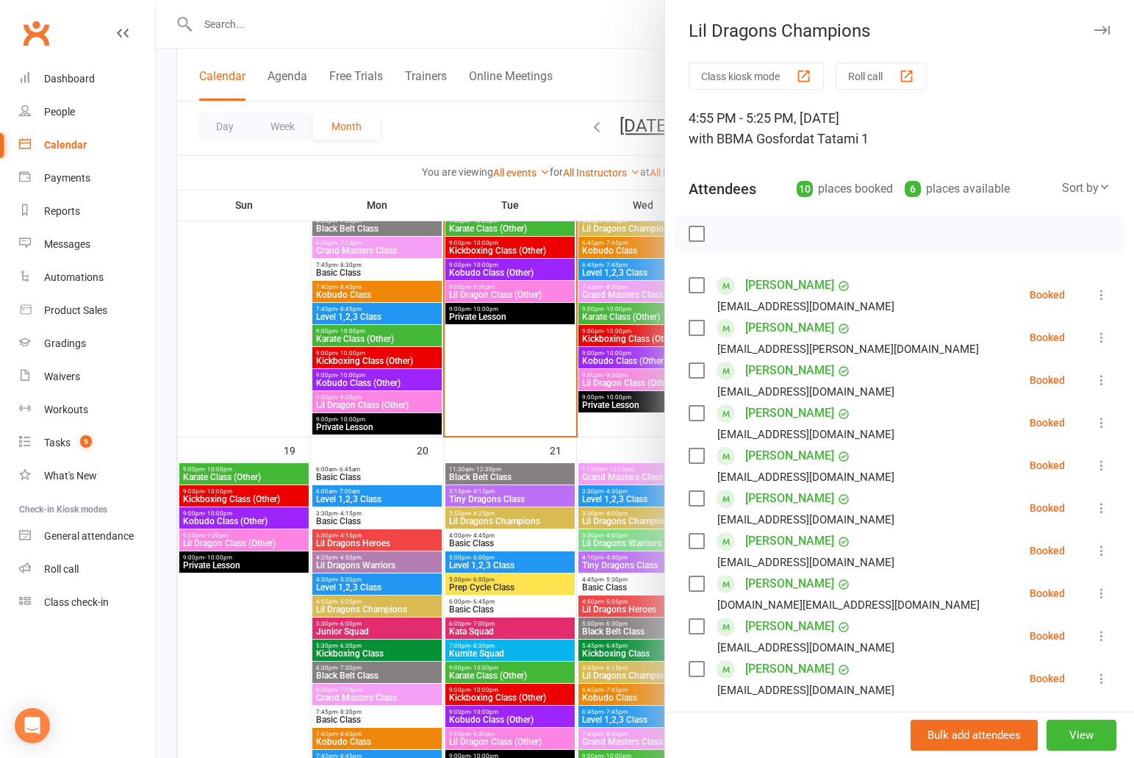
click at [594, 66] on div at bounding box center [645, 379] width 978 height 758
